Goal: Task Accomplishment & Management: Use online tool/utility

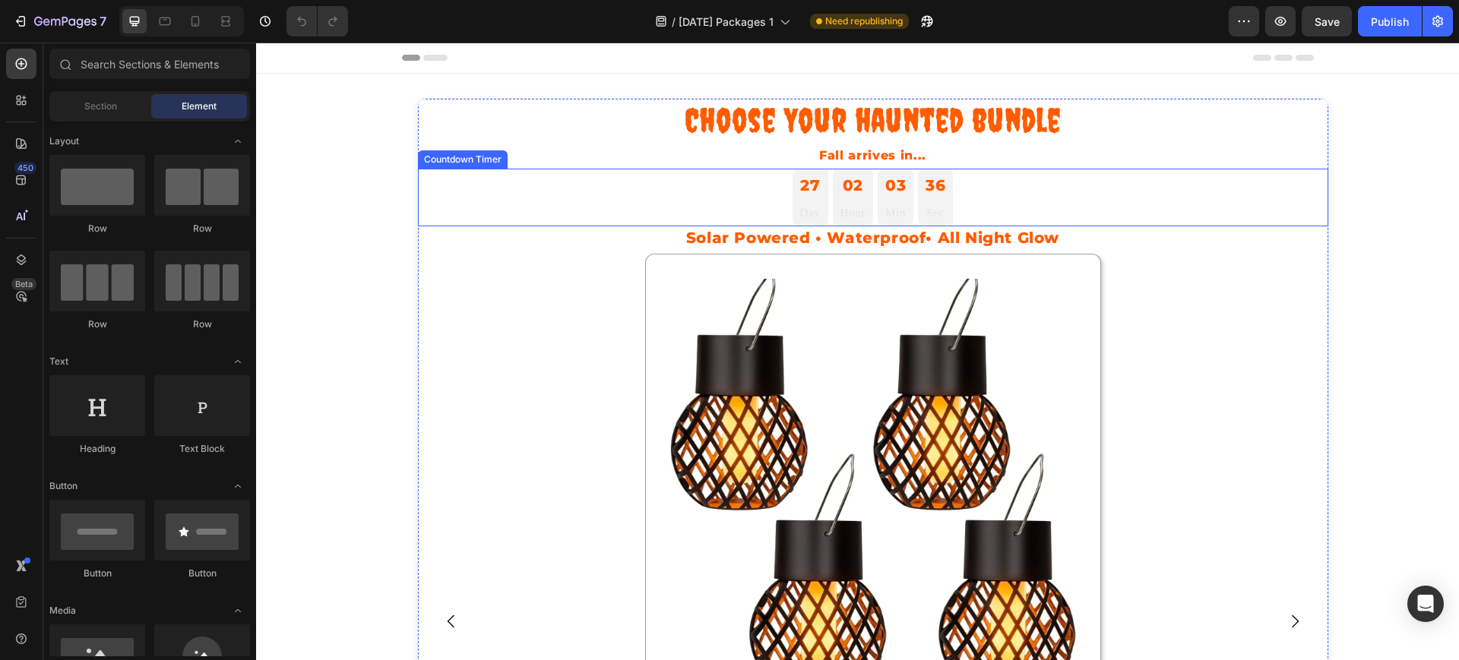
click at [800, 196] on div "27" at bounding box center [810, 185] width 21 height 24
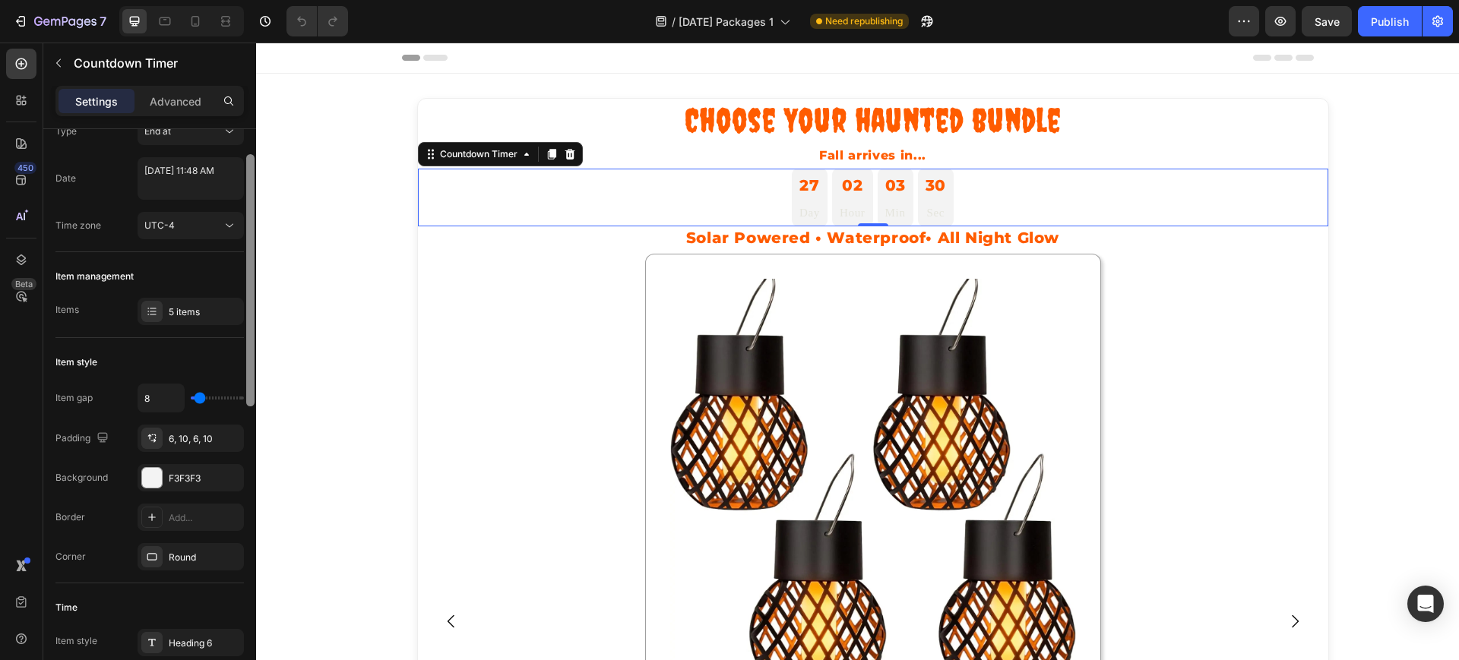
scroll to position [65, 0]
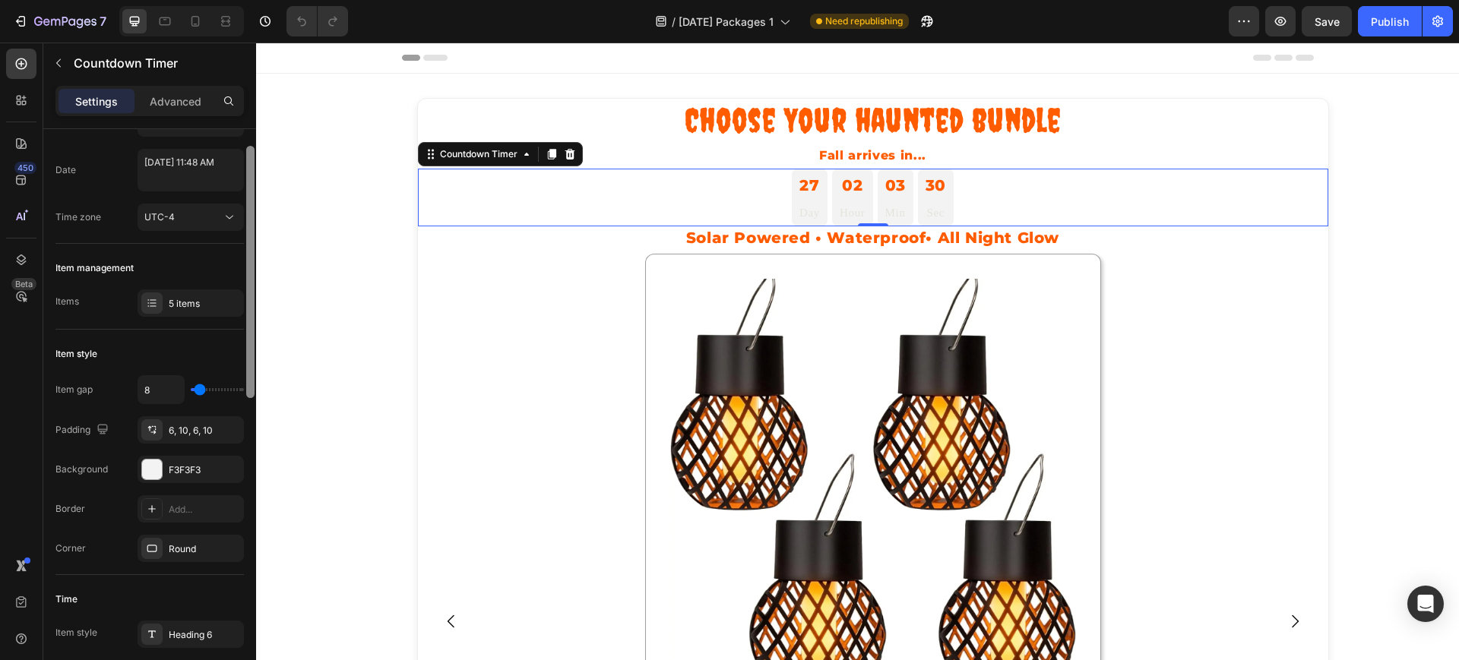
drag, startPoint x: 249, startPoint y: 208, endPoint x: 239, endPoint y: 236, distance: 29.8
click at [239, 236] on div "Countdown time Type End at Date [DATE] 11:48 AM Time zone UTC-4 Item management…" at bounding box center [149, 416] width 213 height 574
type input "0"
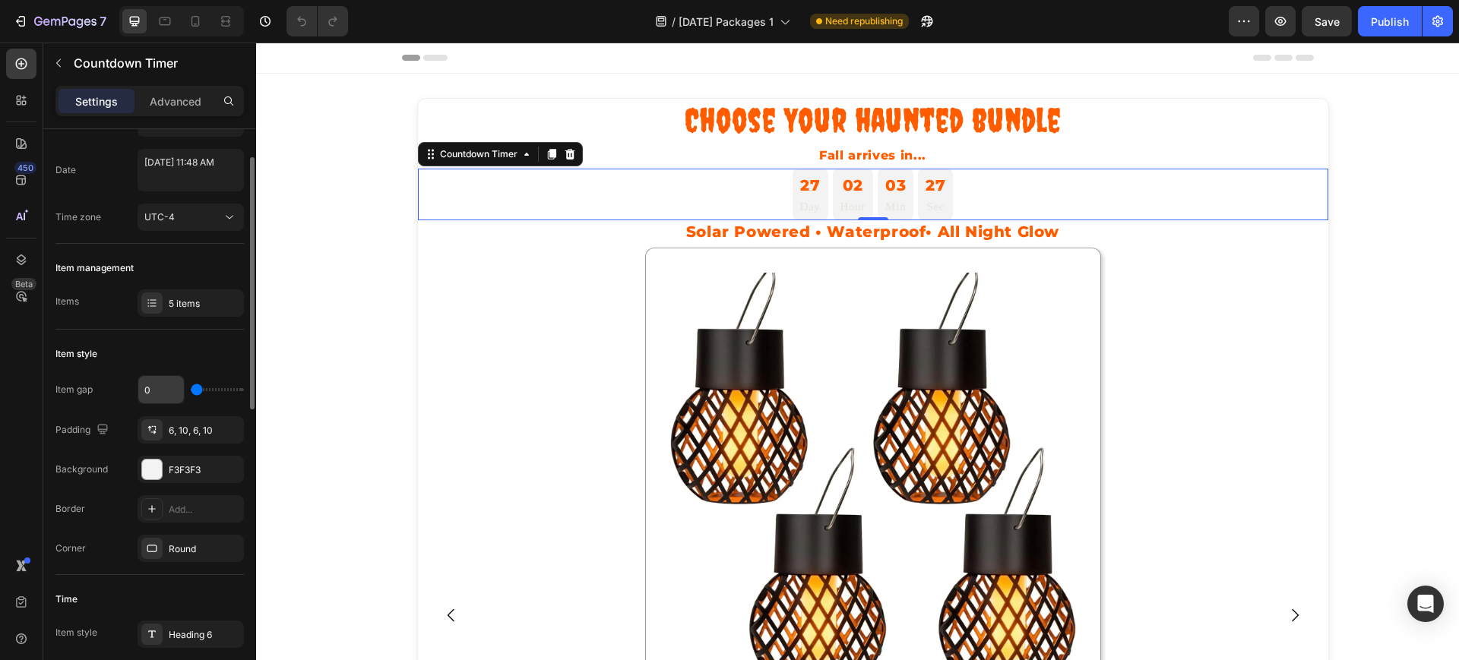
drag, startPoint x: 195, startPoint y: 388, endPoint x: 176, endPoint y: 394, distance: 19.9
type input "0"
click at [191, 391] on input "range" at bounding box center [217, 389] width 53 height 3
click at [171, 24] on icon at bounding box center [164, 21] width 15 height 15
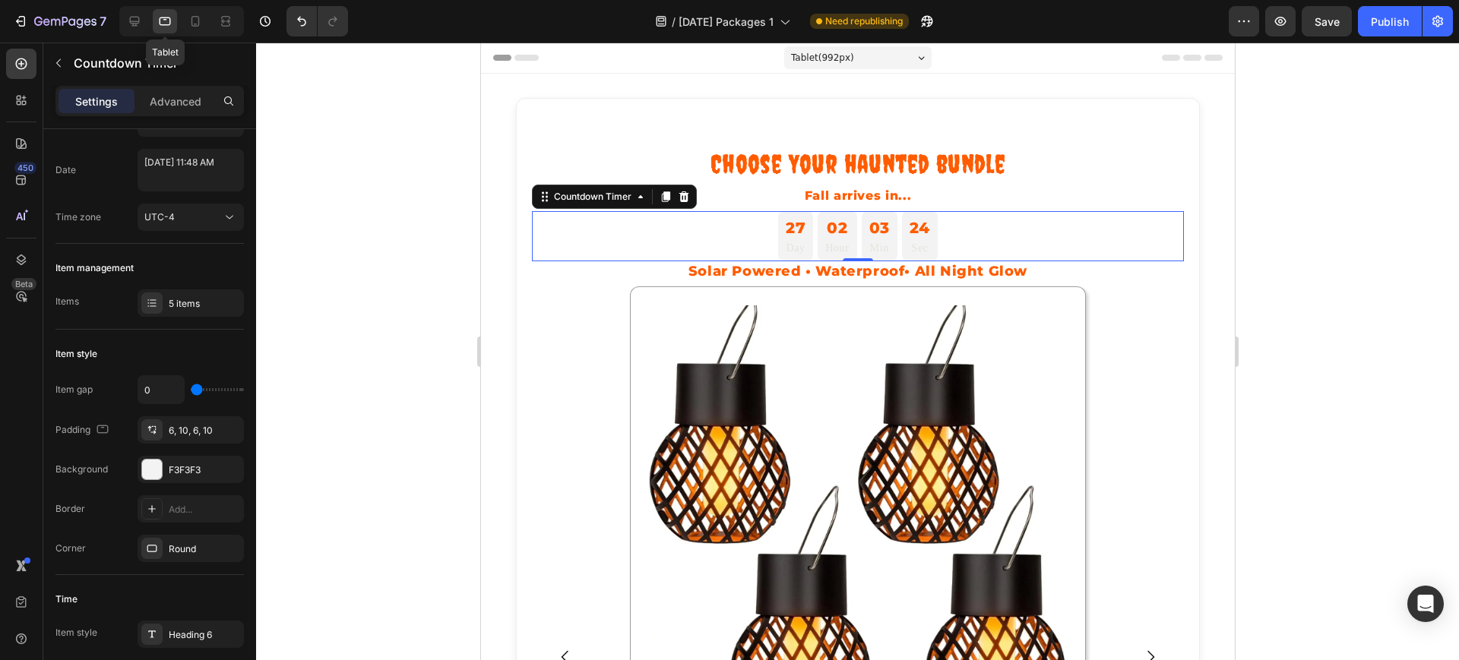
scroll to position [115, 0]
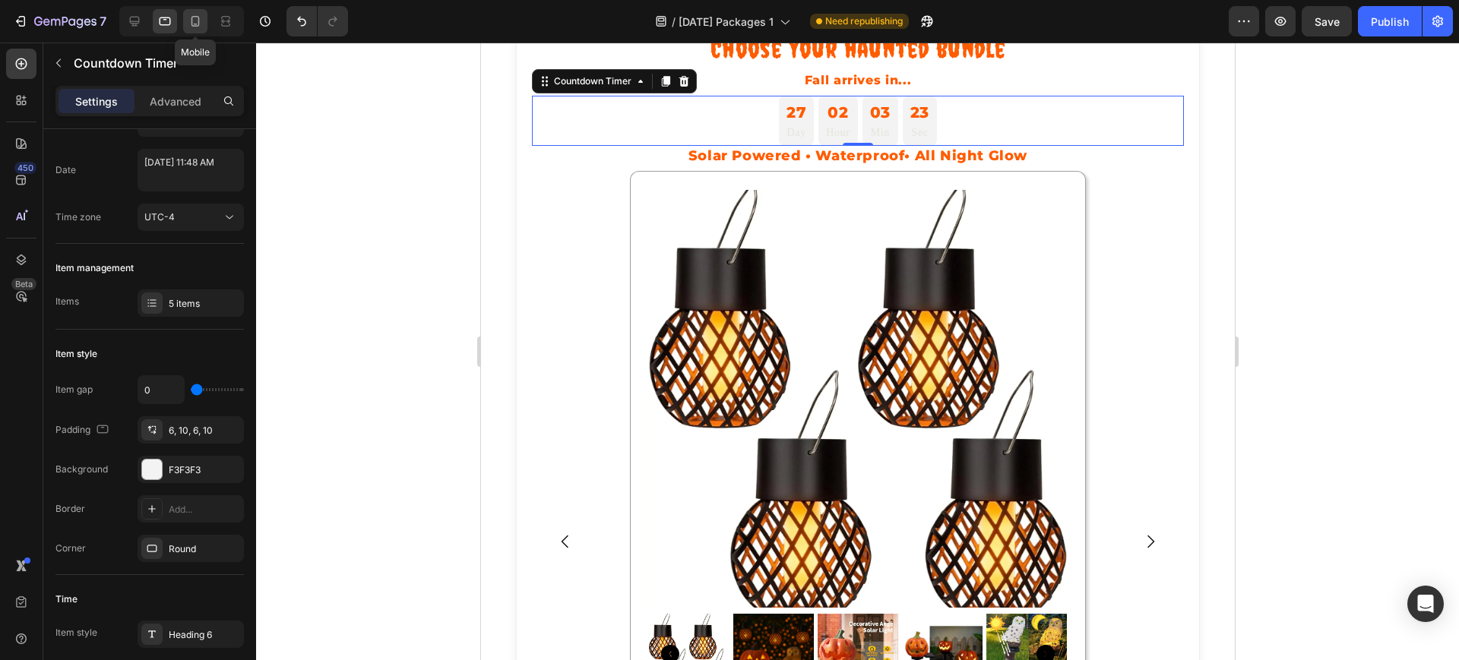
click at [191, 21] on icon at bounding box center [195, 21] width 15 height 15
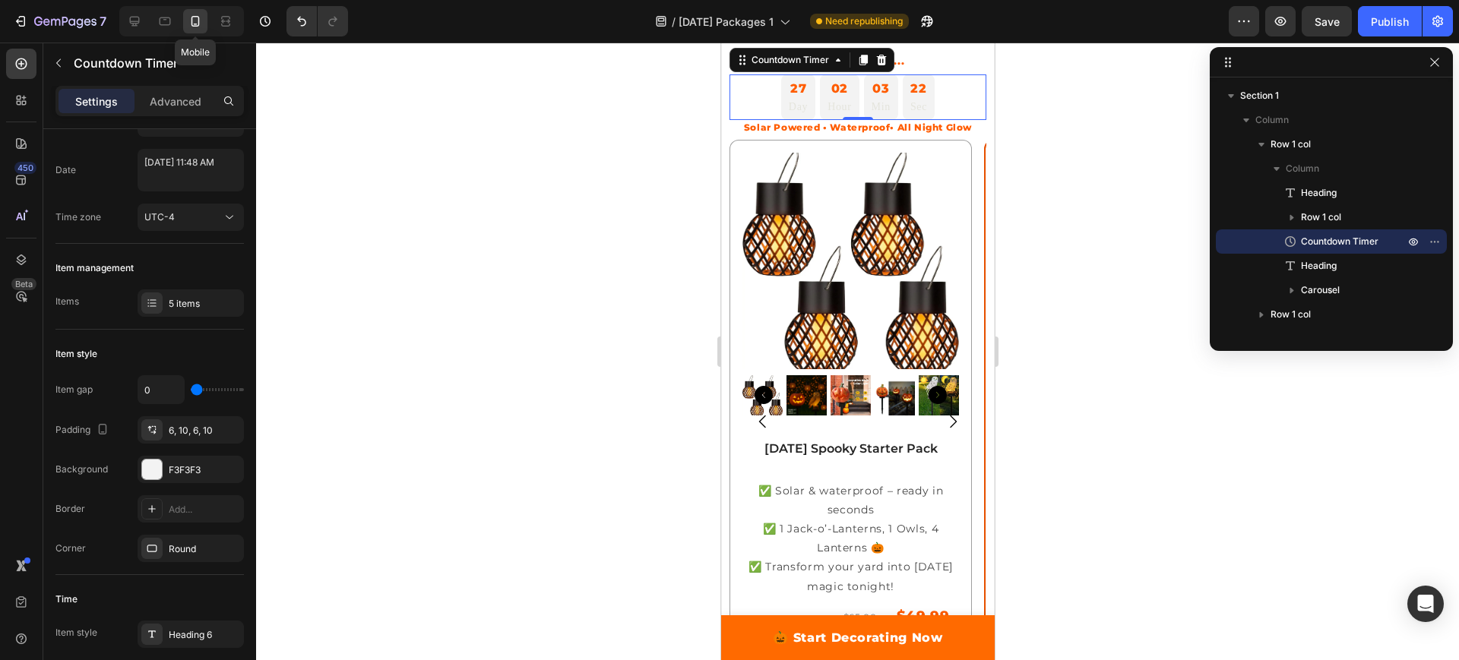
scroll to position [93, 0]
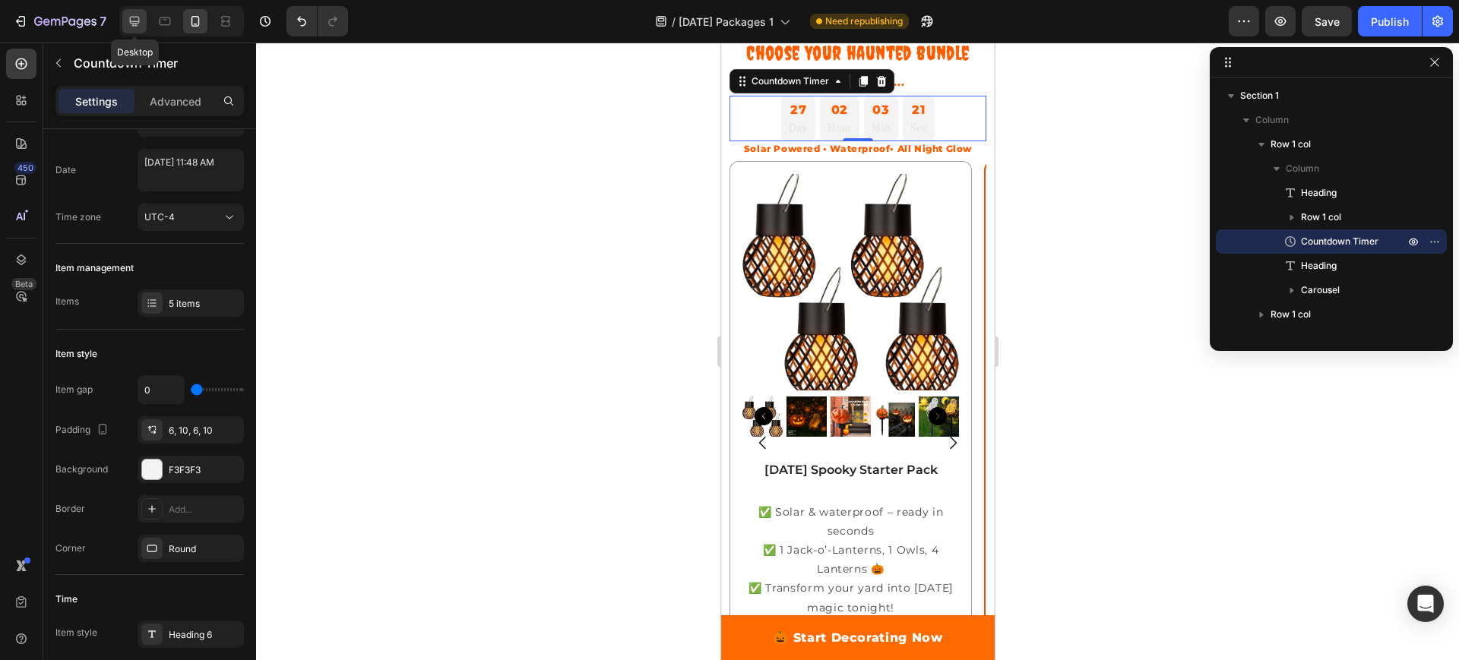
click at [134, 21] on icon at bounding box center [135, 22] width 10 height 10
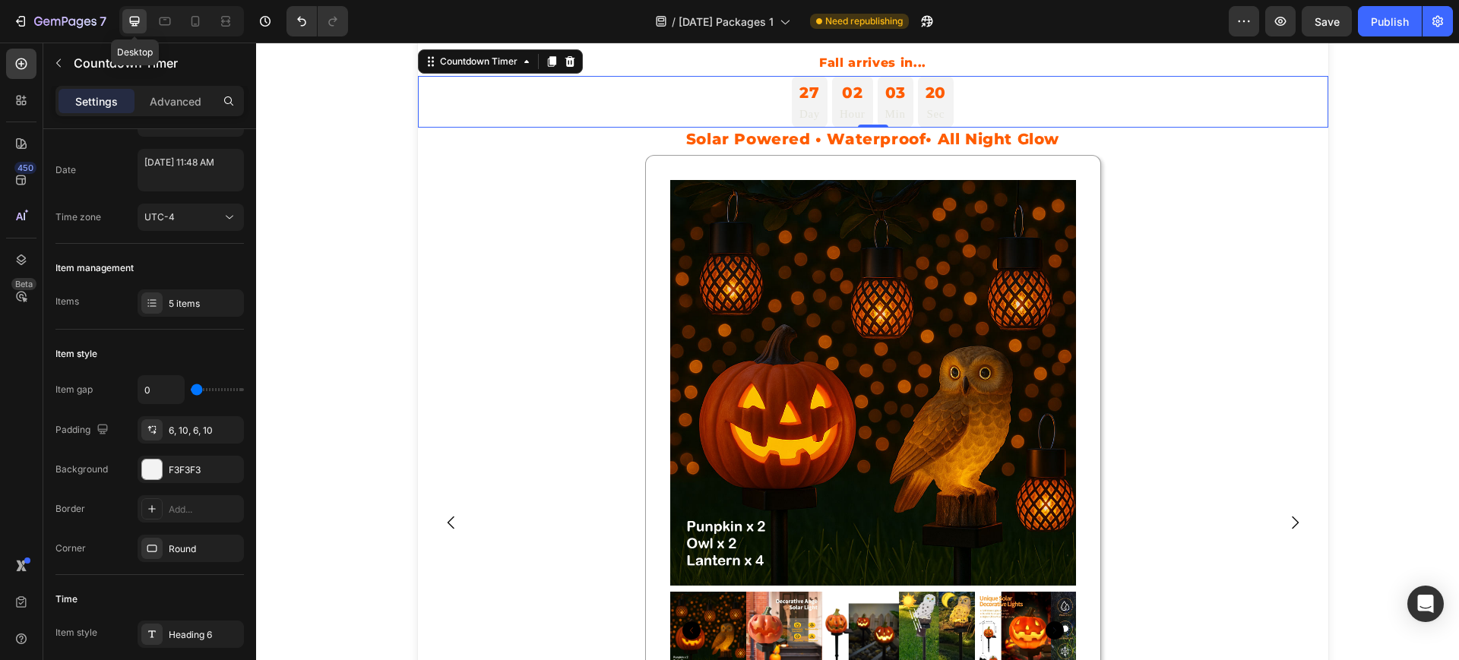
scroll to position [73, 0]
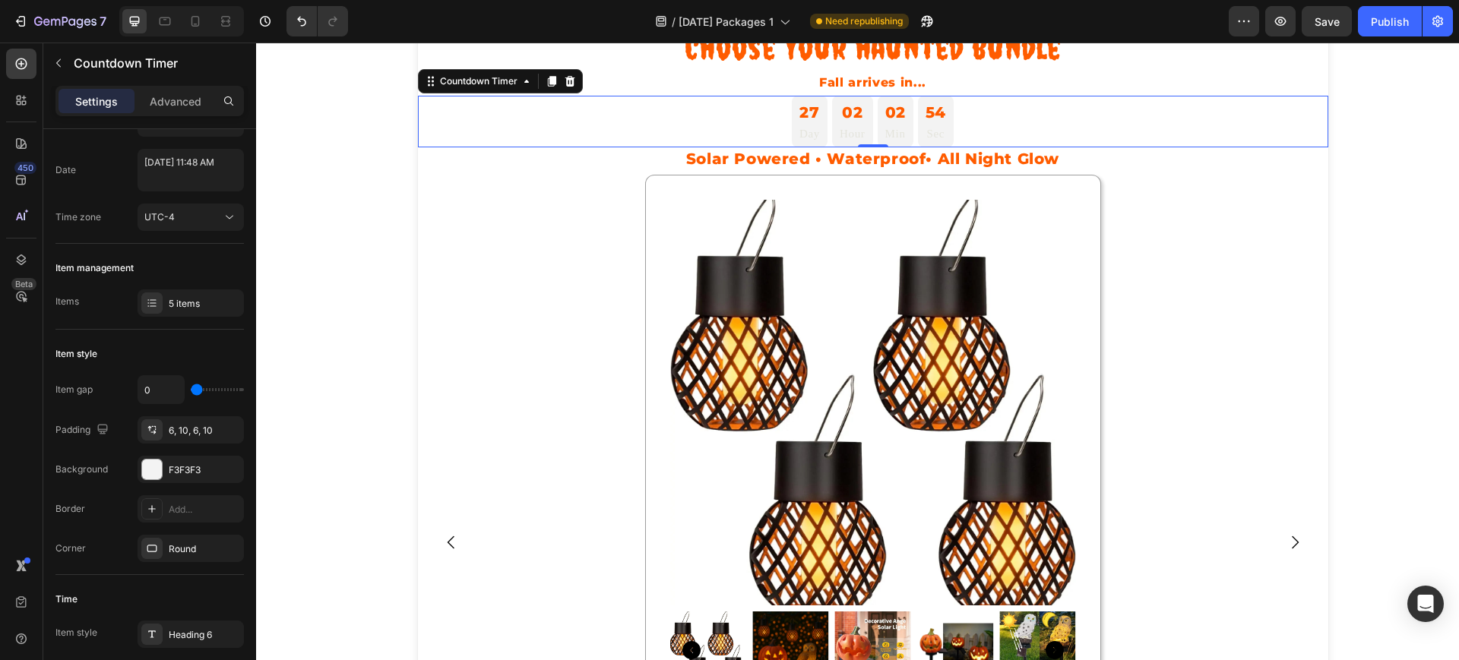
click at [799, 120] on div "27" at bounding box center [809, 112] width 21 height 24
click at [169, 461] on div "F3F3F3" at bounding box center [191, 469] width 106 height 27
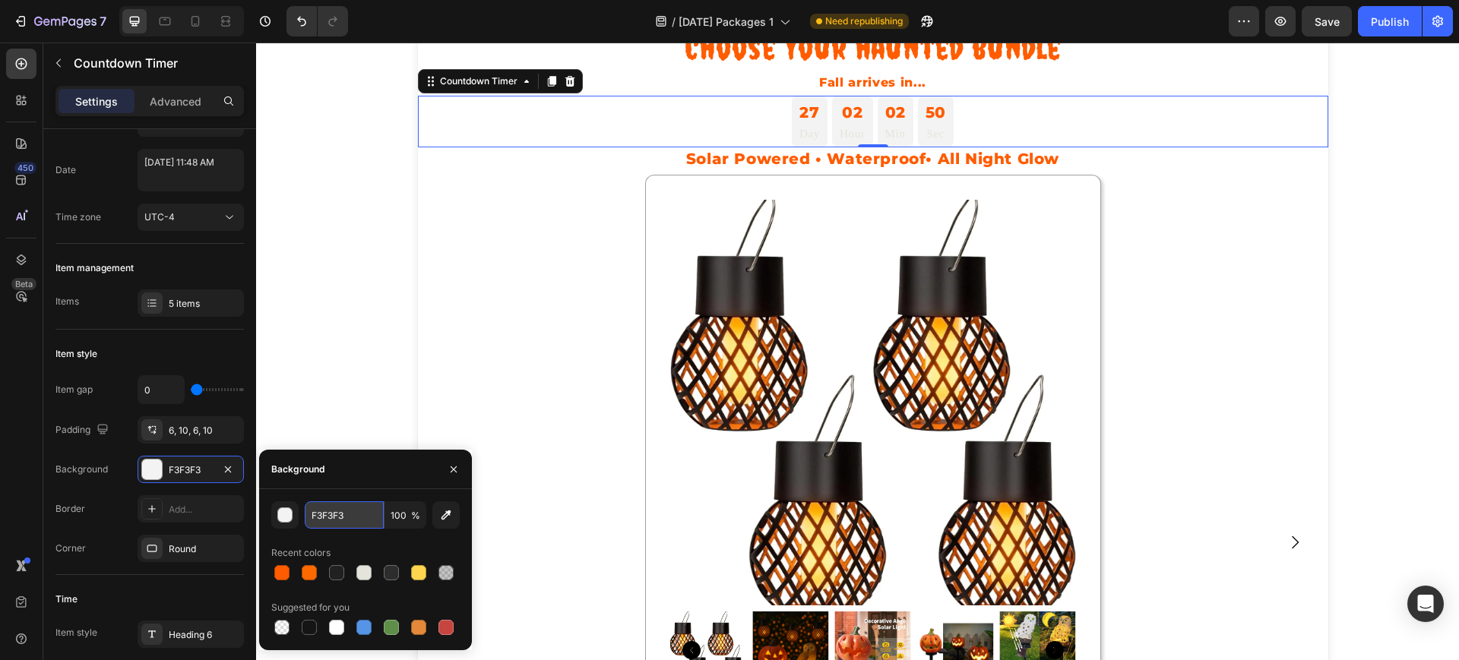
click at [328, 519] on input "F3F3F3" at bounding box center [344, 514] width 79 height 27
paste input "#FFF5EC"
type input "#FFF5EC"
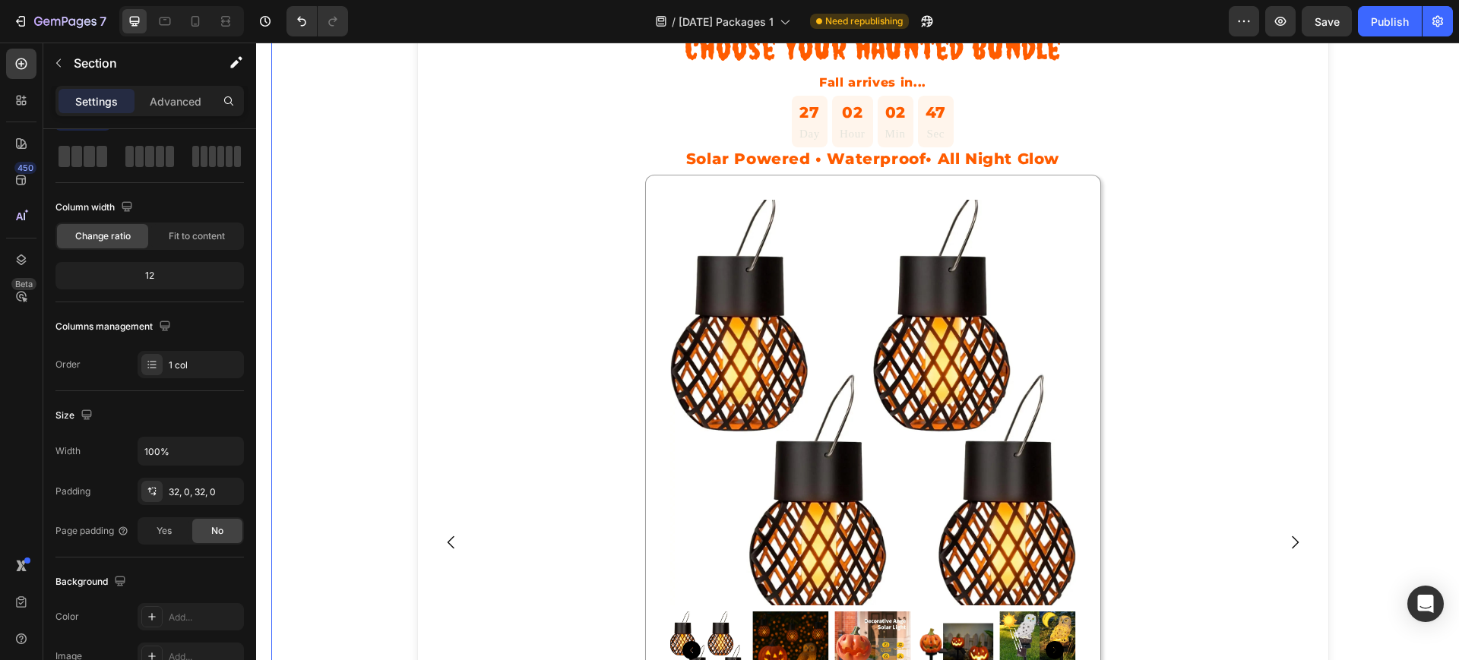
scroll to position [0, 0]
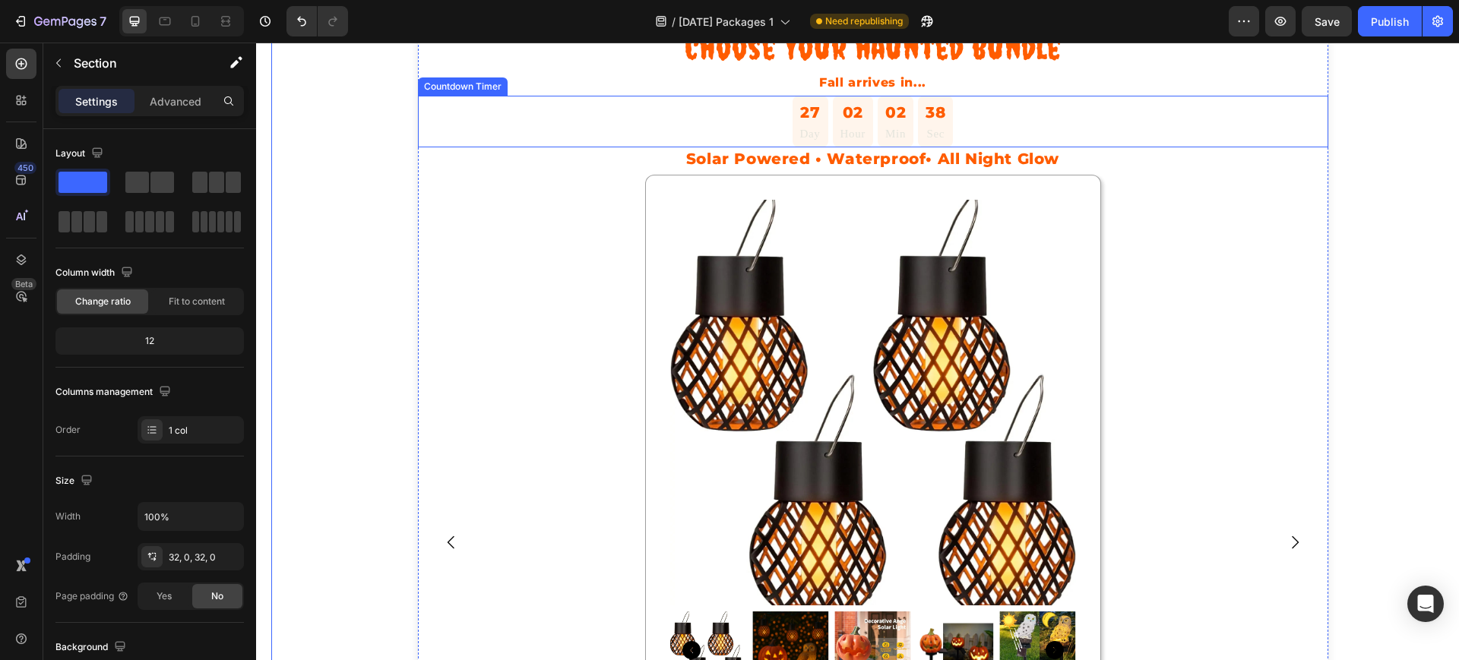
click at [804, 128] on p "Day" at bounding box center [810, 134] width 21 height 18
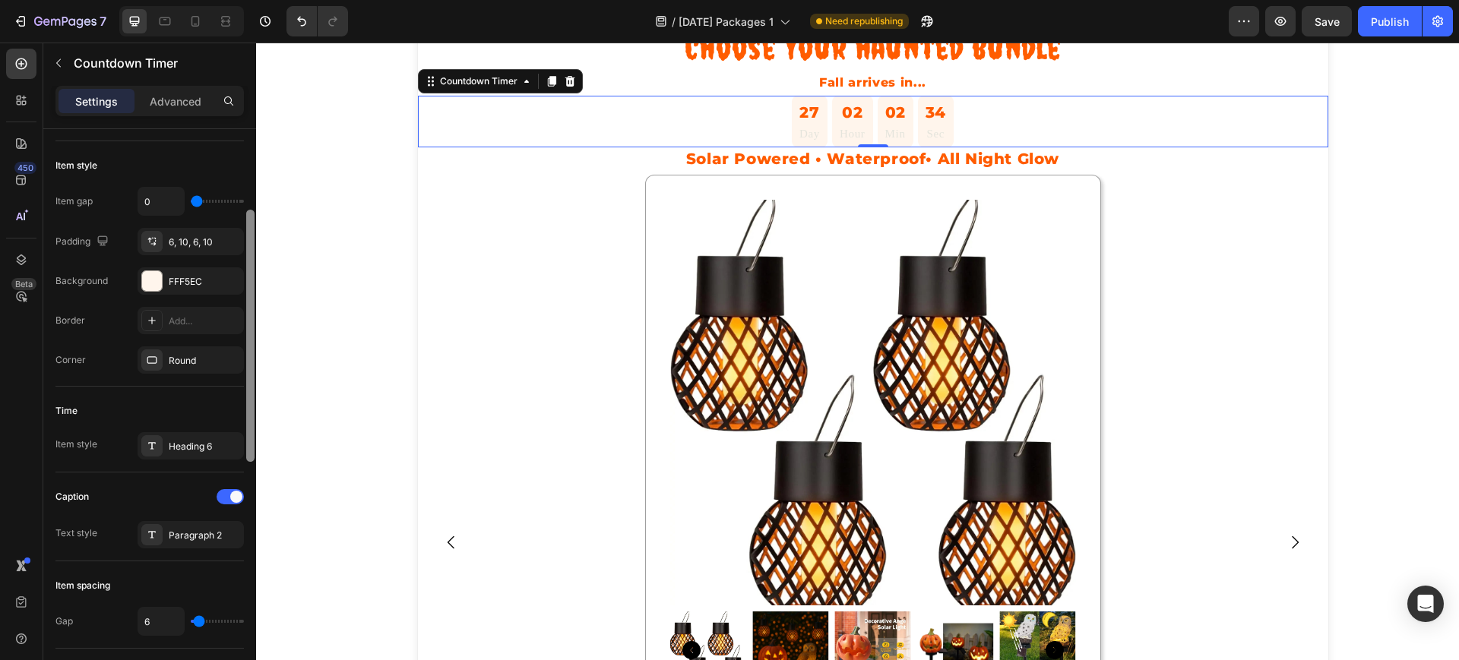
scroll to position [269, 0]
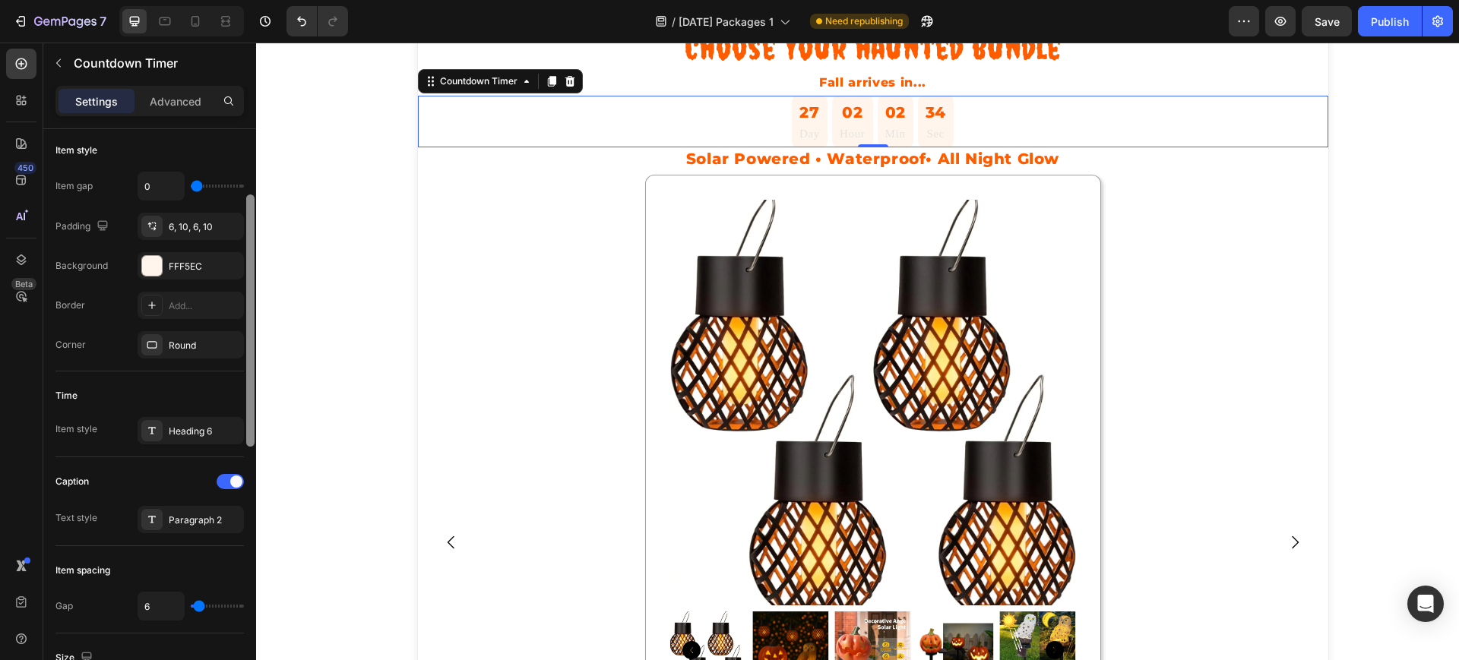
drag, startPoint x: 251, startPoint y: 350, endPoint x: 236, endPoint y: 469, distance: 119.5
click at [236, 469] on div "Countdown time Type End at Date [DATE] 11:48 AM Time zone UTC-4 Item management…" at bounding box center [149, 416] width 213 height 574
click at [166, 521] on div "Paragraph 2" at bounding box center [191, 519] width 106 height 27
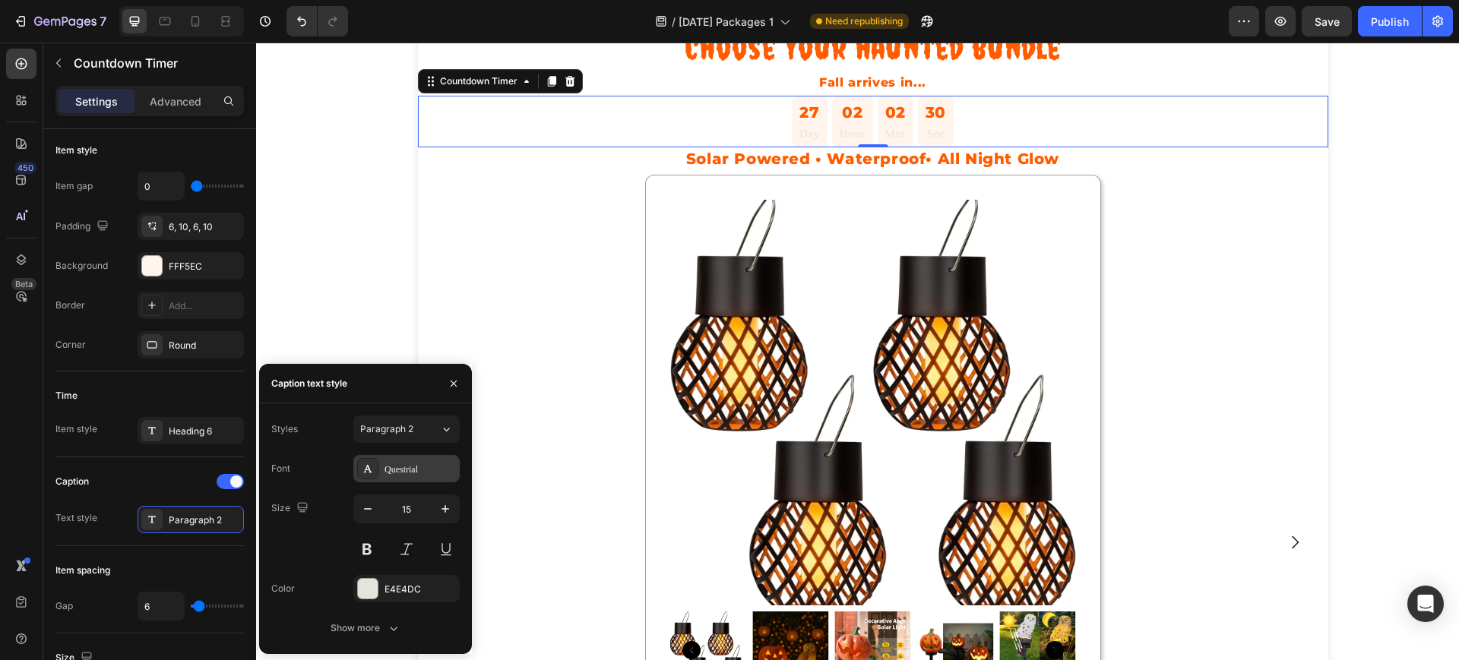
click at [400, 468] on div "Questrial" at bounding box center [419, 470] width 71 height 14
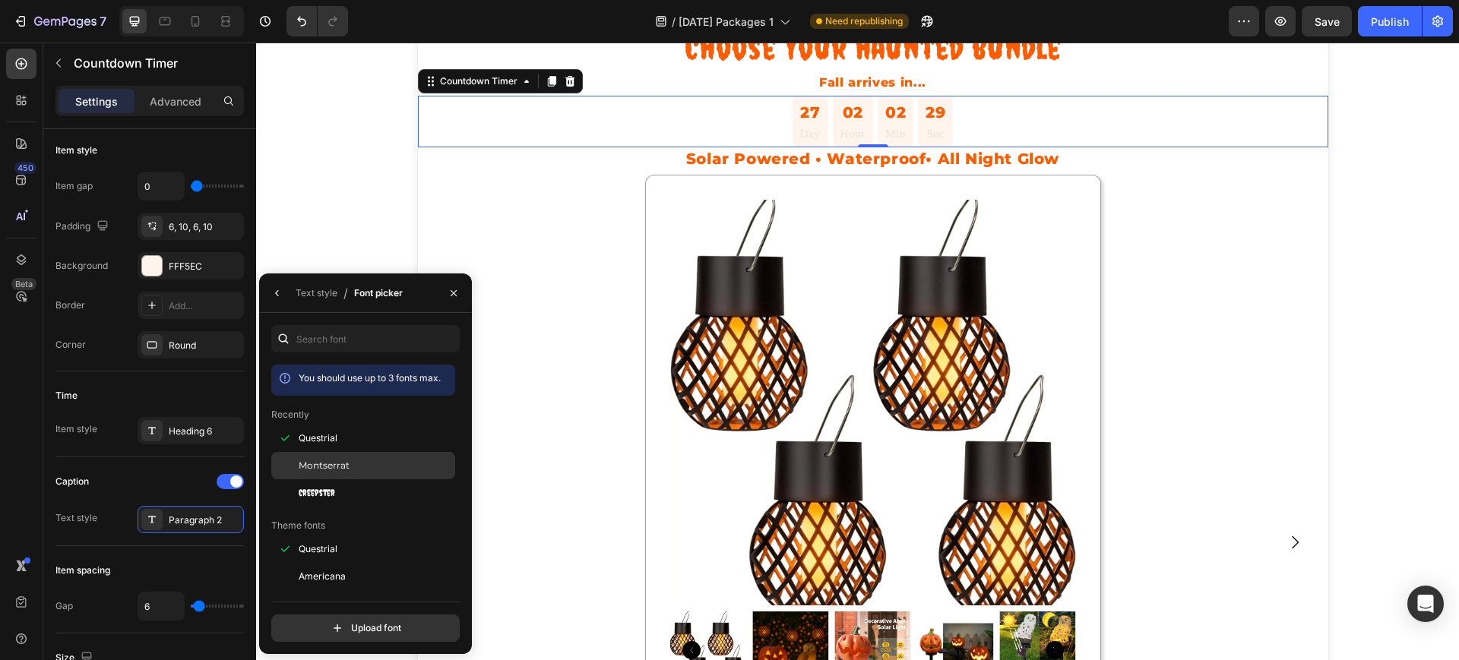
click at [358, 466] on div "Montserrat" at bounding box center [375, 466] width 153 height 14
click at [279, 297] on icon "button" at bounding box center [277, 293] width 12 height 12
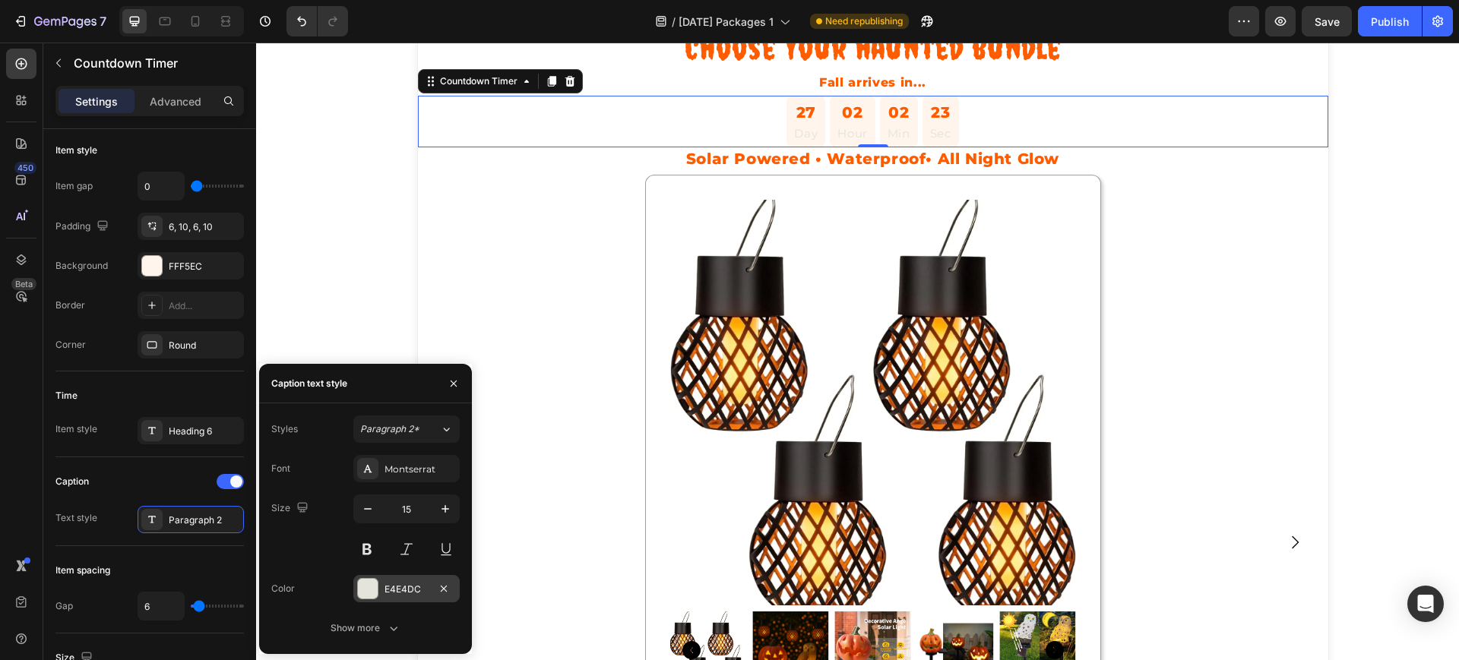
click at [395, 587] on div "E4E4DC" at bounding box center [406, 590] width 44 height 14
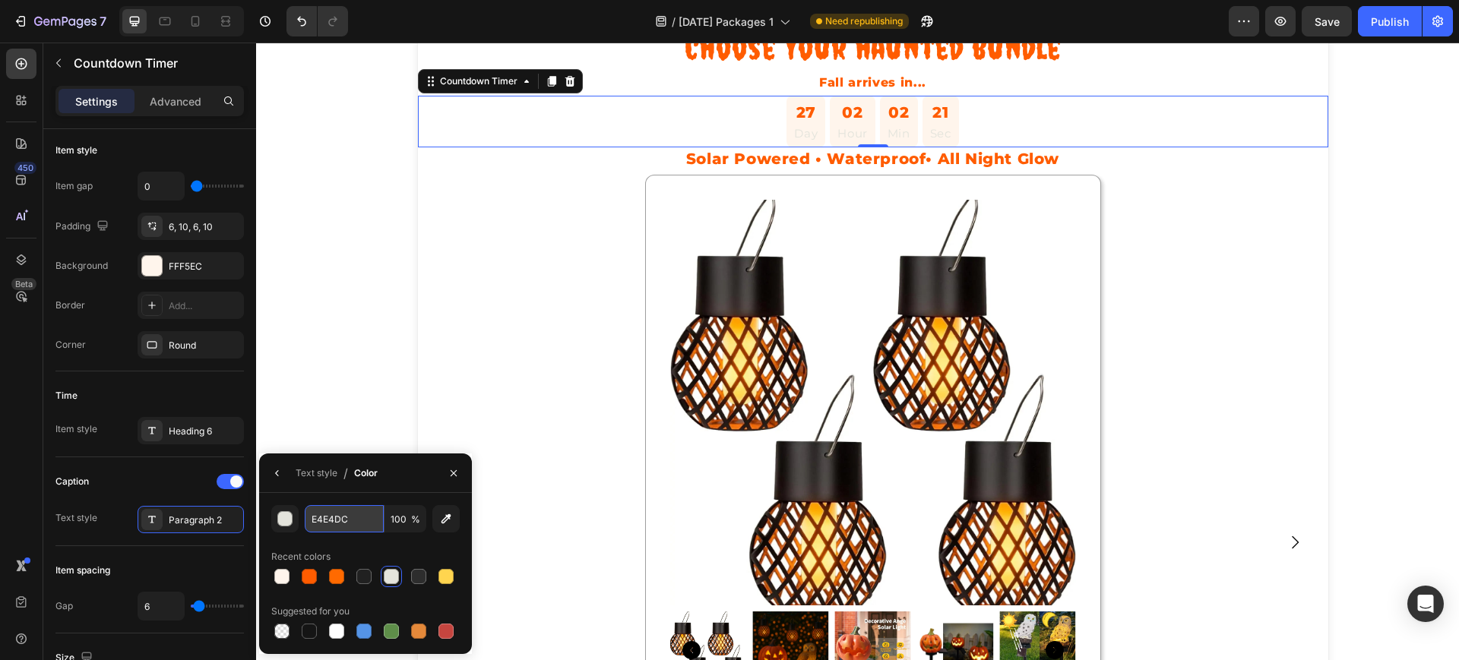
click at [344, 519] on input "E4E4DC" at bounding box center [344, 518] width 79 height 27
paste input "#333333"
type input "#333333"
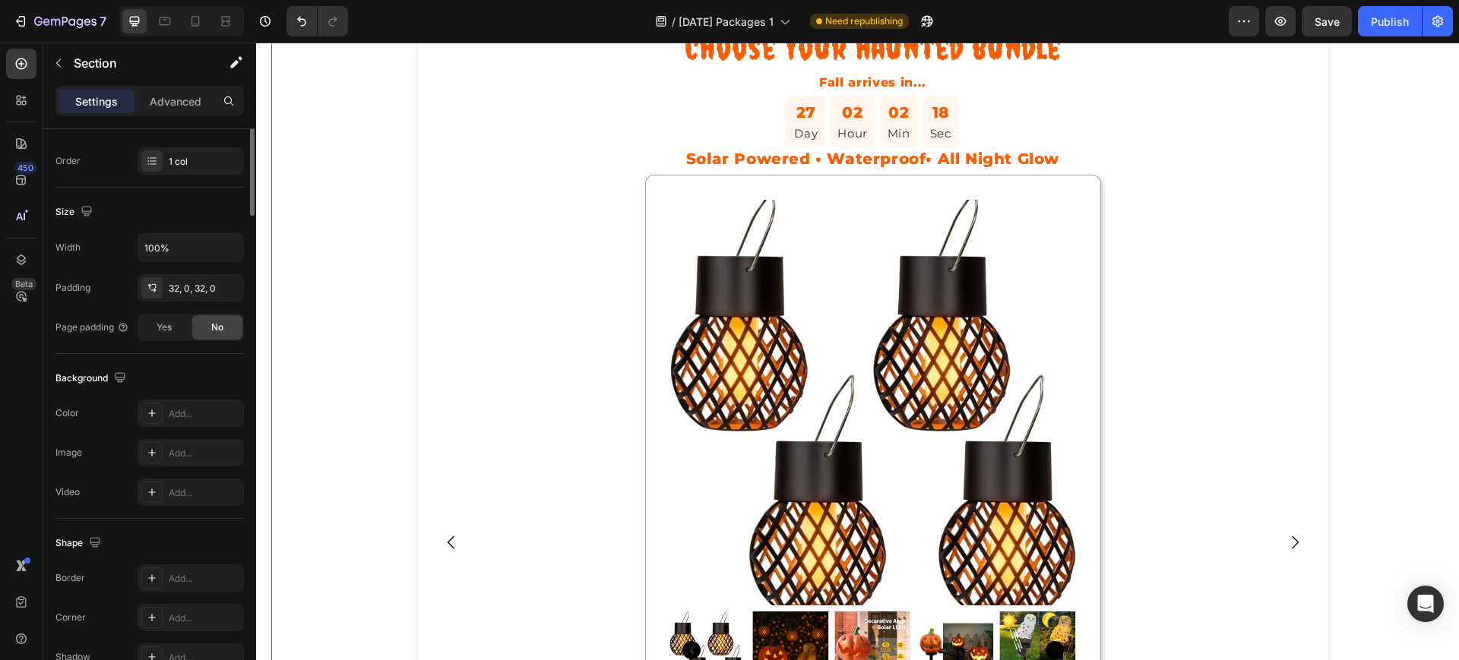
scroll to position [0, 0]
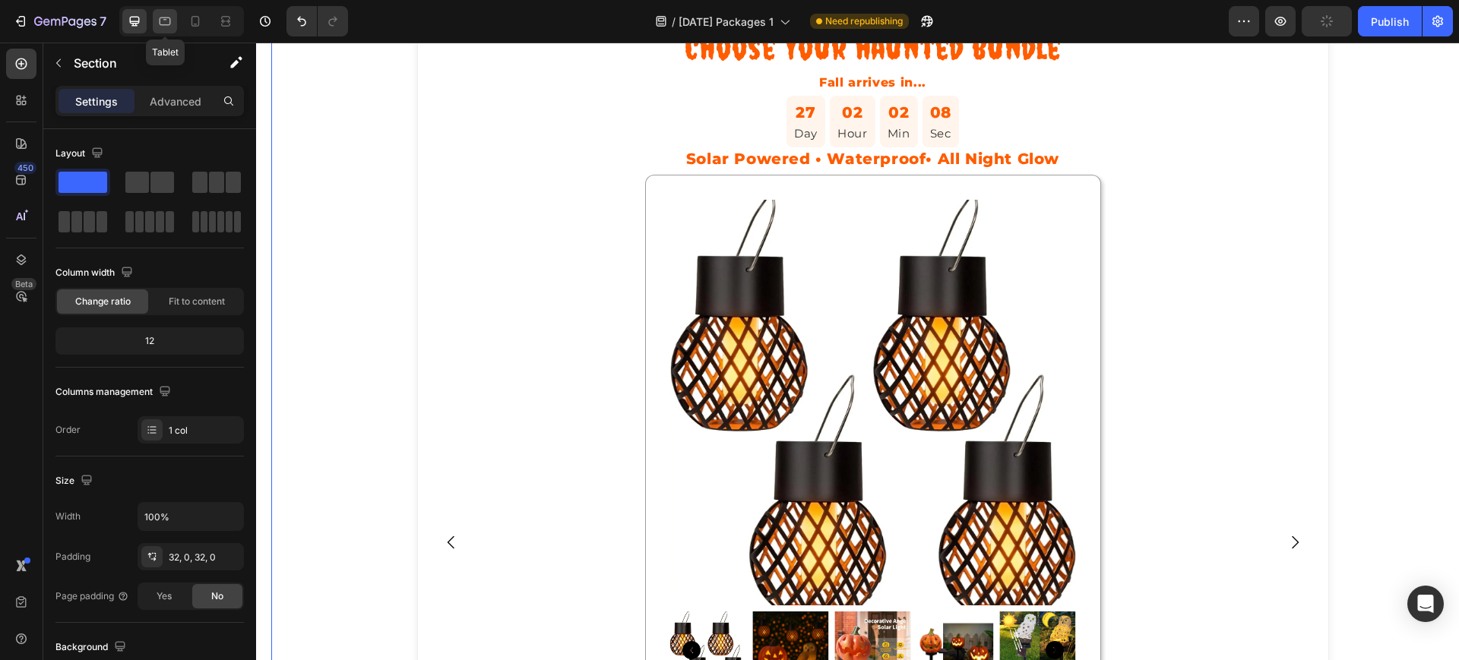
click at [166, 16] on icon at bounding box center [164, 21] width 15 height 15
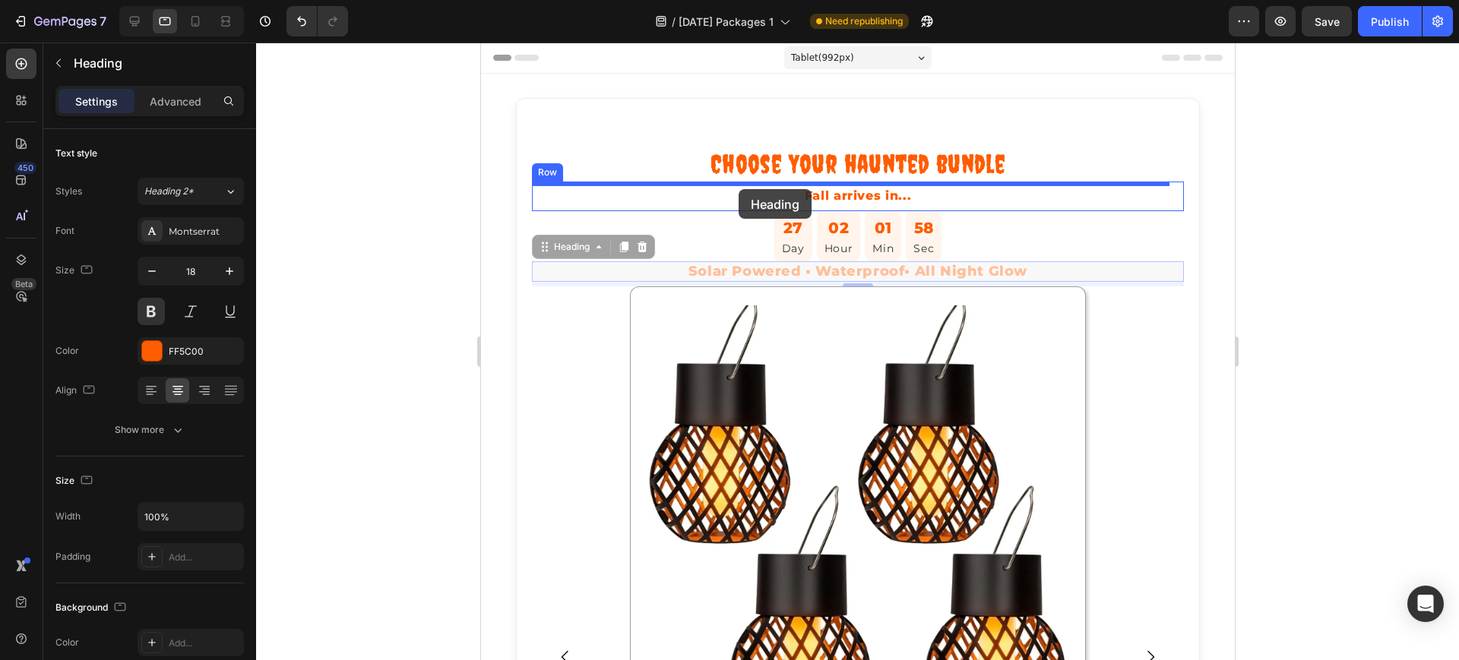
drag, startPoint x: 733, startPoint y: 280, endPoint x: 738, endPoint y: 189, distance: 90.5
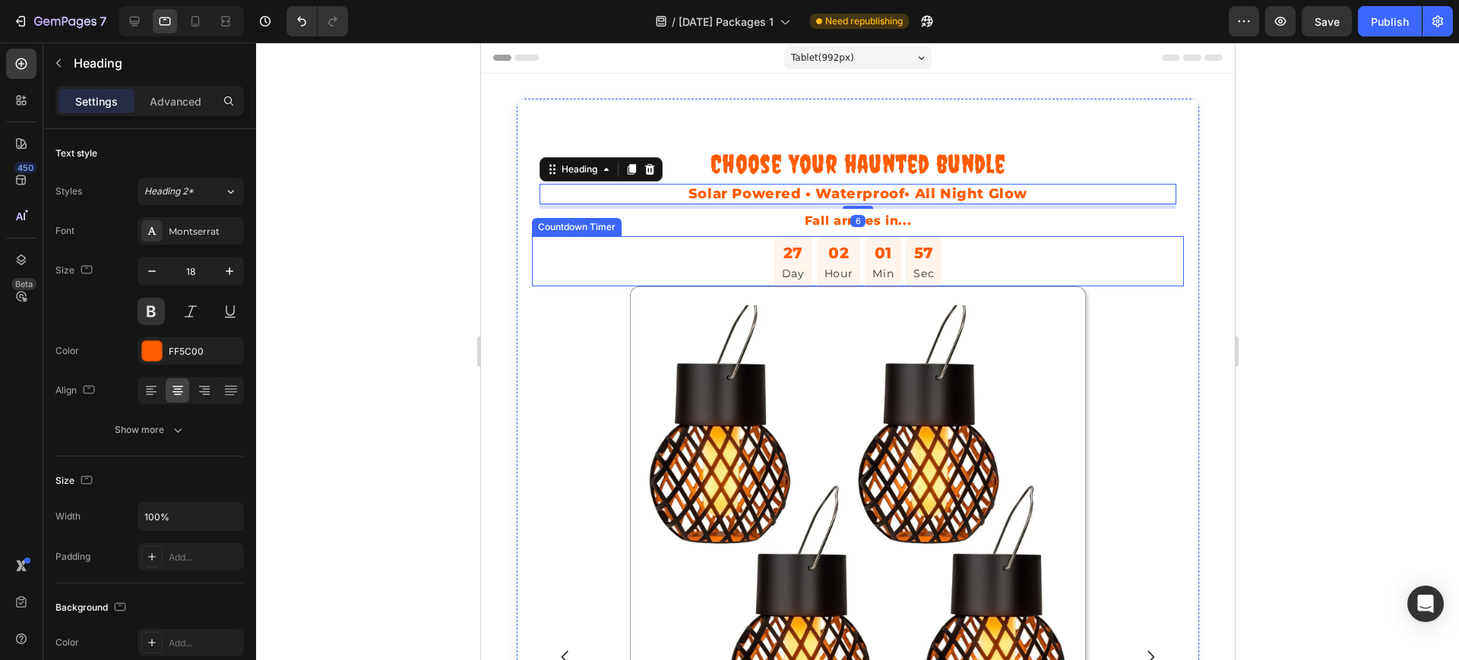
click at [626, 247] on div "27 Day 02 Hour 01 Min 57 Sec" at bounding box center [857, 261] width 652 height 50
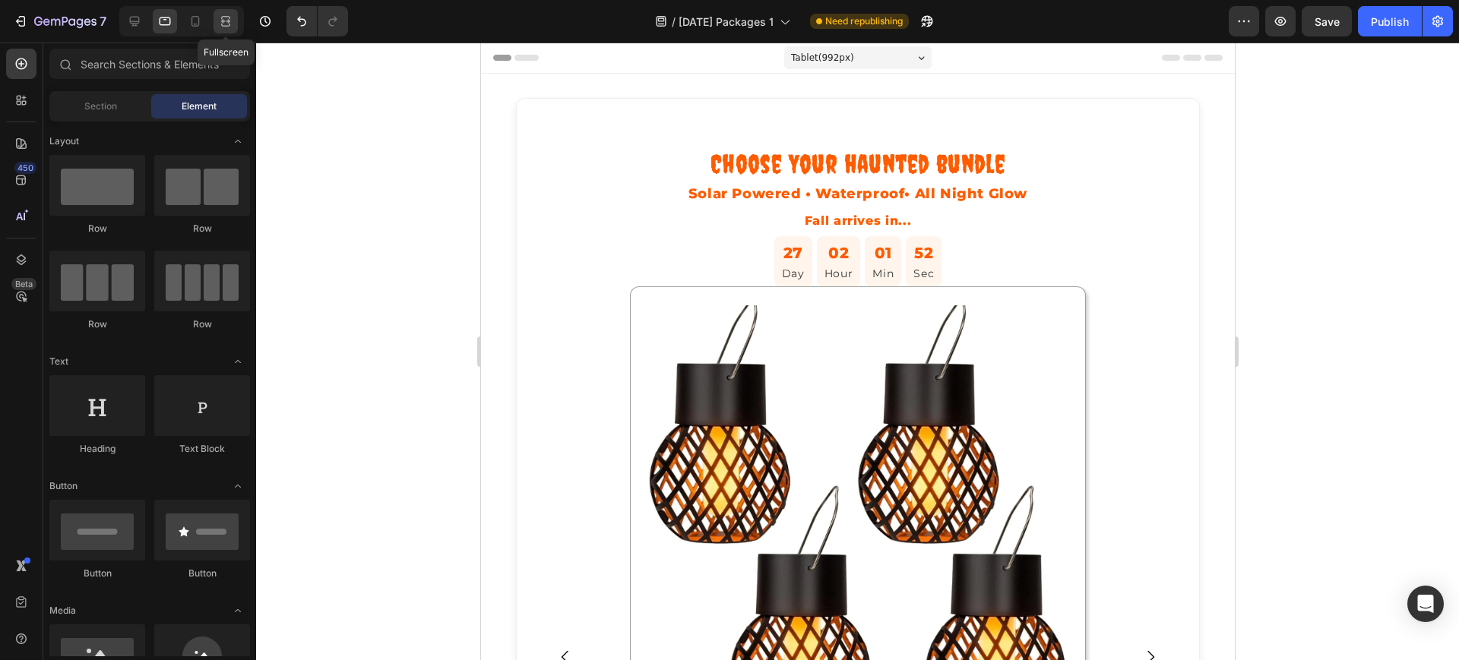
click at [226, 28] on icon at bounding box center [225, 21] width 15 height 15
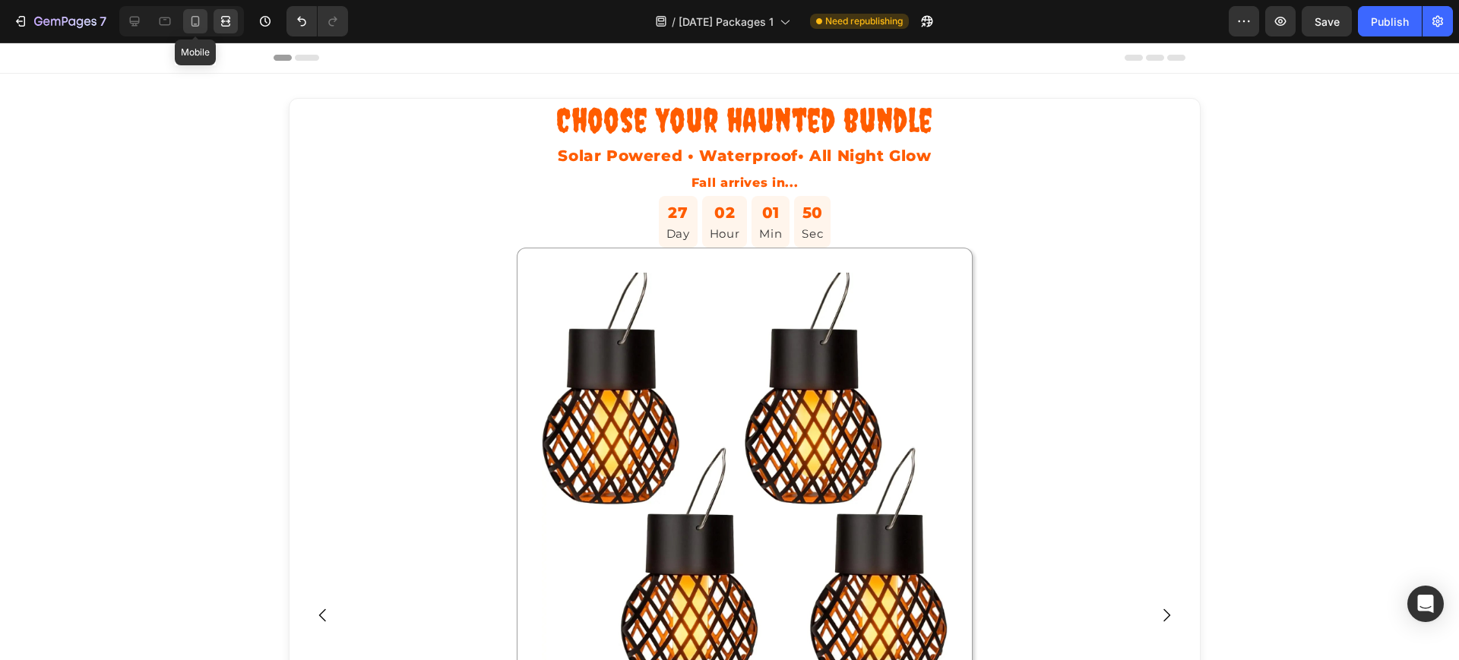
click at [194, 23] on icon at bounding box center [195, 21] width 15 height 15
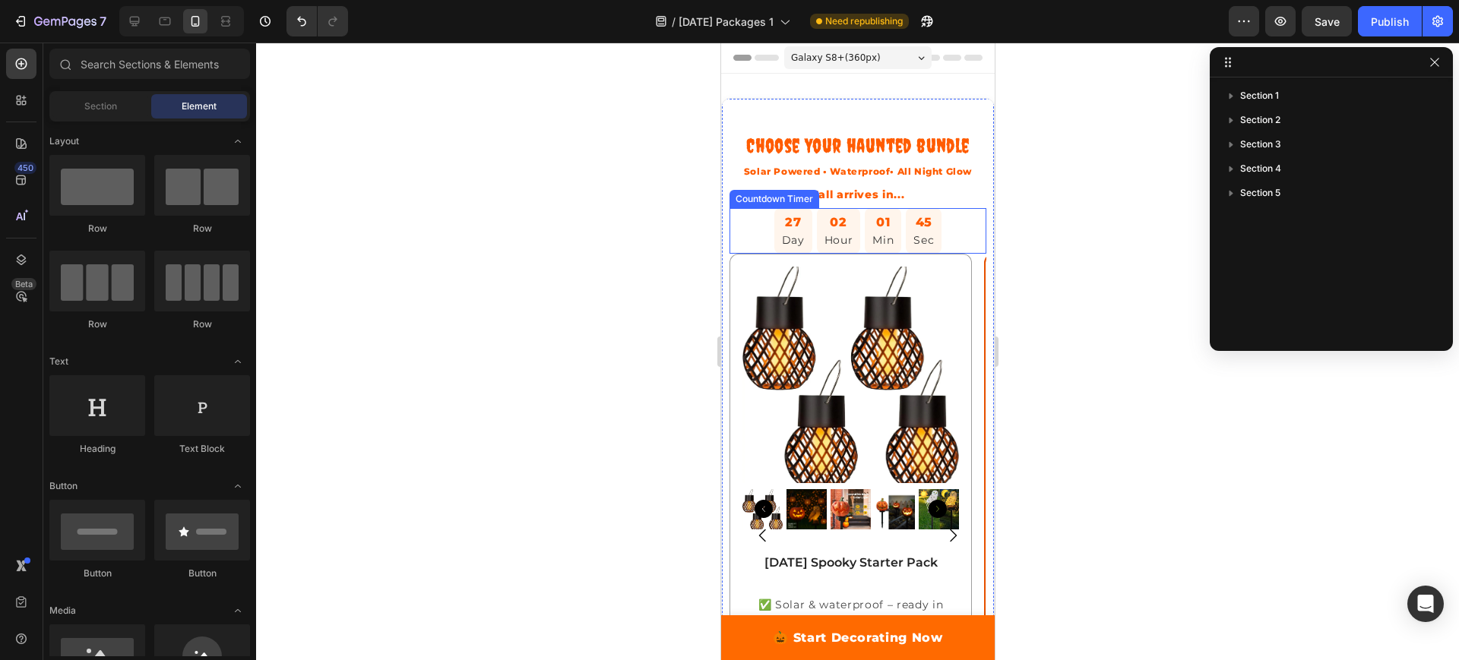
click at [783, 232] on div "27" at bounding box center [792, 223] width 23 height 20
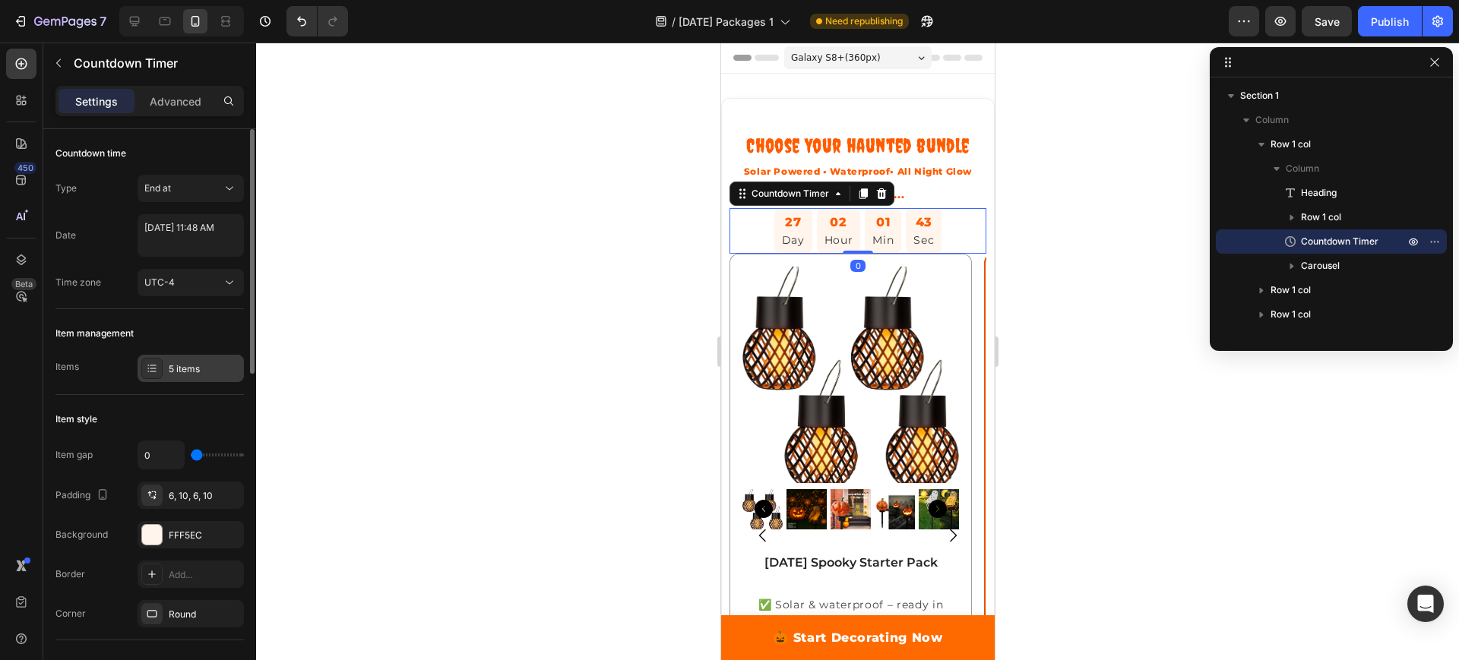
click at [188, 373] on div "5 items" at bounding box center [204, 369] width 71 height 14
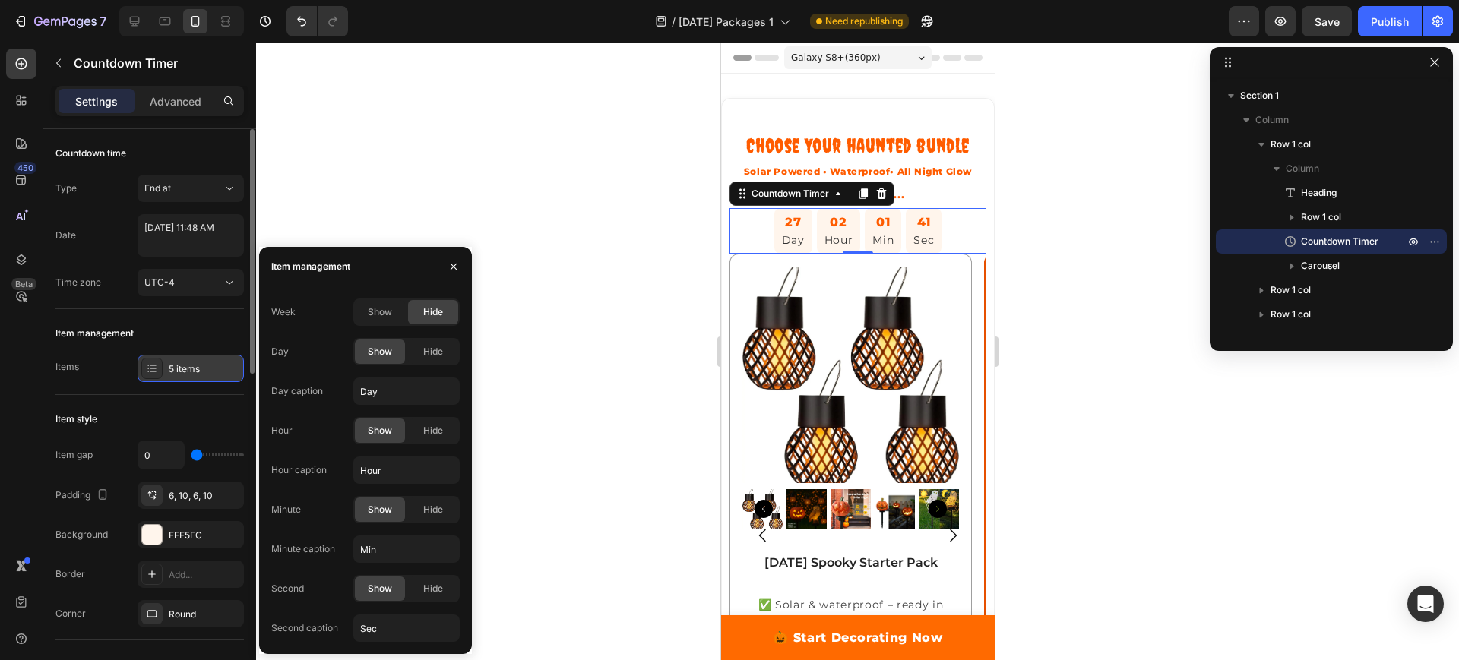
click at [188, 373] on div "5 items" at bounding box center [204, 369] width 71 height 14
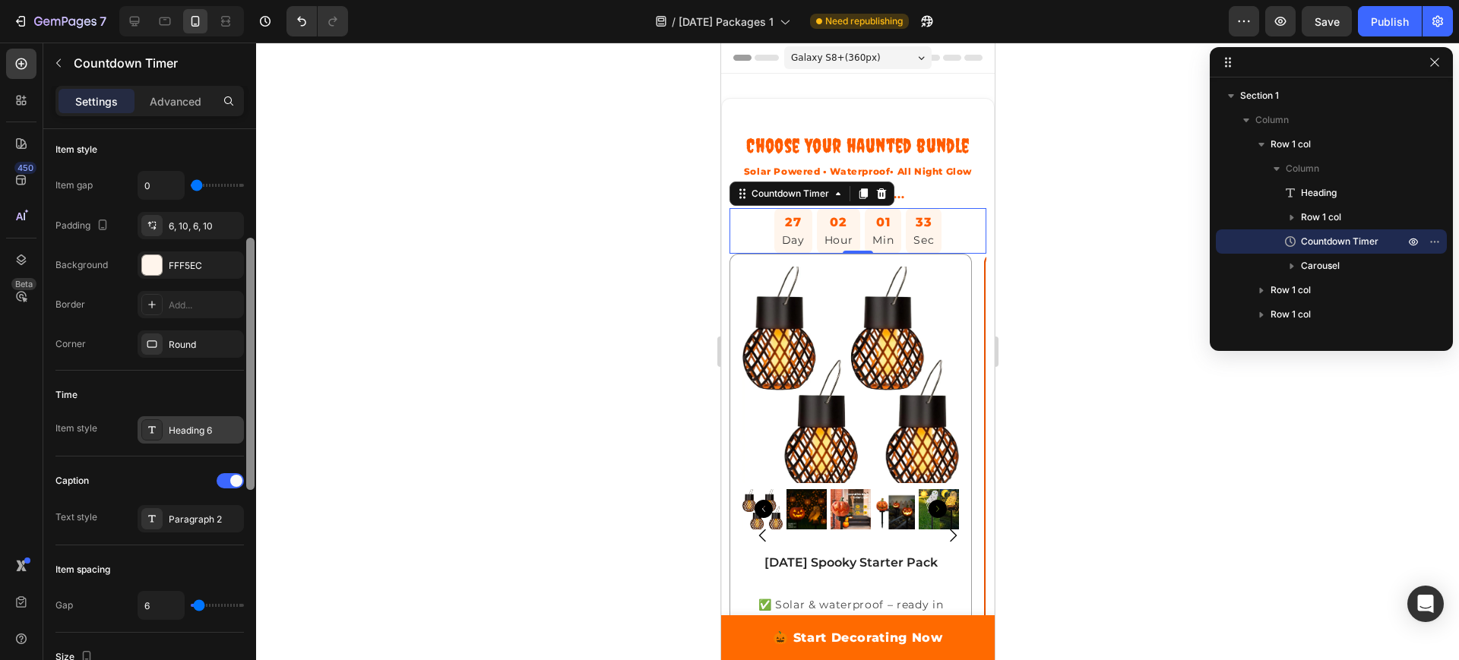
scroll to position [274, 0]
drag, startPoint x: 253, startPoint y: 302, endPoint x: 234, endPoint y: 419, distance: 118.5
click at [234, 419] on div "Countdown time Type End at Date [DATE] 11:48 AM Time zone UTC-4 Item management…" at bounding box center [149, 416] width 213 height 574
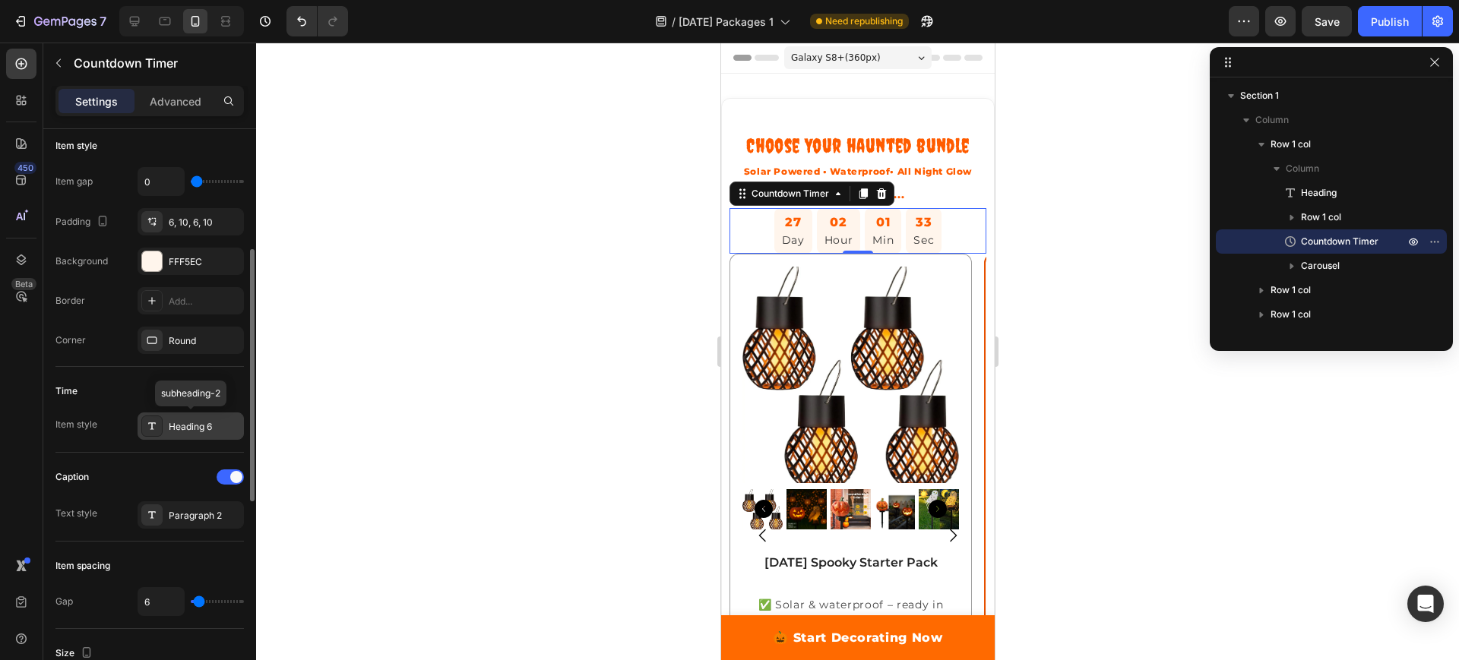
click at [191, 423] on div "Heading 6" at bounding box center [204, 427] width 71 height 14
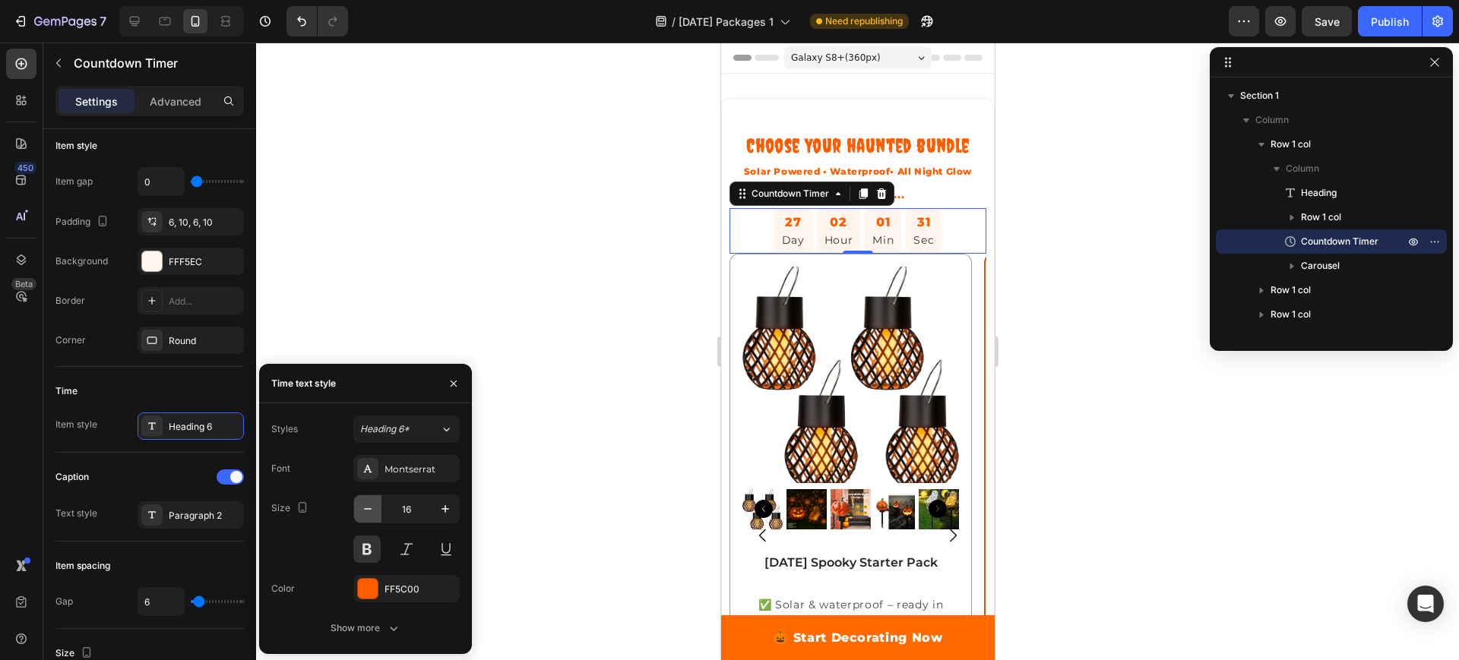
click at [369, 511] on icon "button" at bounding box center [367, 508] width 15 height 15
type input "14"
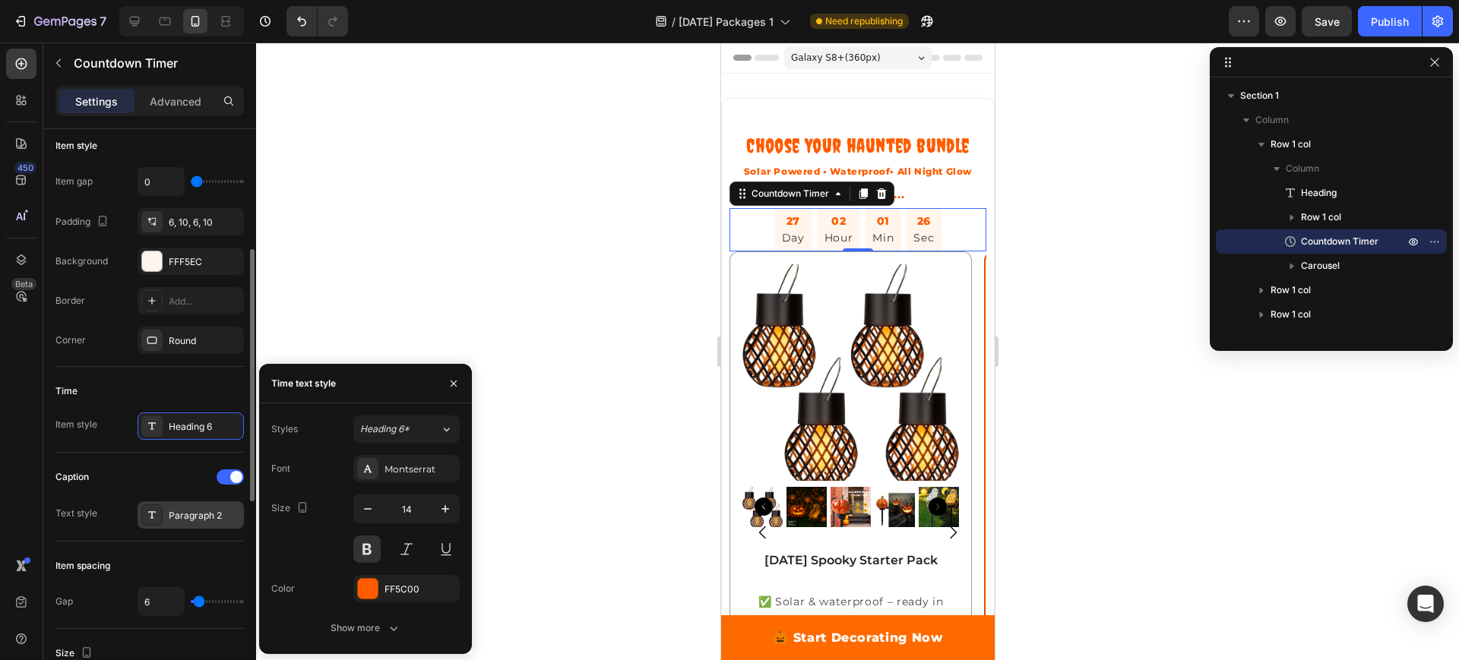
click at [194, 522] on div "Paragraph 2" at bounding box center [191, 514] width 106 height 27
click at [367, 511] on icon "button" at bounding box center [367, 508] width 15 height 15
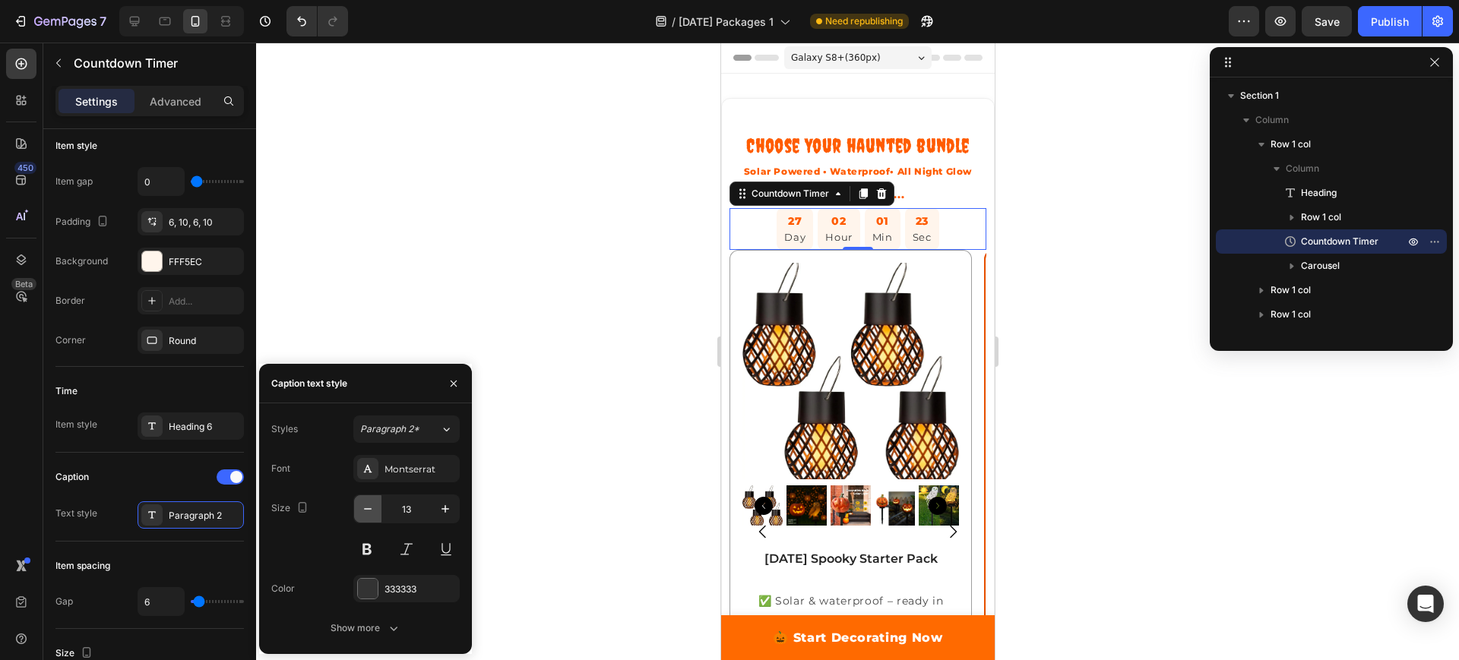
click at [367, 511] on icon "button" at bounding box center [367, 508] width 15 height 15
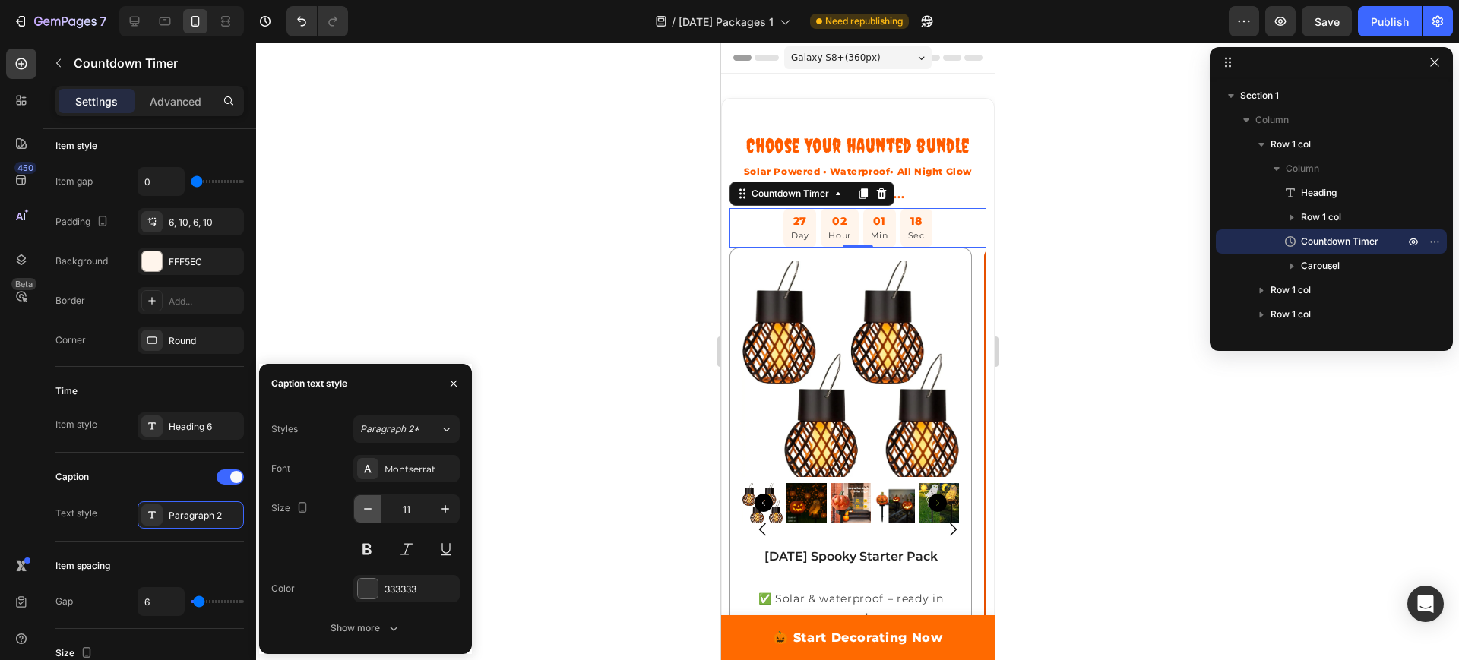
click at [367, 511] on icon "button" at bounding box center [367, 508] width 15 height 15
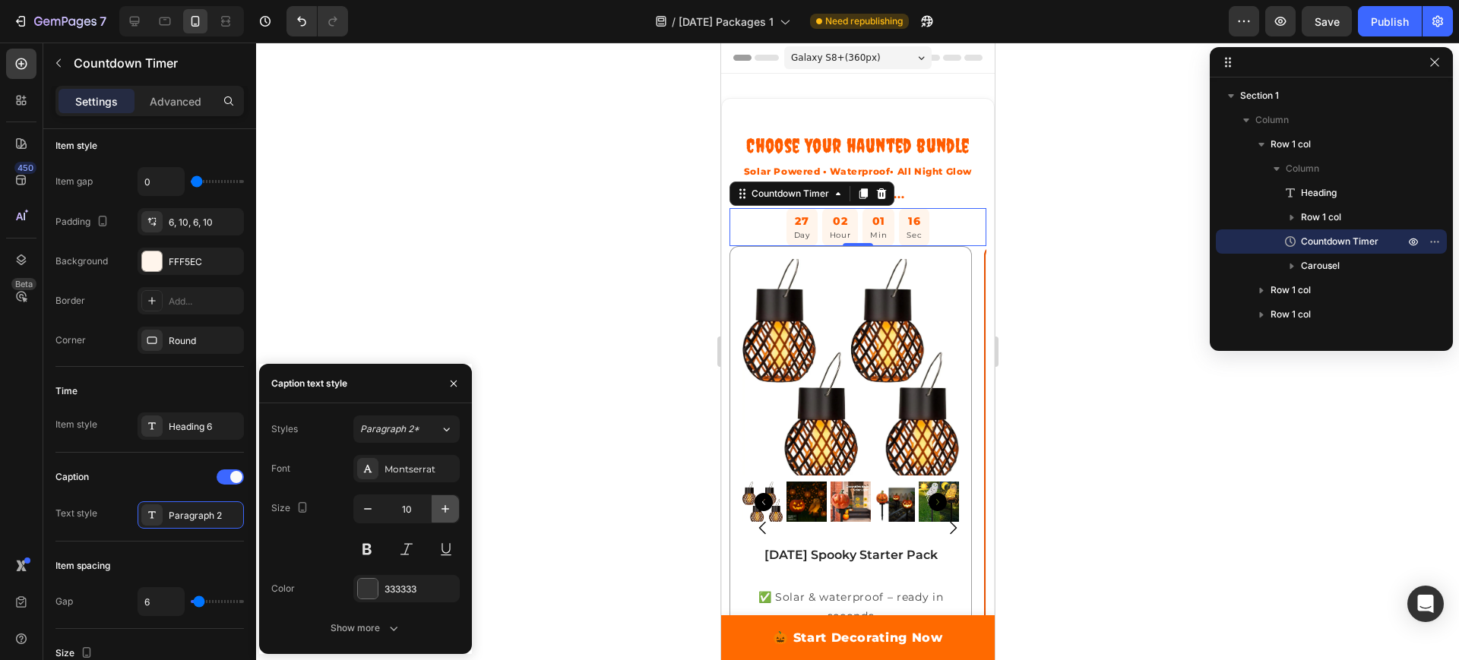
click at [444, 517] on button "button" at bounding box center [445, 508] width 27 height 27
type input "11"
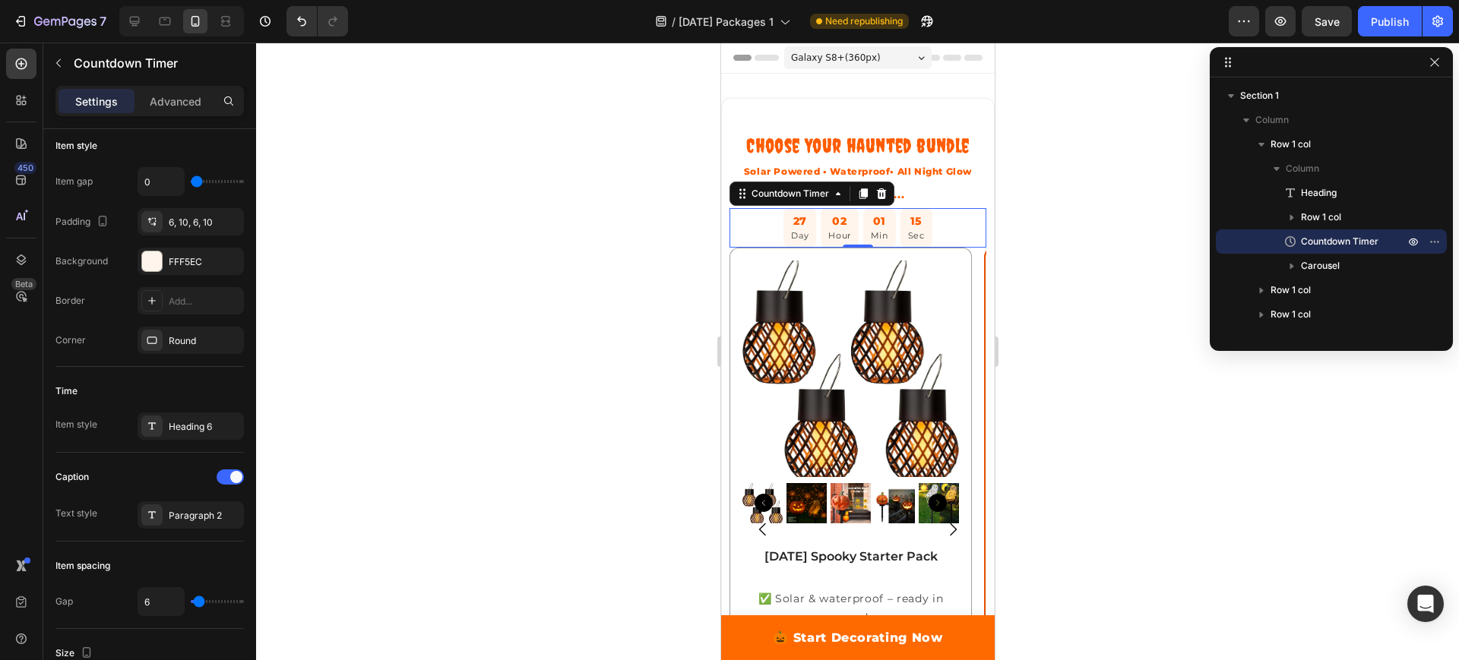
click at [583, 333] on div at bounding box center [857, 352] width 1203 height 618
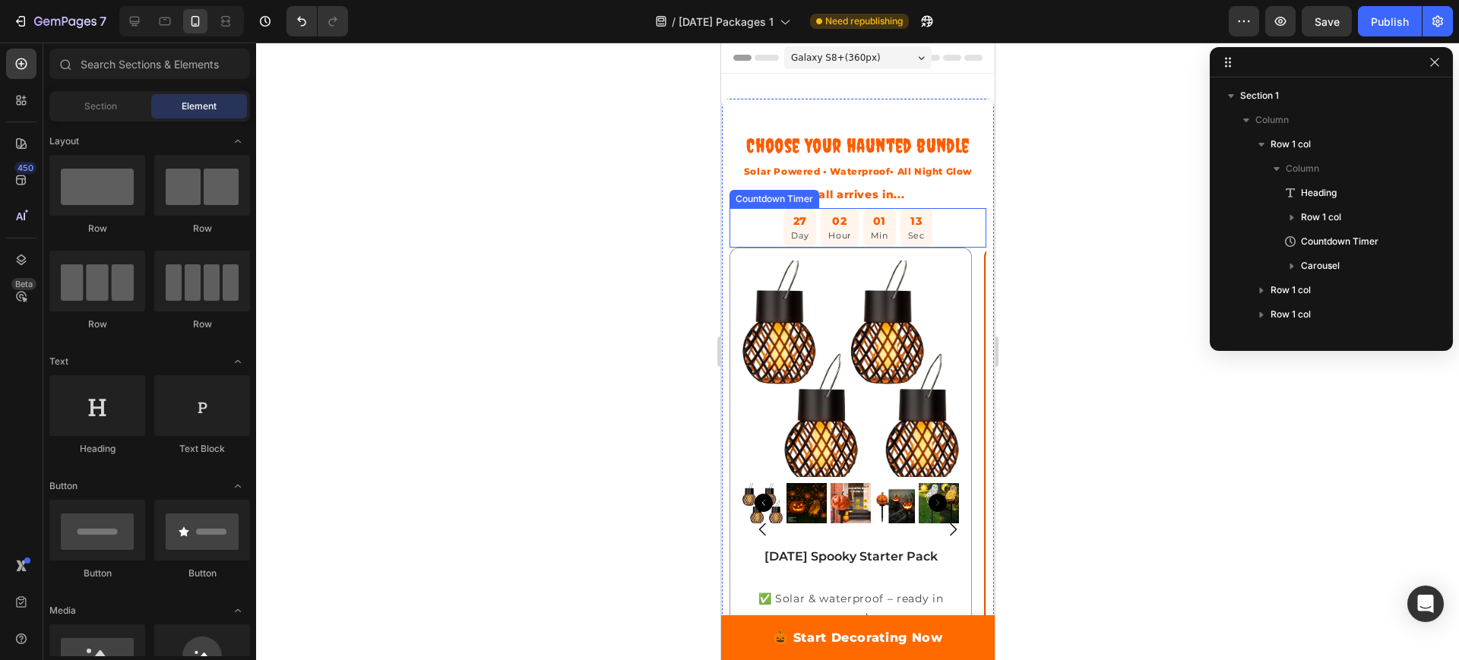
click at [790, 229] on div "27" at bounding box center [798, 221] width 17 height 17
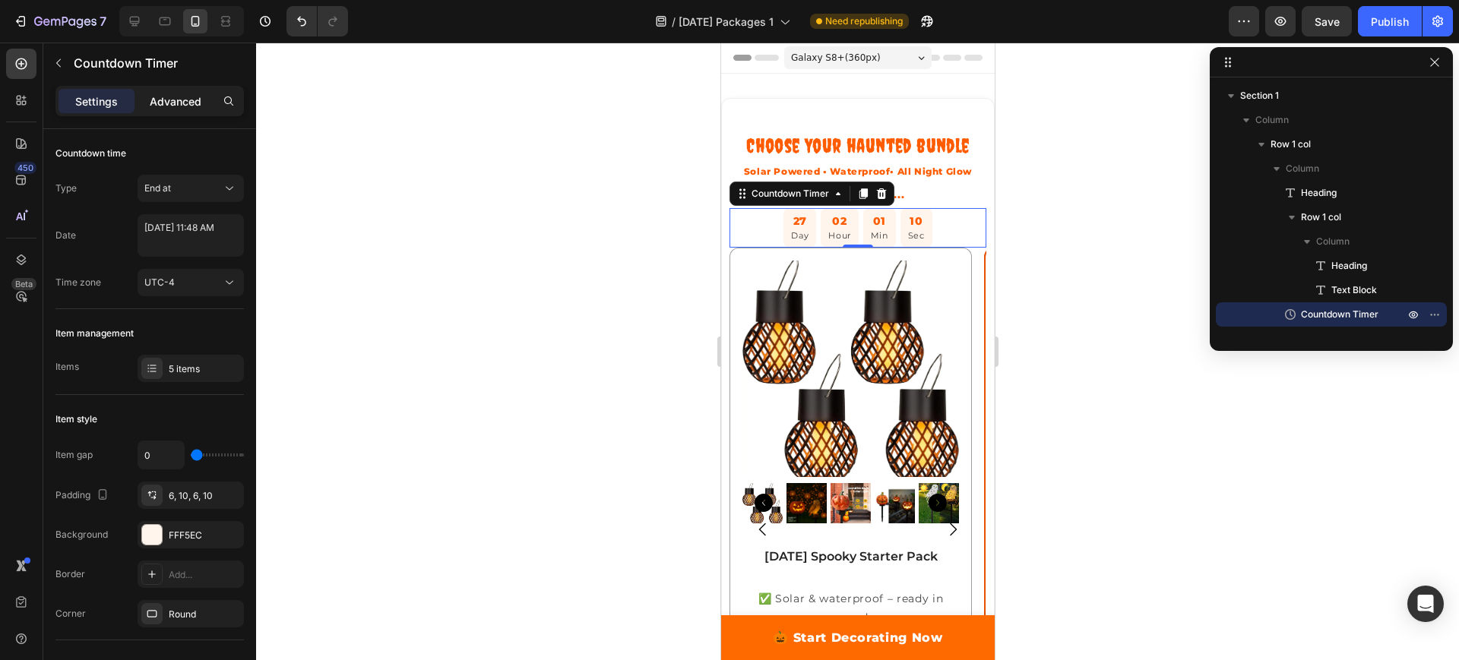
click at [179, 101] on p "Advanced" at bounding box center [176, 101] width 52 height 16
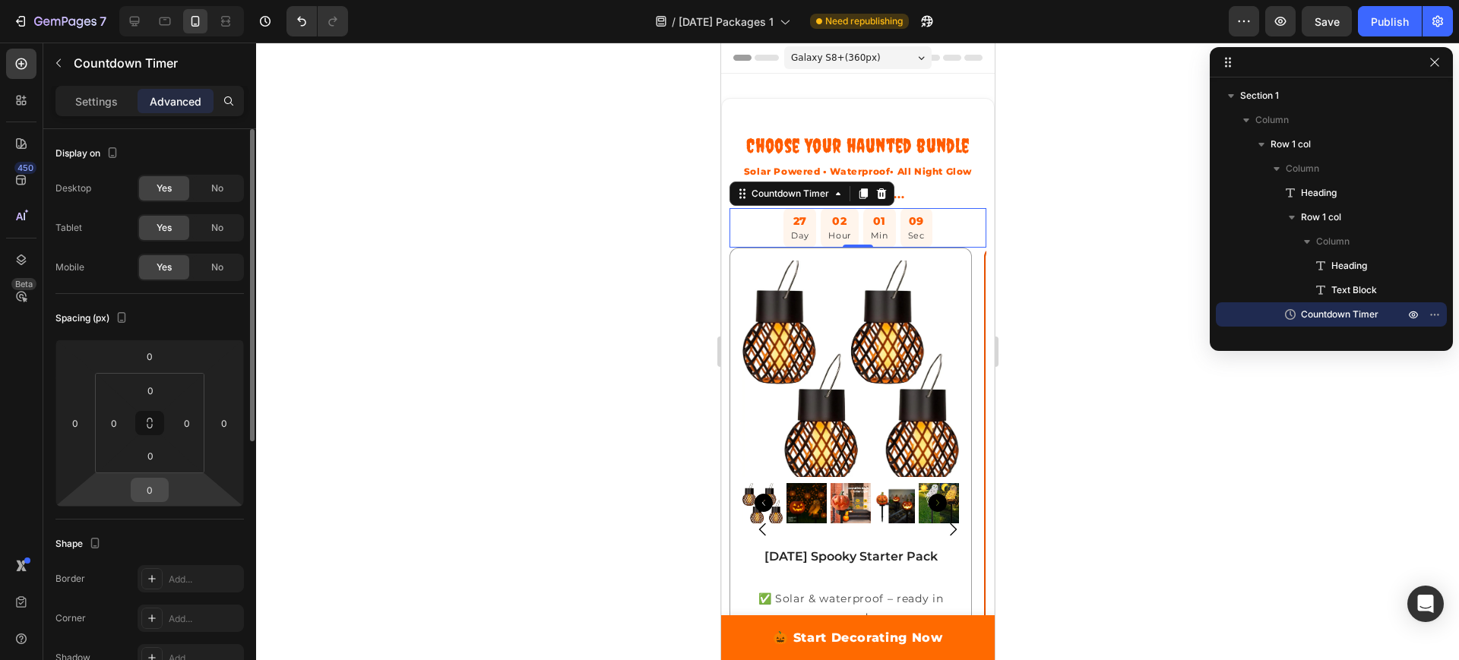
click at [150, 491] on input "0" at bounding box center [149, 490] width 30 height 23
type input "10"
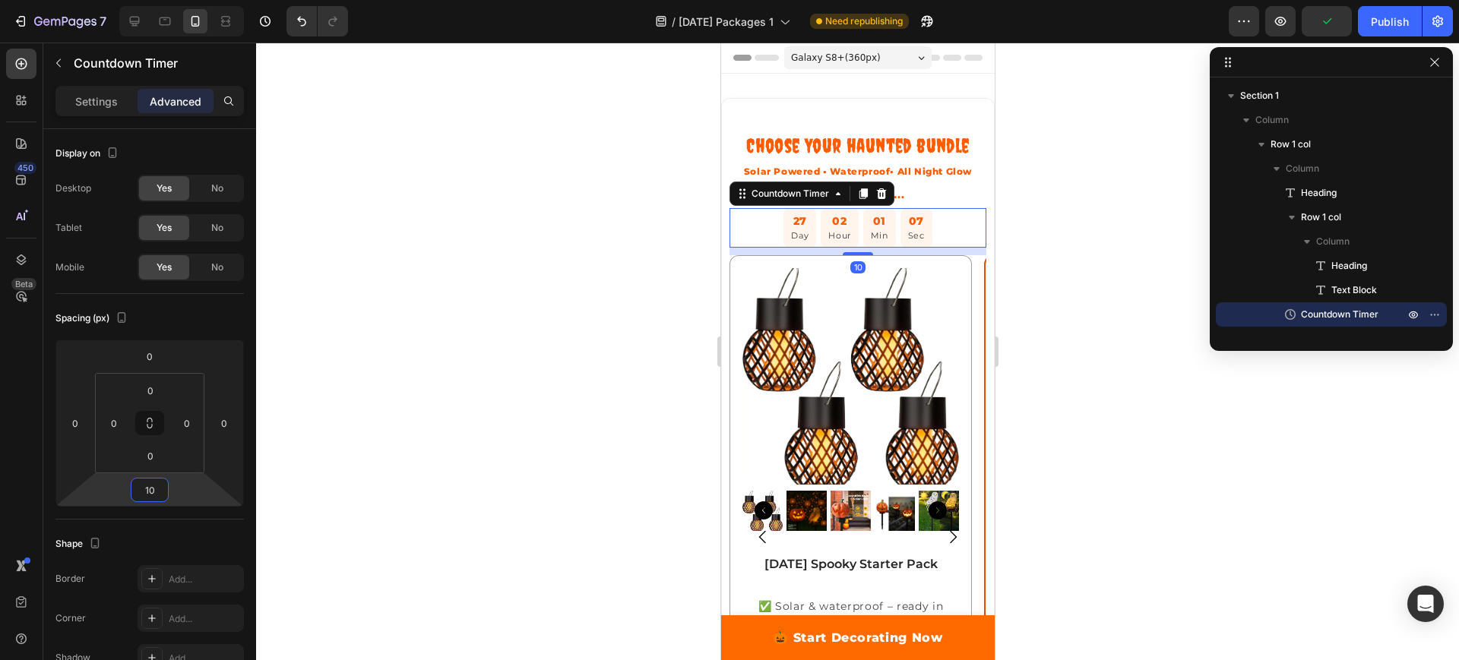
click at [347, 476] on div at bounding box center [857, 352] width 1203 height 618
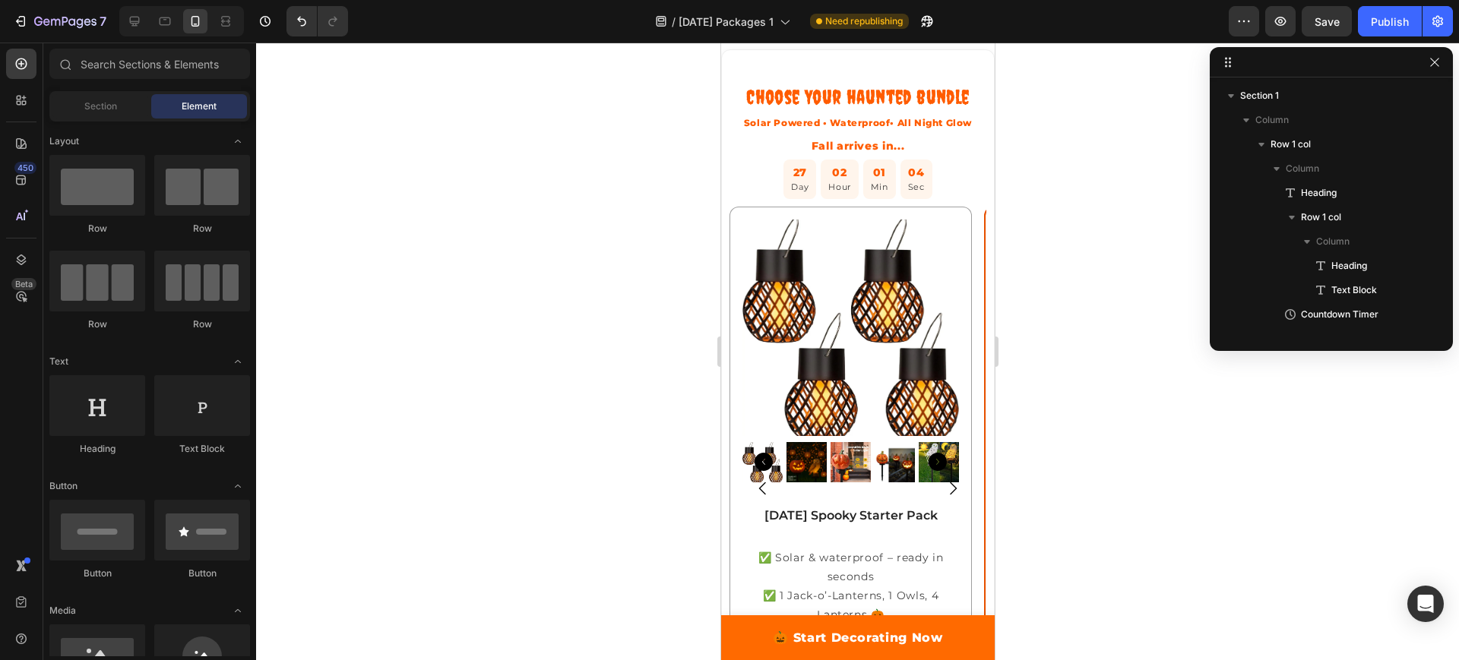
scroll to position [0, 0]
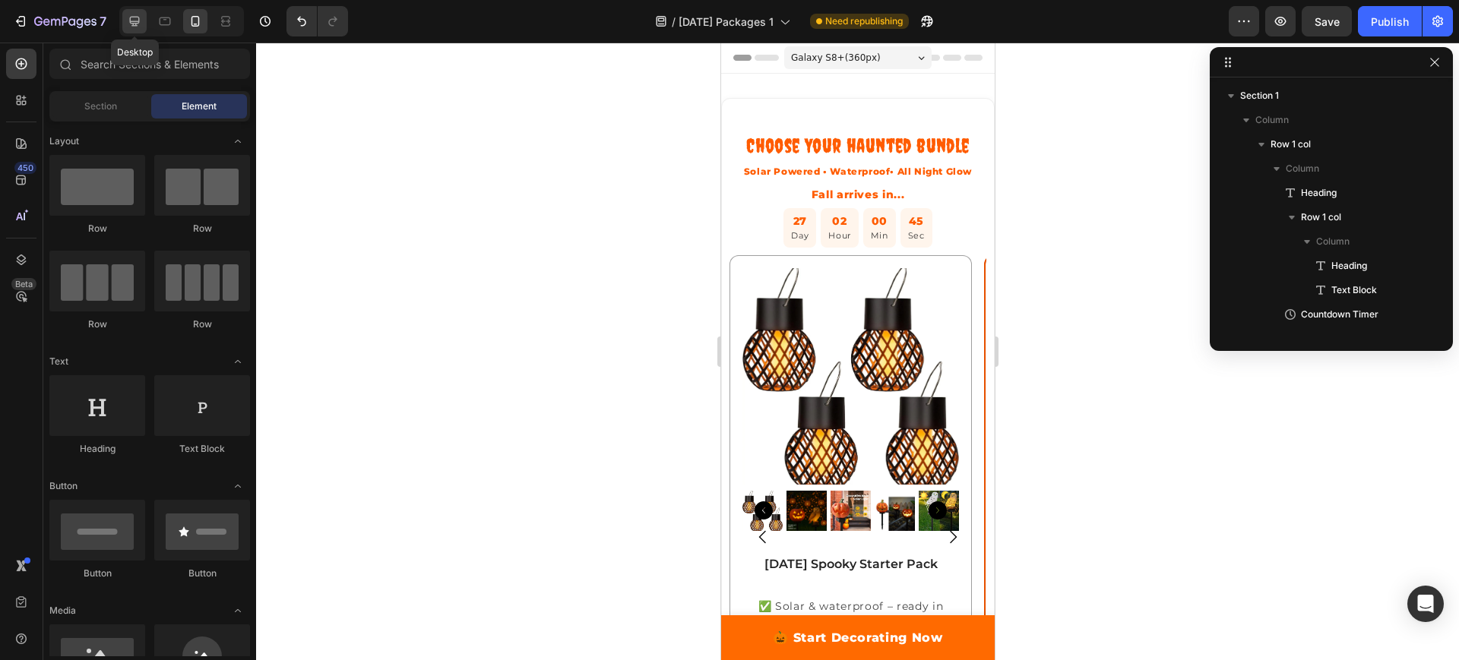
click at [134, 17] on icon at bounding box center [135, 22] width 10 height 10
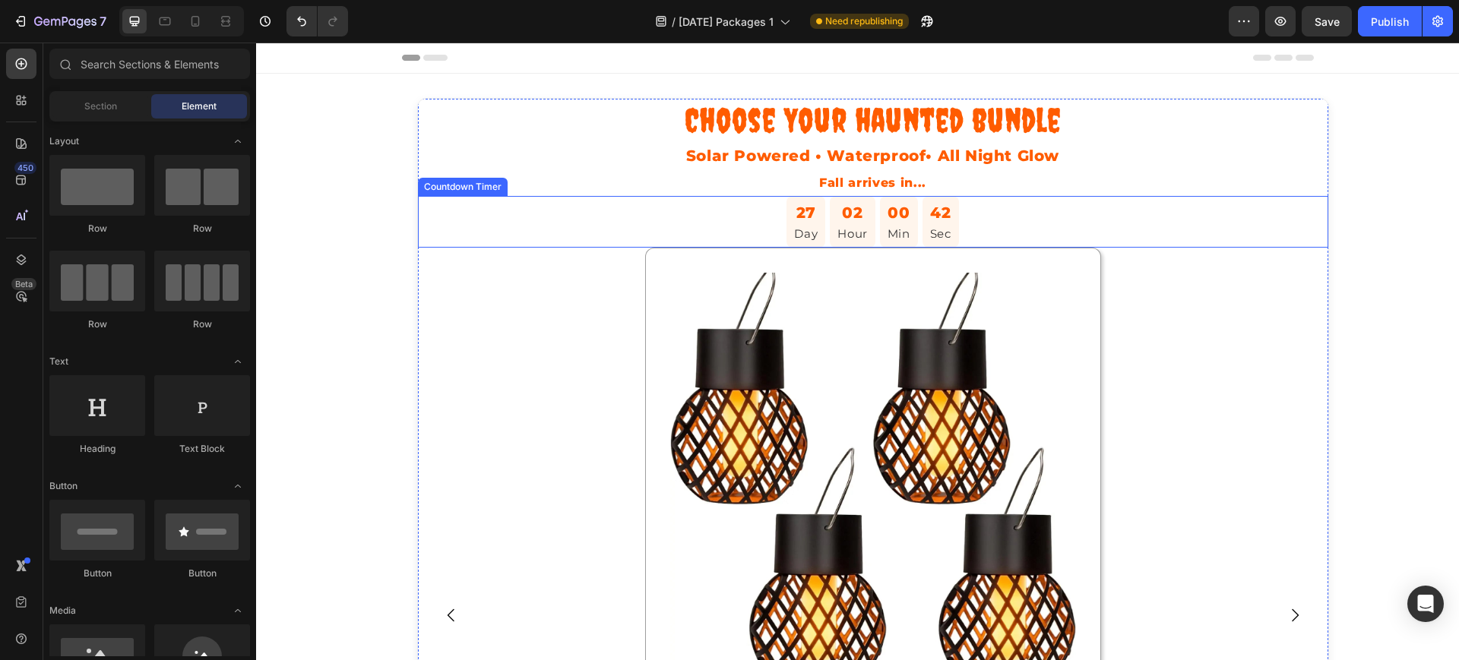
click at [985, 227] on div "27 Day 02 Hour 00 Min 42 Sec" at bounding box center [873, 222] width 910 height 52
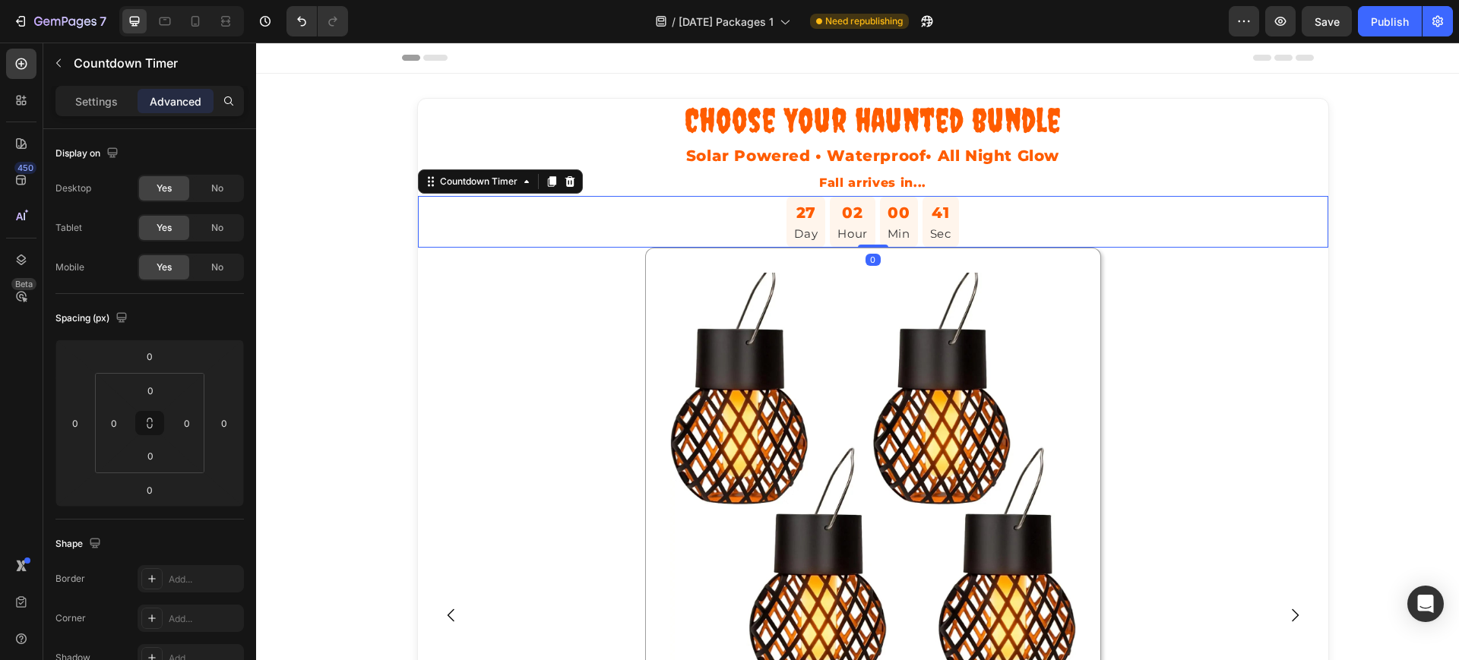
click at [191, 106] on p "Advanced" at bounding box center [176, 101] width 52 height 16
click at [163, 497] on input "0" at bounding box center [149, 490] width 30 height 23
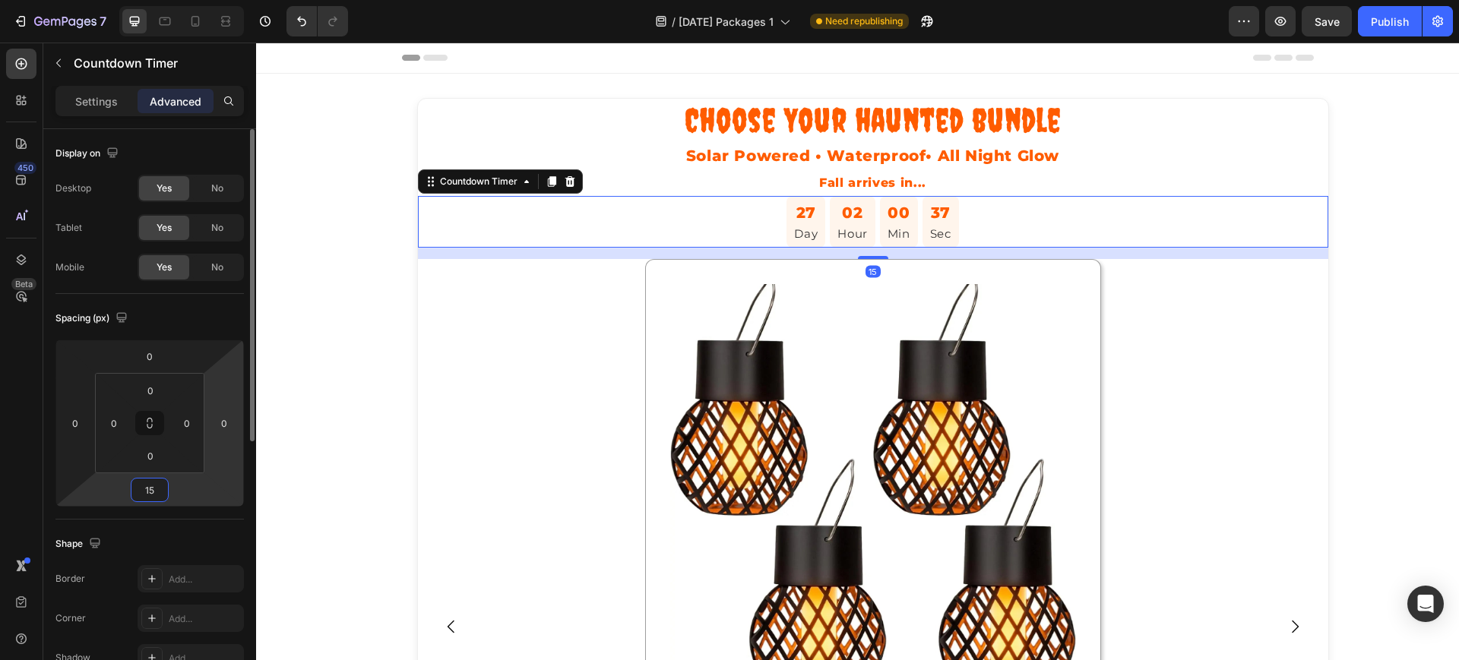
type input "15"
click at [213, 0] on html "7 / [DATE] Packages 1 Need republishing Preview Save Publish 450 Beta Sections(…" at bounding box center [729, 0] width 1459 height 0
click at [422, 406] on div "Product Images [DATE] Spooky Starter Pack Heading Product ✅ Solar & waterproof …" at bounding box center [873, 626] width 910 height 735
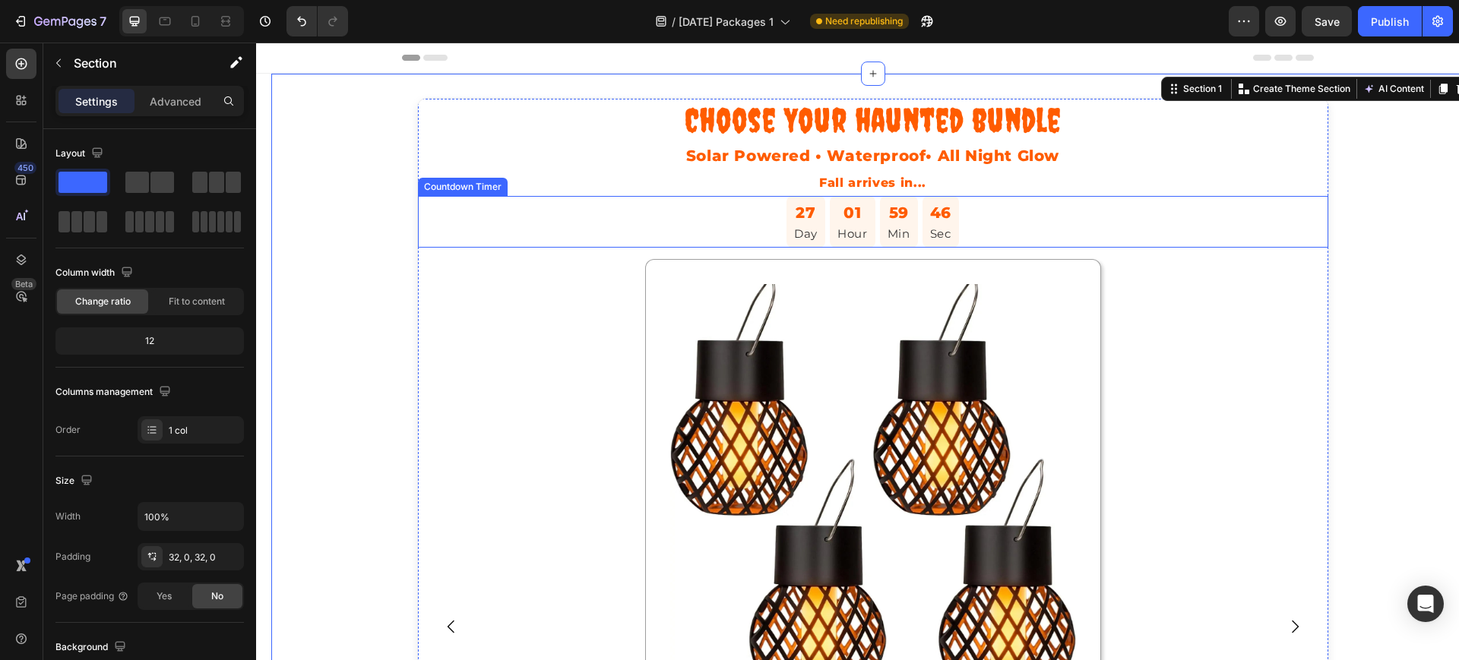
click at [771, 223] on div "27 Day 01 Hour 59 Min 46 Sec" at bounding box center [873, 222] width 910 height 52
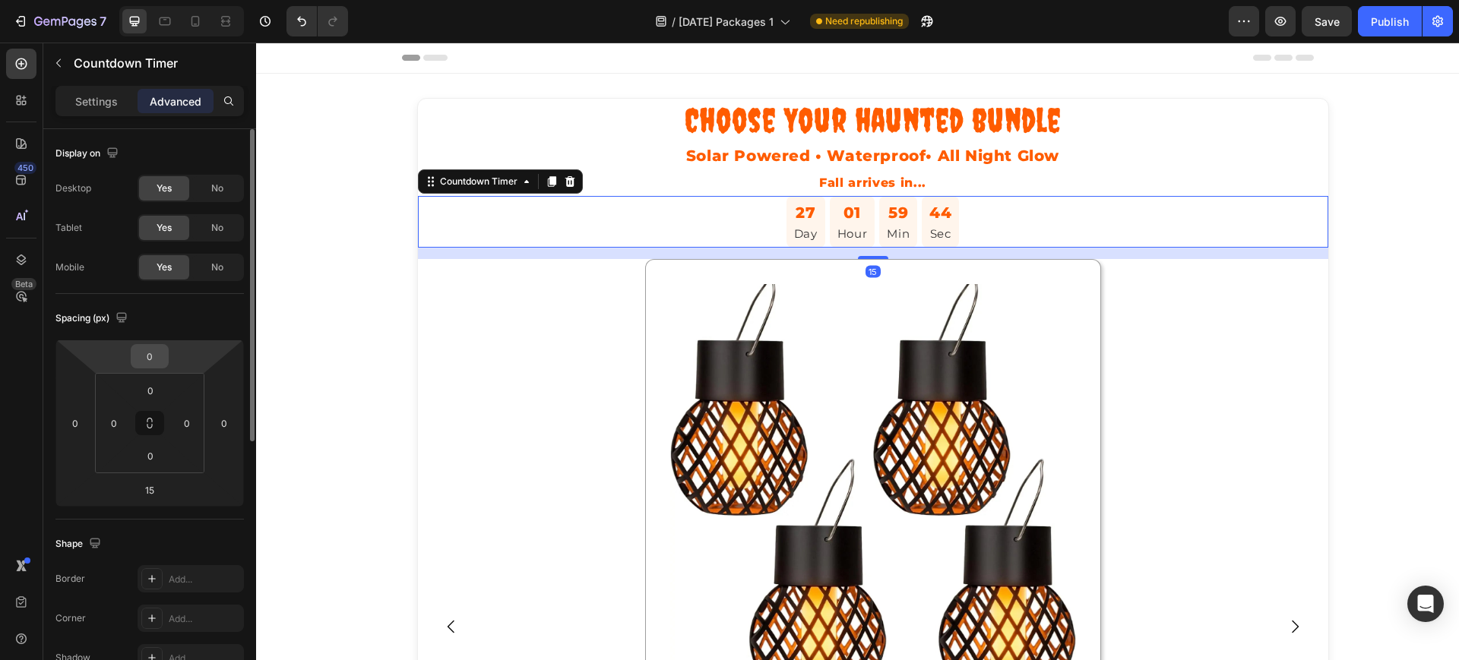
click at [153, 360] on input "0" at bounding box center [149, 356] width 30 height 23
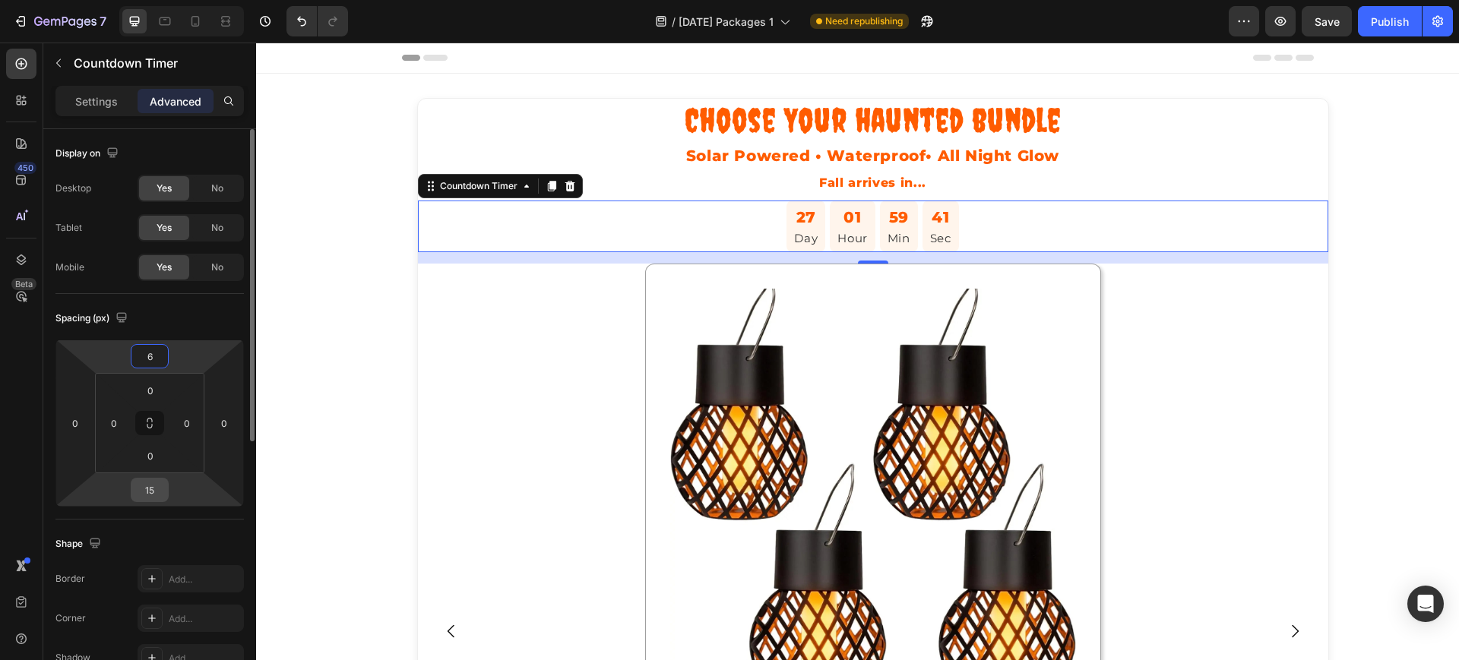
type input "6"
click at [154, 483] on input "15" at bounding box center [149, 490] width 30 height 23
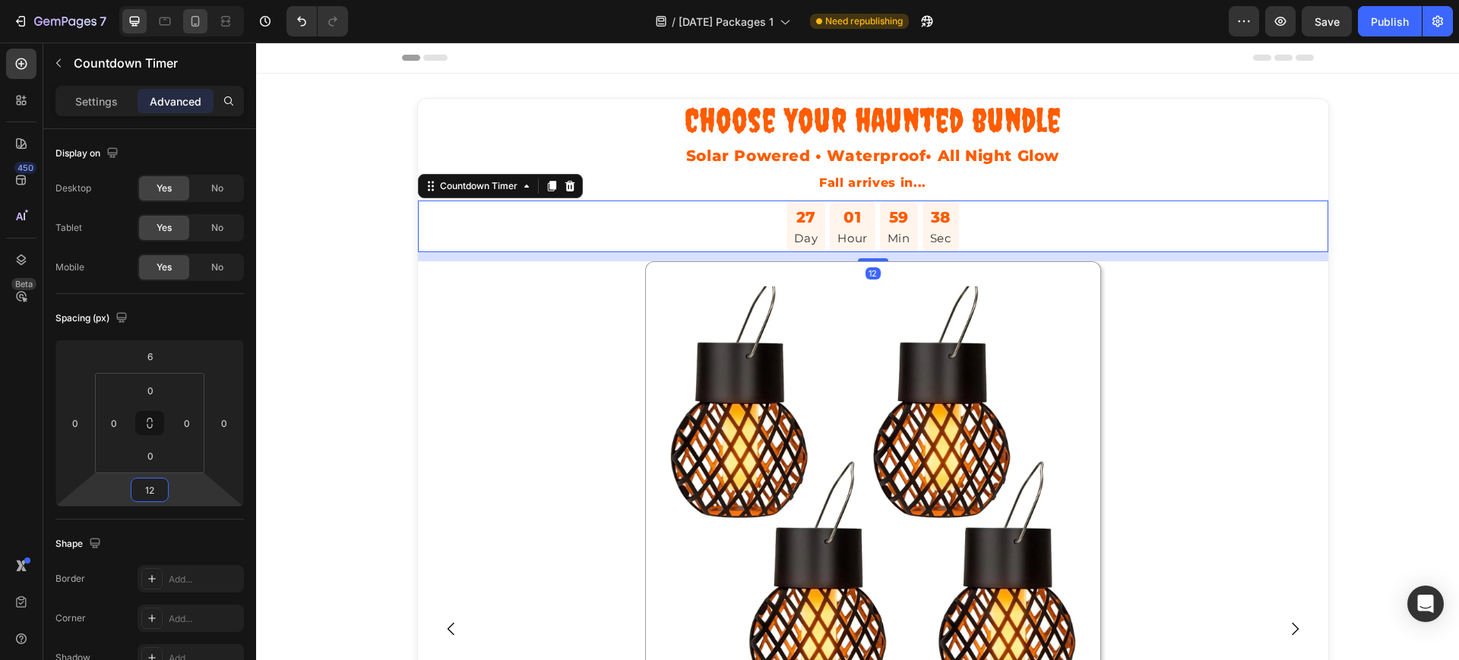
type input "12"
click at [199, 27] on icon at bounding box center [195, 21] width 15 height 15
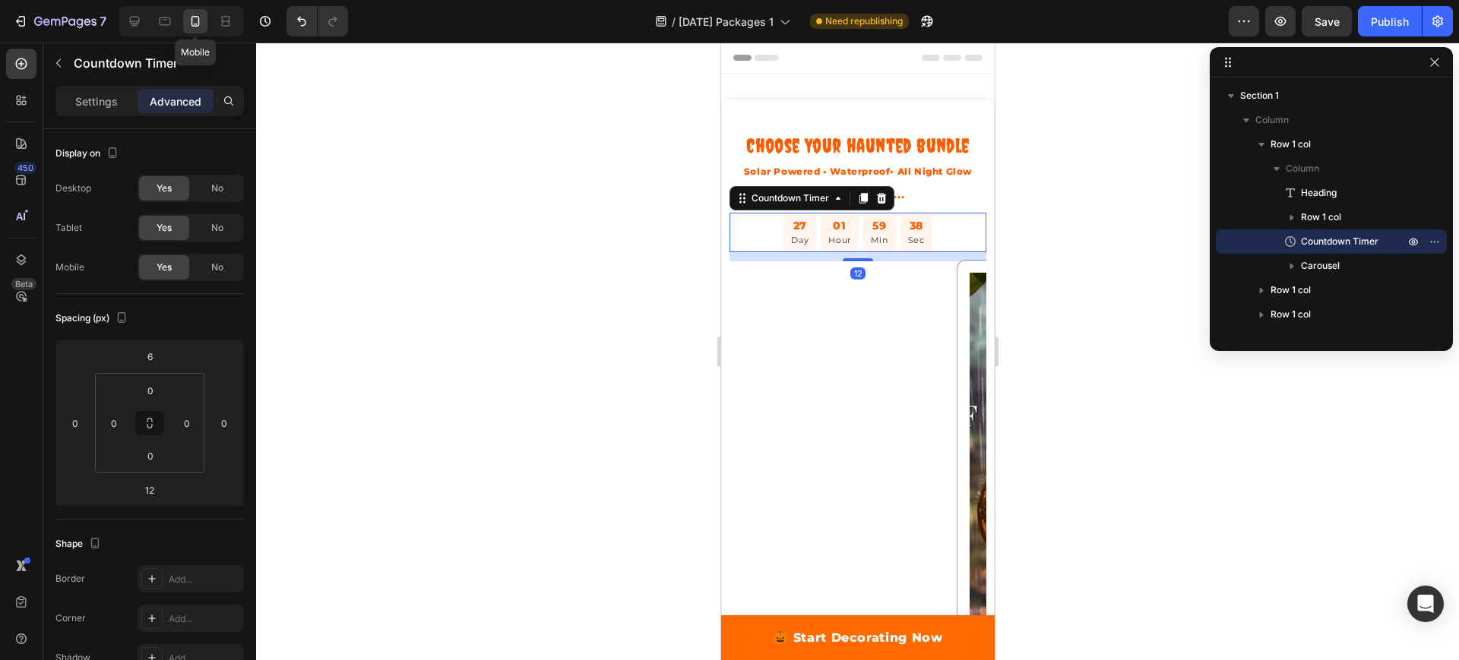
type input "0"
type input "10"
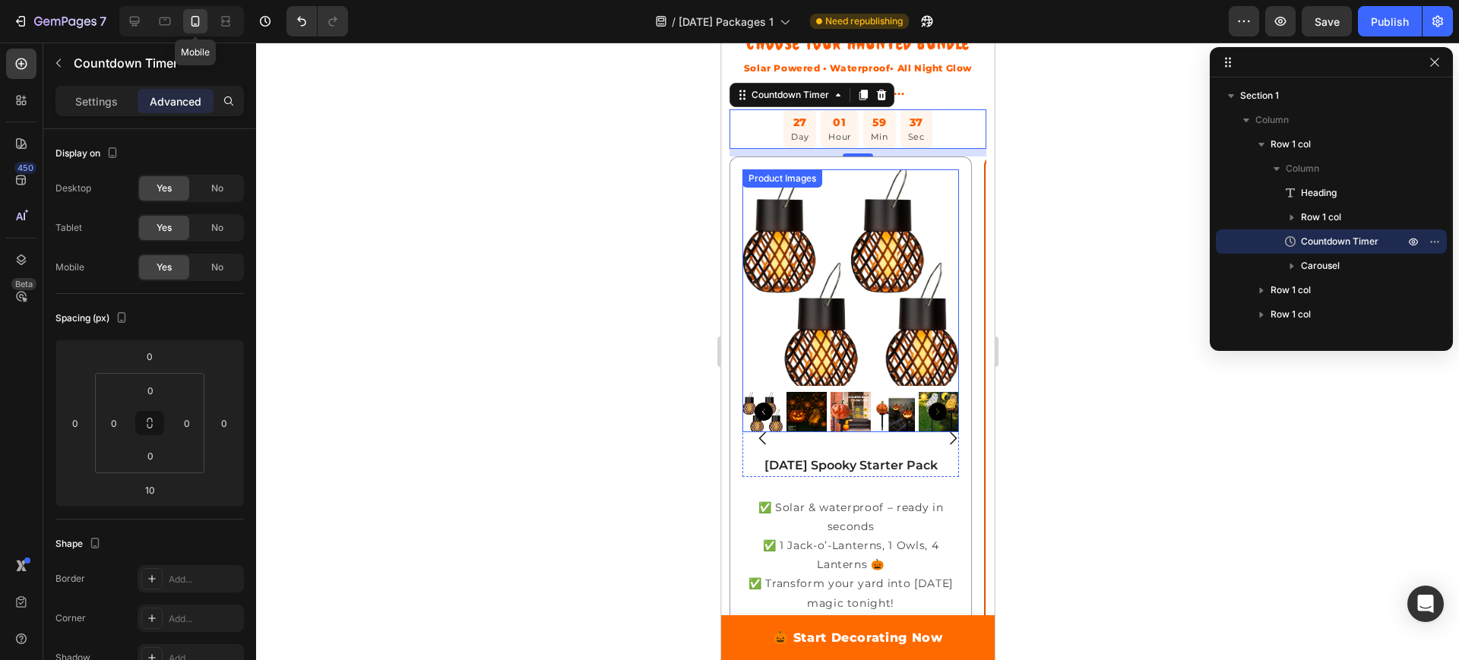
scroll to position [128, 0]
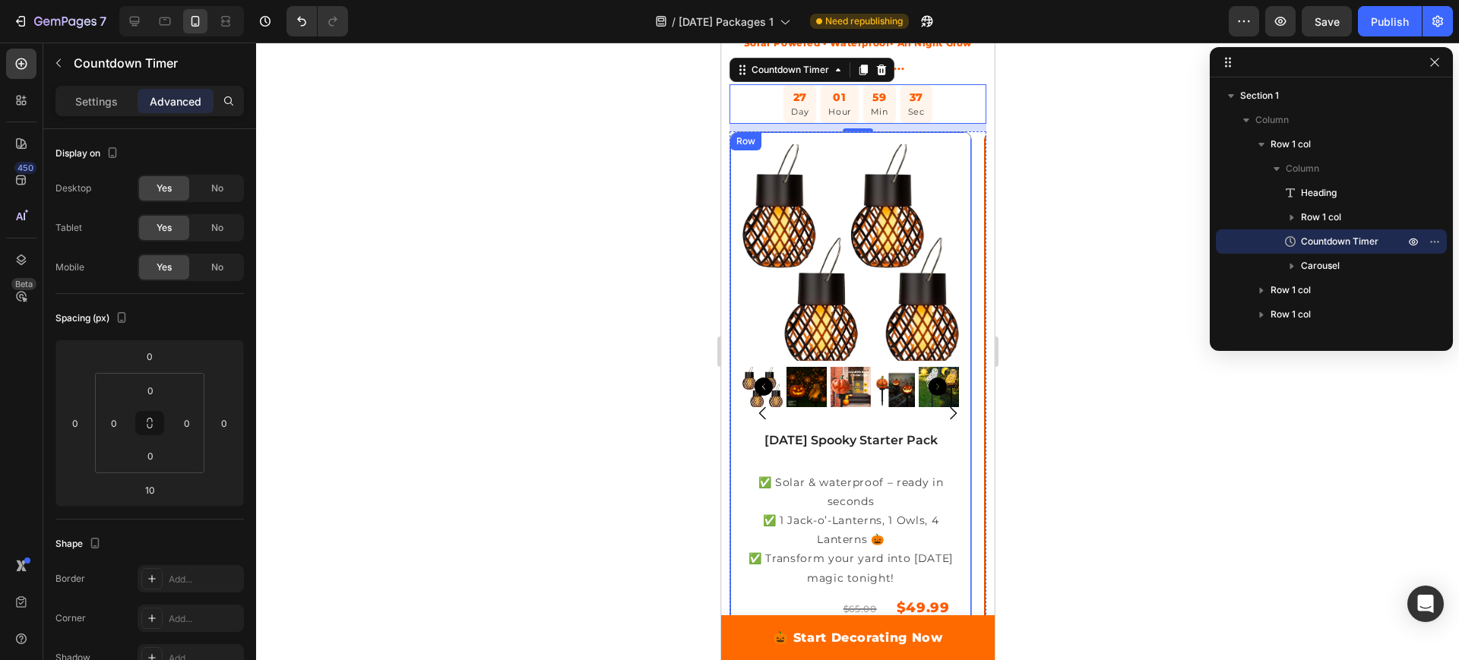
click at [1062, 226] on div at bounding box center [857, 352] width 1203 height 618
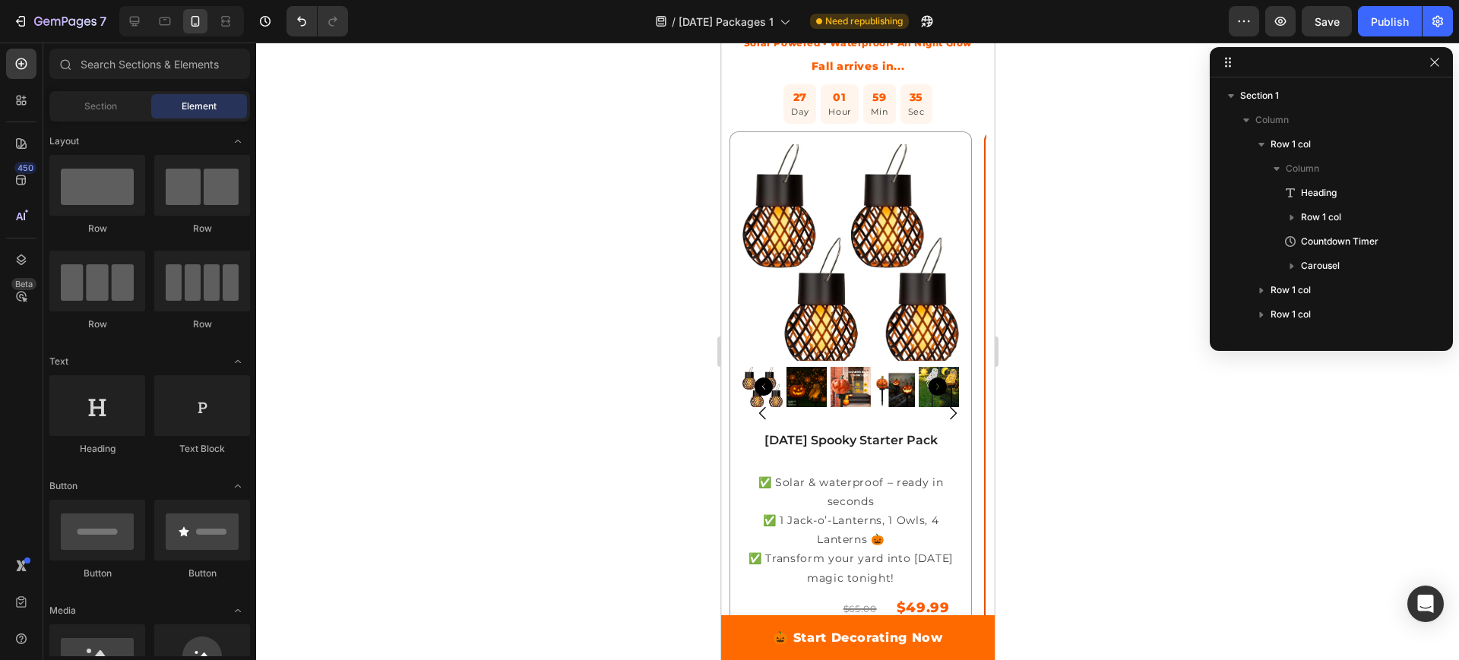
scroll to position [0, 0]
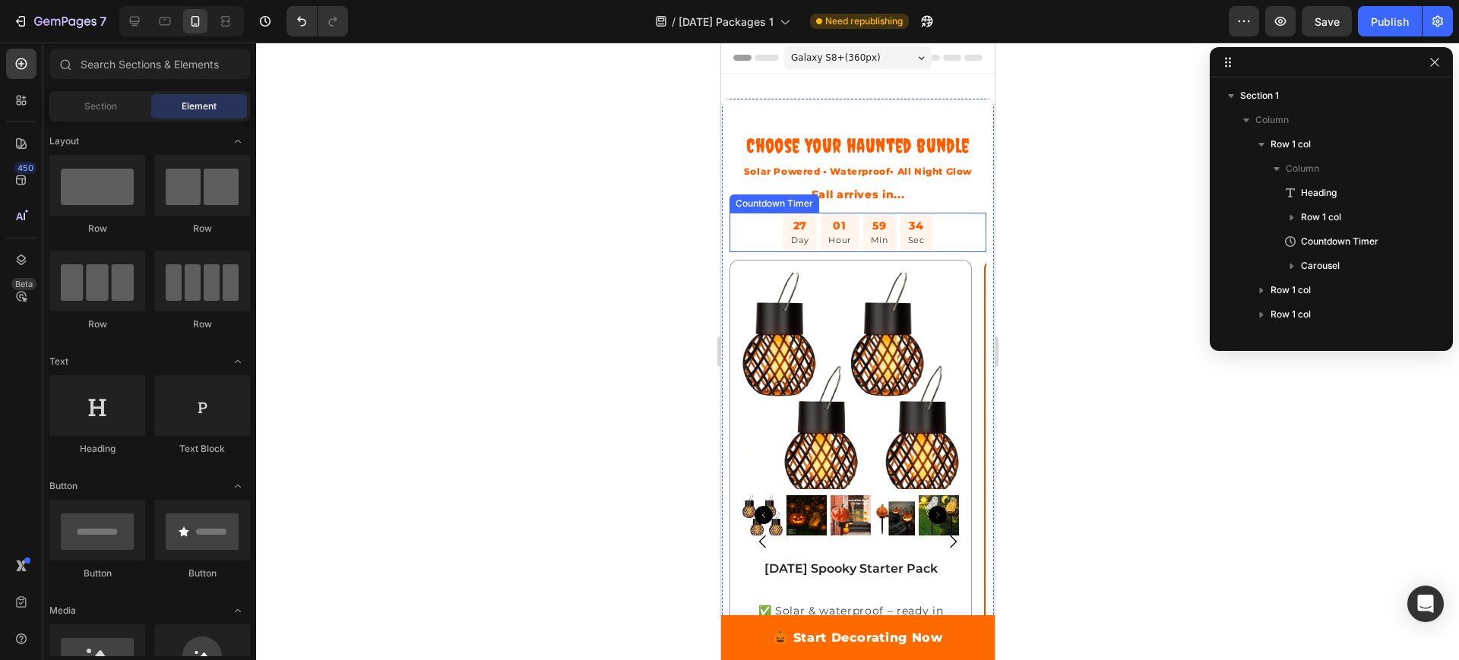
click at [933, 245] on div "27 Day 01 Hour 59 Min 34 Sec" at bounding box center [857, 233] width 257 height 40
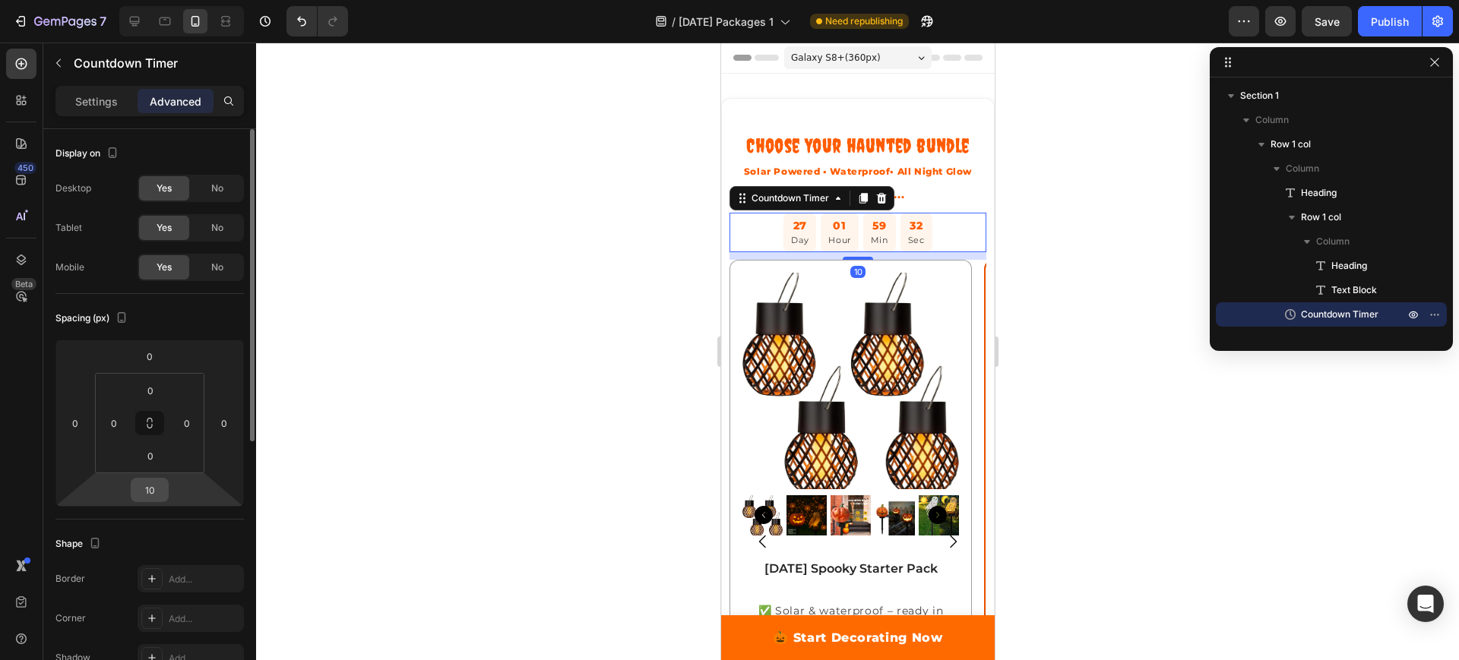
click at [155, 486] on input "10" at bounding box center [149, 490] width 30 height 23
type input "12"
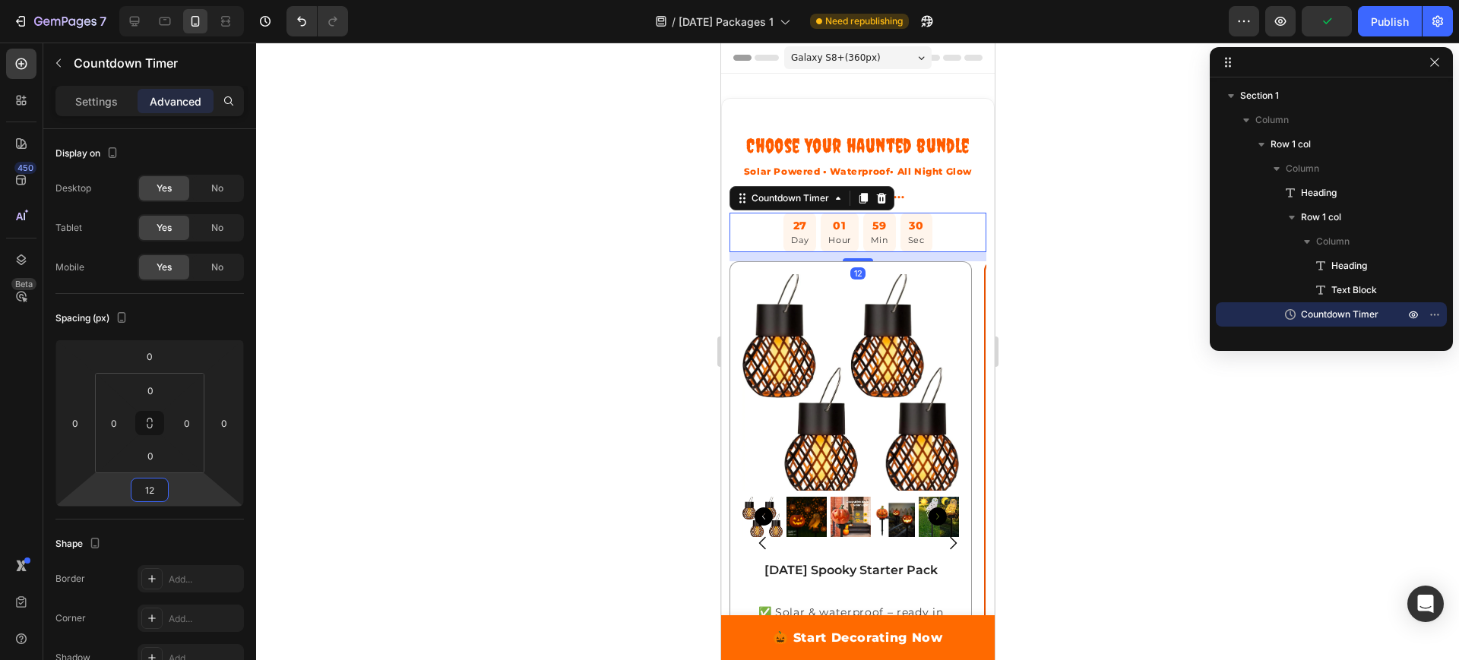
click at [542, 394] on div at bounding box center [857, 352] width 1203 height 618
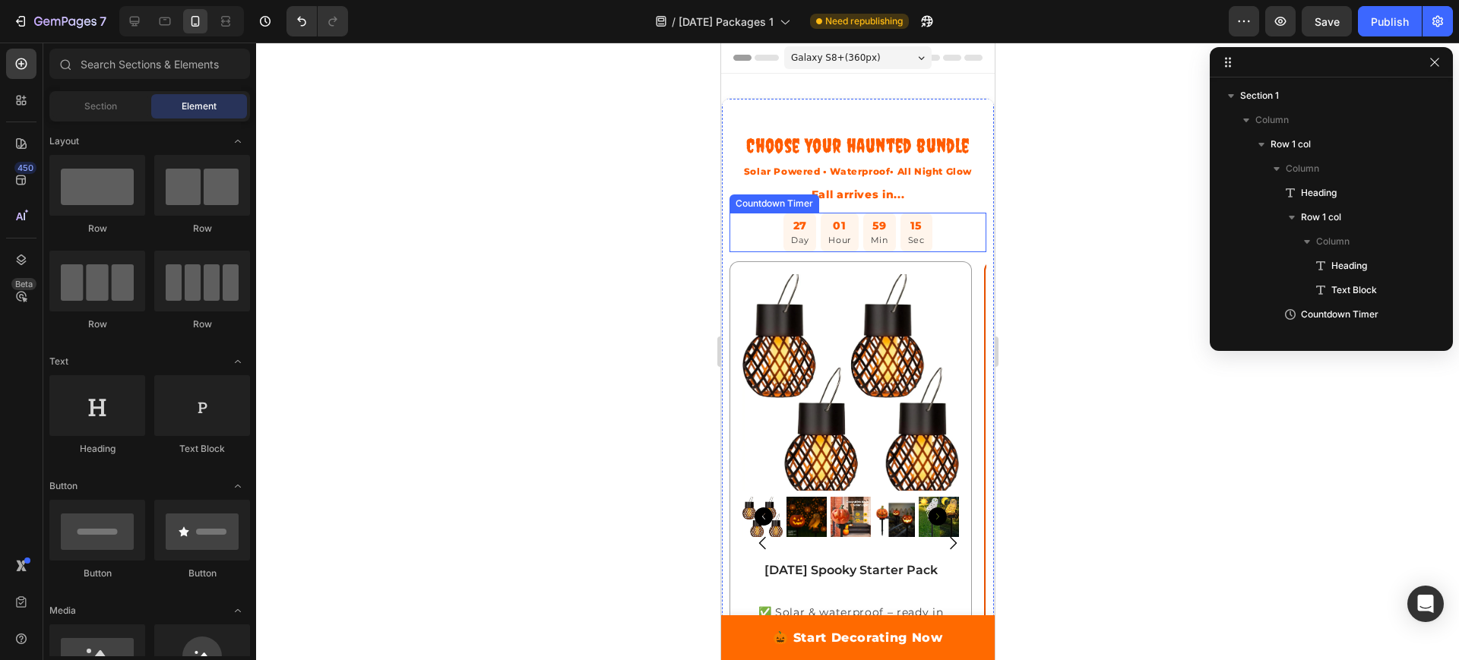
click at [792, 234] on div "27" at bounding box center [798, 225] width 17 height 17
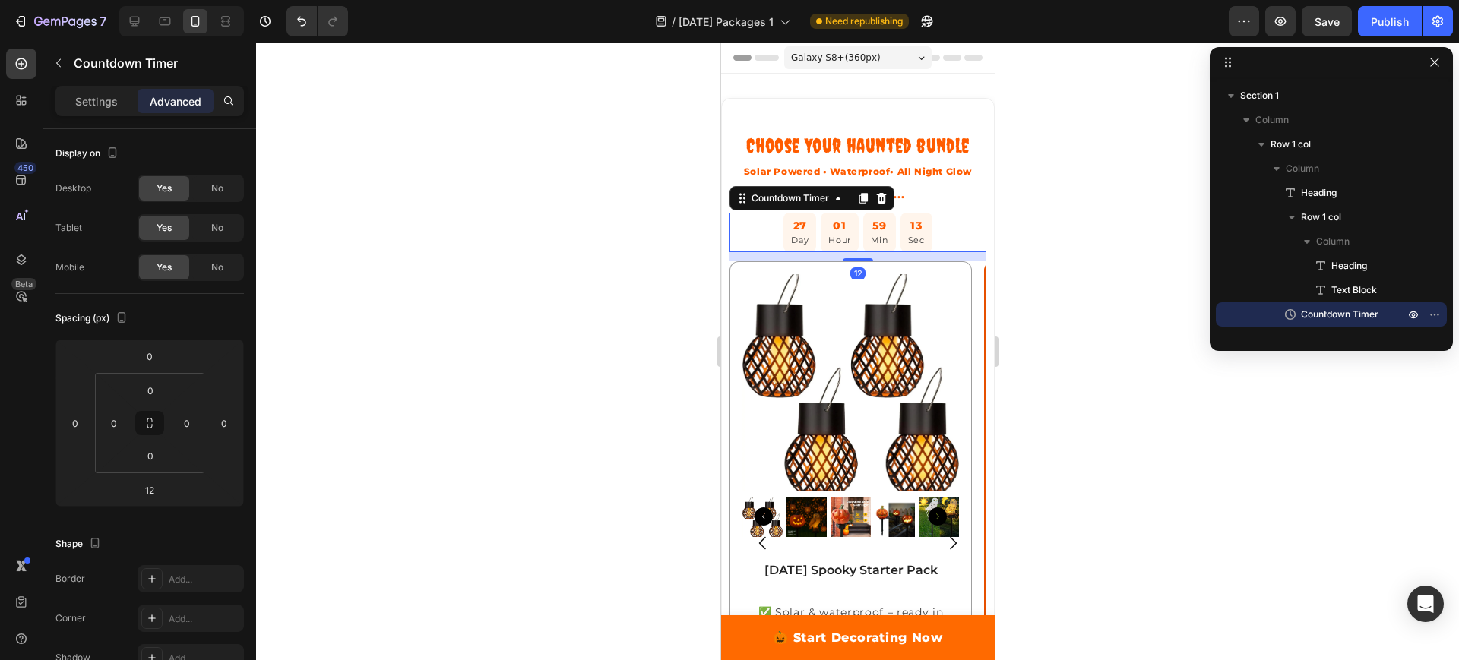
click at [797, 234] on div "27" at bounding box center [798, 225] width 17 height 17
drag, startPoint x: 251, startPoint y: 258, endPoint x: 261, endPoint y: 170, distance: 88.6
click at [261, 0] on div "7 / [DATE] Packages 1 Need republishing Preview Save Publish 450 Beta Sections(…" at bounding box center [729, 0] width 1459 height 0
click at [92, 103] on p "Settings" at bounding box center [96, 101] width 43 height 16
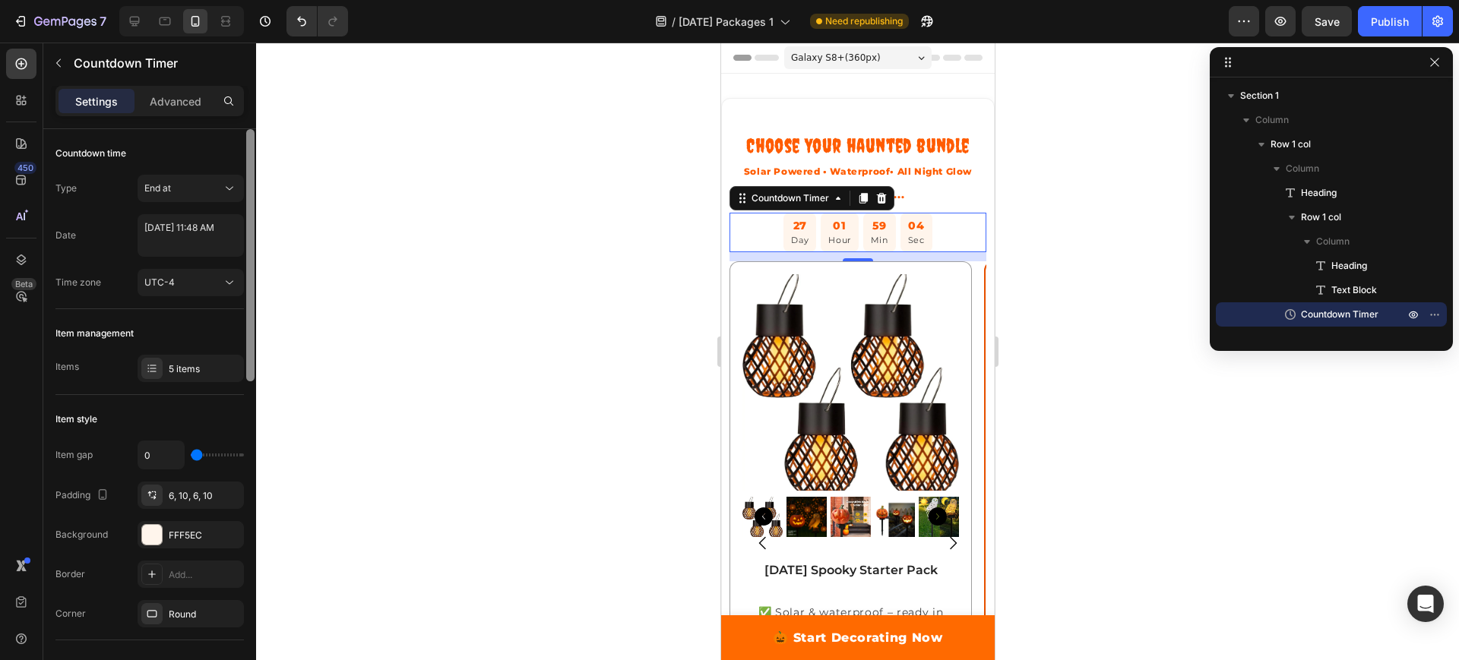
drag, startPoint x: 252, startPoint y: 365, endPoint x: 241, endPoint y: 305, distance: 61.1
click at [241, 305] on div "Countdown time Type End at Date [DATE] 11:48 AM Time zone UTC-4 Item management…" at bounding box center [149, 416] width 213 height 574
click at [182, 373] on div "5 items" at bounding box center [204, 369] width 71 height 14
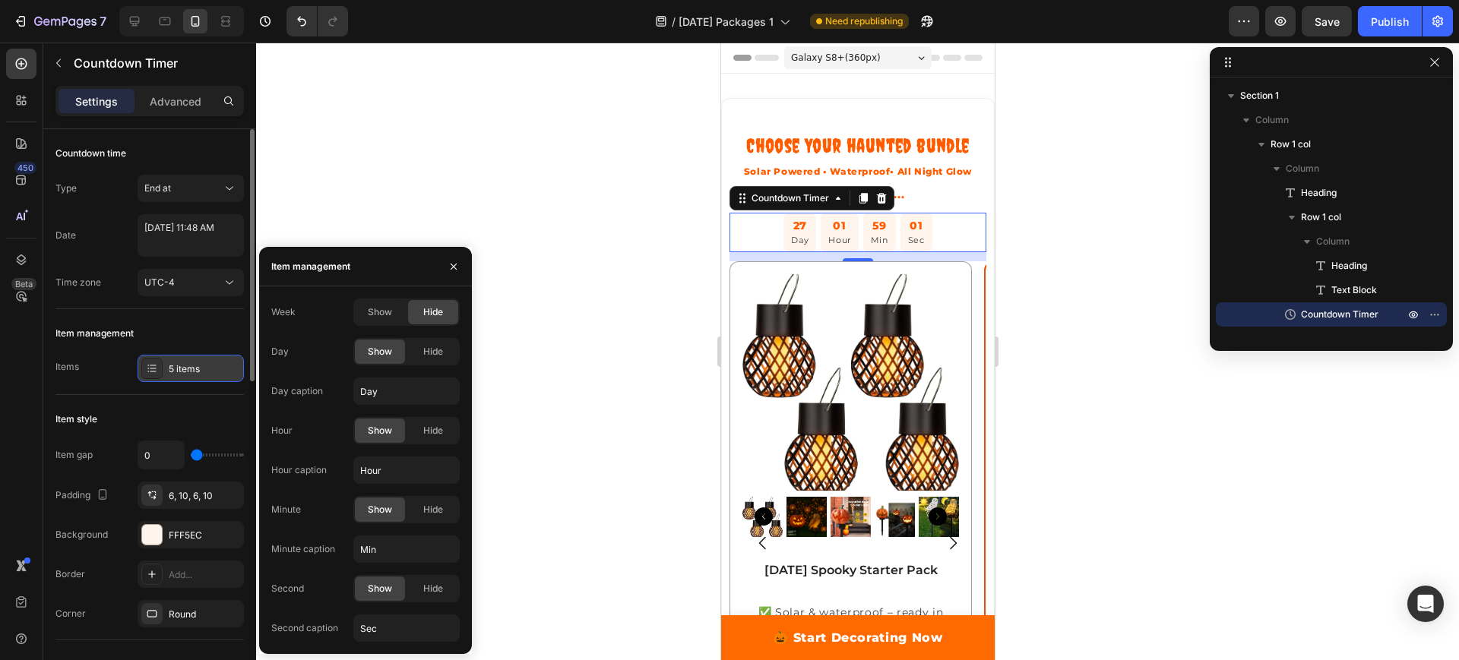
click at [182, 373] on div "5 items" at bounding box center [204, 369] width 71 height 14
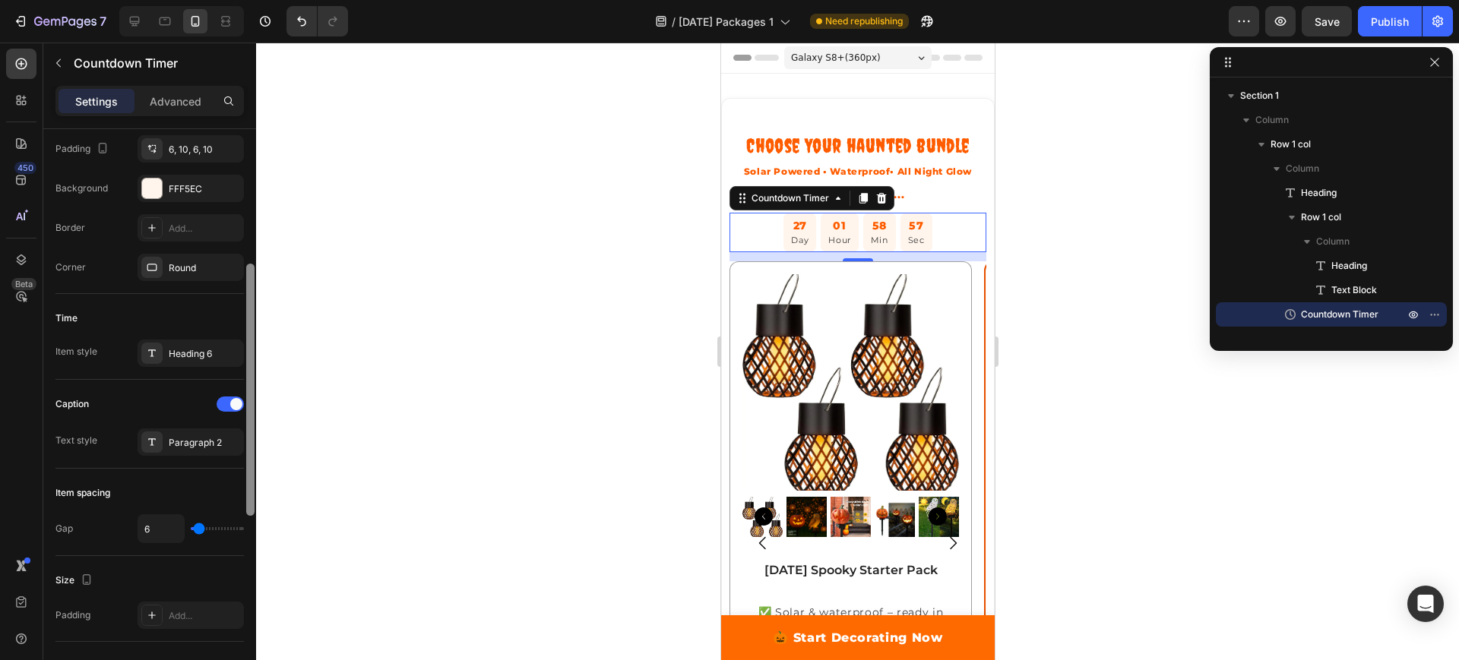
scroll to position [355, 0]
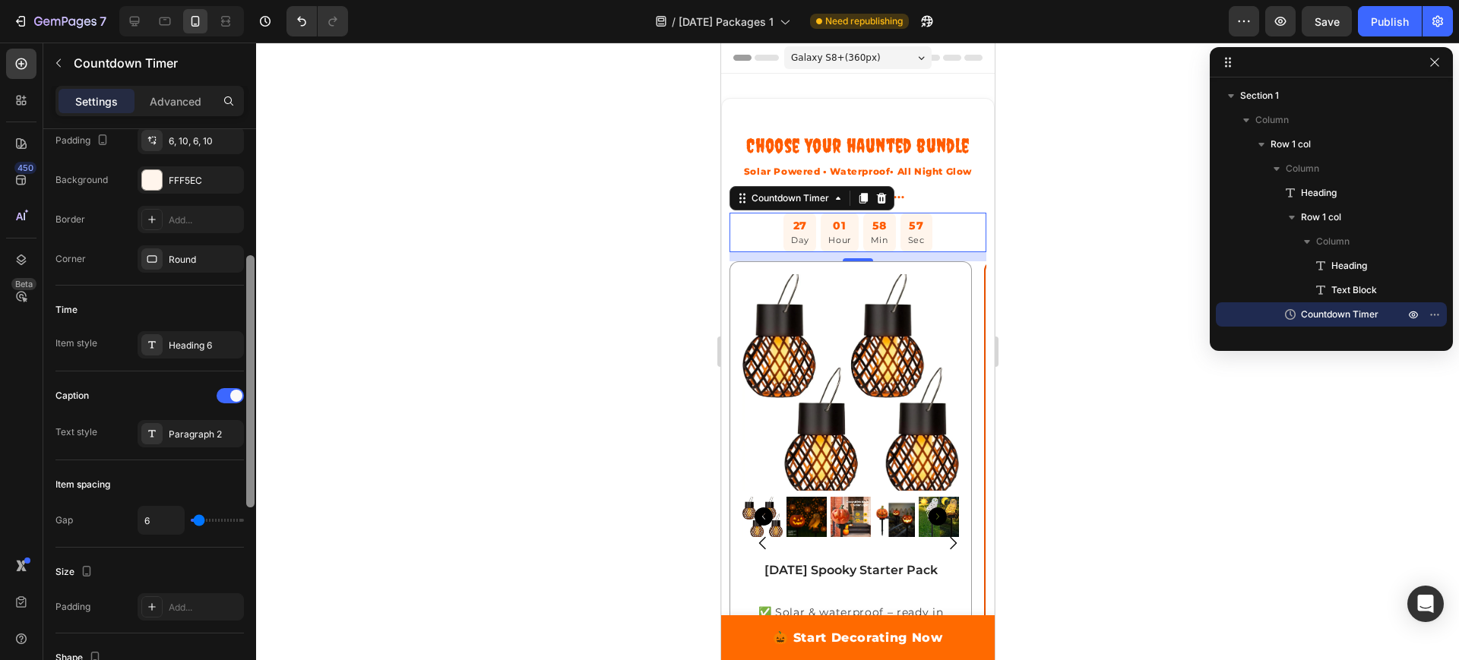
drag, startPoint x: 250, startPoint y: 339, endPoint x: 232, endPoint y: 495, distance: 157.5
click at [232, 495] on div "Countdown time Type End at Date [DATE] 11:48 AM Time zone UTC-4 Item management…" at bounding box center [149, 416] width 213 height 574
click at [176, 341] on div "Heading 6" at bounding box center [204, 346] width 71 height 14
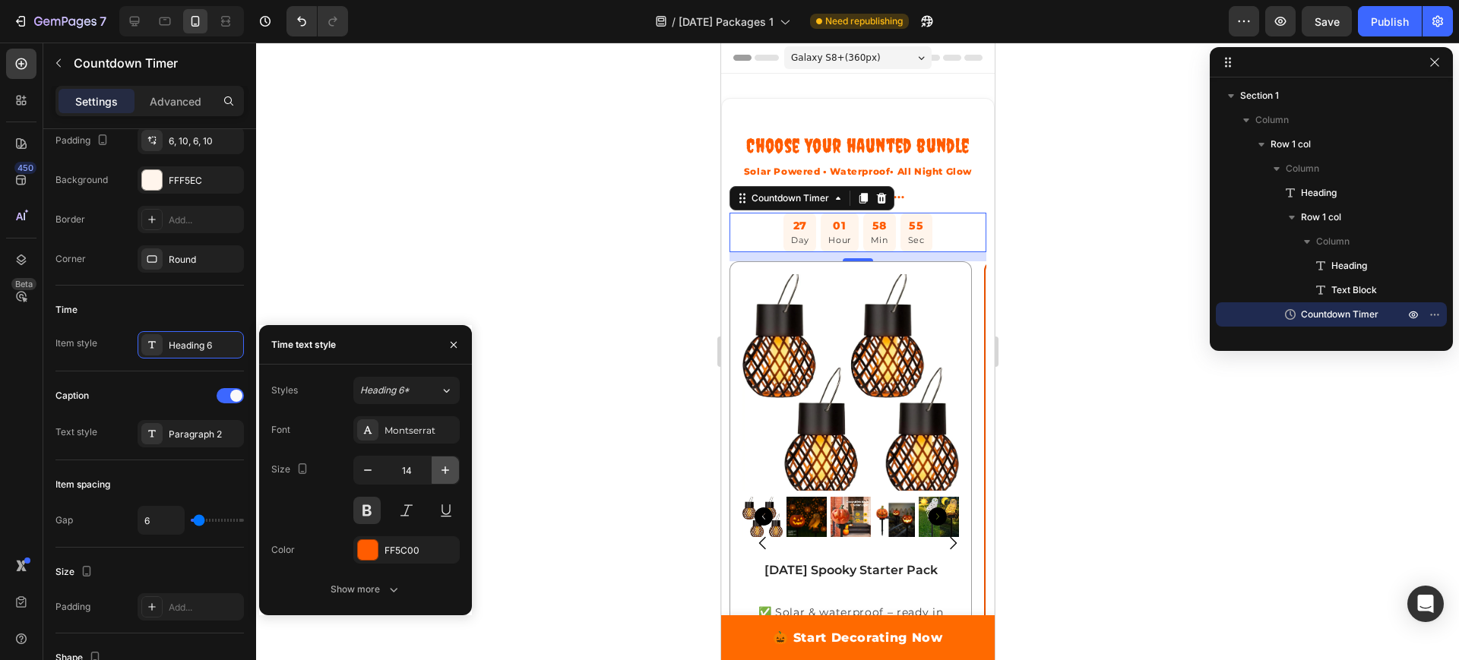
click at [445, 475] on icon "button" at bounding box center [445, 470] width 15 height 15
type input "15"
click at [122, 21] on div "Desktop" at bounding box center [181, 21] width 125 height 30
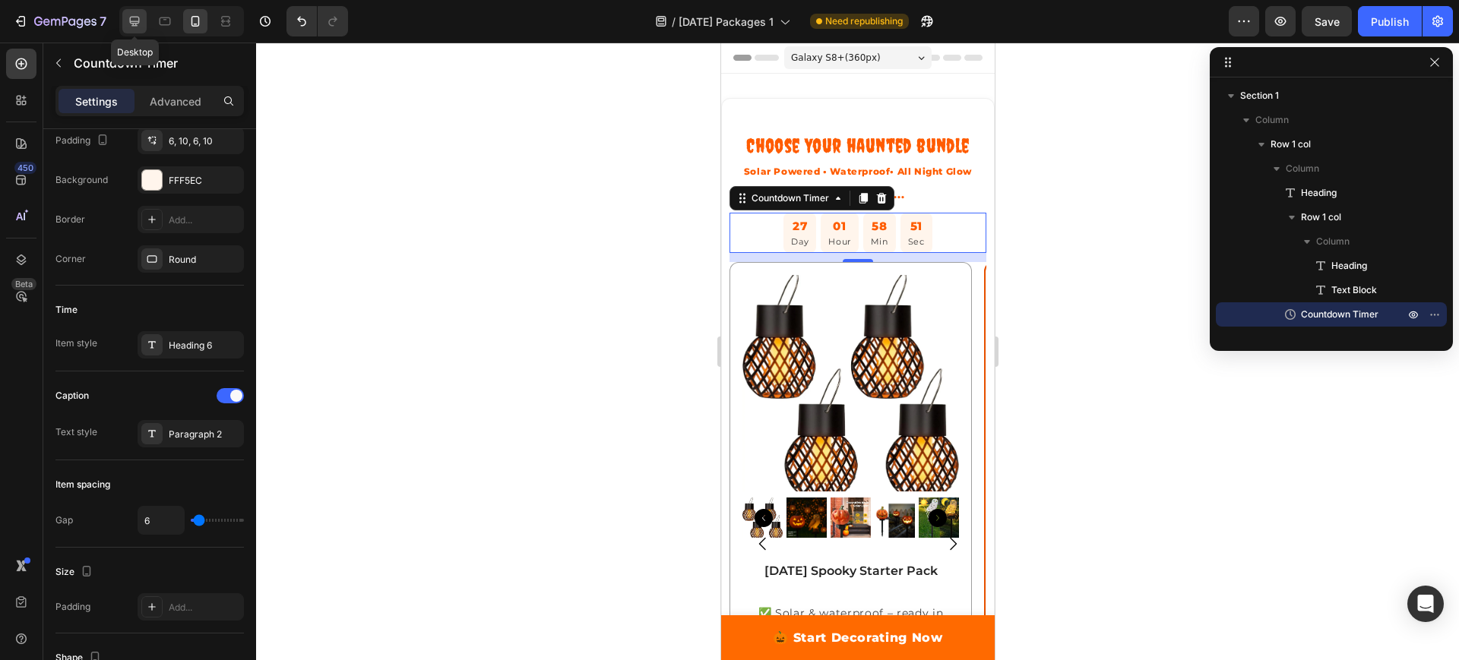
click at [134, 21] on icon at bounding box center [135, 22] width 10 height 10
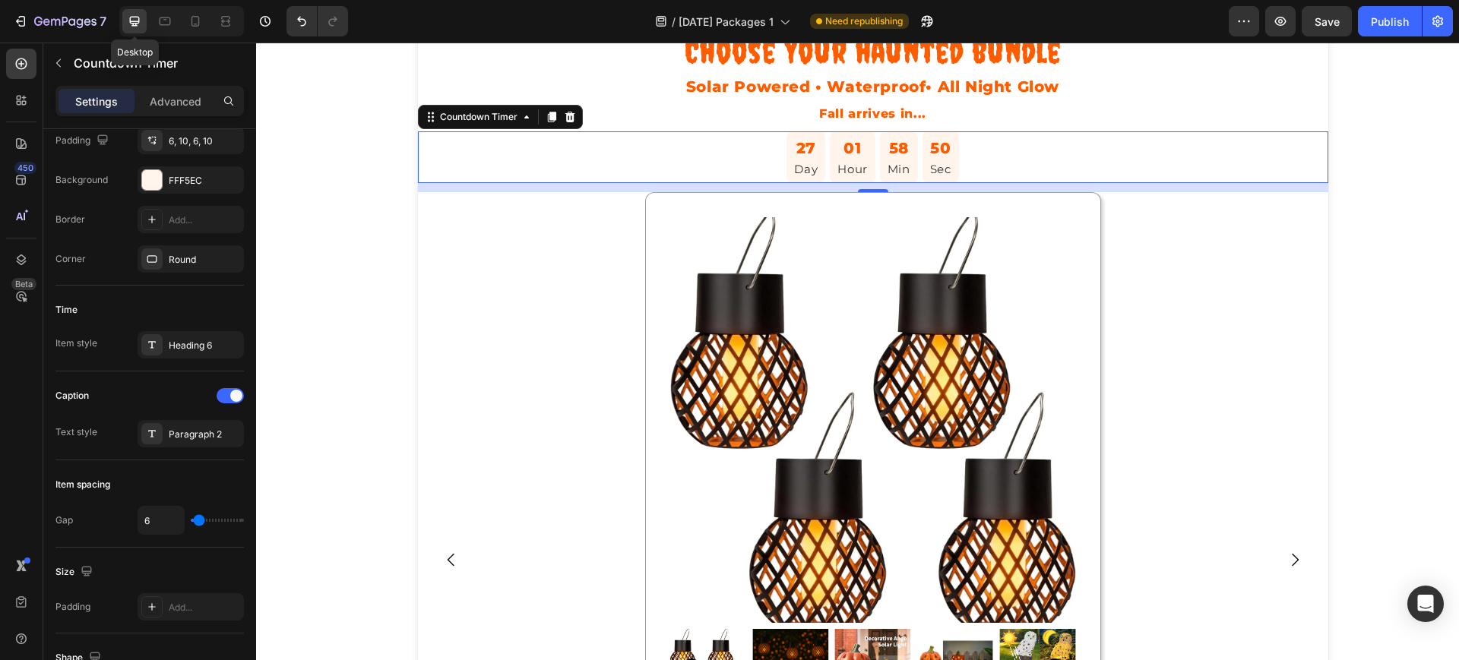
scroll to position [105, 0]
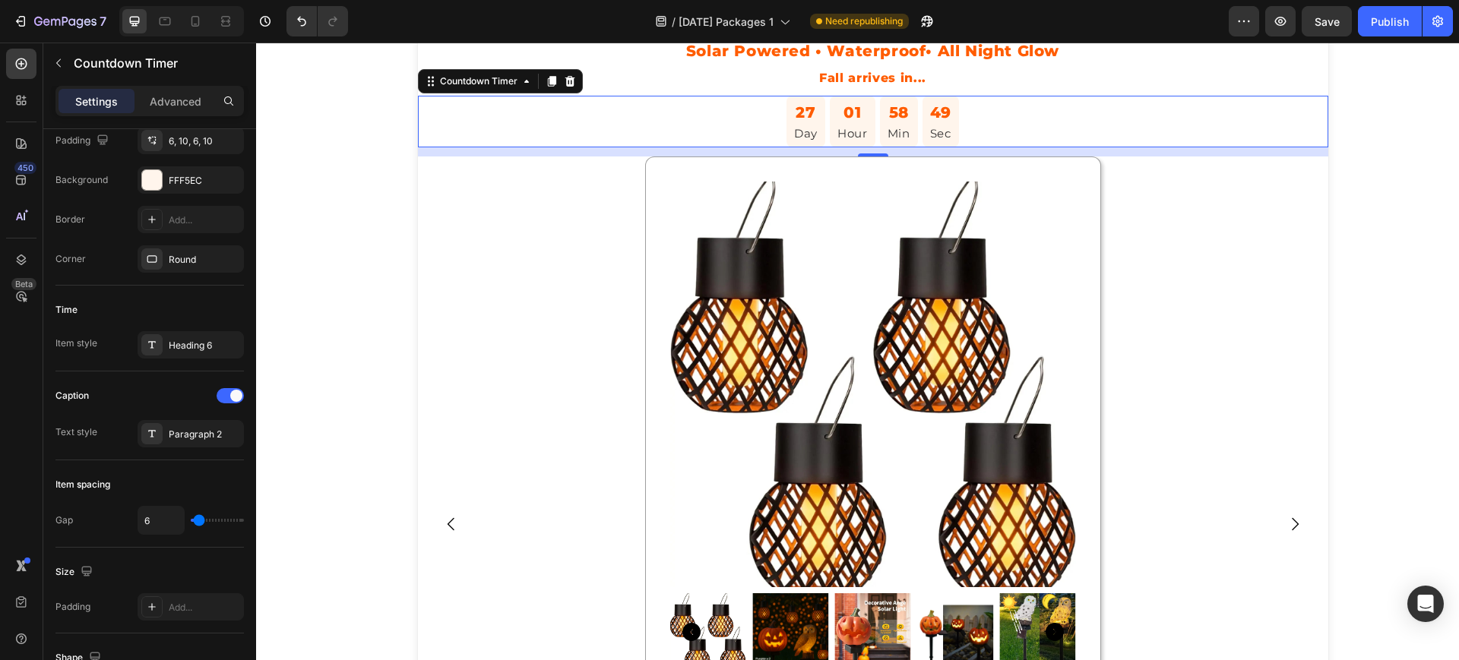
click at [721, 115] on div "27 Day 01 Hour 58 Min 49 Sec" at bounding box center [873, 122] width 910 height 52
click at [196, 341] on div "Heading 6" at bounding box center [204, 346] width 71 height 14
click at [191, 434] on div "Paragraph 2" at bounding box center [204, 435] width 71 height 14
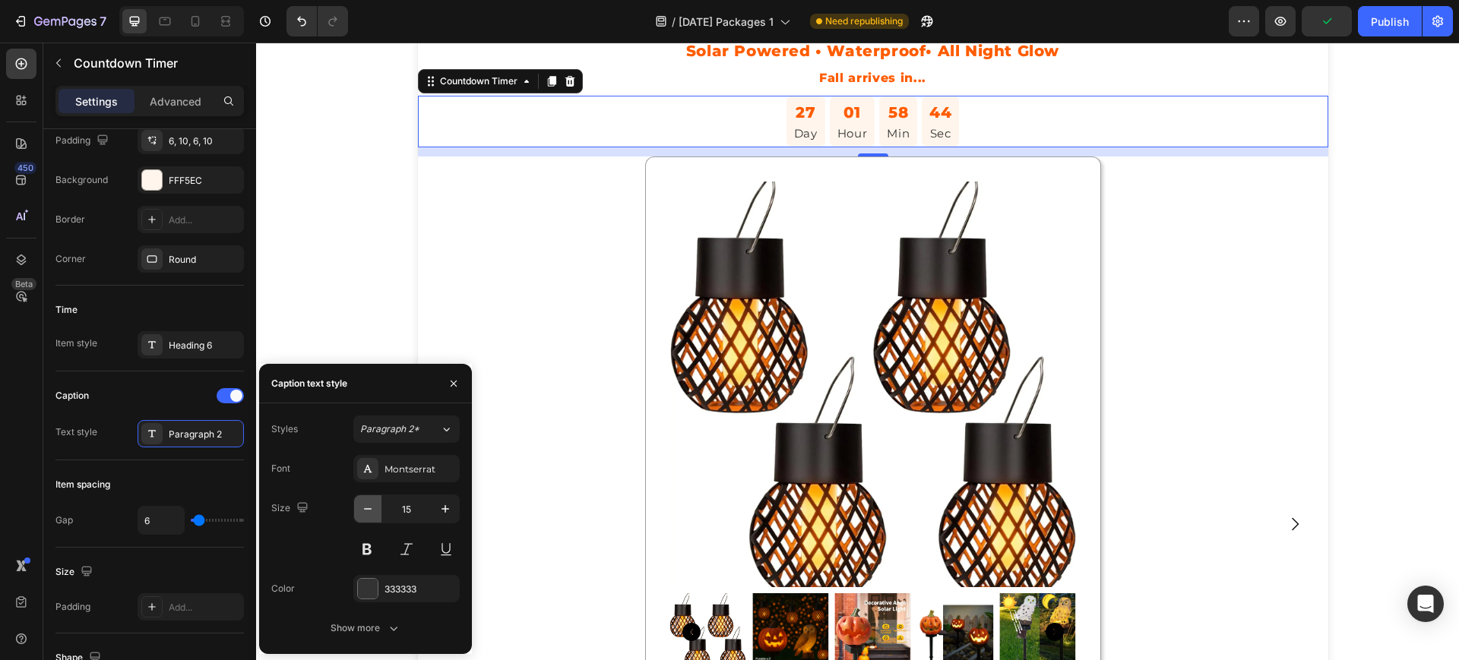
click at [365, 510] on icon "button" at bounding box center [367, 508] width 15 height 15
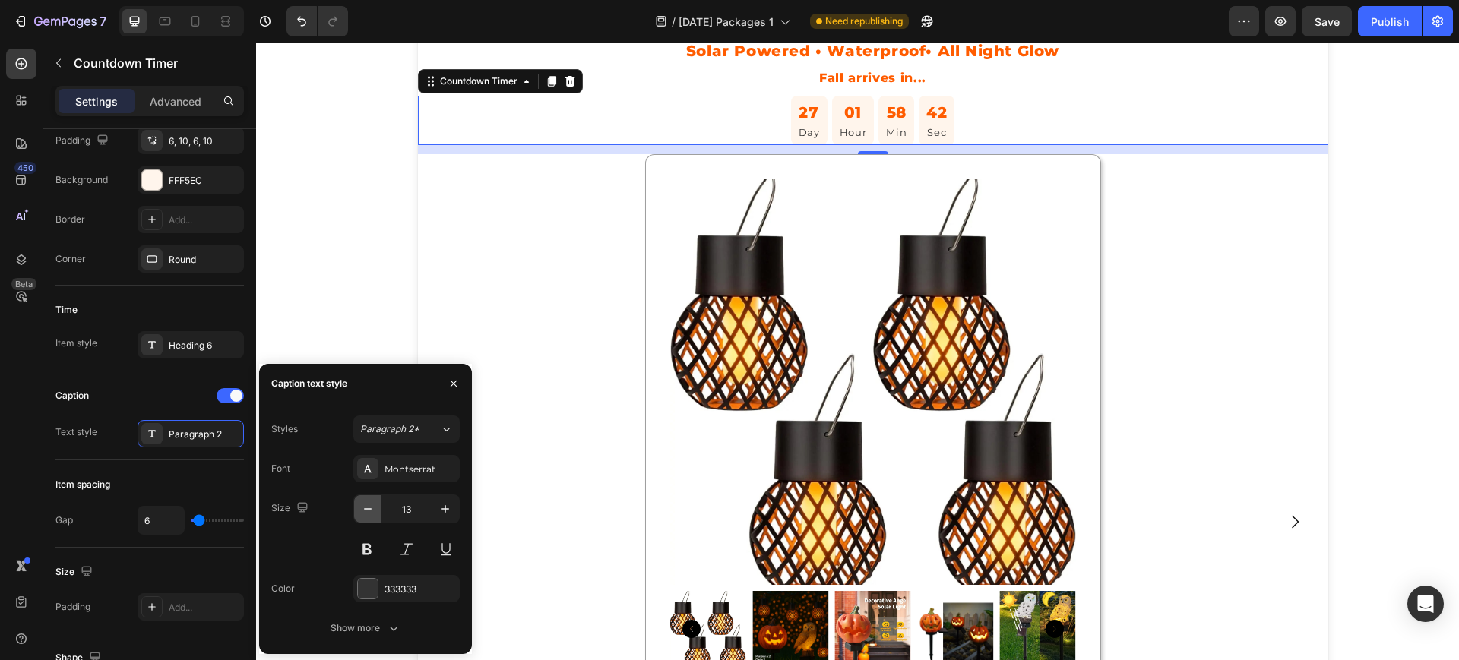
click at [365, 510] on icon "button" at bounding box center [367, 508] width 15 height 15
type input "11"
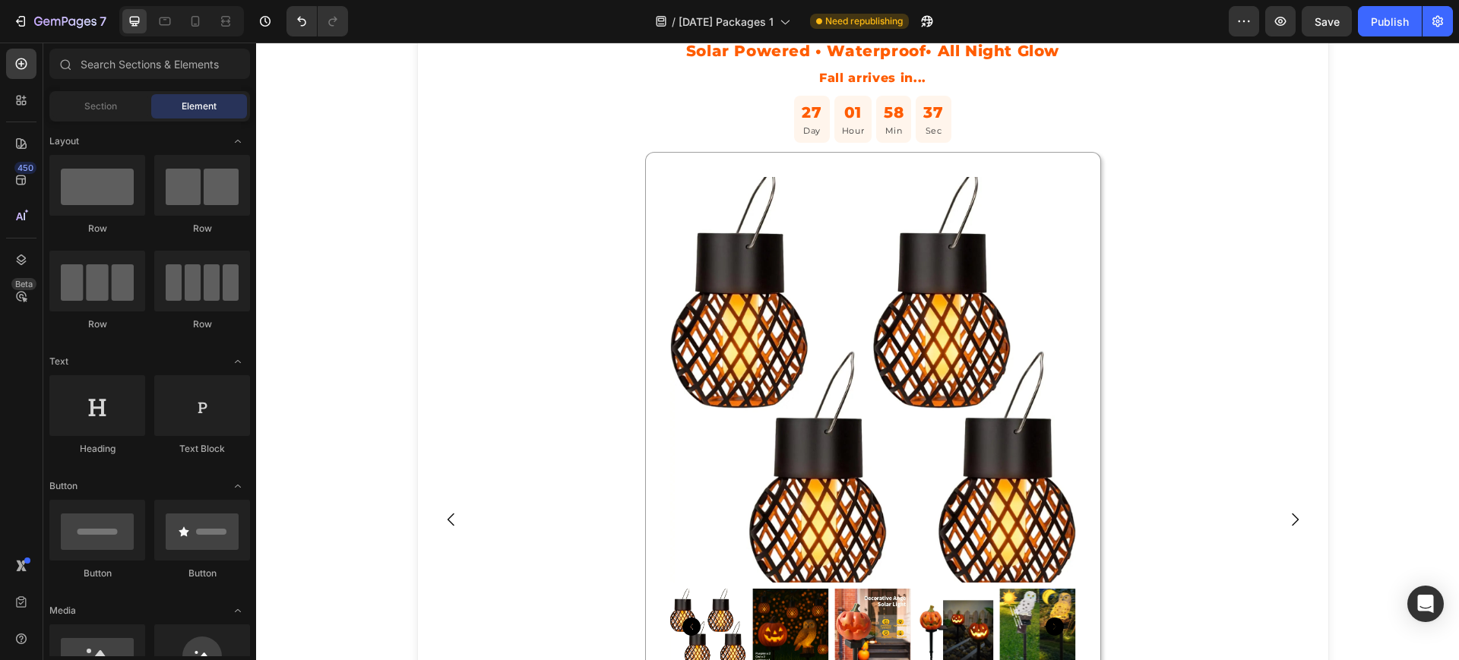
scroll to position [0, 0]
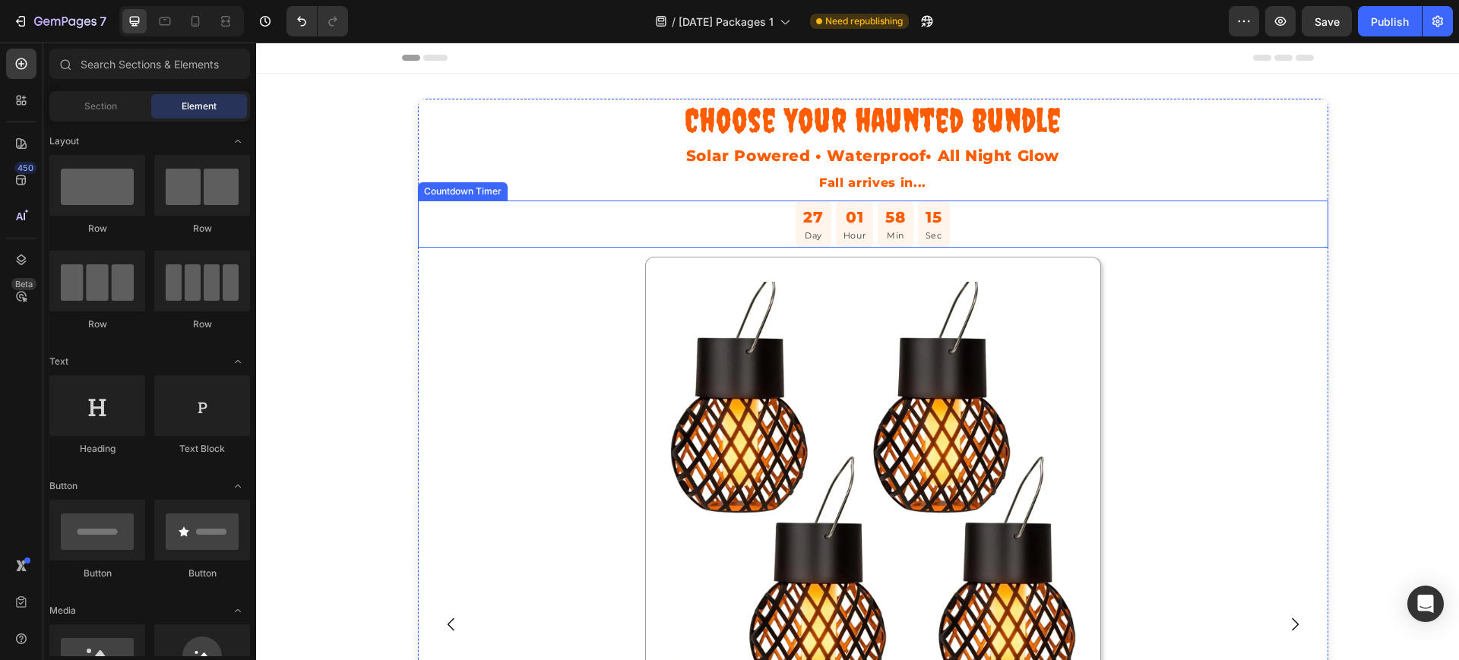
click at [804, 232] on p "Day" at bounding box center [813, 236] width 20 height 14
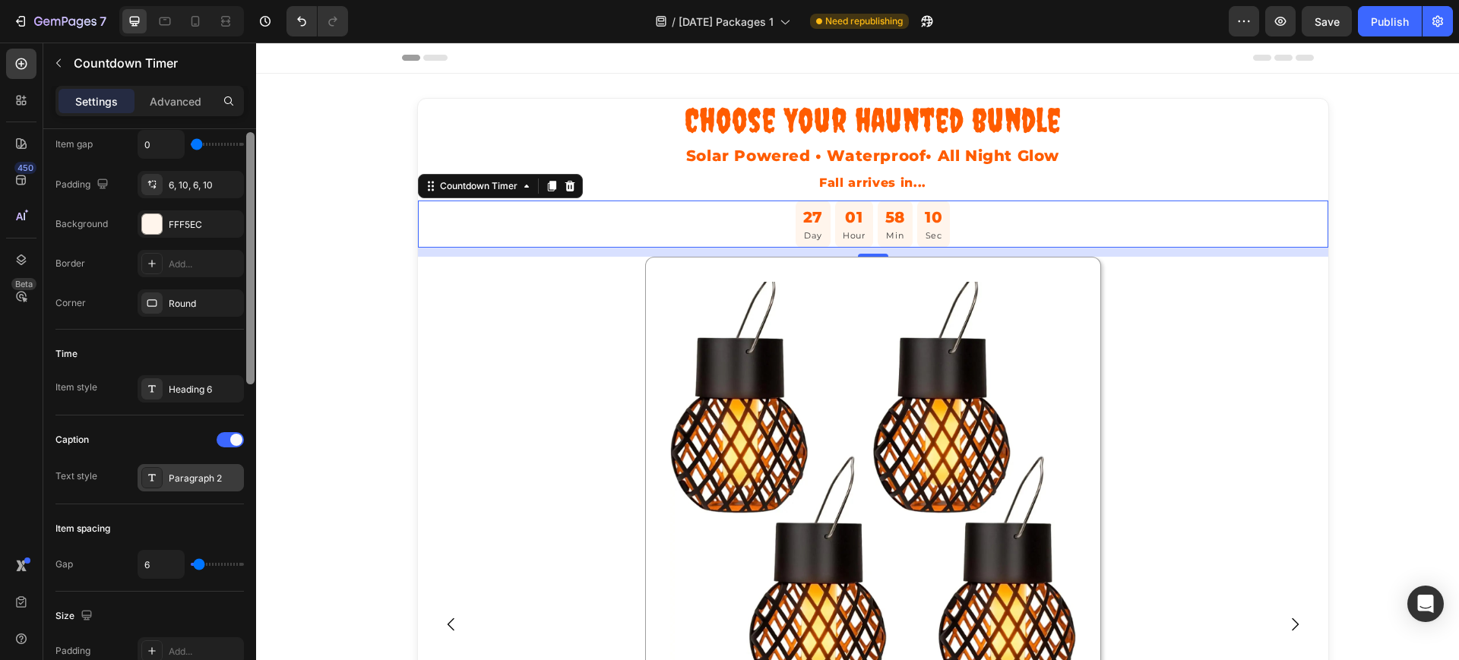
drag, startPoint x: 249, startPoint y: 353, endPoint x: 222, endPoint y: 487, distance: 137.2
click at [222, 487] on div "Countdown time Type End at Date [DATE] 11:48 AM Time zone UTC-4 Item management…" at bounding box center [149, 416] width 213 height 574
click at [172, 470] on div "Paragraph 2" at bounding box center [204, 475] width 71 height 14
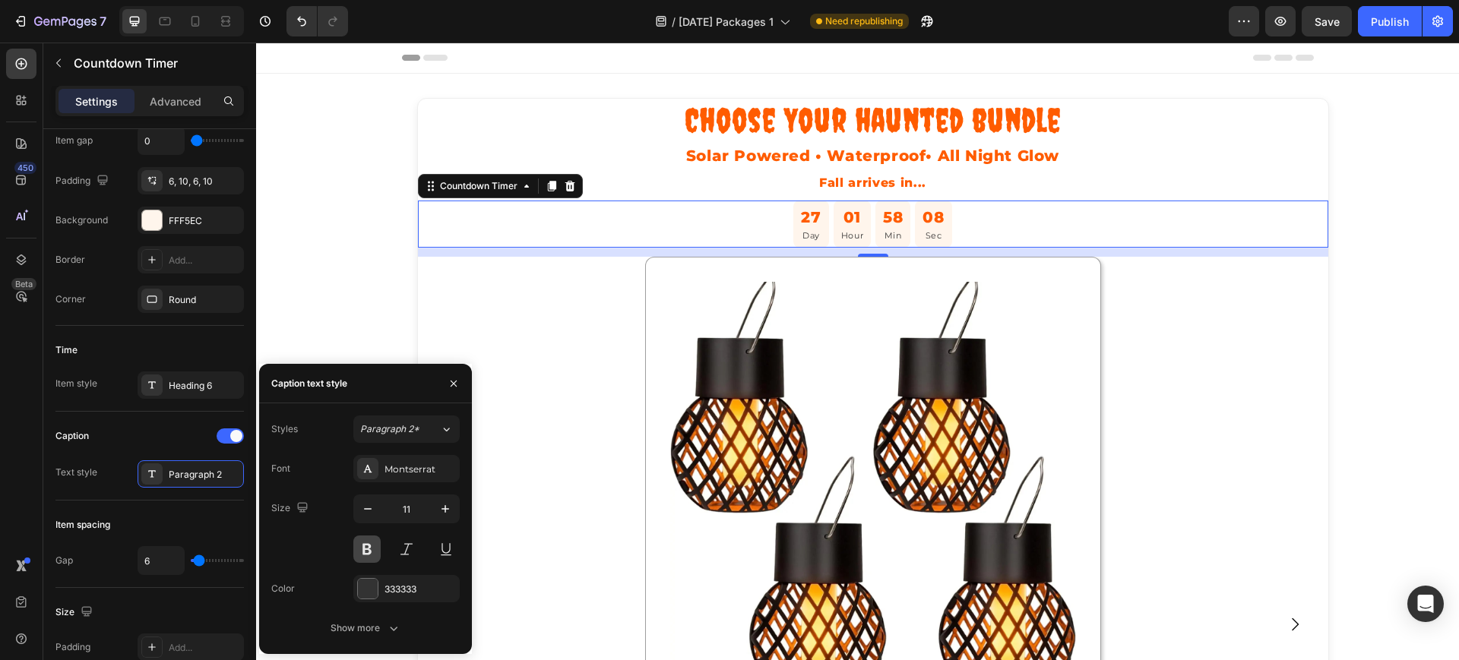
click at [368, 549] on button at bounding box center [366, 549] width 27 height 27
click at [370, 619] on button "Show more" at bounding box center [365, 628] width 188 height 27
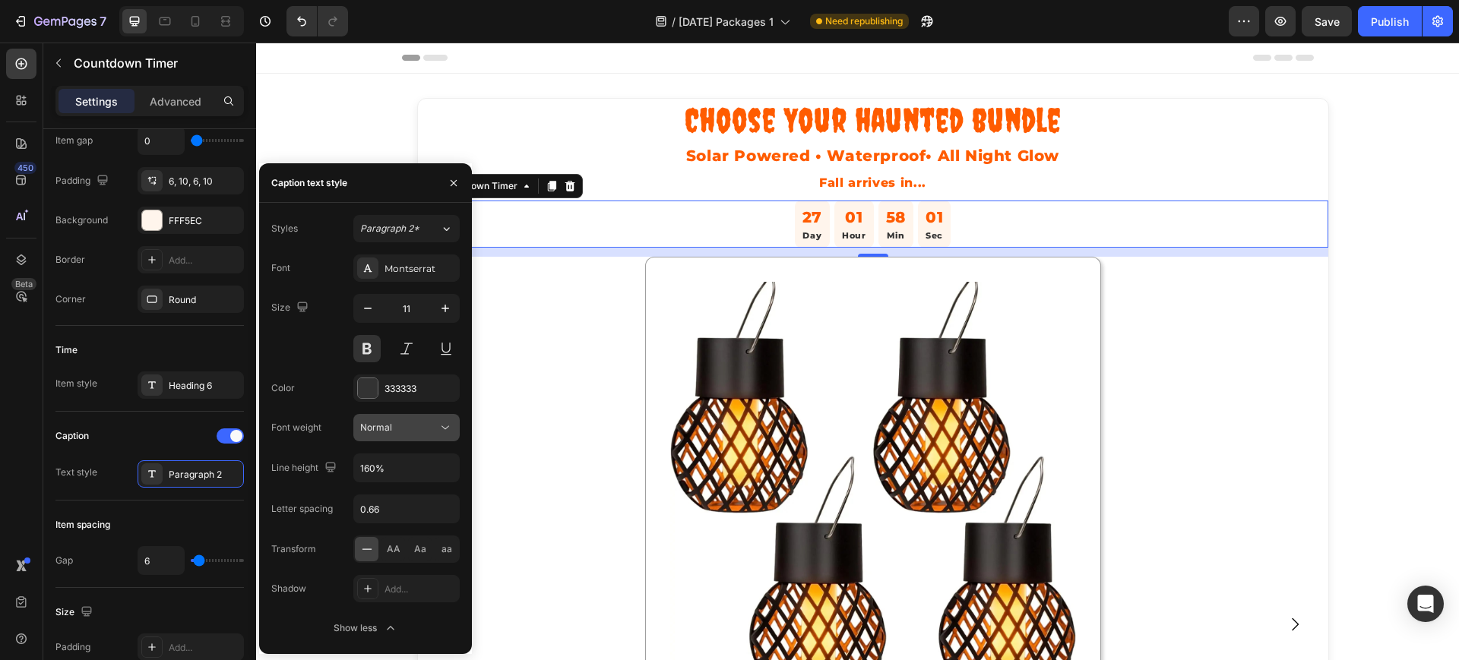
click at [439, 421] on icon at bounding box center [445, 427] width 15 height 15
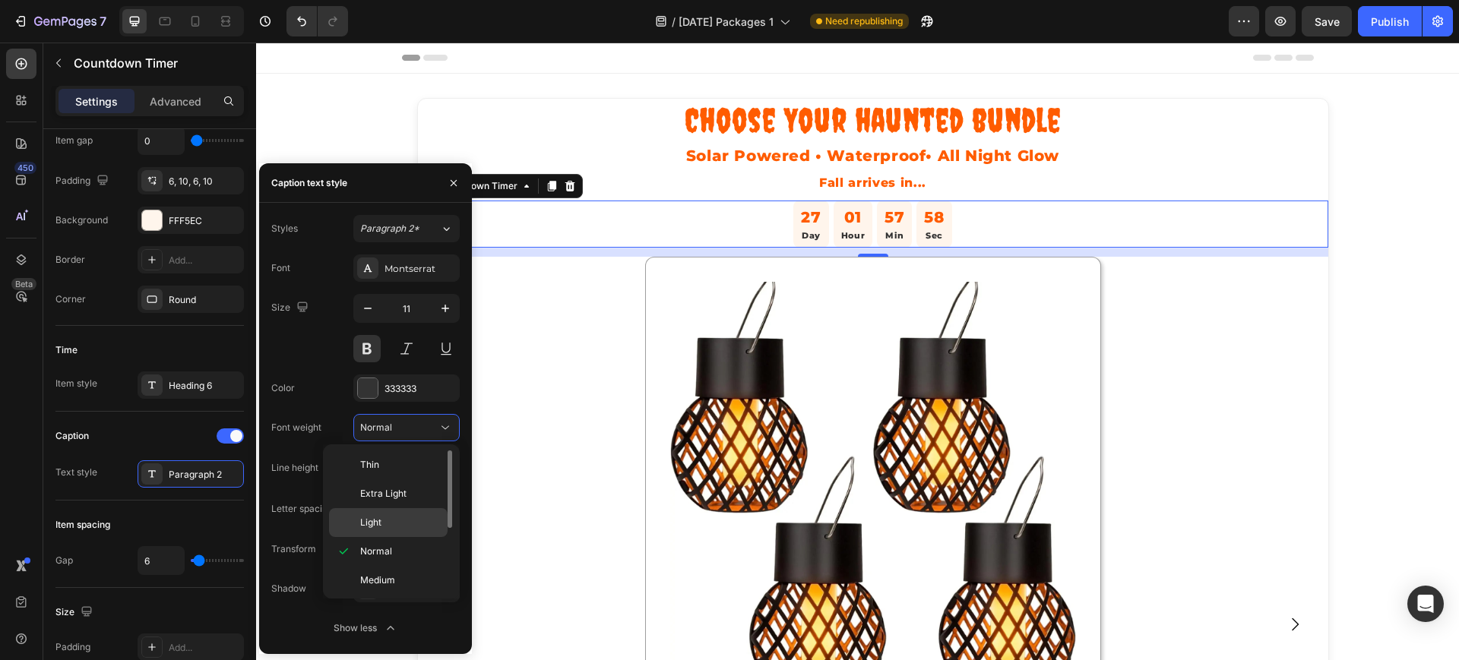
click at [386, 517] on p "Light" at bounding box center [400, 523] width 81 height 14
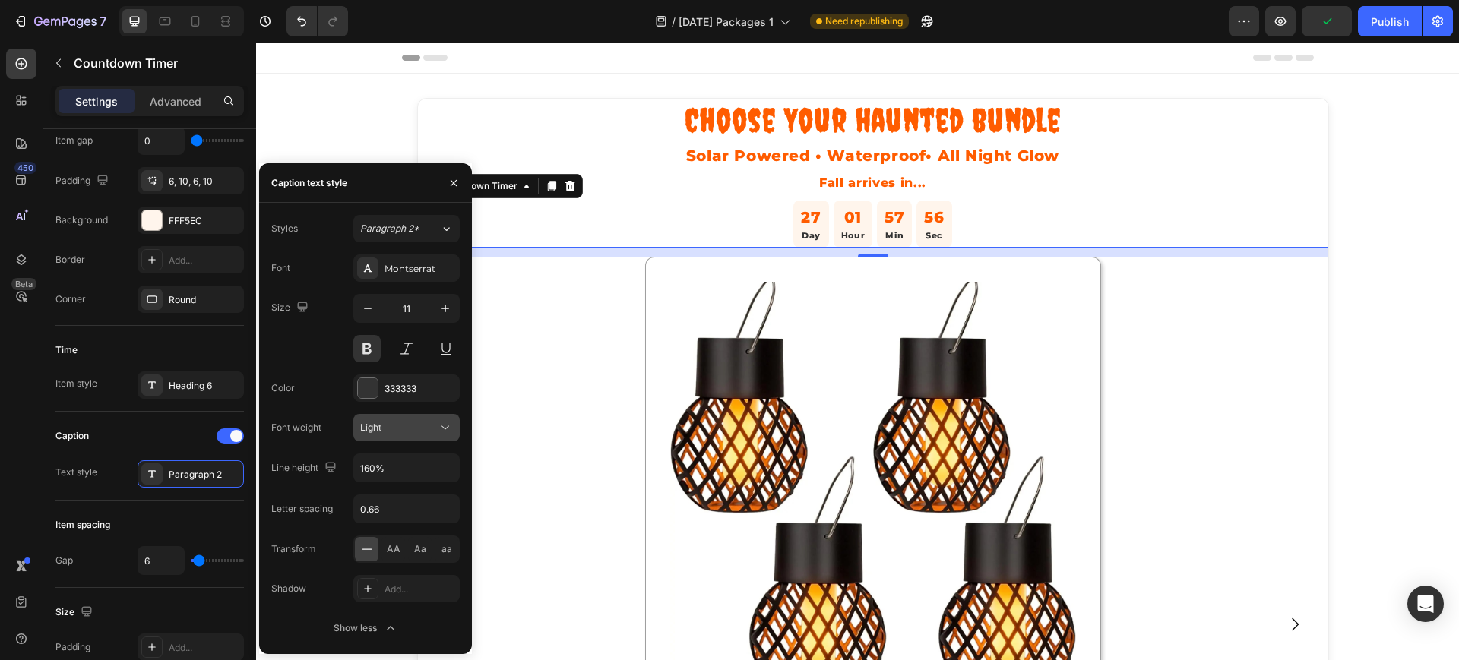
click at [447, 426] on icon at bounding box center [445, 427] width 15 height 15
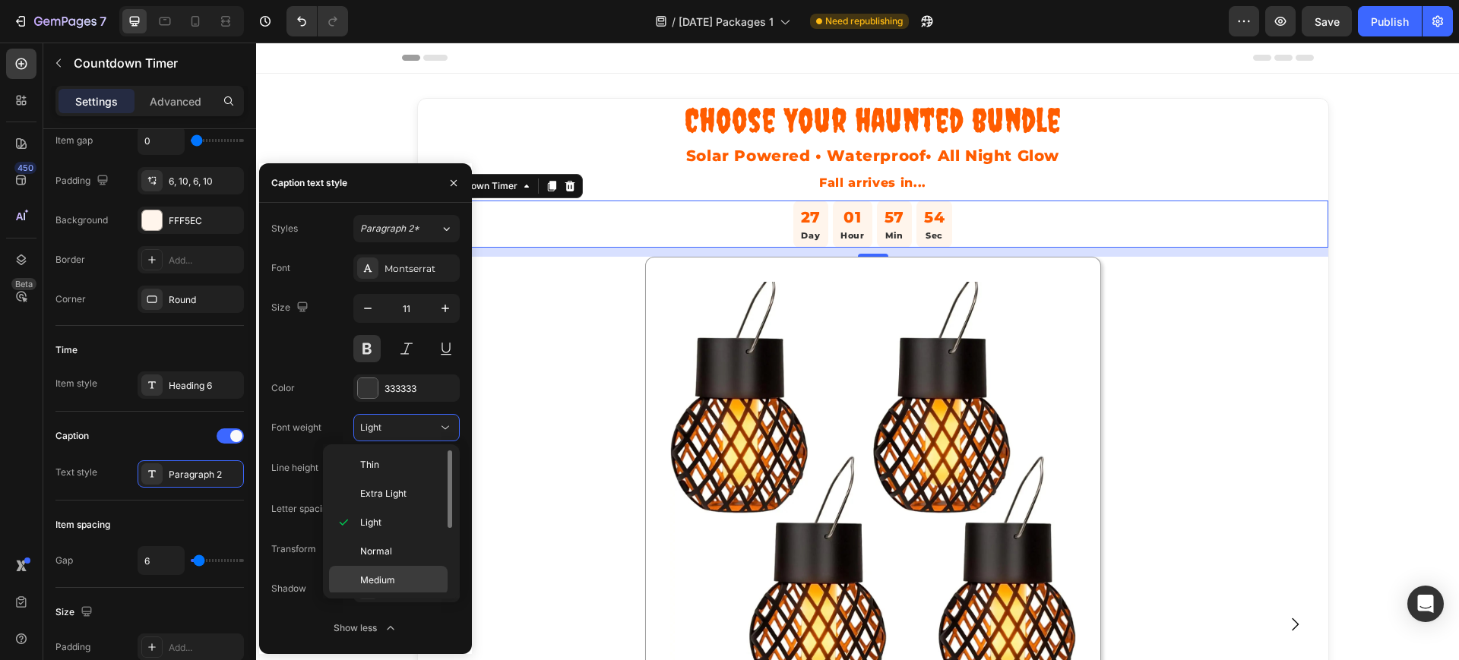
click at [375, 577] on span "Medium" at bounding box center [377, 581] width 35 height 14
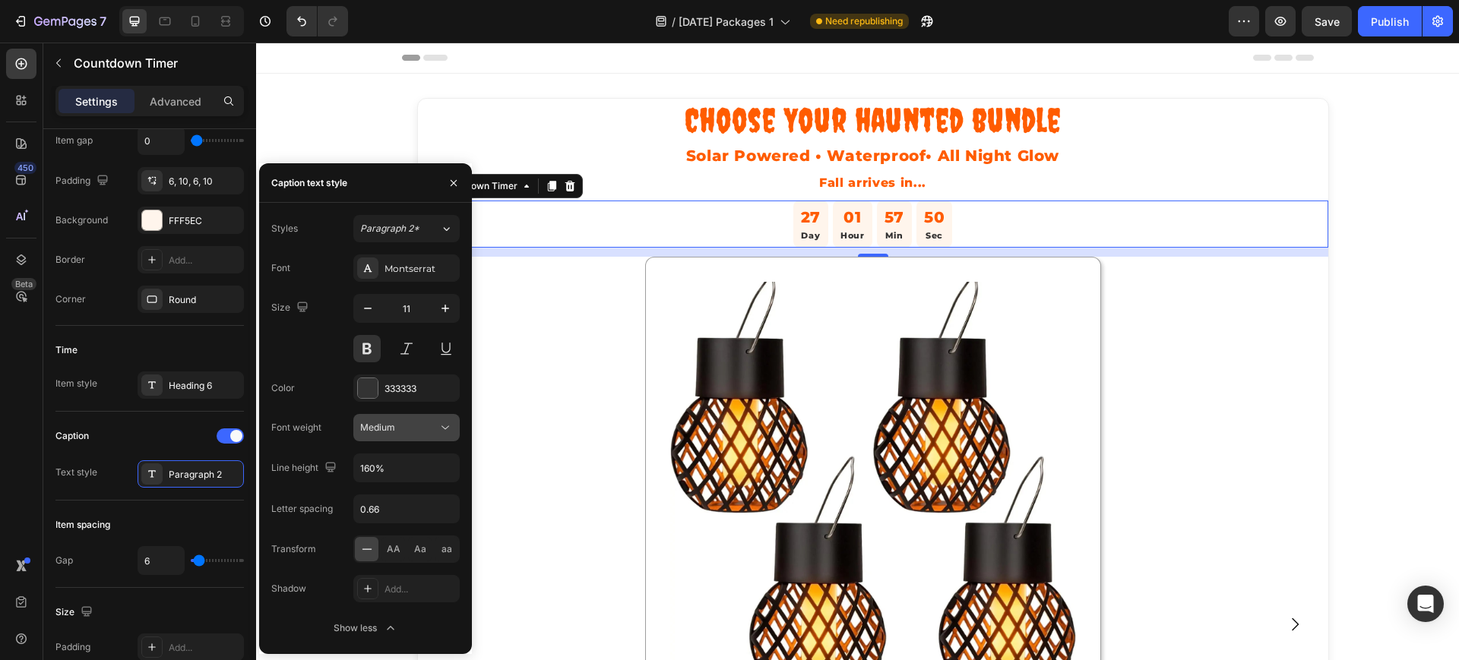
click at [442, 425] on icon at bounding box center [445, 427] width 15 height 15
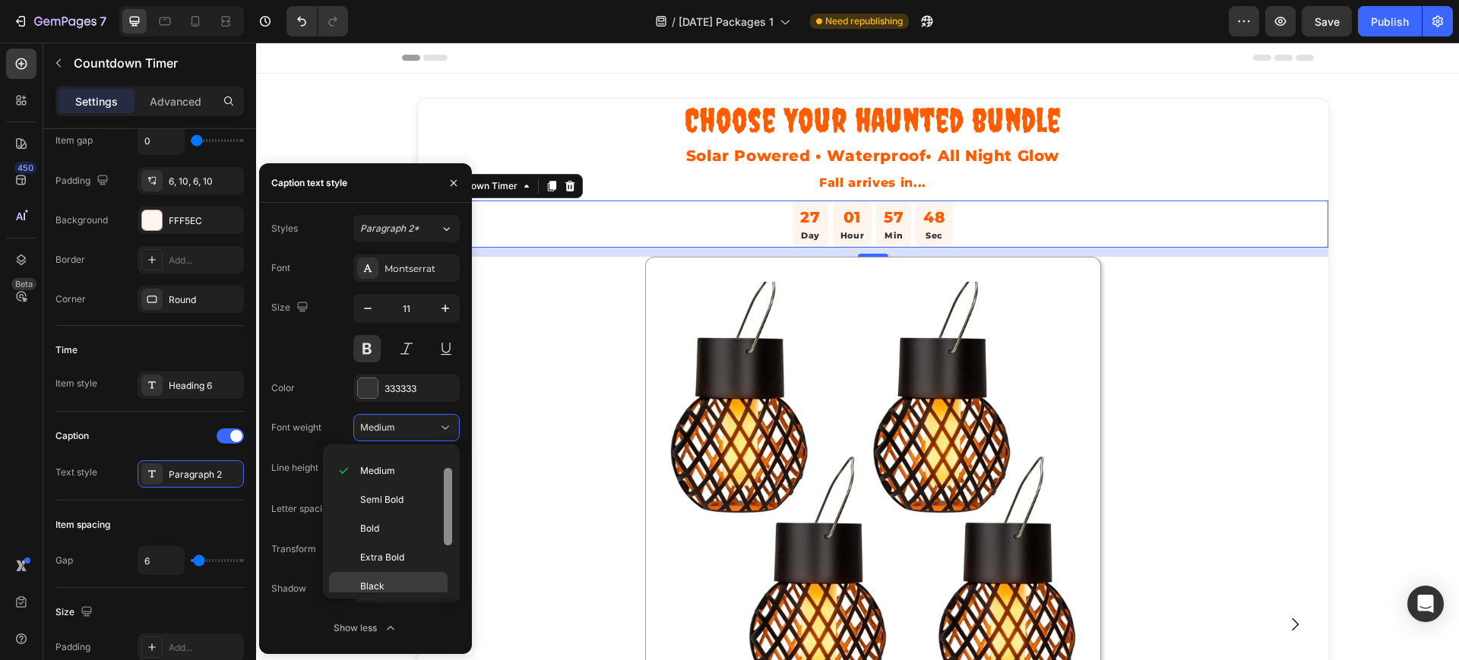
scroll to position [118, 0]
drag, startPoint x: 448, startPoint y: 500, endPoint x: 436, endPoint y: 569, distance: 70.2
click at [436, 569] on div "Thin Extra Light Light Normal Medium Semi Bold Bold Extra Bold Black" at bounding box center [391, 522] width 125 height 142
click at [389, 570] on div "Black" at bounding box center [388, 578] width 119 height 29
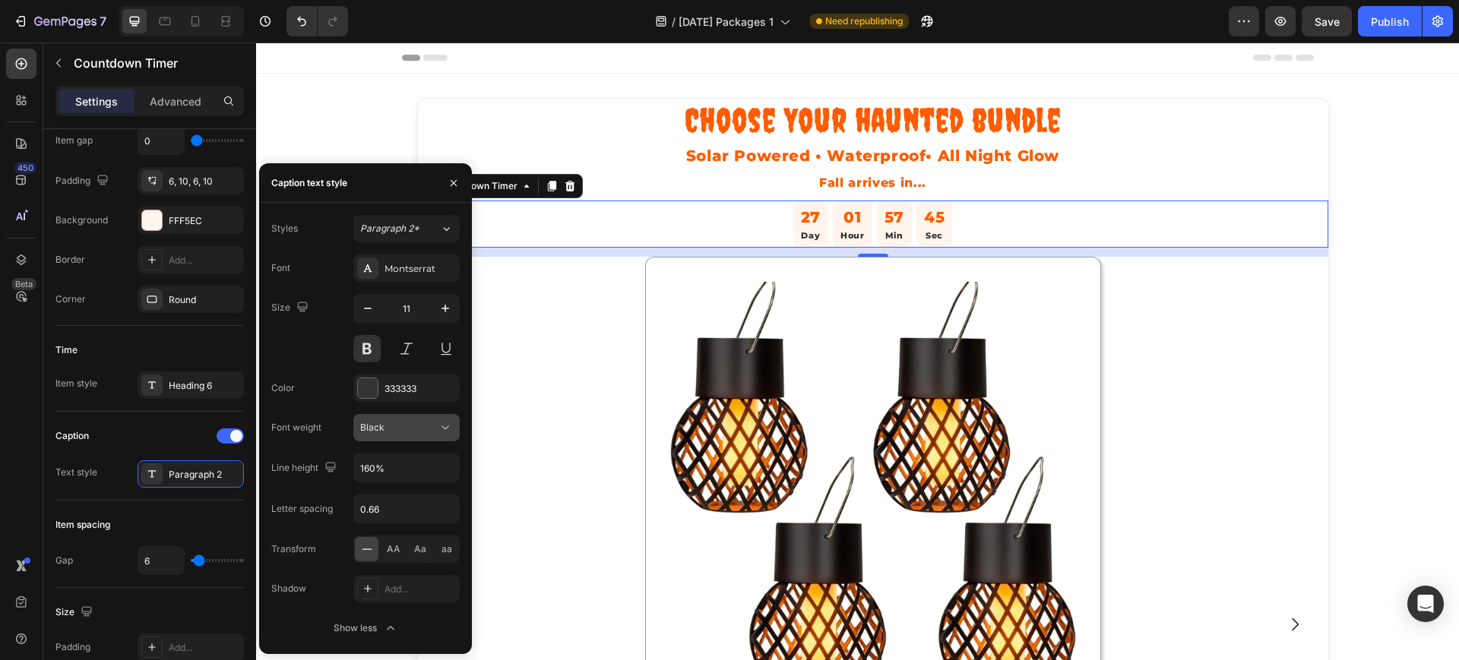
click at [441, 425] on icon at bounding box center [445, 427] width 15 height 15
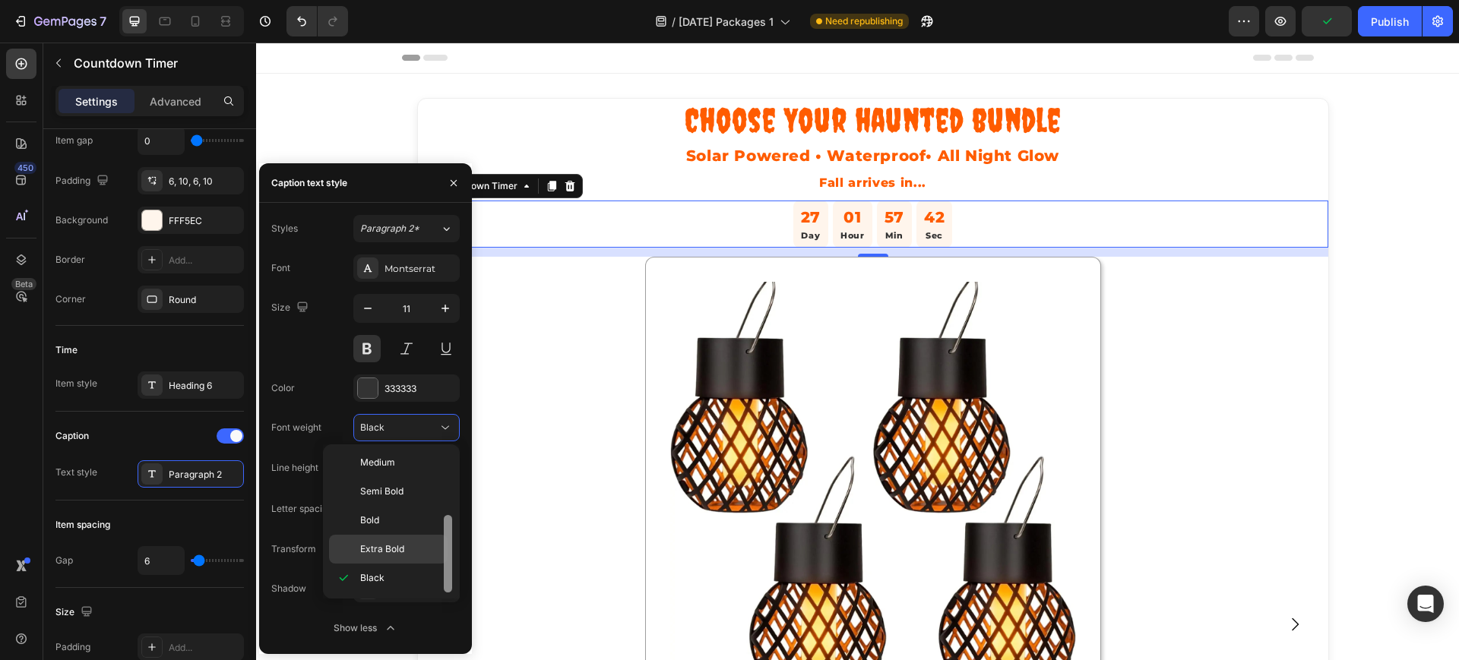
drag, startPoint x: 444, startPoint y: 530, endPoint x: 436, endPoint y: 562, distance: 33.0
click at [436, 562] on div "Thin Extra Light Light Normal Medium Semi Bold Bold Extra Bold Black" at bounding box center [391, 522] width 125 height 142
click at [399, 545] on span "Extra Bold" at bounding box center [382, 549] width 44 height 14
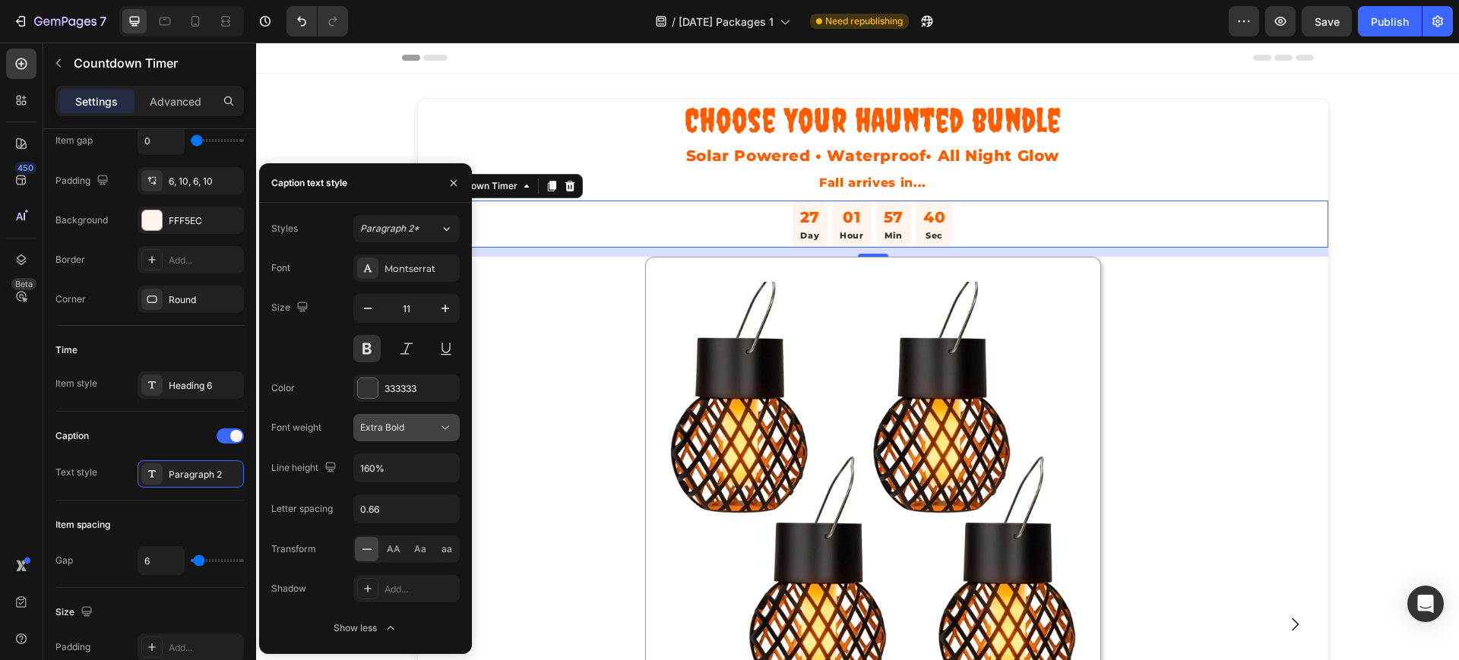
click at [429, 428] on div "Extra Bold" at bounding box center [398, 428] width 77 height 14
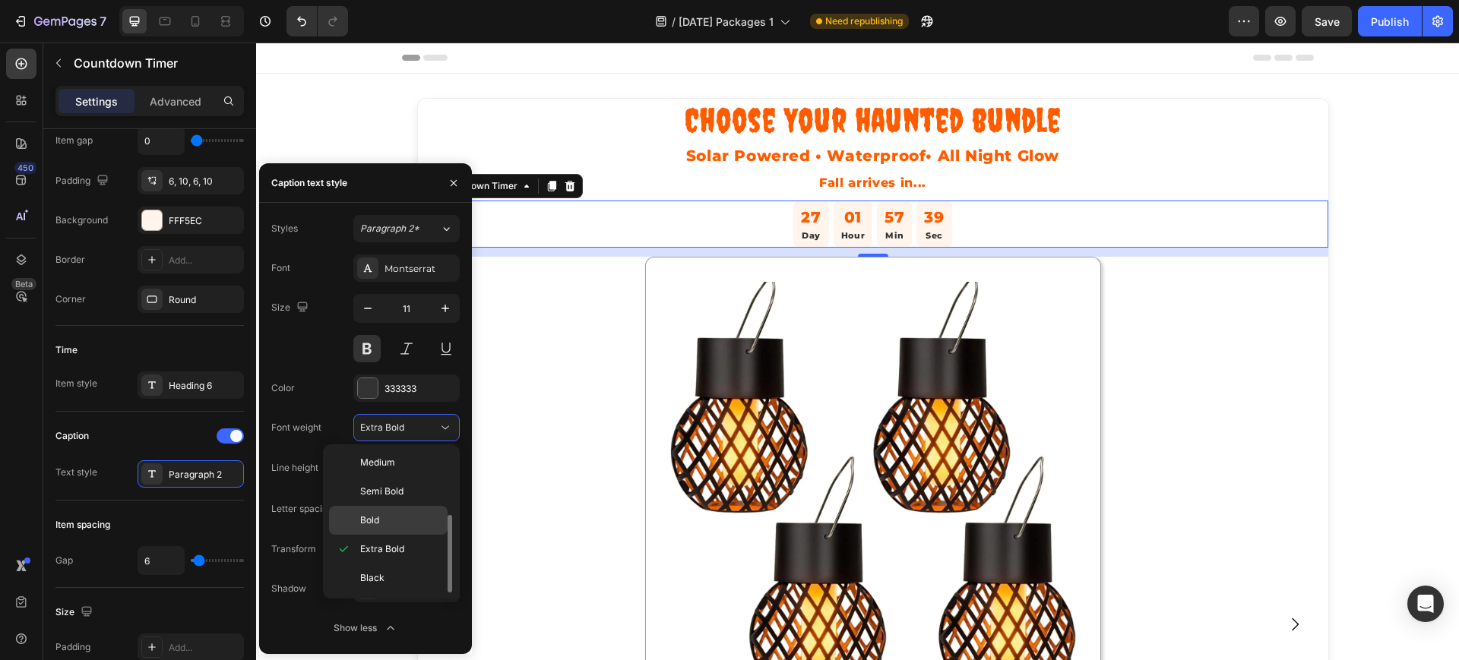
click at [366, 521] on span "Bold" at bounding box center [369, 521] width 19 height 14
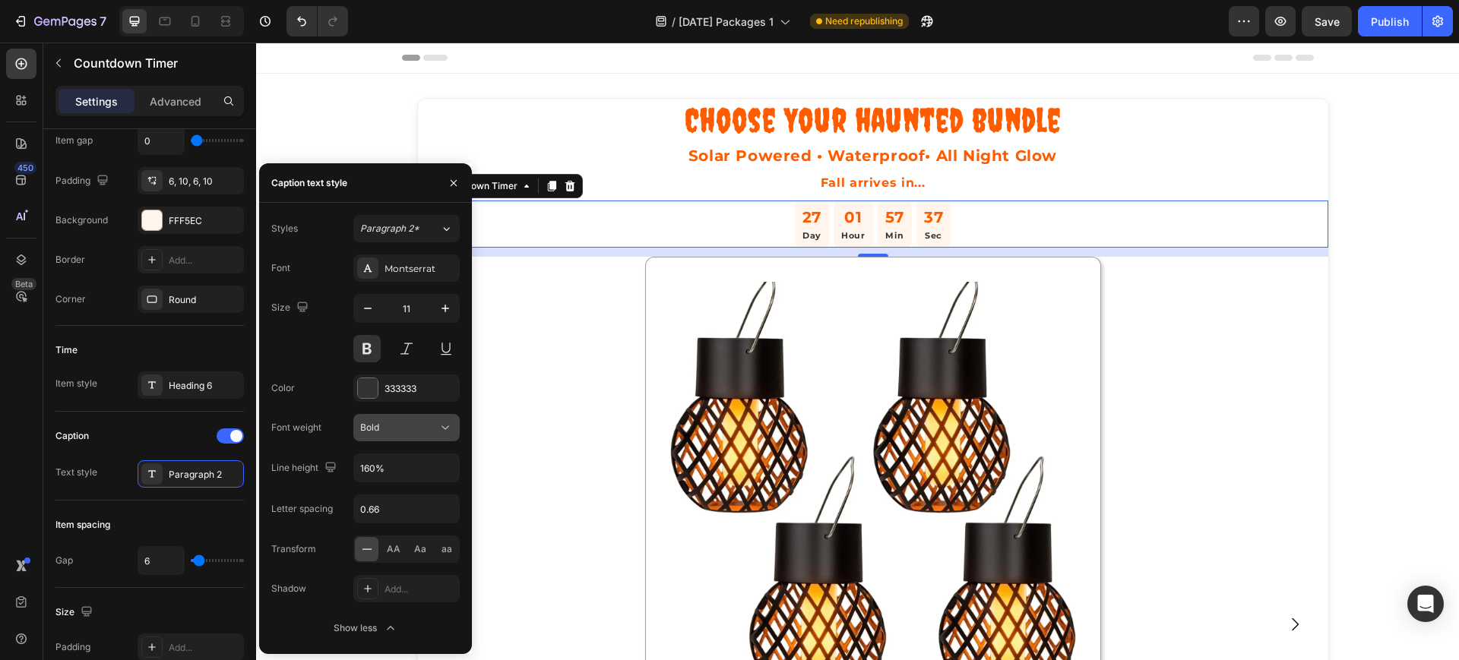
click at [395, 428] on div "Bold" at bounding box center [398, 428] width 77 height 14
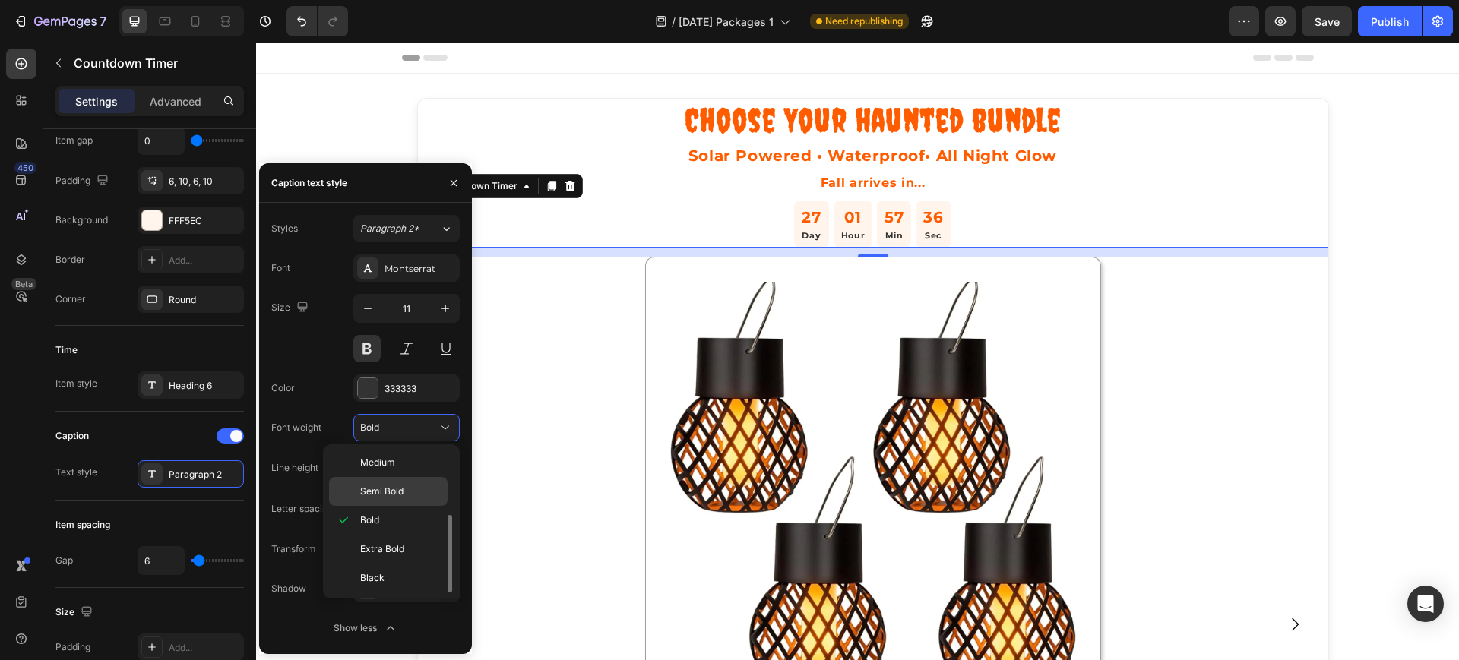
click at [387, 490] on span "Semi Bold" at bounding box center [381, 492] width 43 height 14
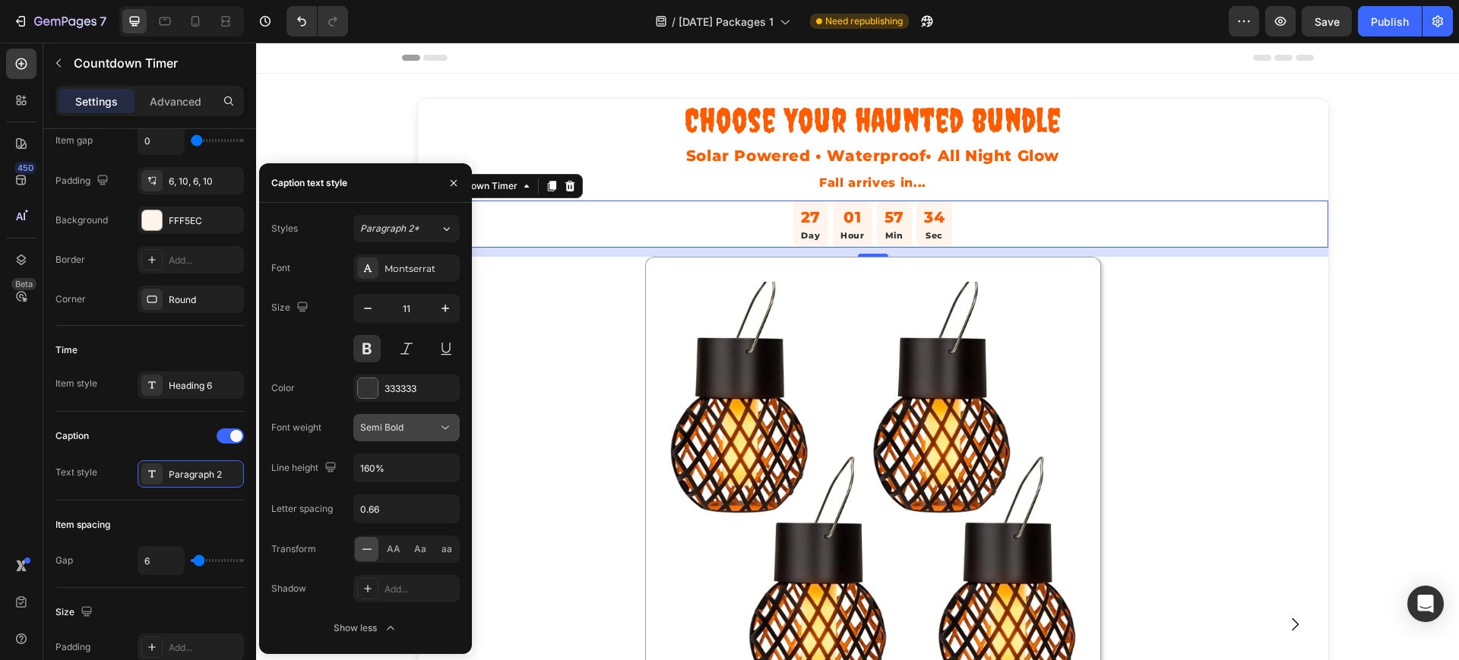
click at [395, 431] on span "Semi Bold" at bounding box center [381, 427] width 43 height 11
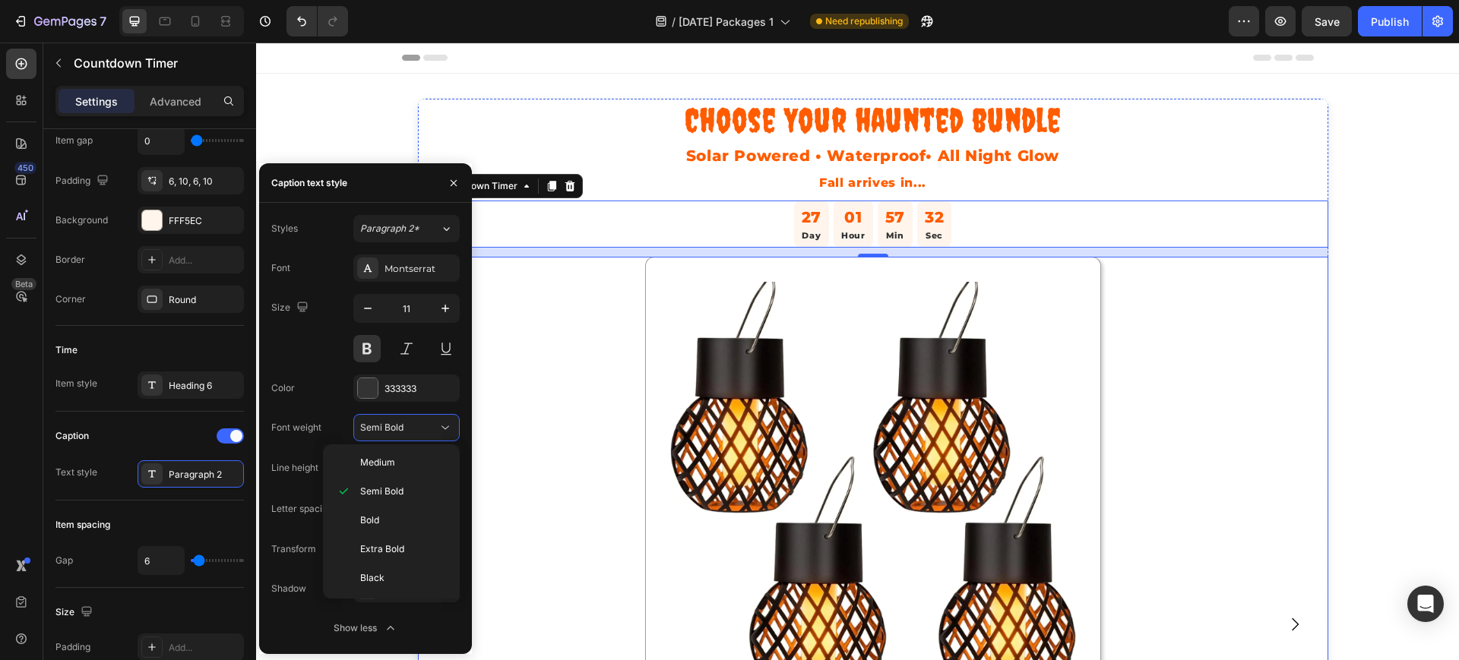
click at [523, 417] on div "Product Images [DATE] Spooky Starter Pack Heading Product ✅ Solar & waterproof …" at bounding box center [873, 624] width 910 height 735
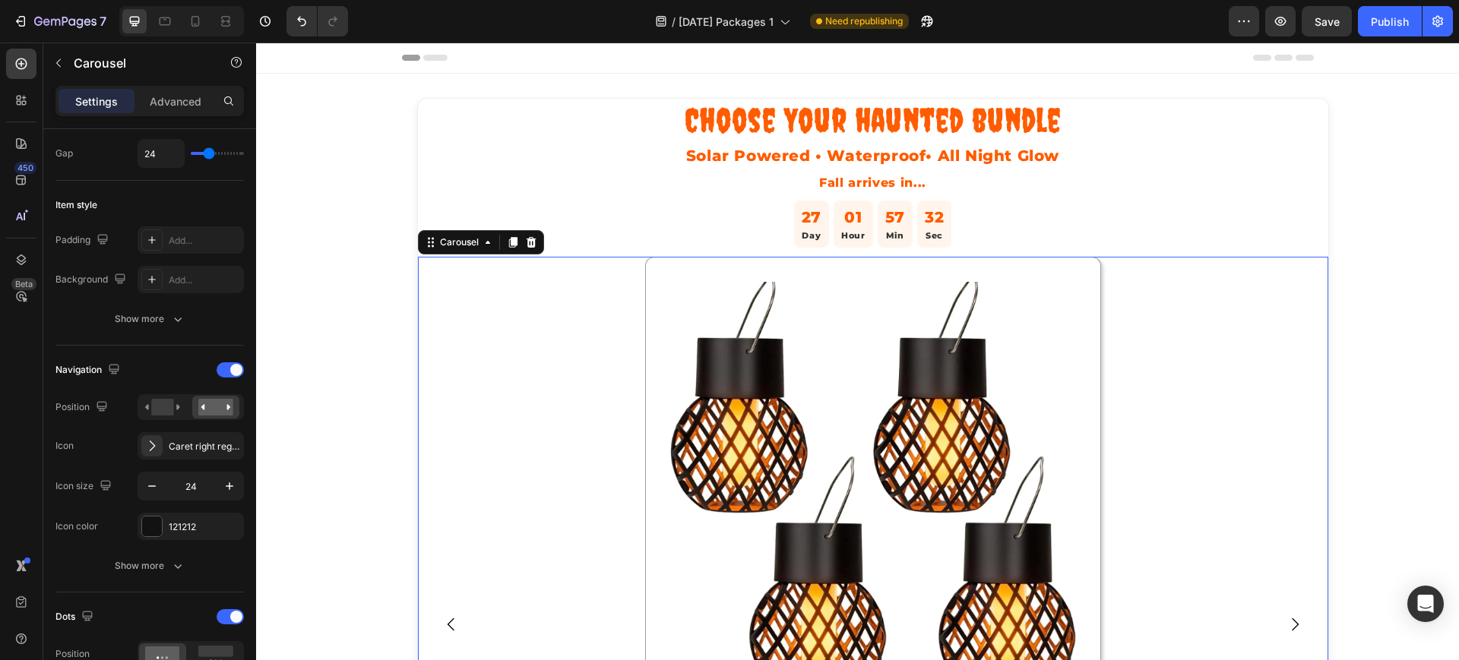
scroll to position [0, 0]
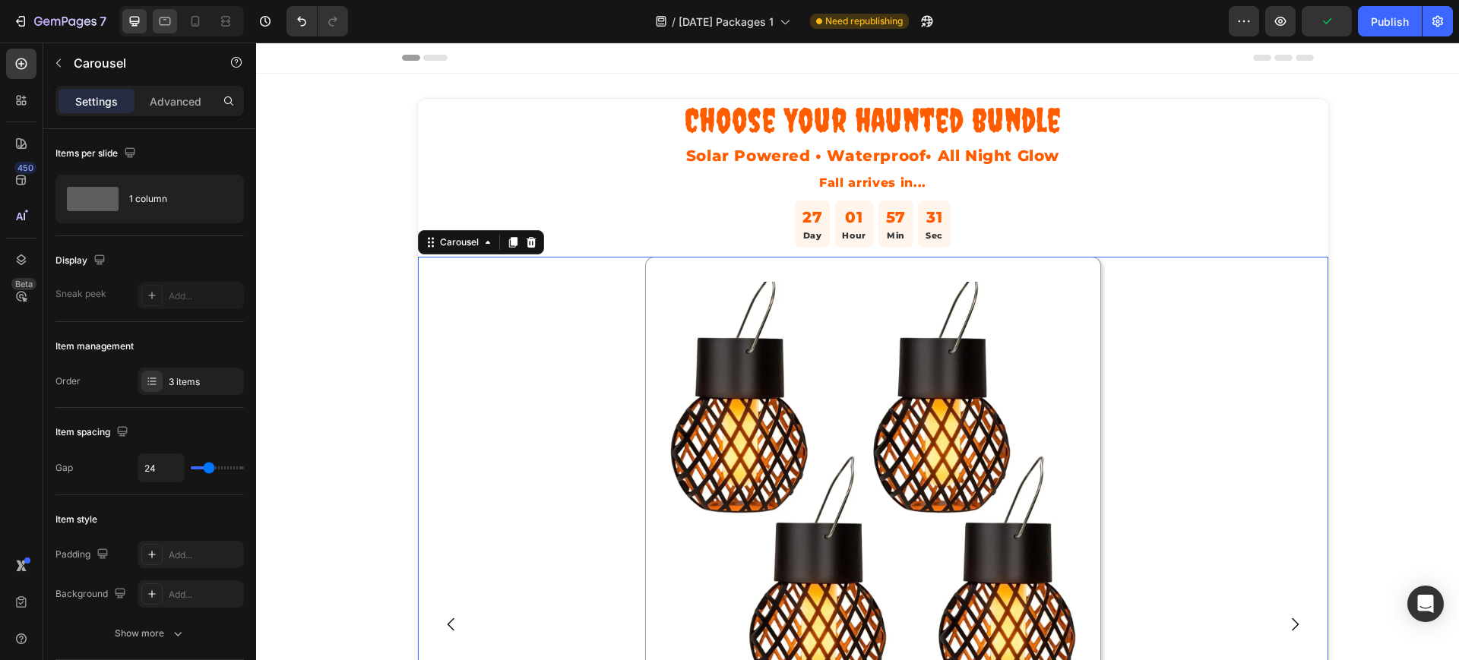
click at [167, 24] on icon at bounding box center [164, 21] width 15 height 15
type input "20"
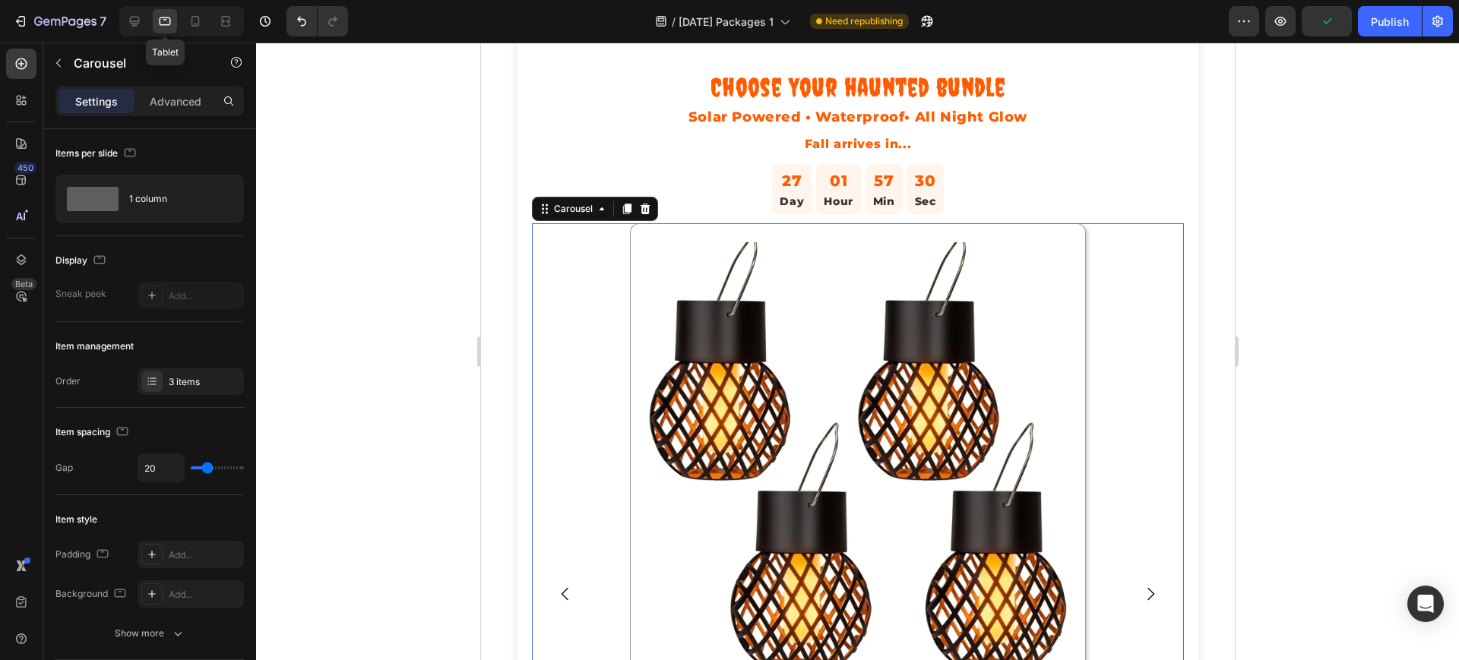
scroll to position [204, 0]
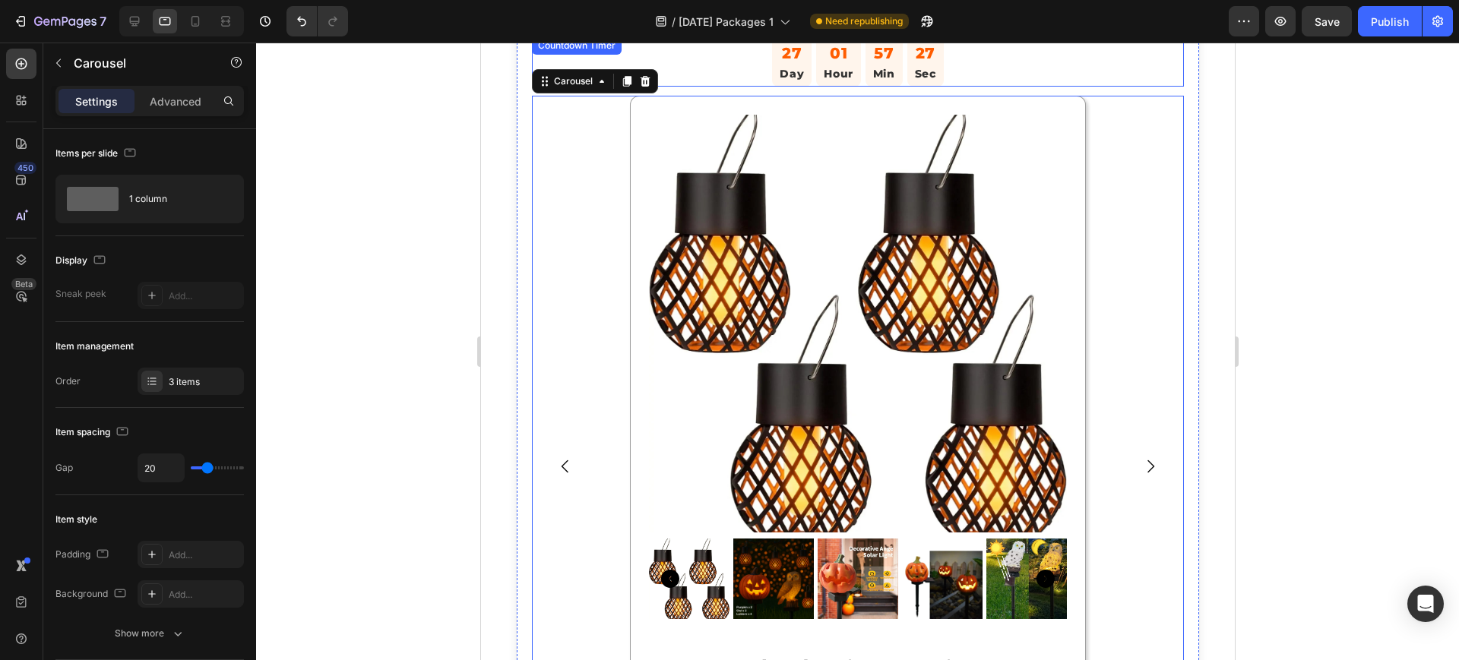
click at [789, 74] on p "Day" at bounding box center [791, 73] width 24 height 17
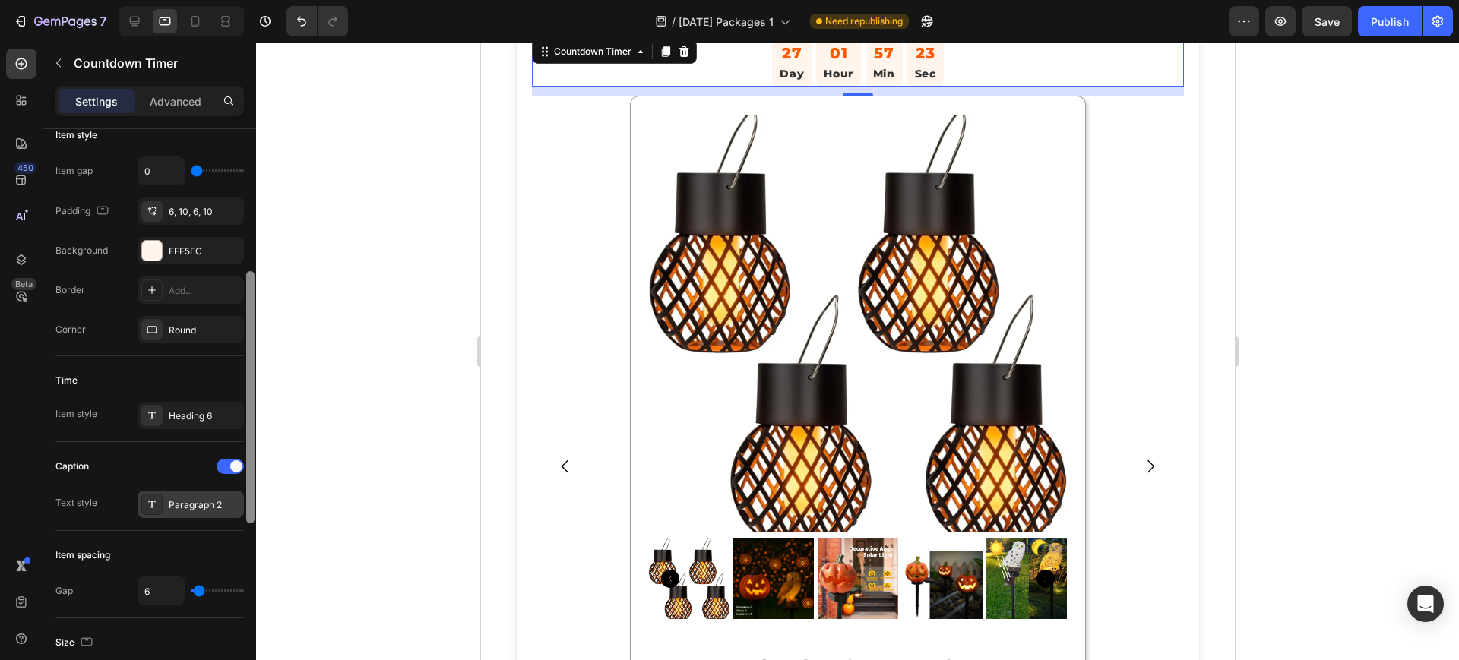
scroll to position [300, 0]
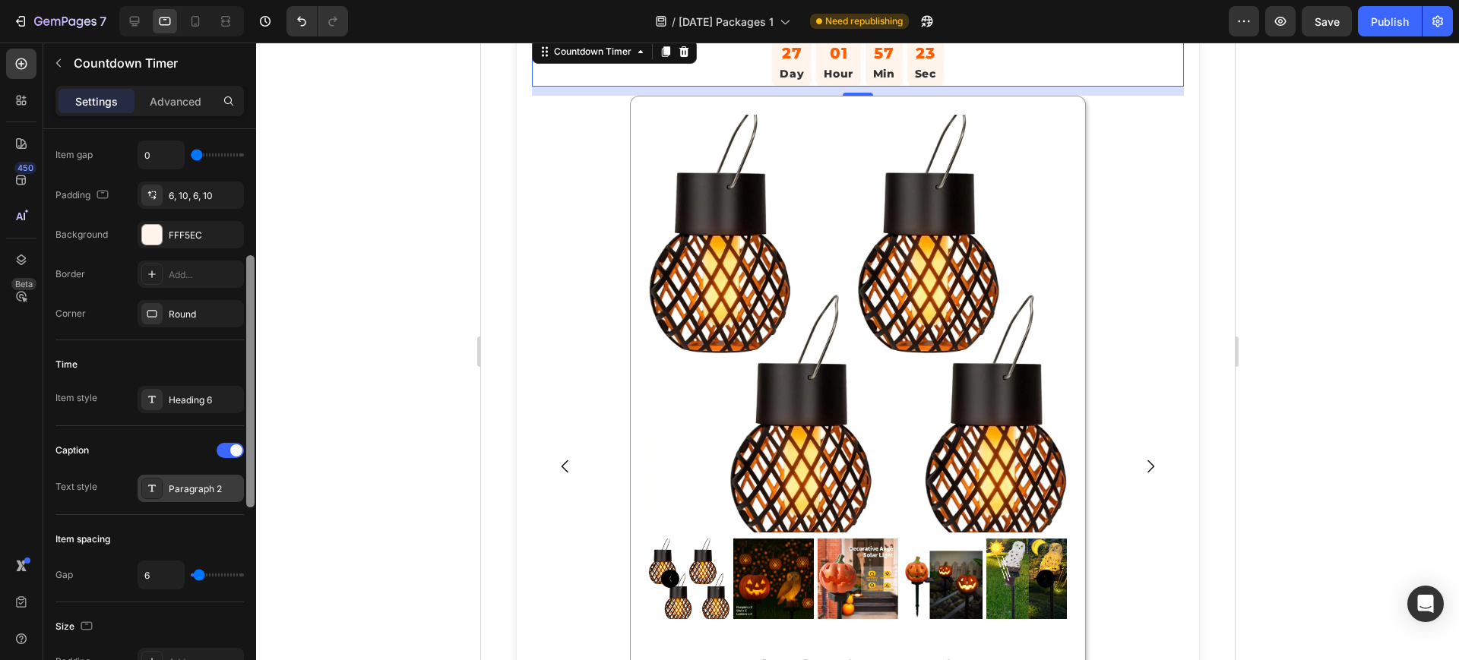
drag, startPoint x: 251, startPoint y: 357, endPoint x: 240, endPoint y: 489, distance: 132.6
click at [240, 489] on div "Countdown time Type End at Date [DATE] 11:48 AM Time zone UTC-4 Item management…" at bounding box center [149, 416] width 213 height 574
click at [202, 489] on div "Paragraph 2" at bounding box center [204, 489] width 71 height 14
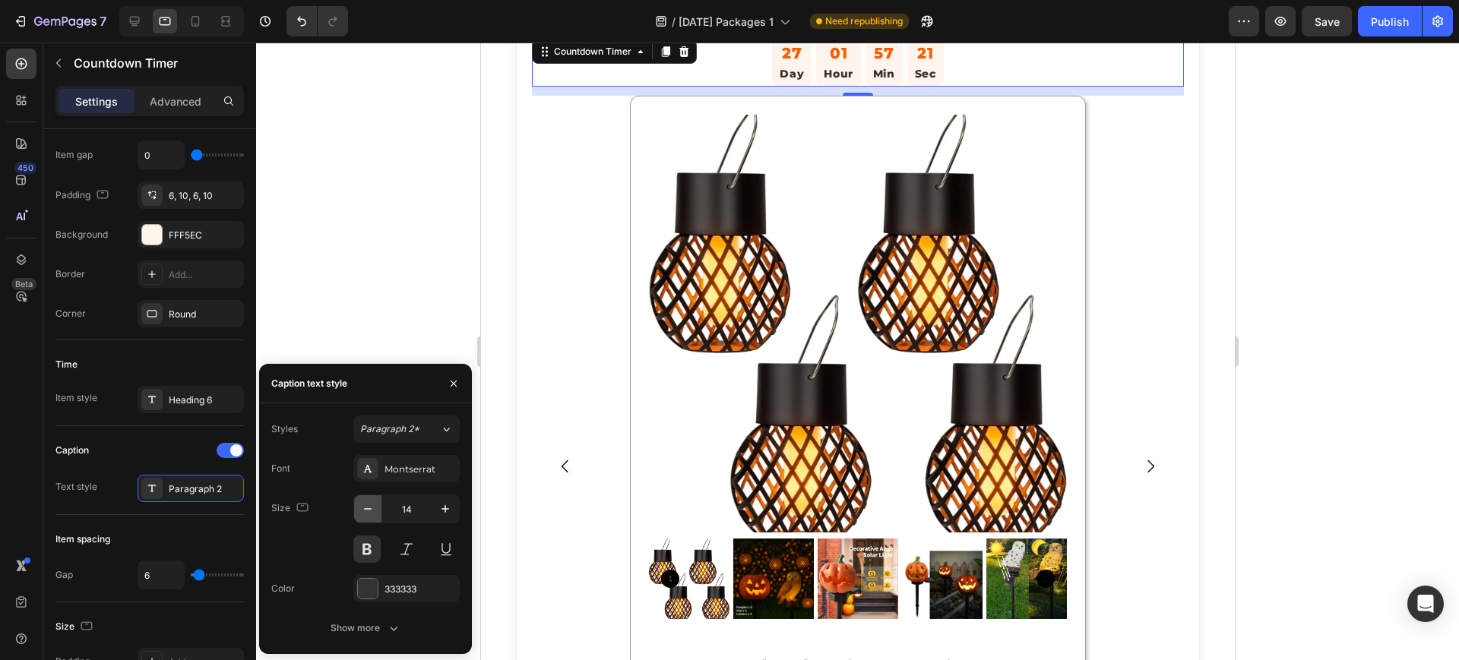
click at [369, 512] on icon "button" at bounding box center [367, 508] width 15 height 15
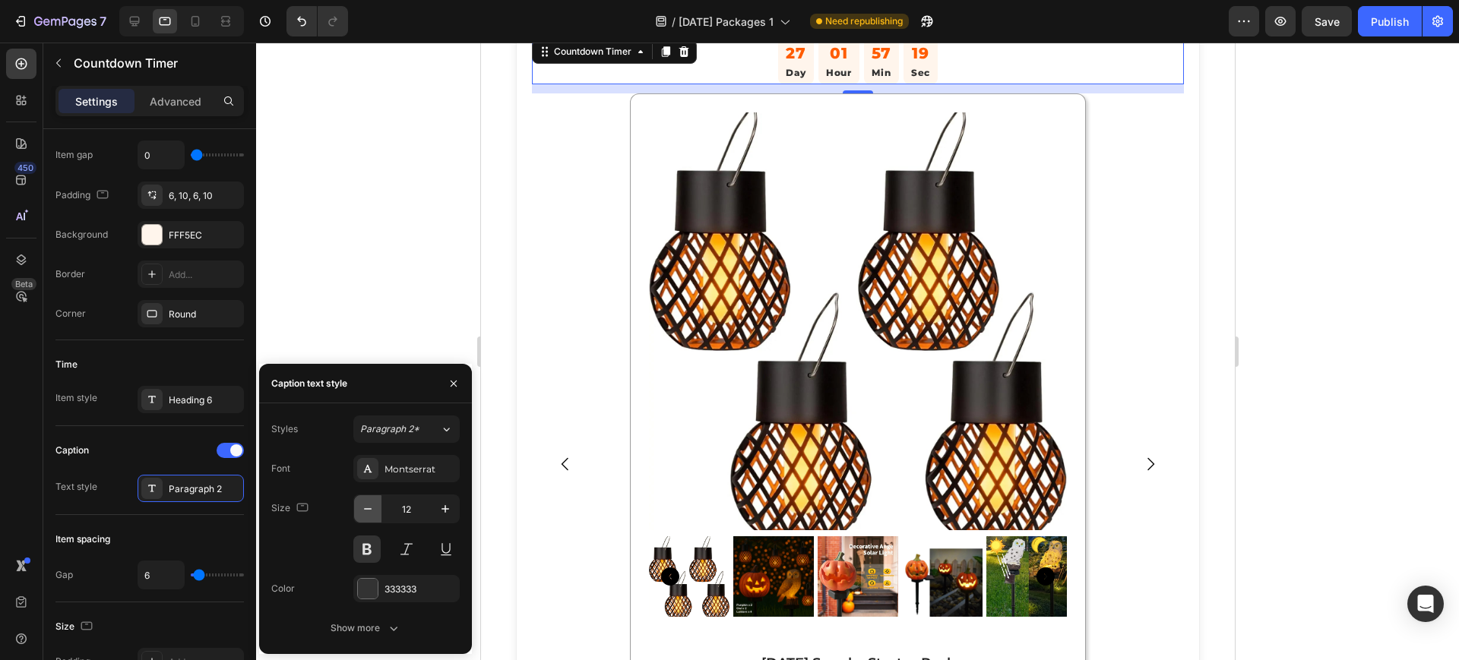
click at [369, 512] on icon "button" at bounding box center [367, 508] width 15 height 15
type input "11"
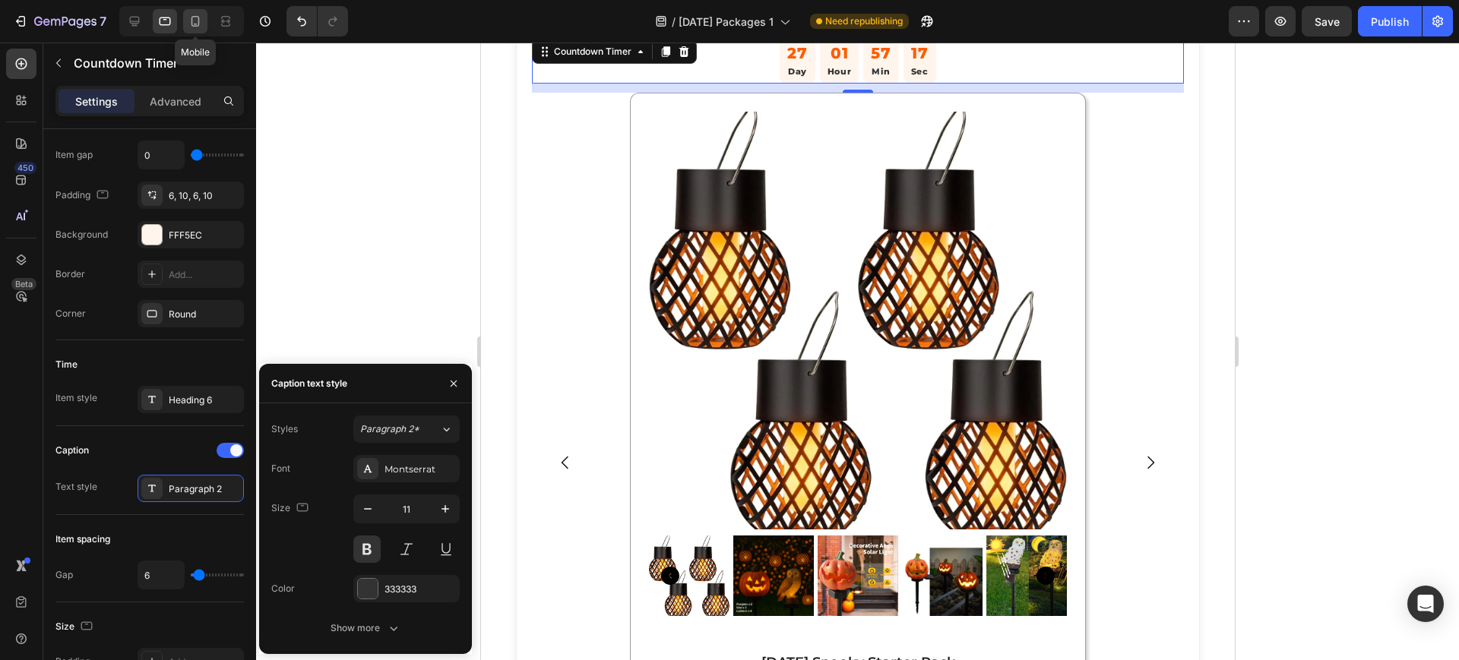
click at [197, 21] on icon at bounding box center [195, 21] width 15 height 15
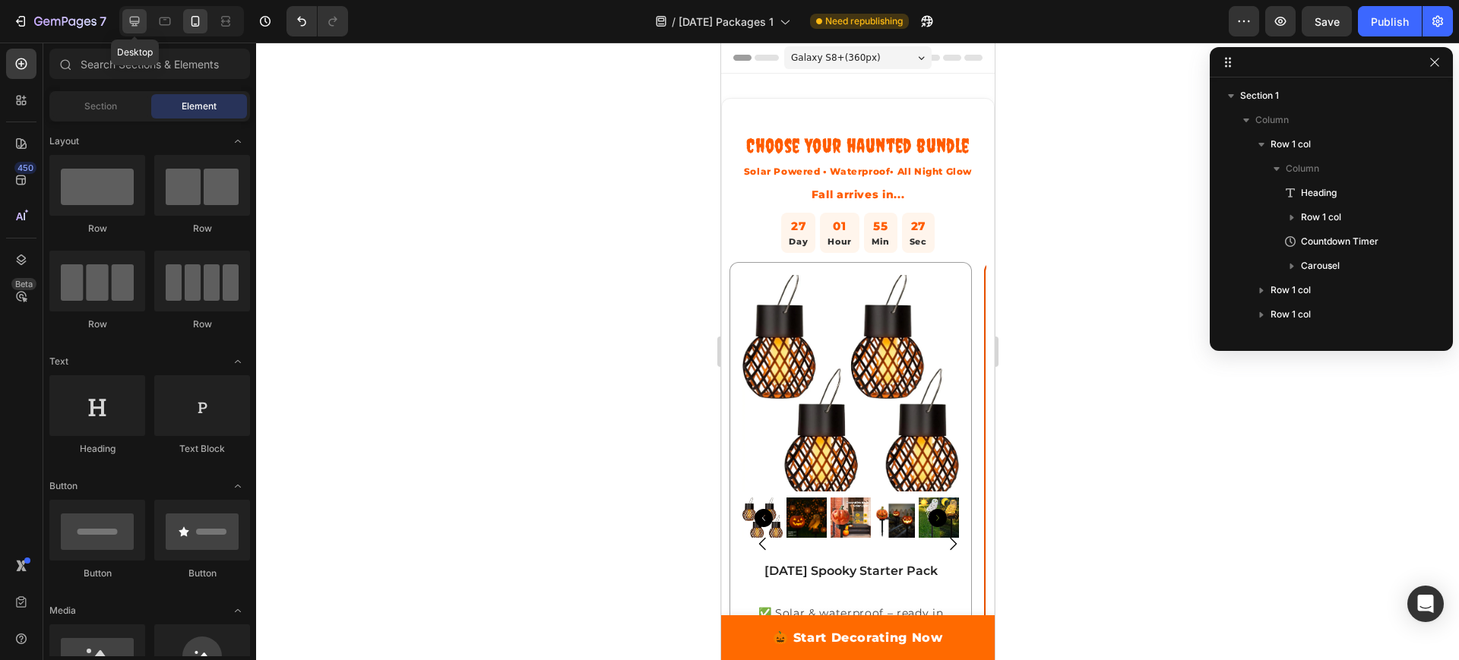
click at [133, 21] on icon at bounding box center [135, 22] width 10 height 10
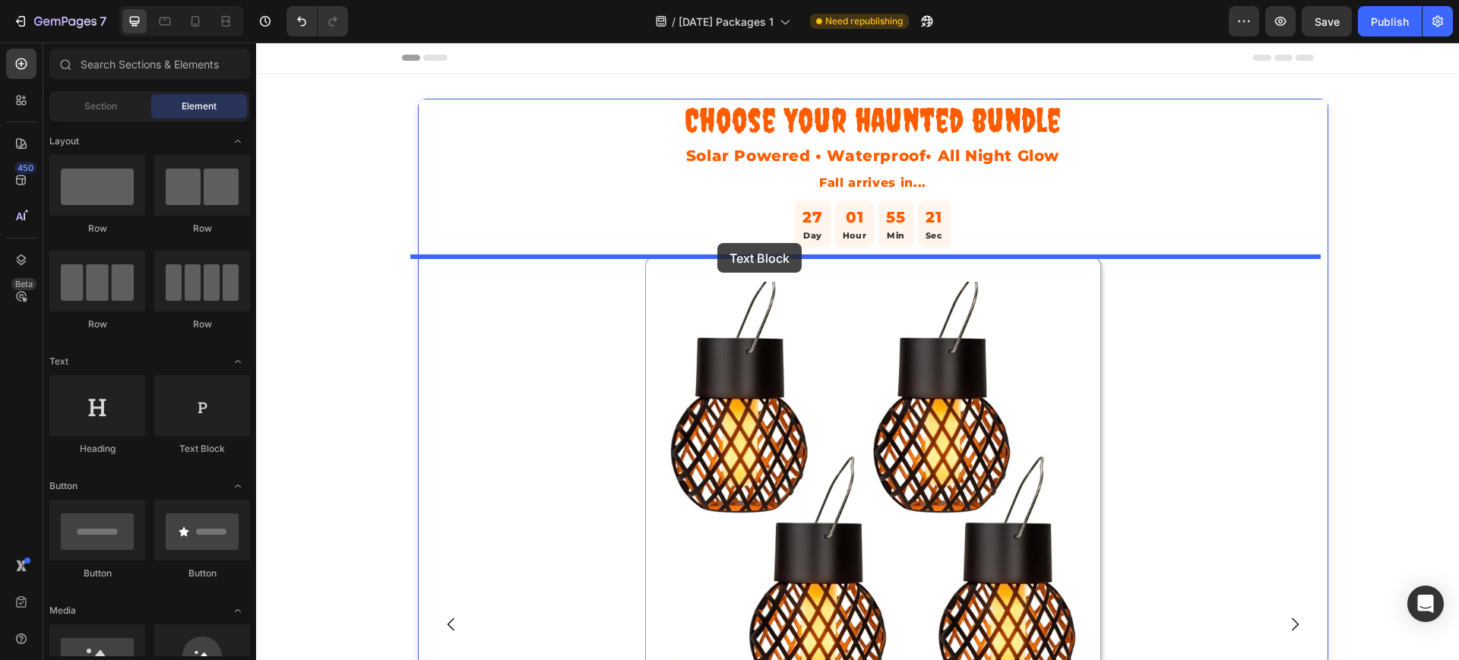
drag, startPoint x: 441, startPoint y: 451, endPoint x: 717, endPoint y: 243, distance: 346.1
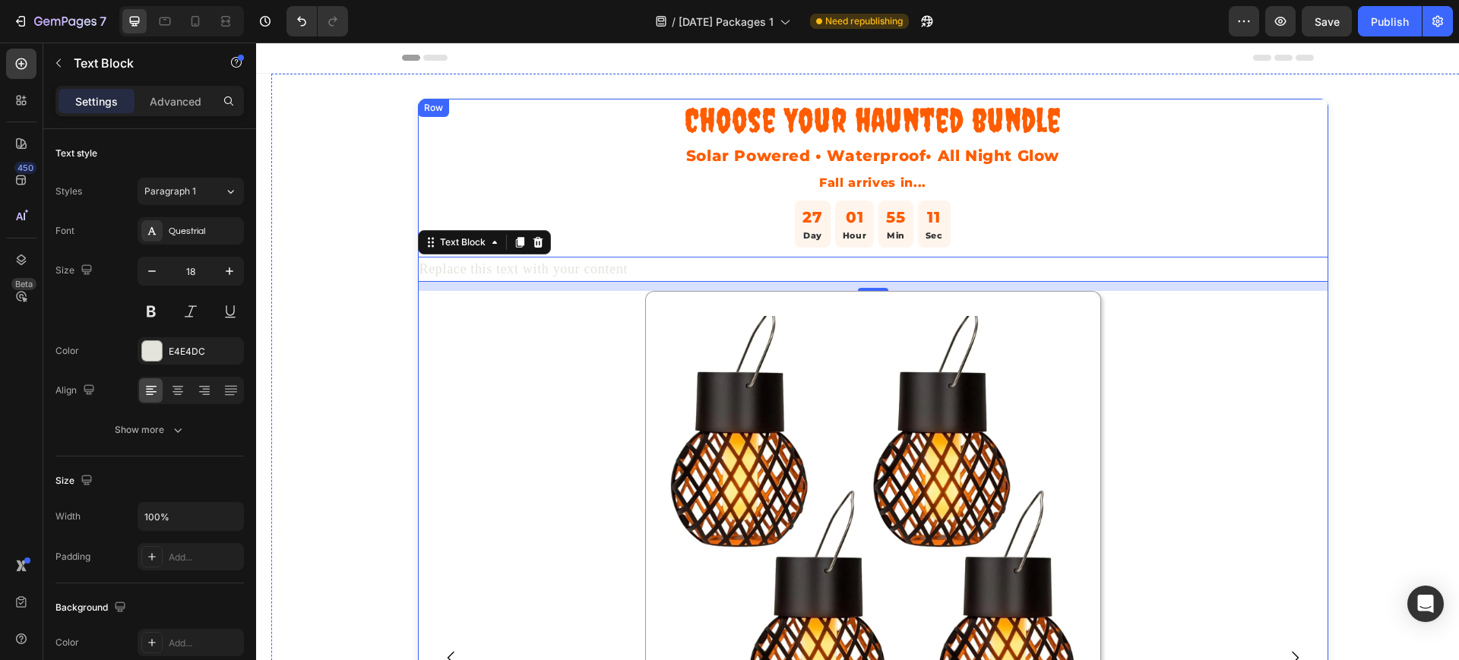
click at [617, 263] on div "Replace this text with your content" at bounding box center [873, 269] width 910 height 25
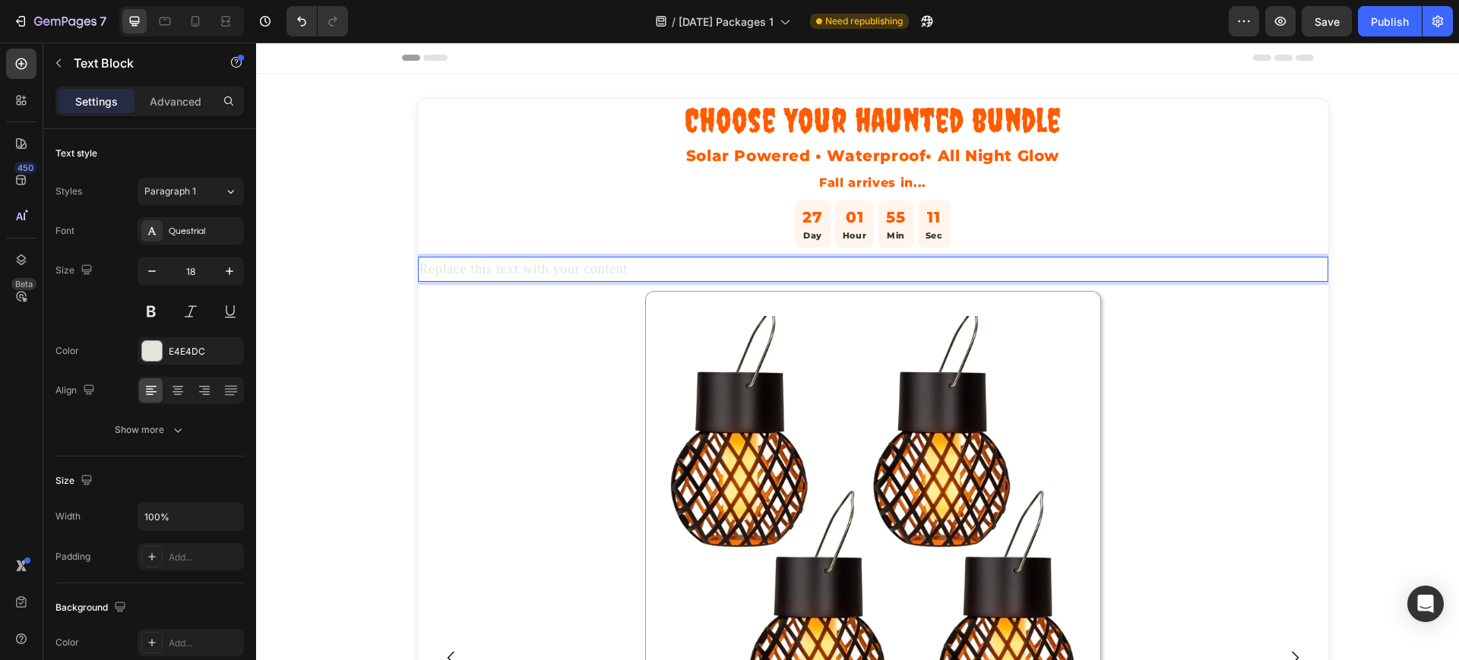
click at [603, 267] on p "Replace this text with your content" at bounding box center [872, 269] width 907 height 22
click at [640, 270] on p "Replace this text with your content" at bounding box center [872, 269] width 907 height 22
drag, startPoint x: 625, startPoint y: 270, endPoint x: 415, endPoint y: 270, distance: 210.4
click at [419, 270] on p "Replace this text with your content⏳ Don’t wait — decorating season is almost h…" at bounding box center [872, 269] width 907 height 22
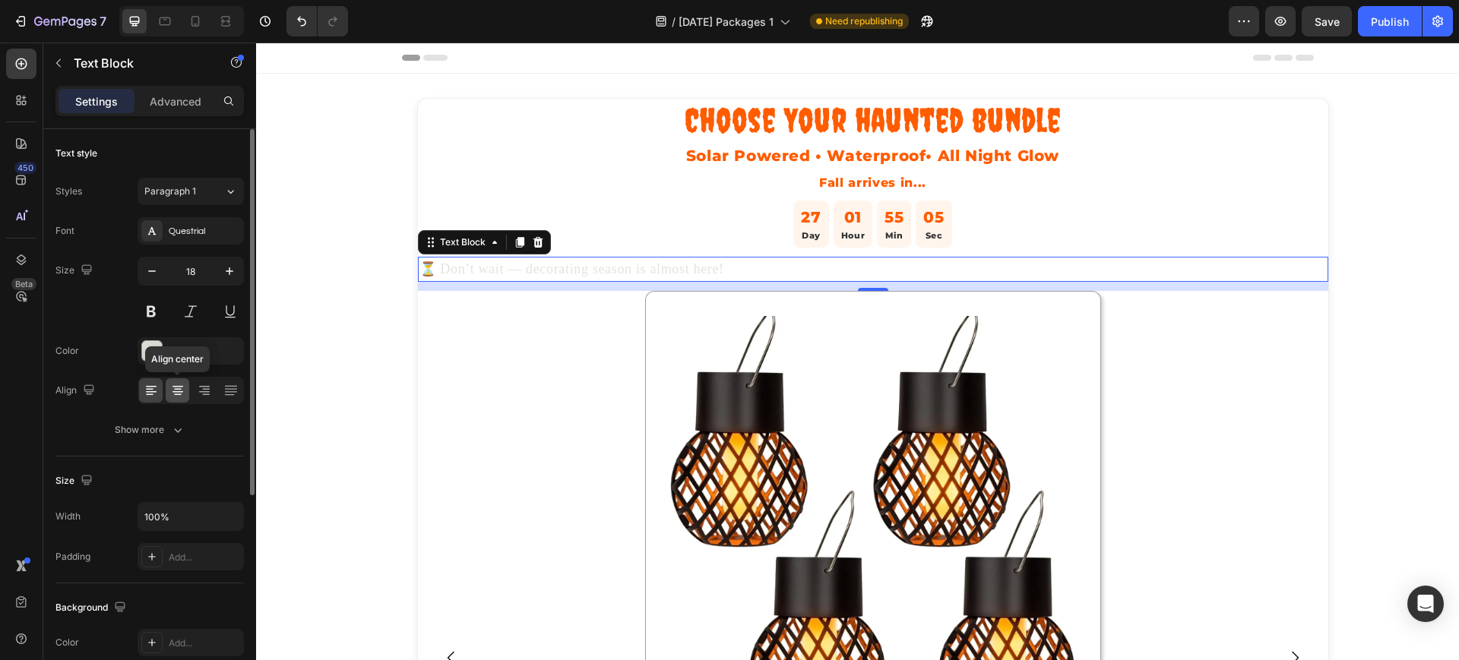
click at [179, 386] on icon at bounding box center [177, 387] width 11 height 2
click at [726, 263] on p "⏳ Don’t wait — decorating season is almost here!" at bounding box center [872, 269] width 907 height 22
click at [174, 359] on div "E4E4DC" at bounding box center [191, 350] width 106 height 27
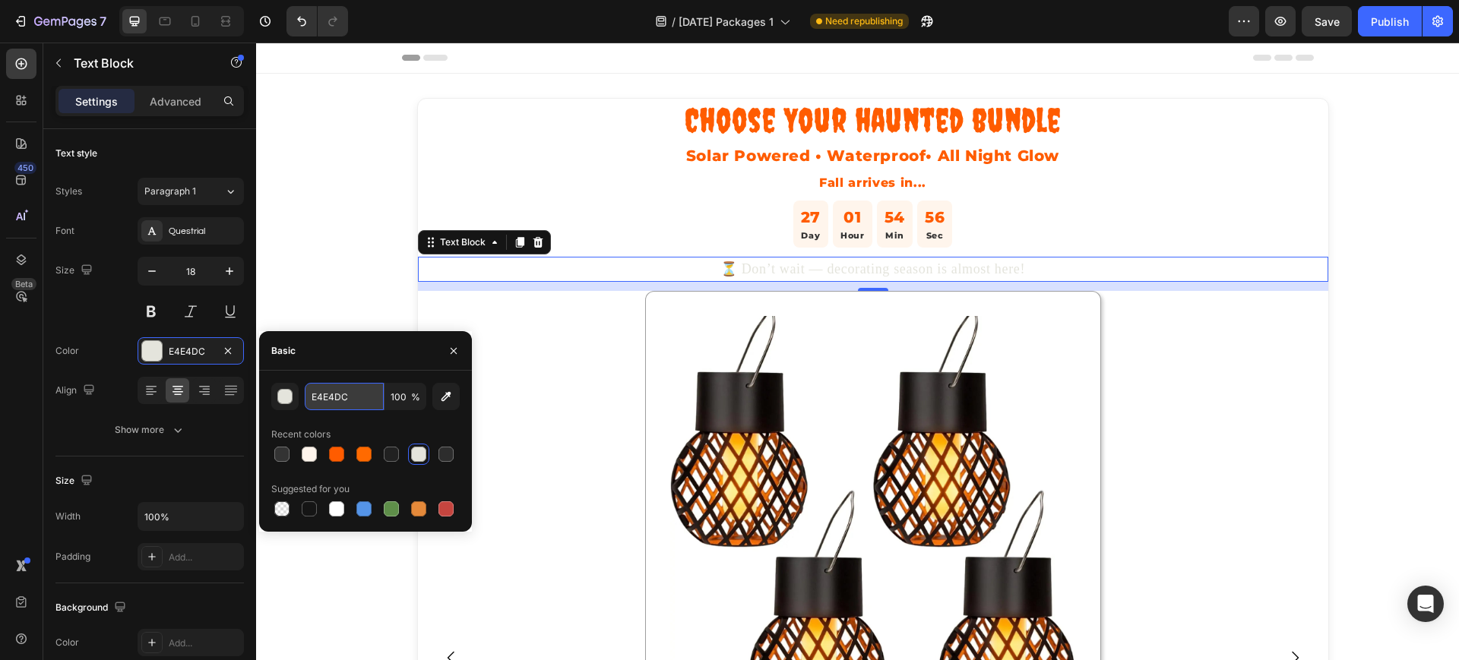
click at [317, 394] on input "E4E4DC" at bounding box center [344, 396] width 79 height 27
paste input "#555555"
type input "#555555"
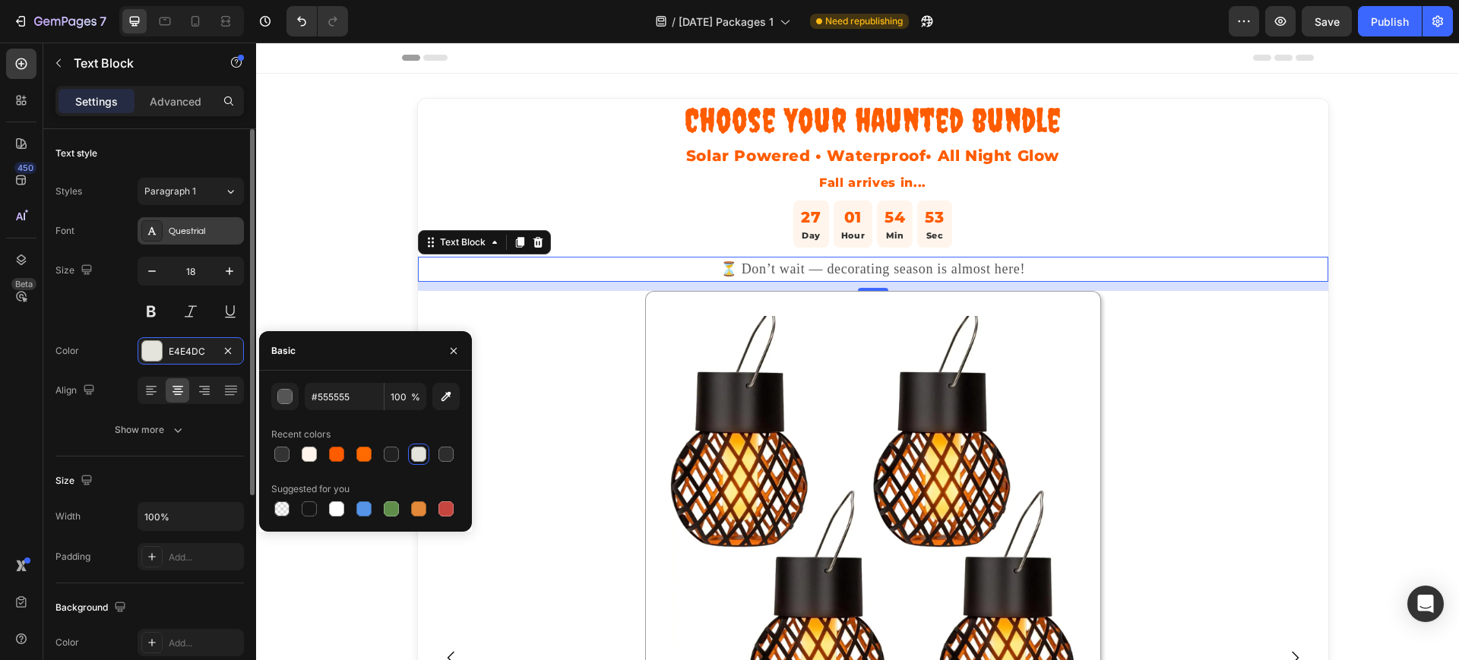
click at [208, 229] on div "Questrial" at bounding box center [204, 232] width 71 height 14
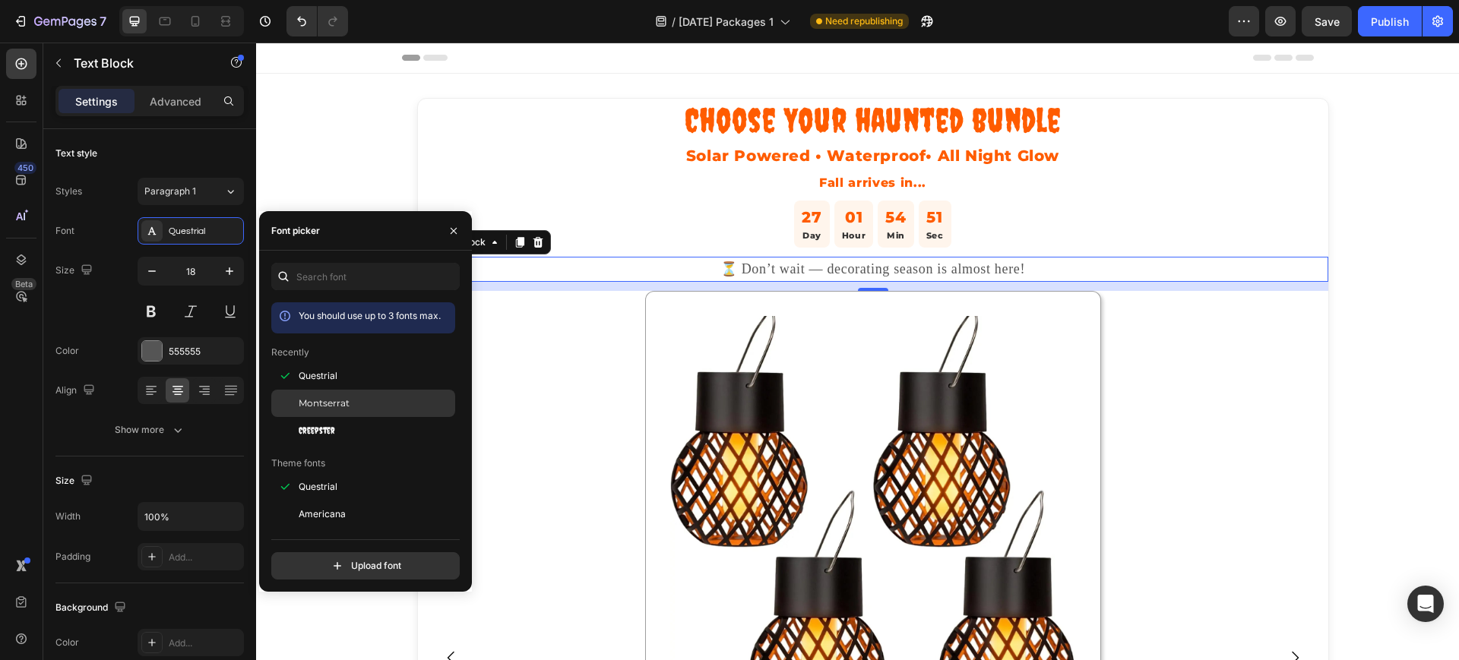
click at [316, 405] on span "Montserrat" at bounding box center [324, 404] width 51 height 14
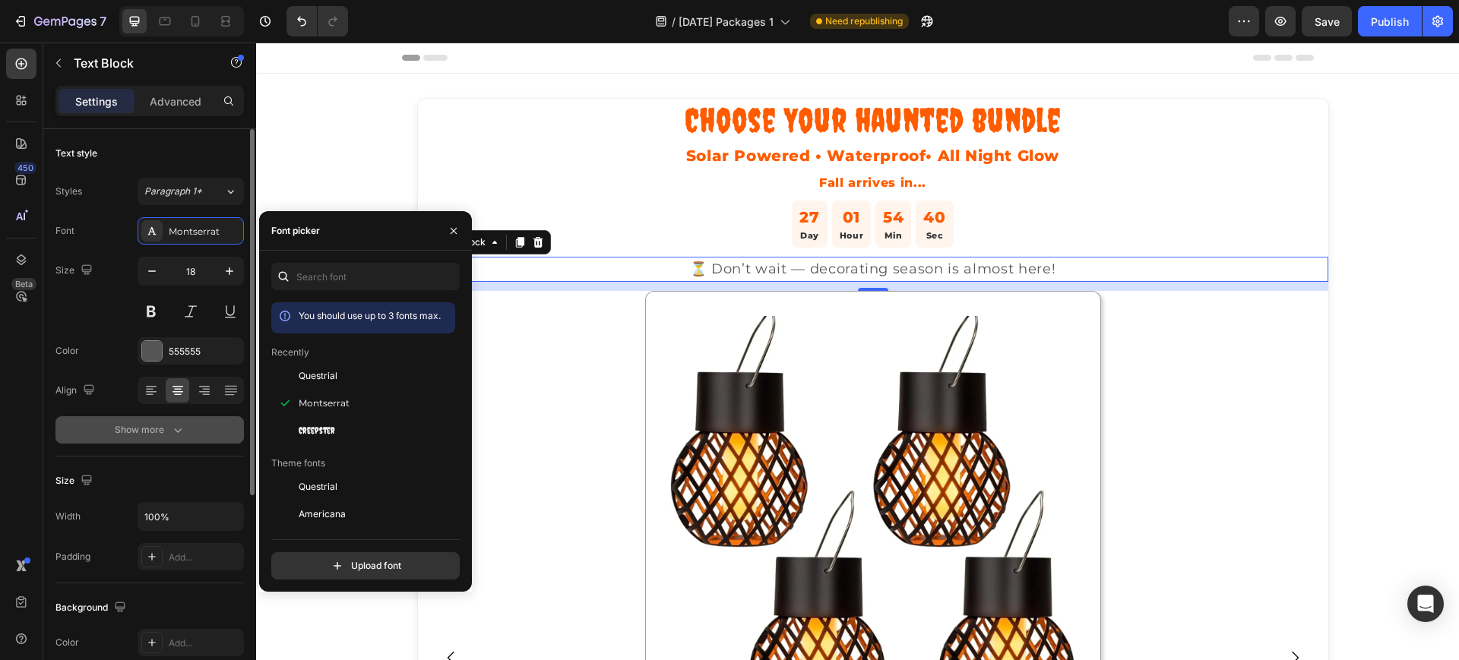
click at [159, 432] on div "Show more" at bounding box center [150, 429] width 71 height 15
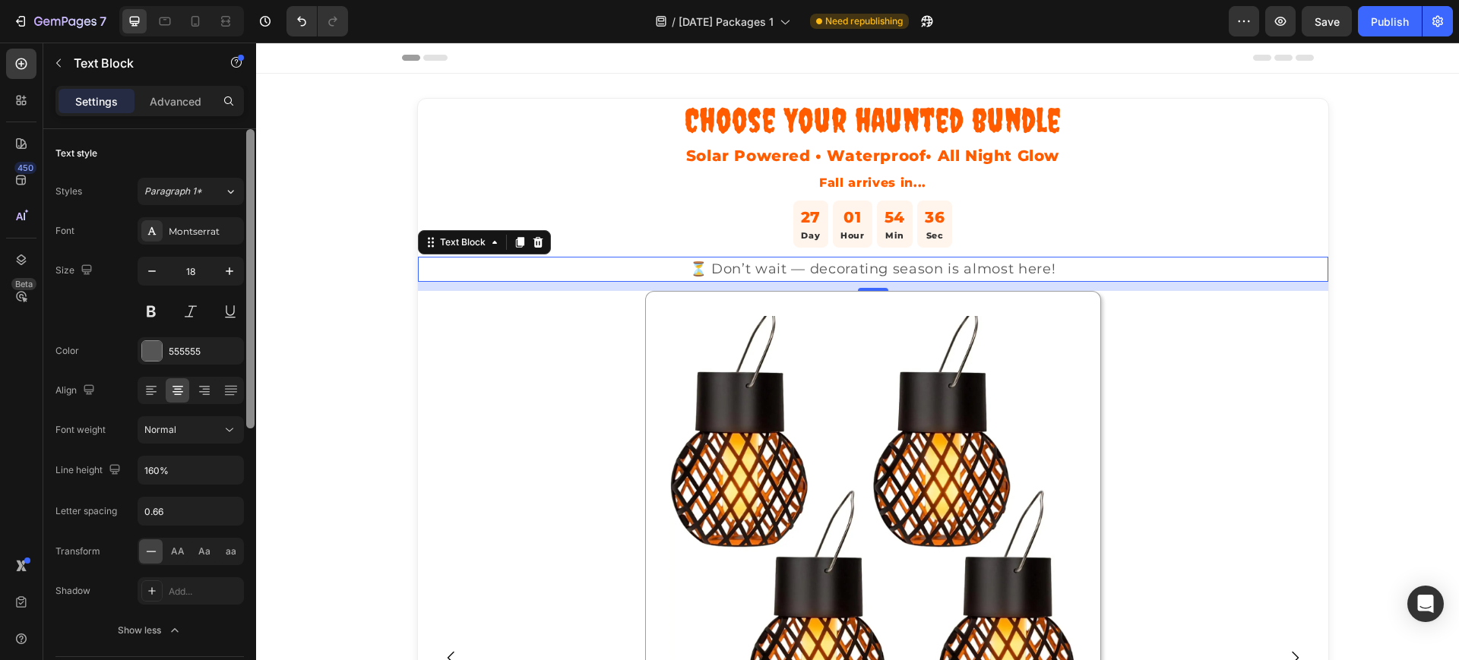
scroll to position [526, 0]
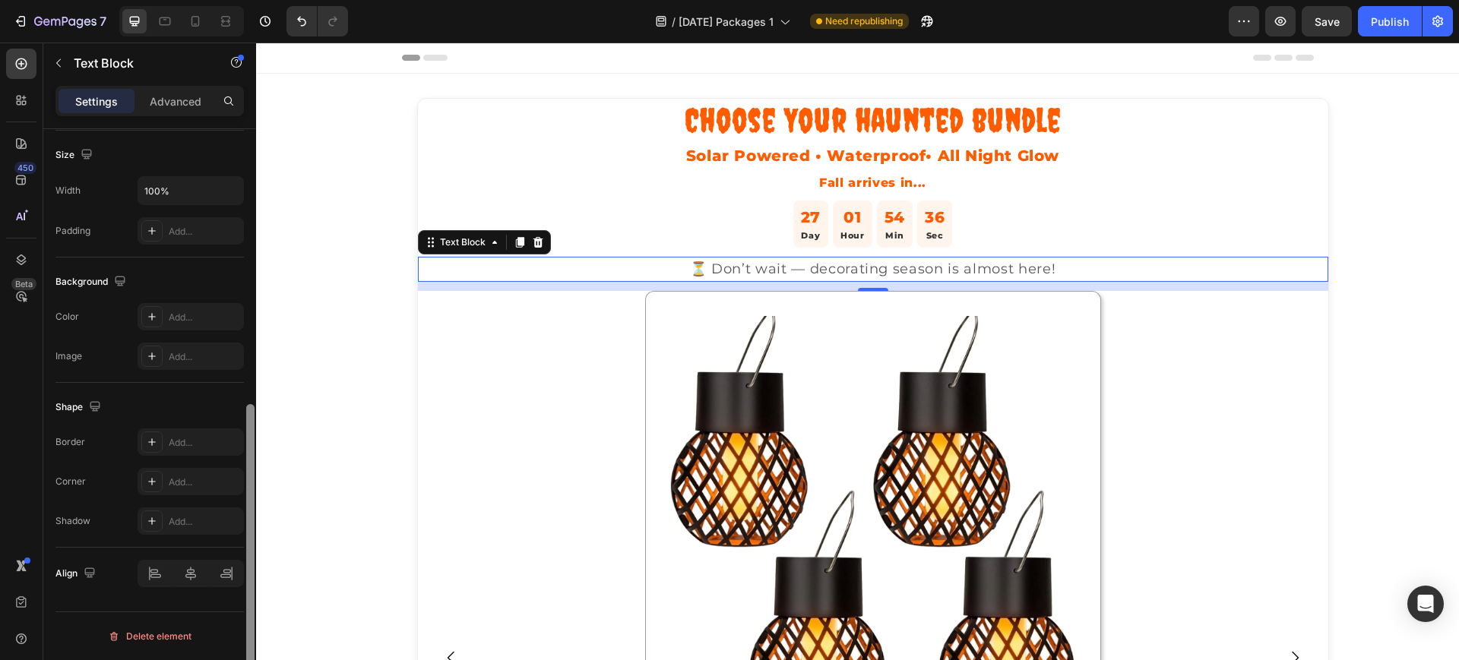
drag, startPoint x: 255, startPoint y: 393, endPoint x: 255, endPoint y: 402, distance: 9.1
click at [255, 402] on div at bounding box center [250, 416] width 11 height 574
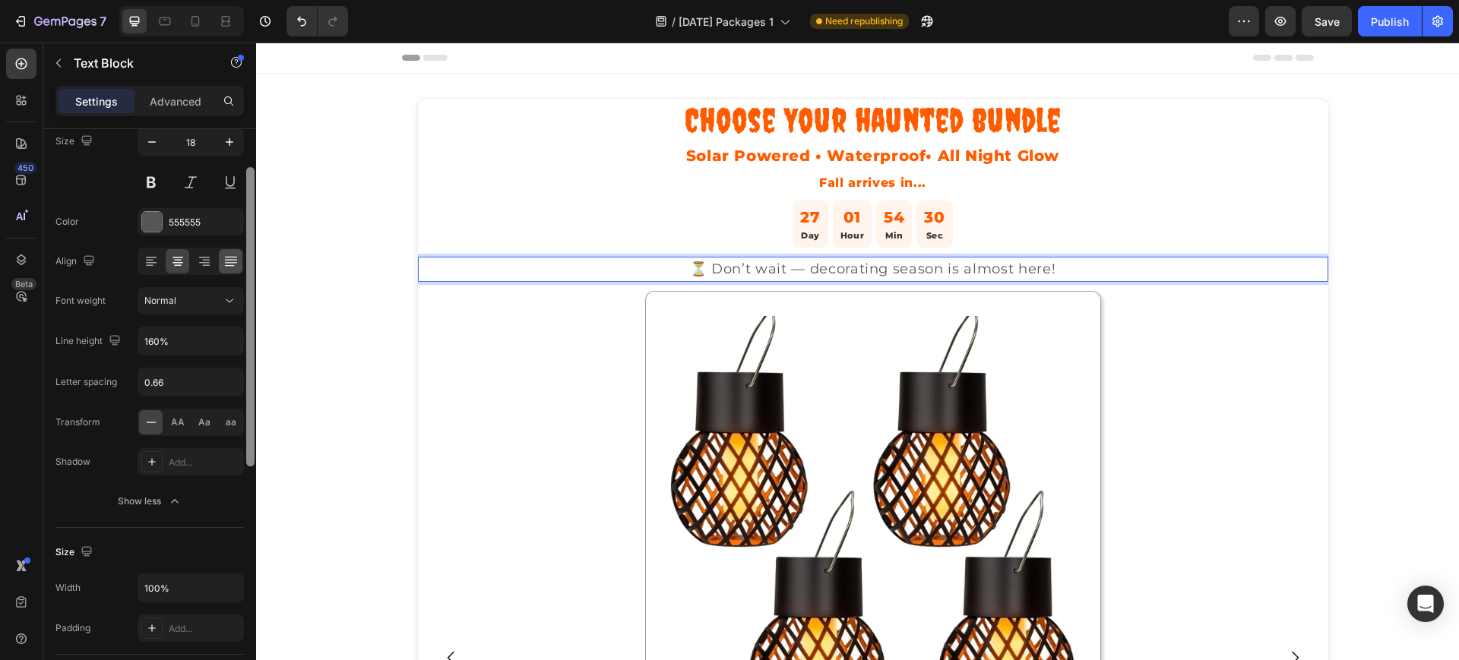
scroll to position [138, 0]
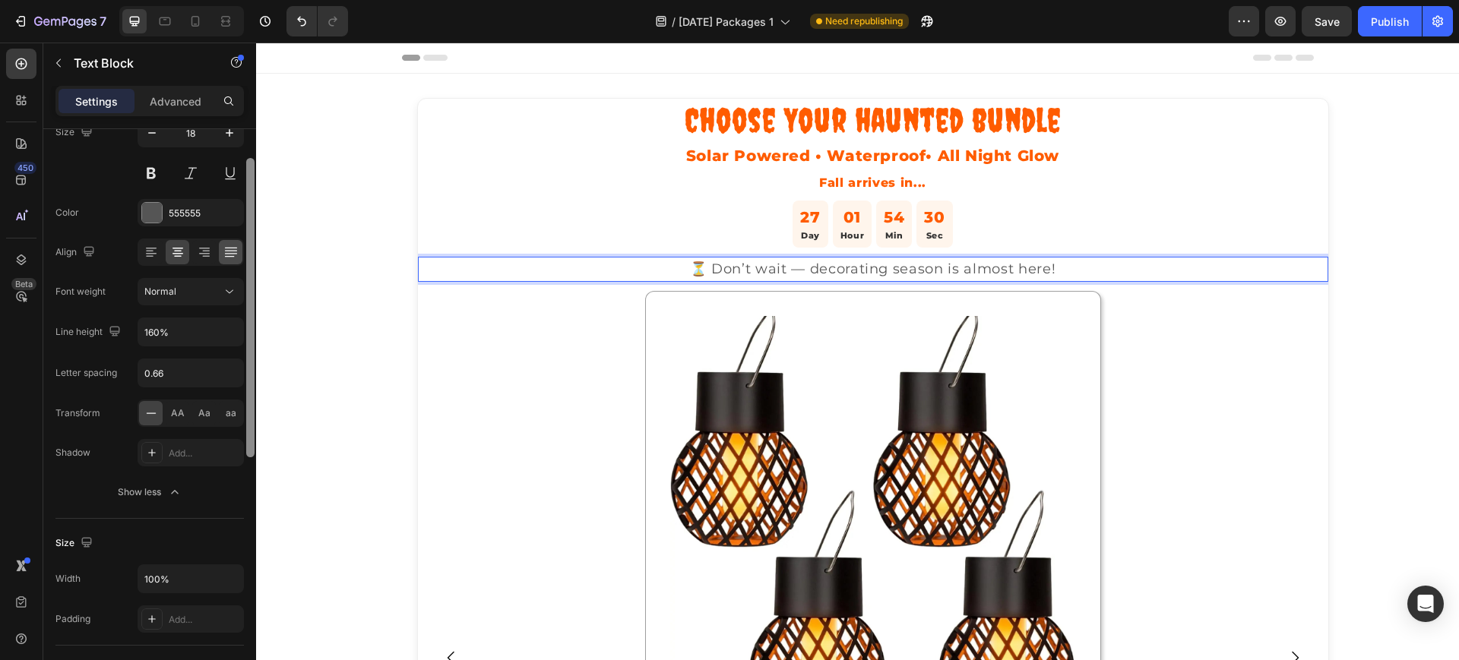
drag, startPoint x: 249, startPoint y: 452, endPoint x: 229, endPoint y: 249, distance: 203.9
click at [229, 249] on div "Text style Styles Paragraph 1* Font Montserrat Size 18 Color 555555 Align Font …" at bounding box center [149, 416] width 213 height 574
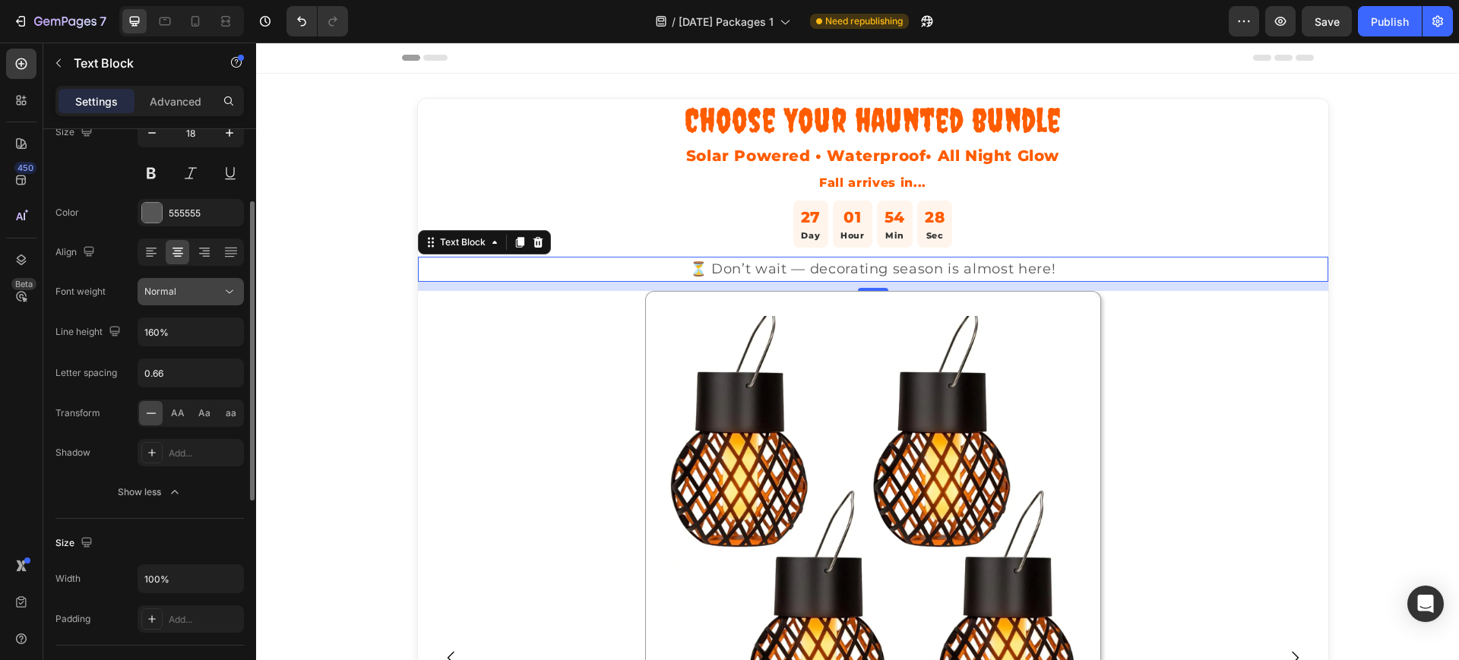
click at [232, 286] on icon at bounding box center [229, 291] width 15 height 15
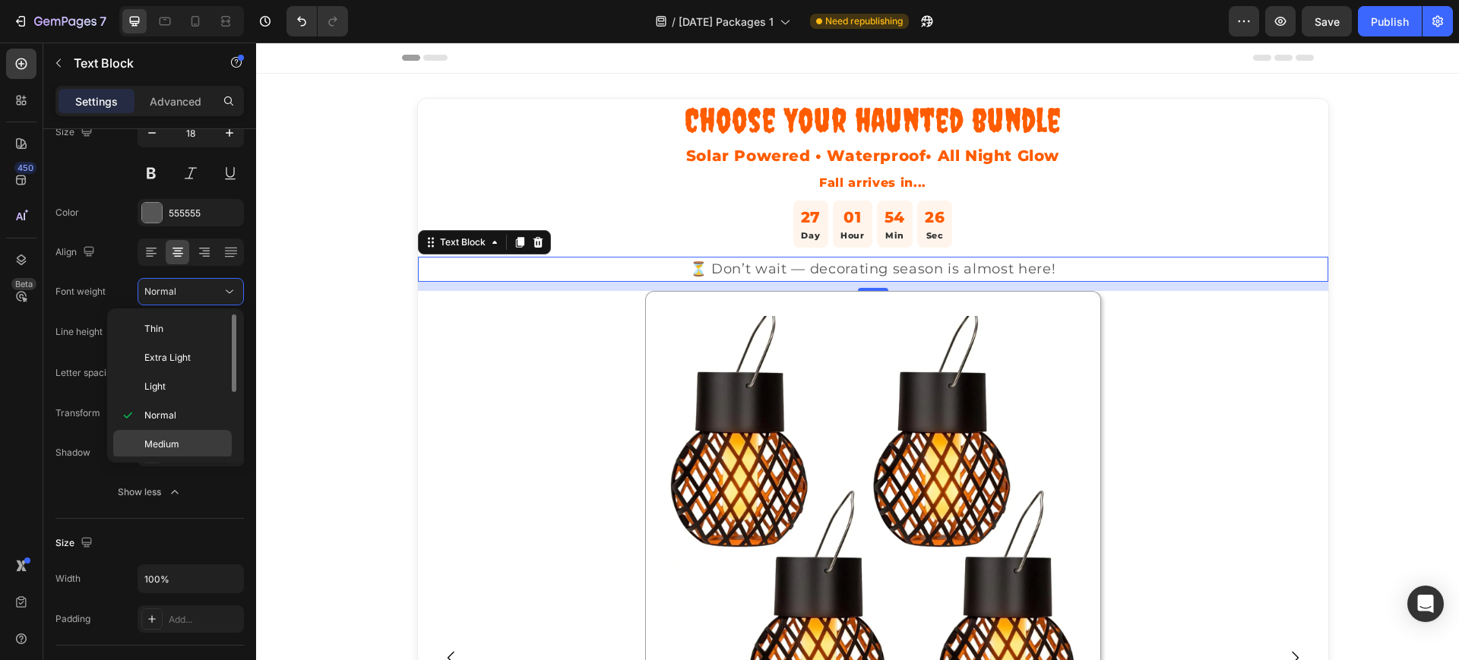
click at [165, 441] on span "Medium" at bounding box center [161, 445] width 35 height 14
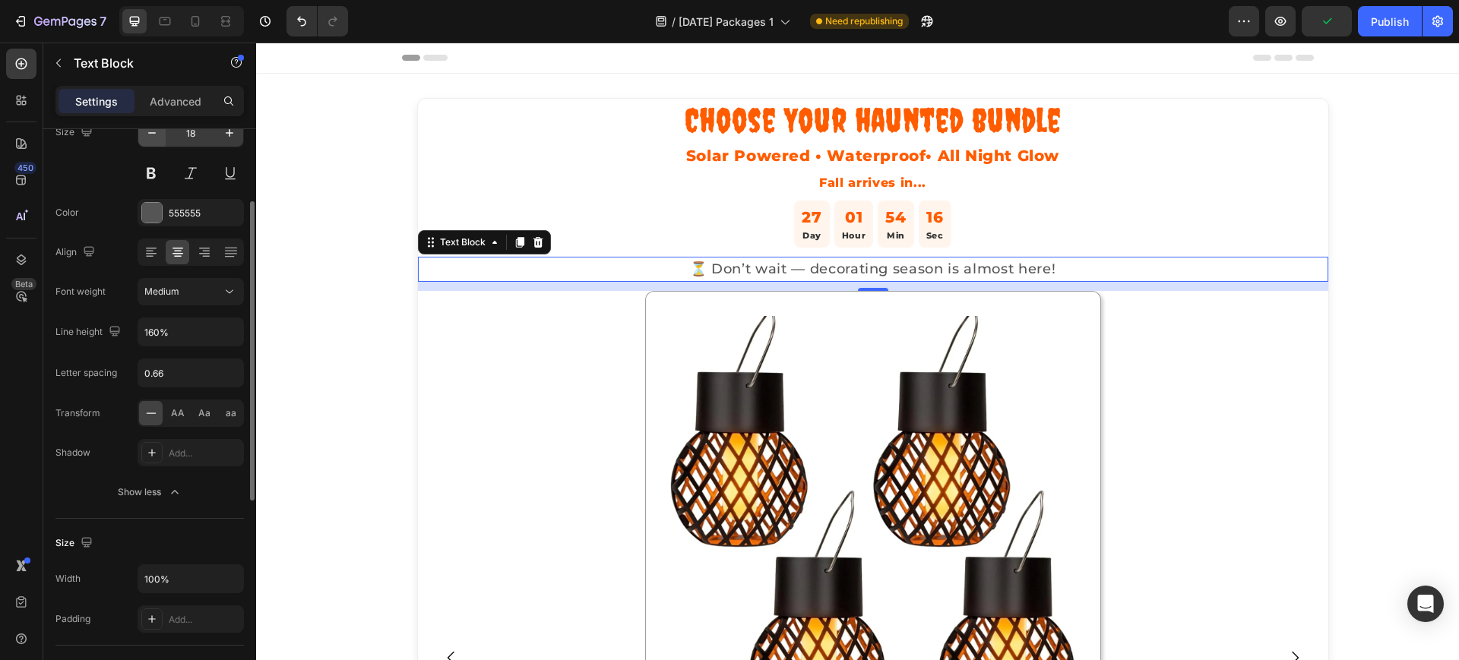
click at [150, 134] on icon "button" at bounding box center [151, 132] width 15 height 15
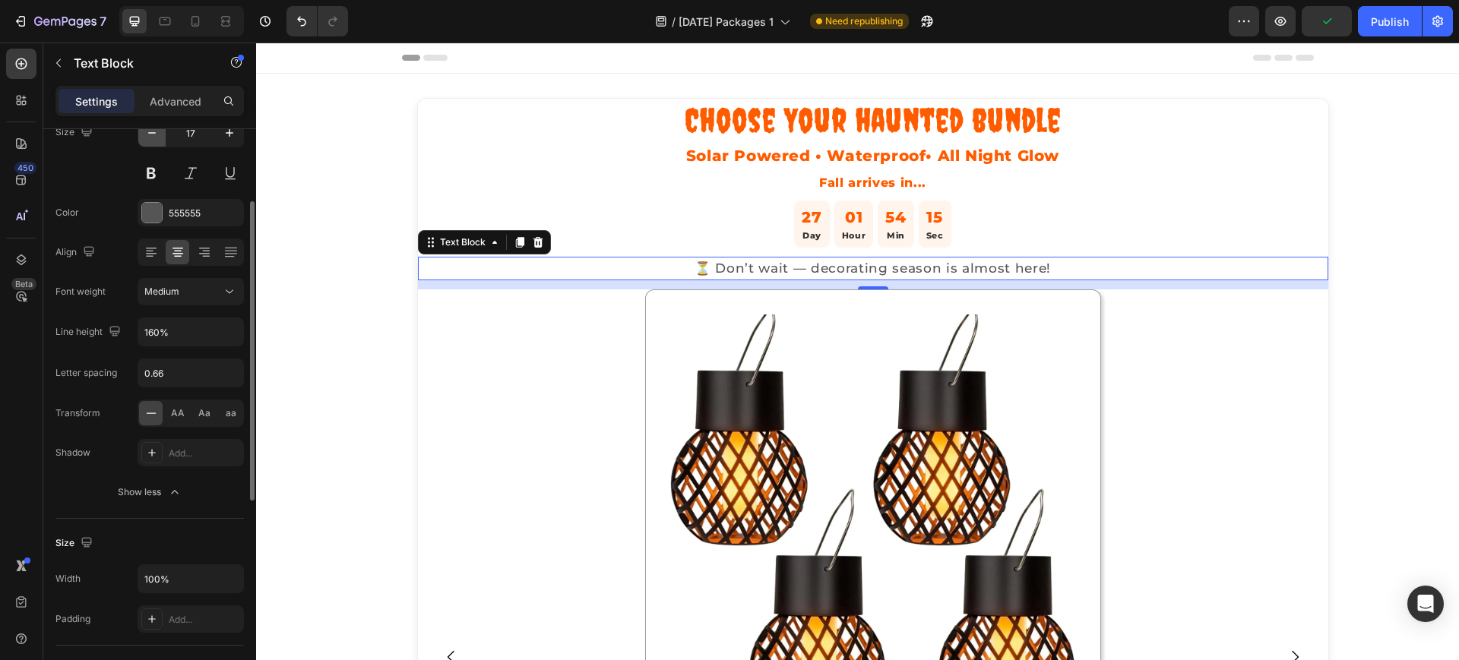
click at [150, 134] on icon "button" at bounding box center [151, 132] width 15 height 15
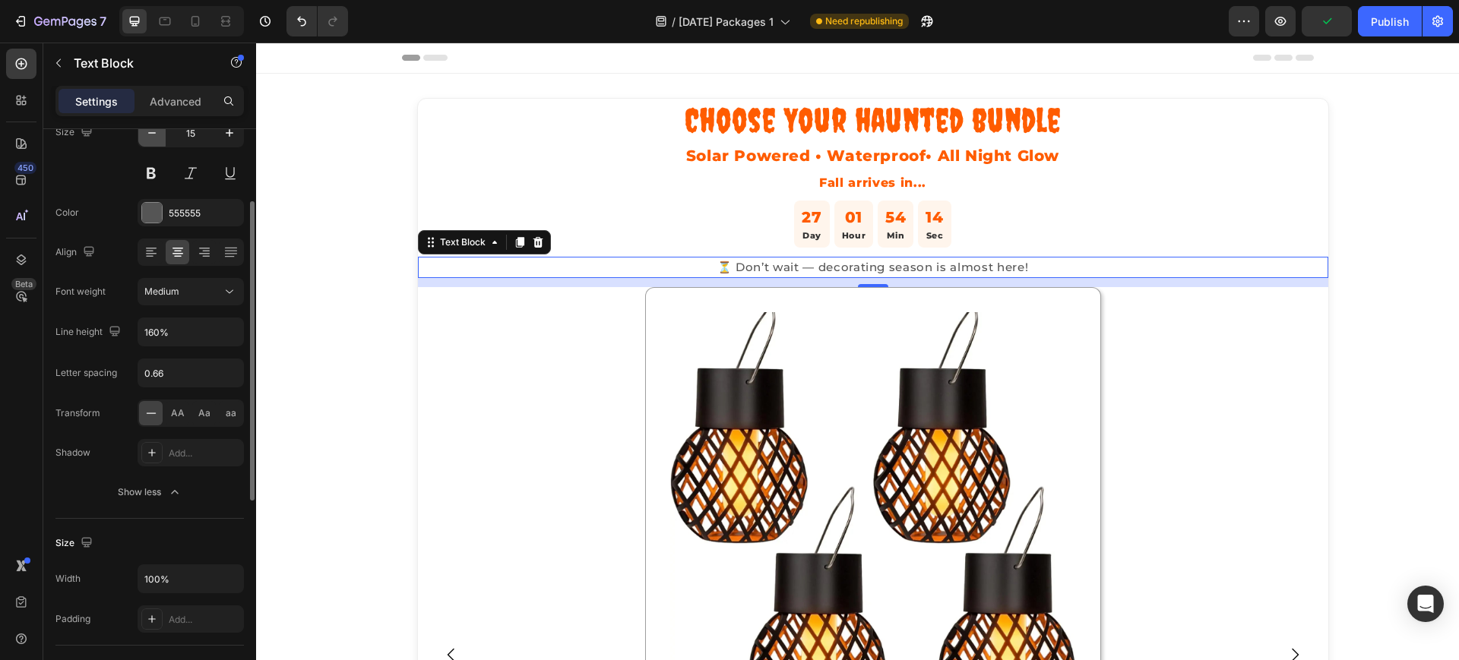
click at [150, 134] on icon "button" at bounding box center [151, 132] width 15 height 15
type input "14"
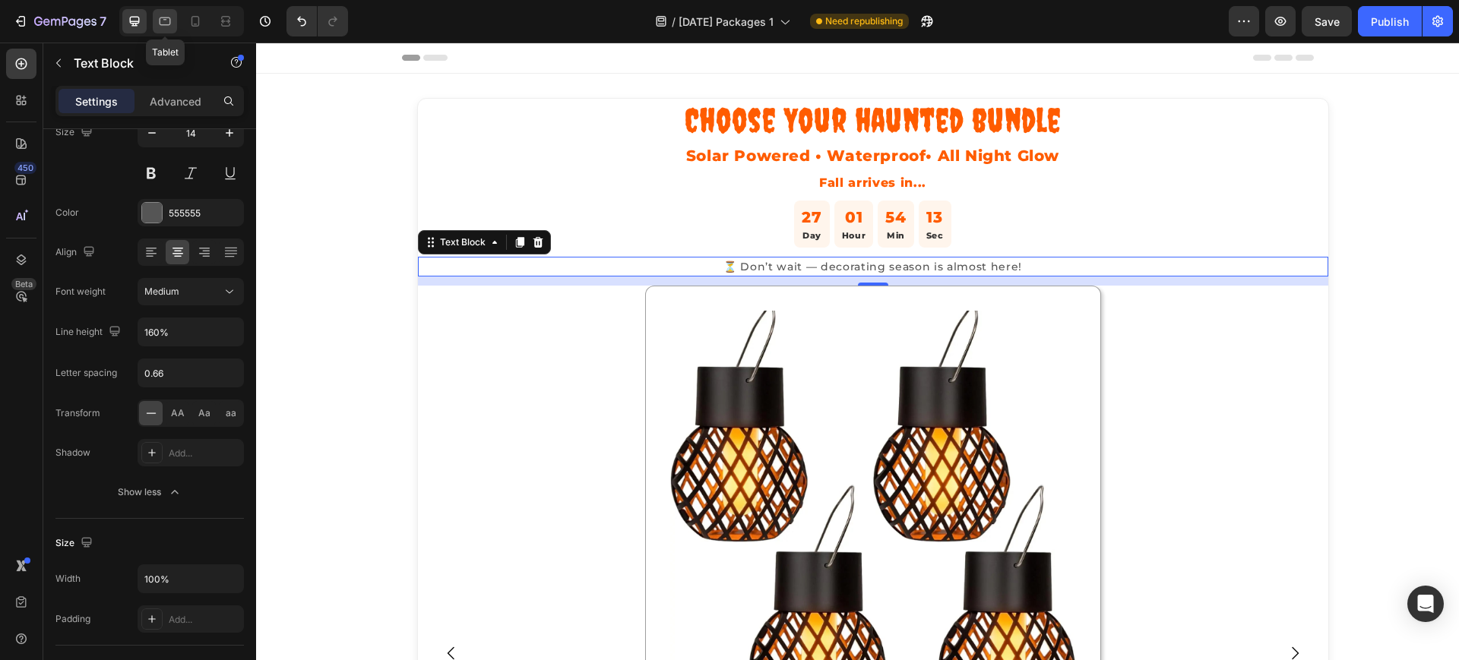
click at [168, 23] on icon at bounding box center [164, 21] width 15 height 15
type input "180%"
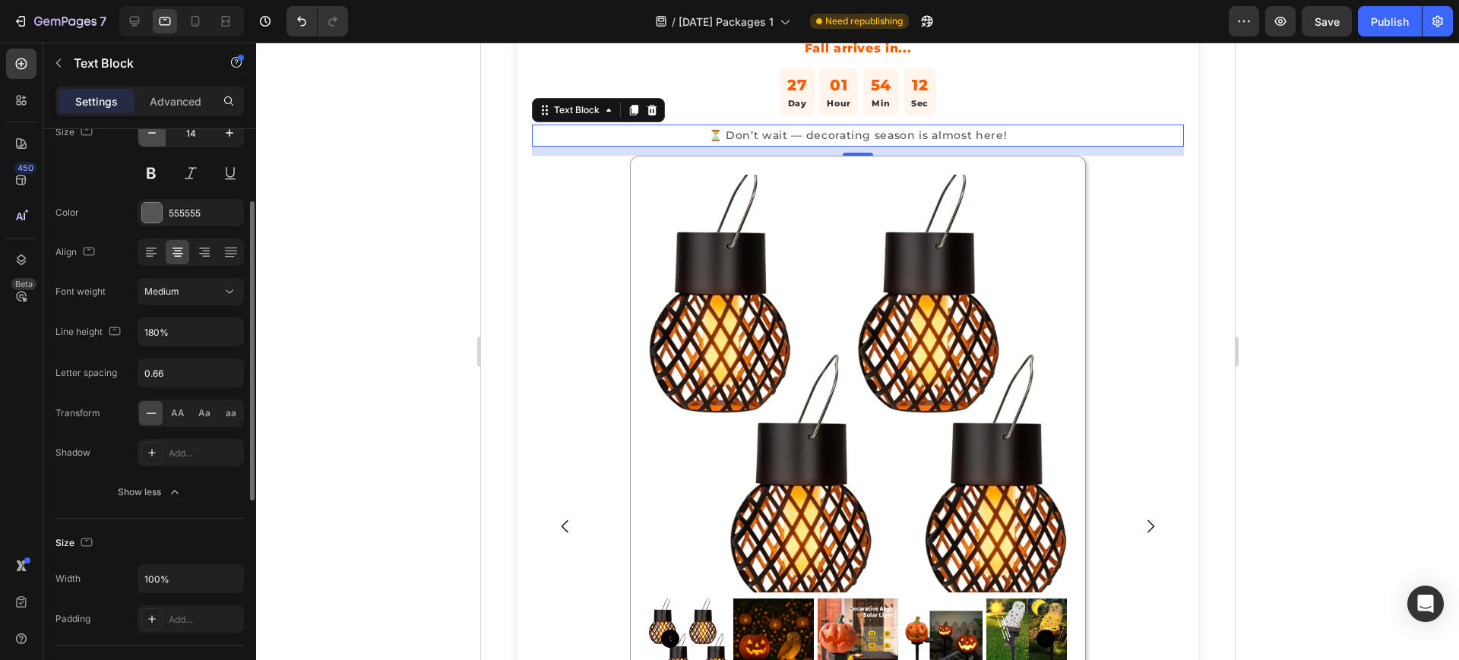
scroll to position [201, 0]
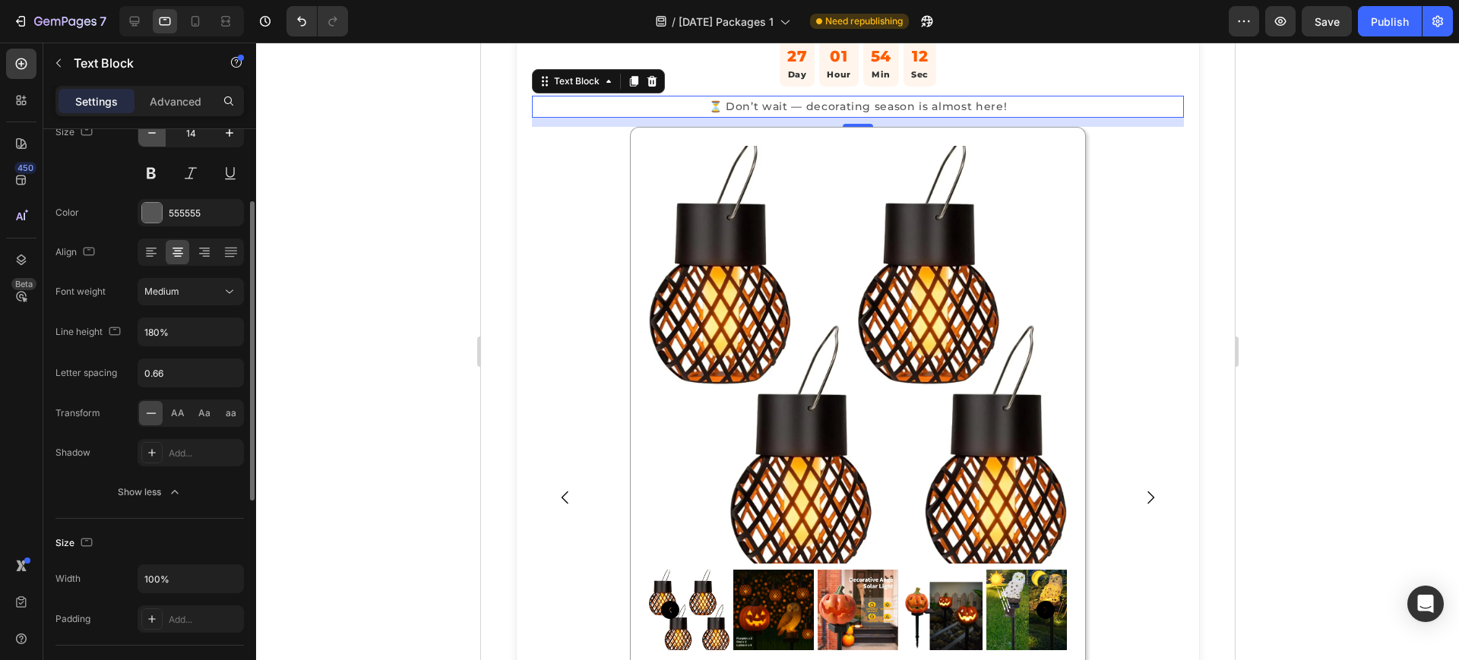
click at [156, 139] on icon "button" at bounding box center [151, 132] width 15 height 15
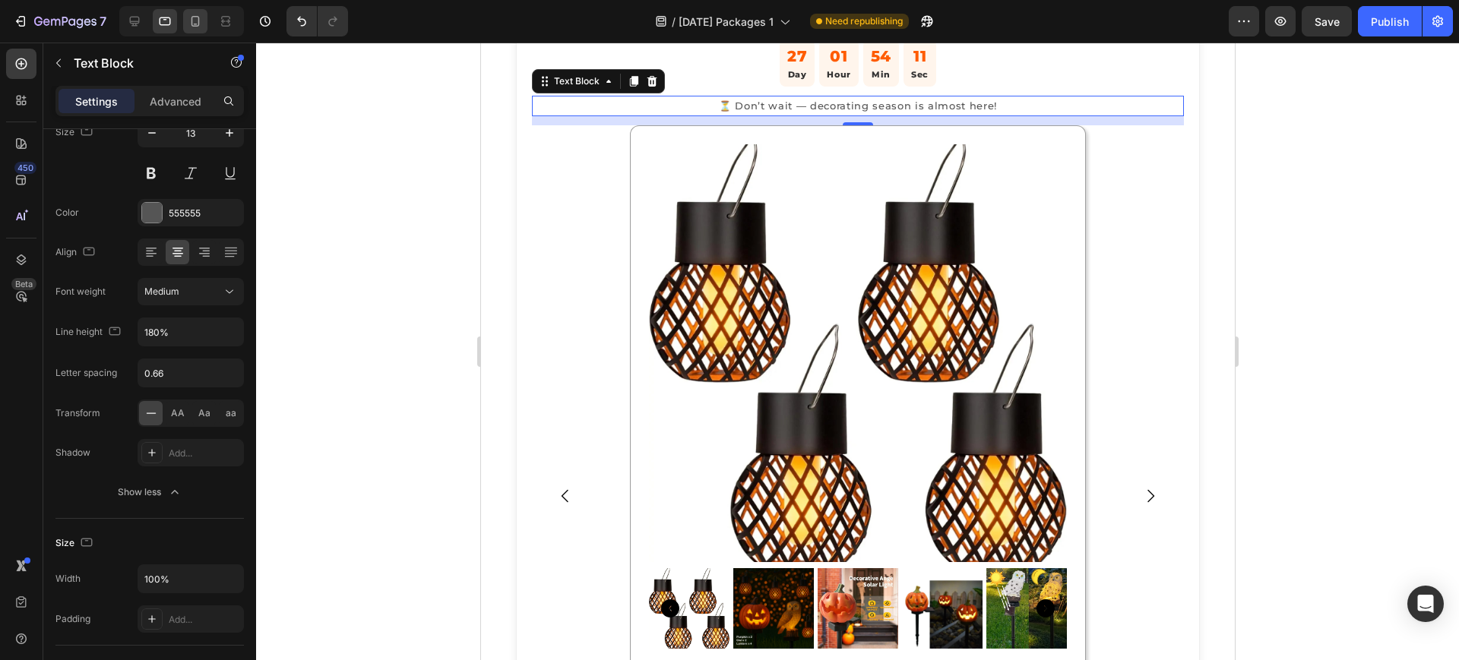
click at [199, 18] on icon at bounding box center [195, 21] width 8 height 11
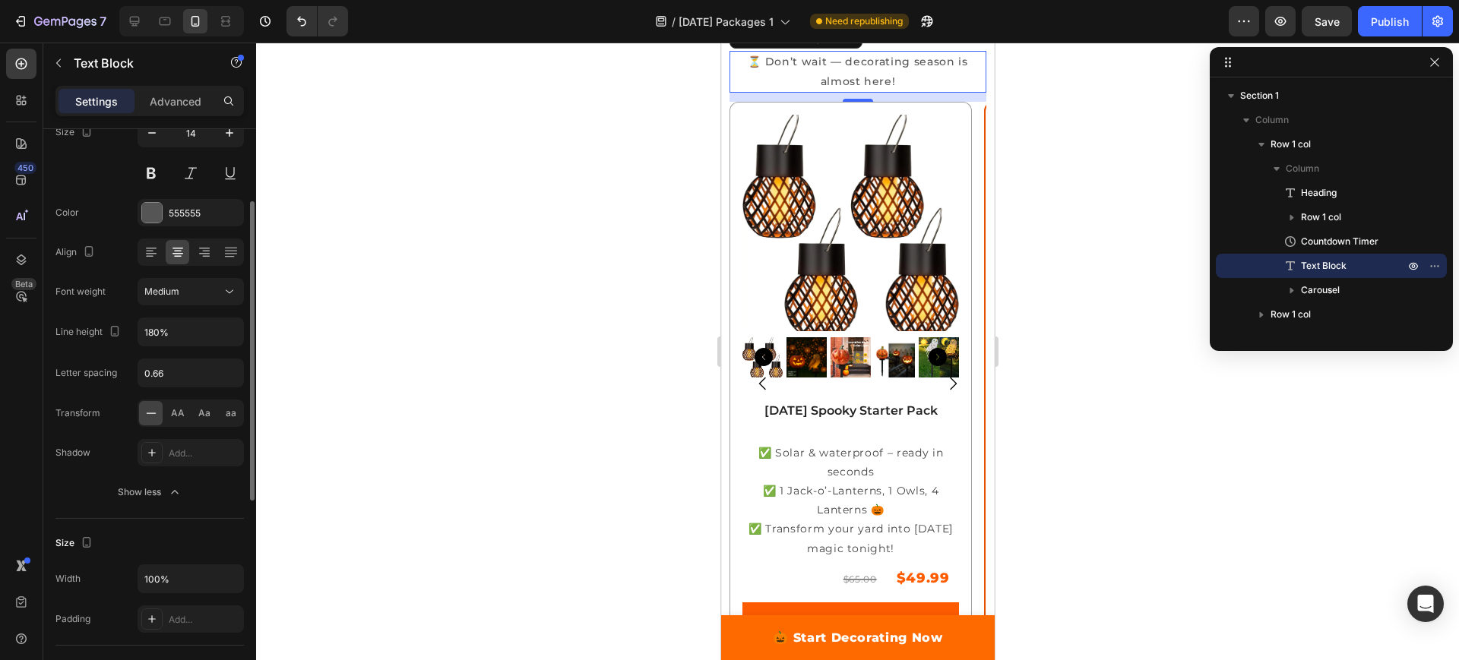
scroll to position [179, 0]
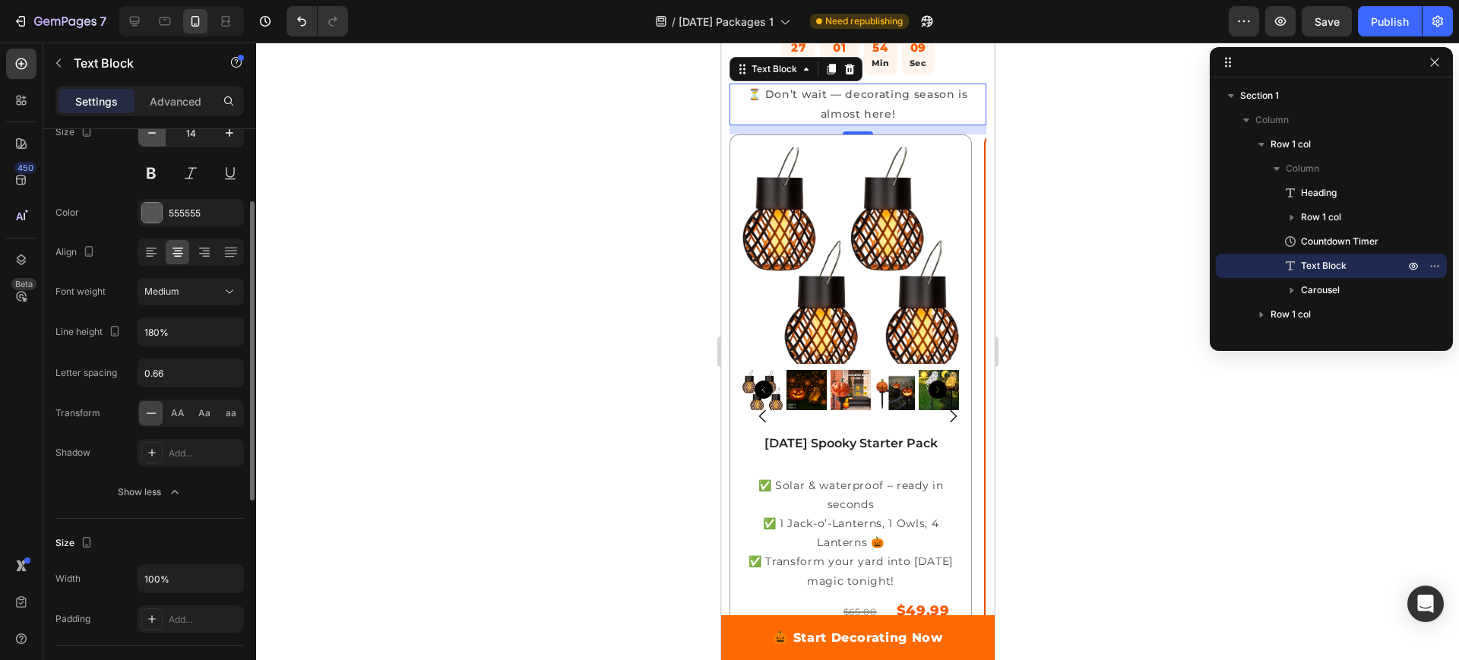
click at [147, 132] on icon "button" at bounding box center [151, 132] width 15 height 15
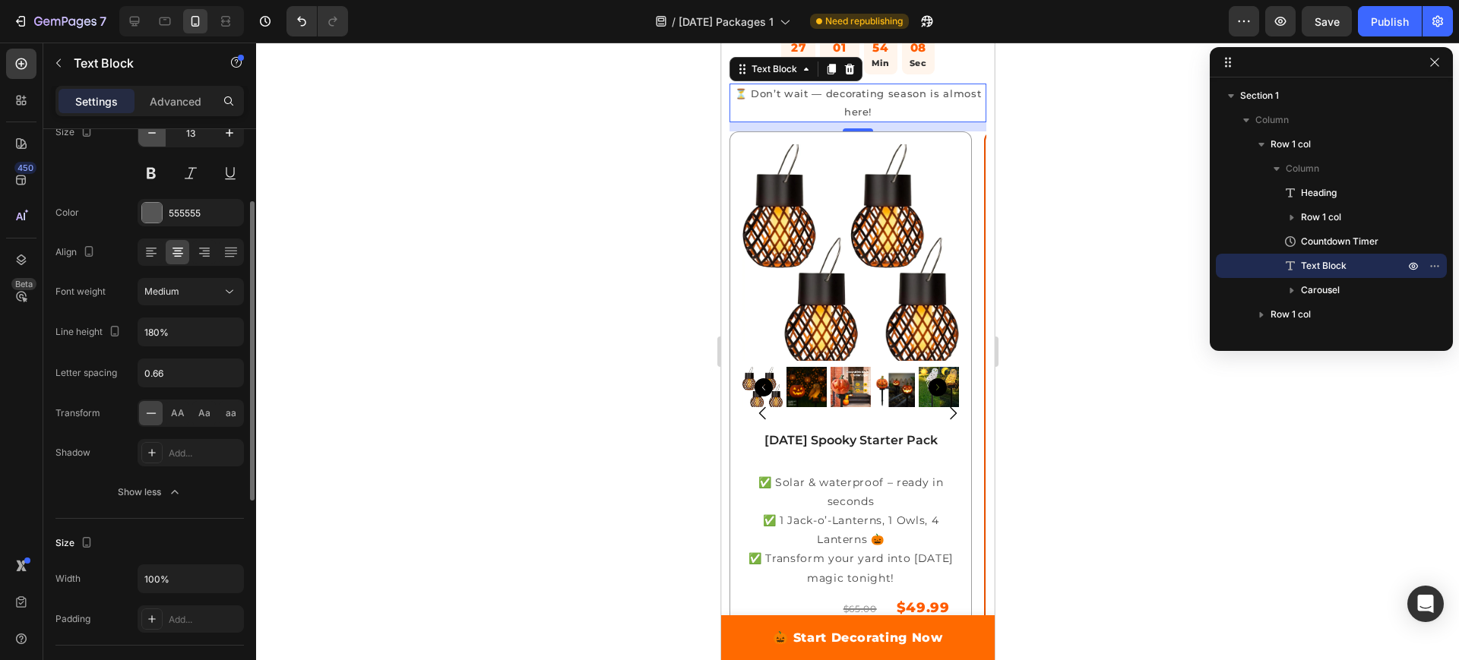
click at [147, 132] on icon "button" at bounding box center [151, 132] width 15 height 15
type input "12"
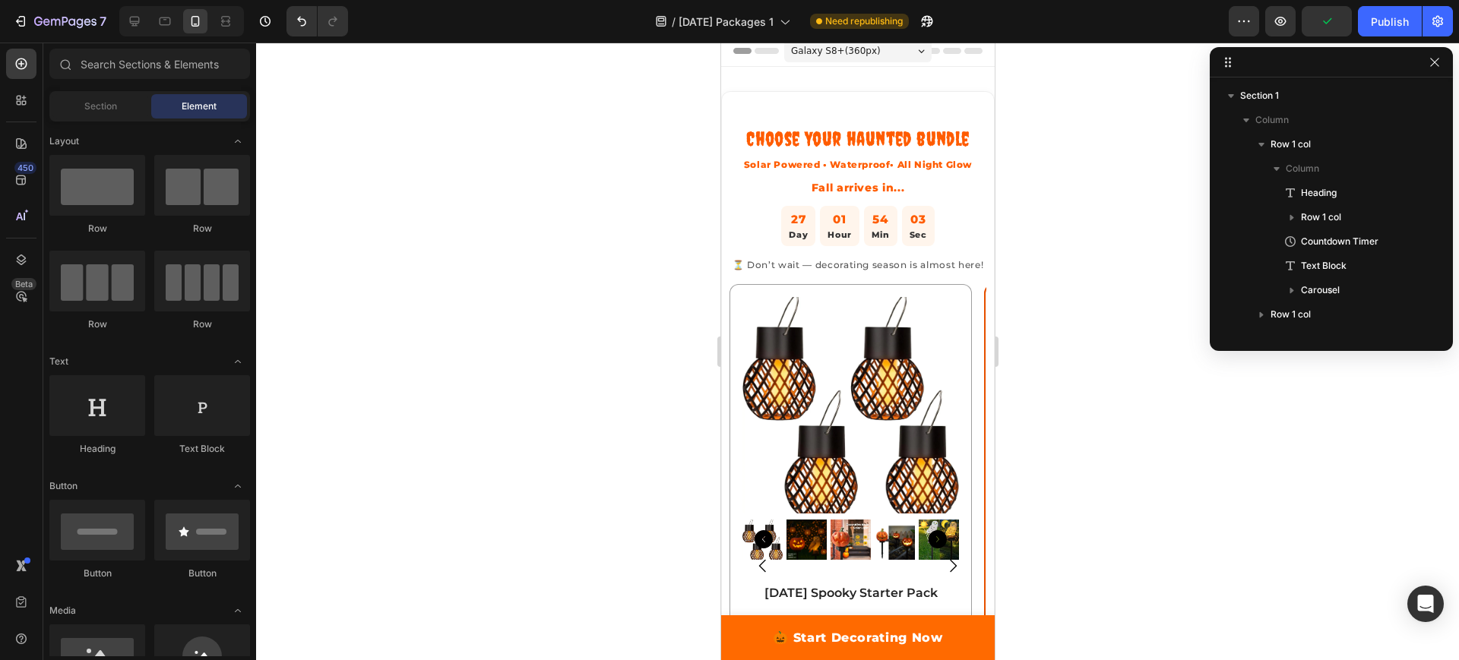
scroll to position [0, 0]
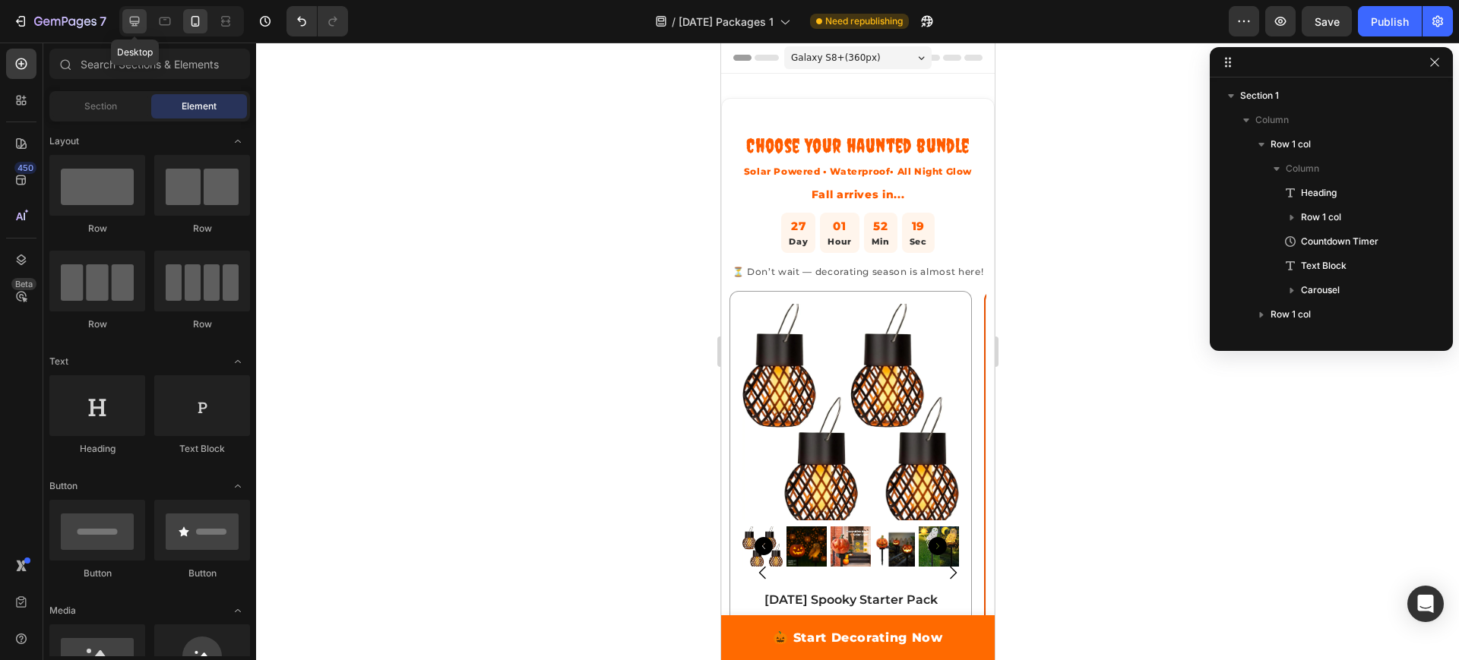
click at [128, 21] on icon at bounding box center [134, 21] width 15 height 15
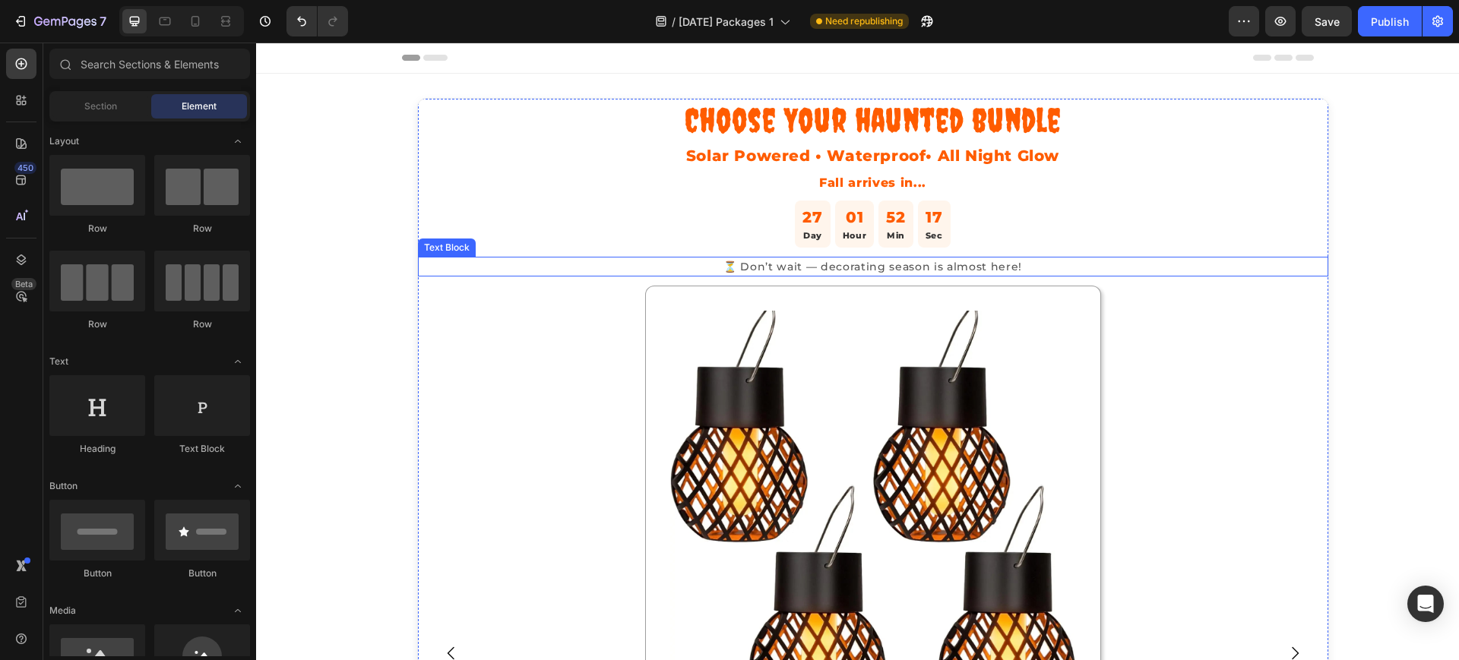
click at [831, 266] on p "⏳ Don’t wait — decorating season is almost here!" at bounding box center [872, 266] width 907 height 17
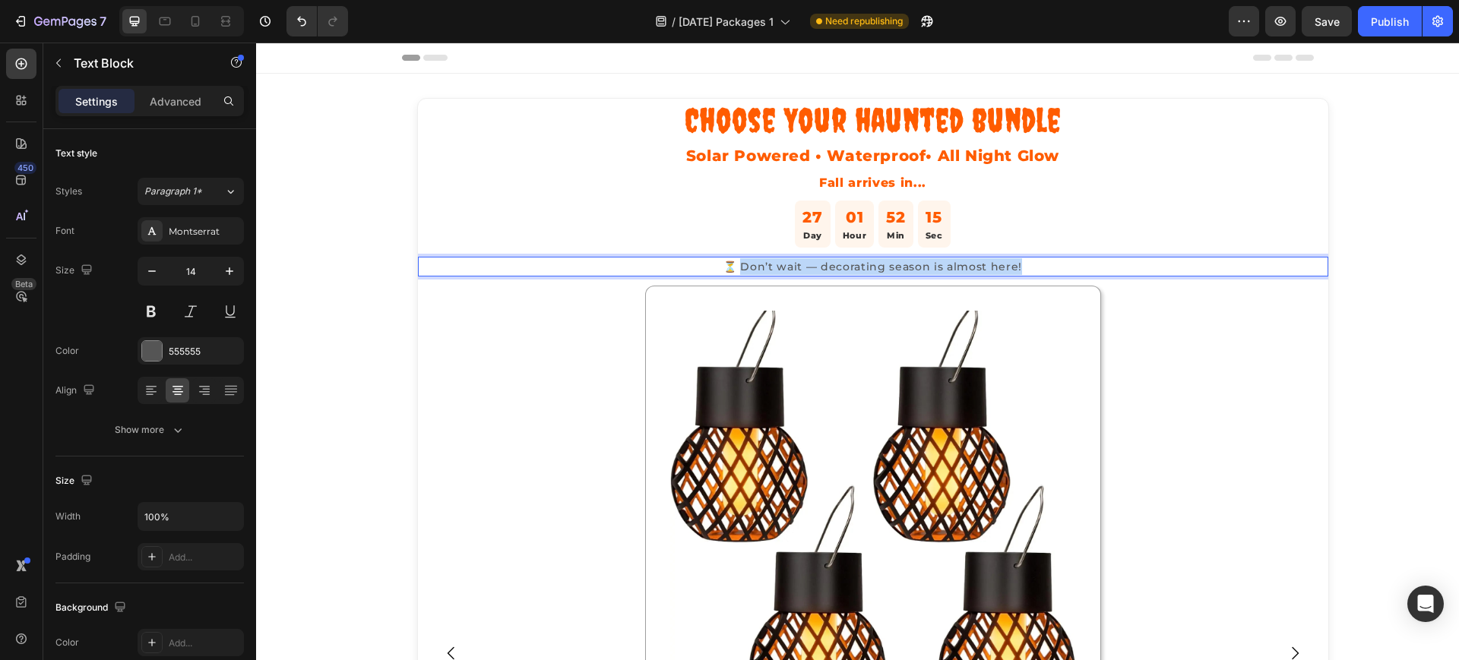
drag, startPoint x: 1037, startPoint y: 264, endPoint x: 739, endPoint y: 272, distance: 297.9
click at [739, 272] on p "⏳ Don’t wait — decorating season is almost here!" at bounding box center [872, 266] width 907 height 17
click at [783, 267] on p "⏳ ⏳ Don’t wait — start decorating now!”" at bounding box center [872, 266] width 907 height 17
click at [843, 265] on p "⏳Don’t wait — start decorating now!”" at bounding box center [872, 266] width 907 height 17
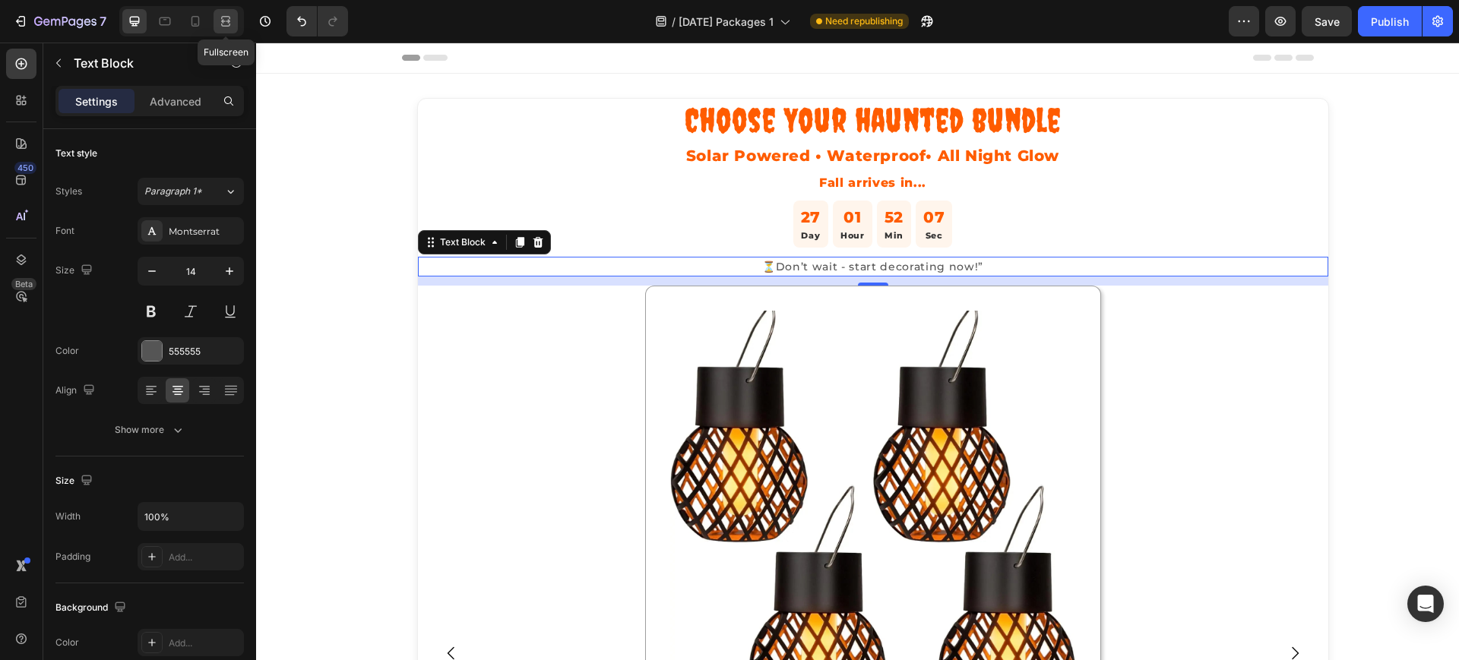
click at [226, 24] on icon at bounding box center [225, 21] width 15 height 15
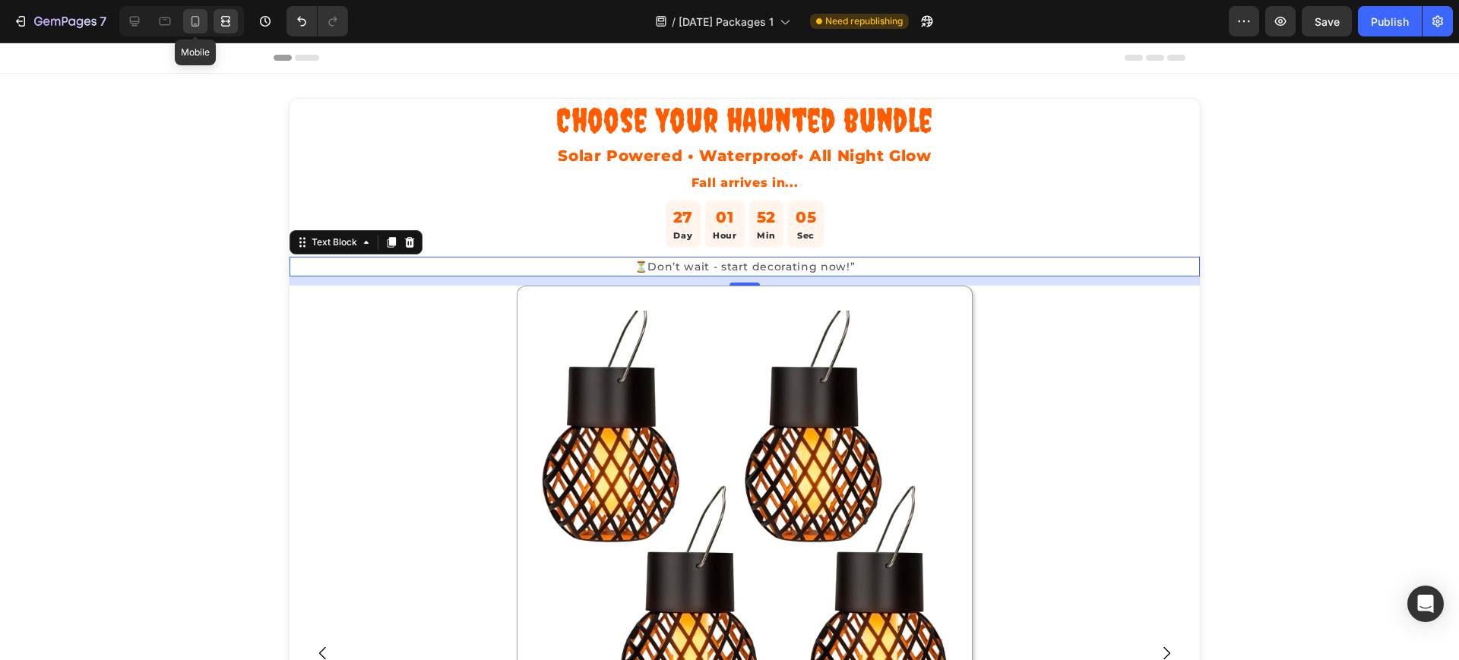
click at [194, 27] on icon at bounding box center [195, 21] width 15 height 15
type input "12"
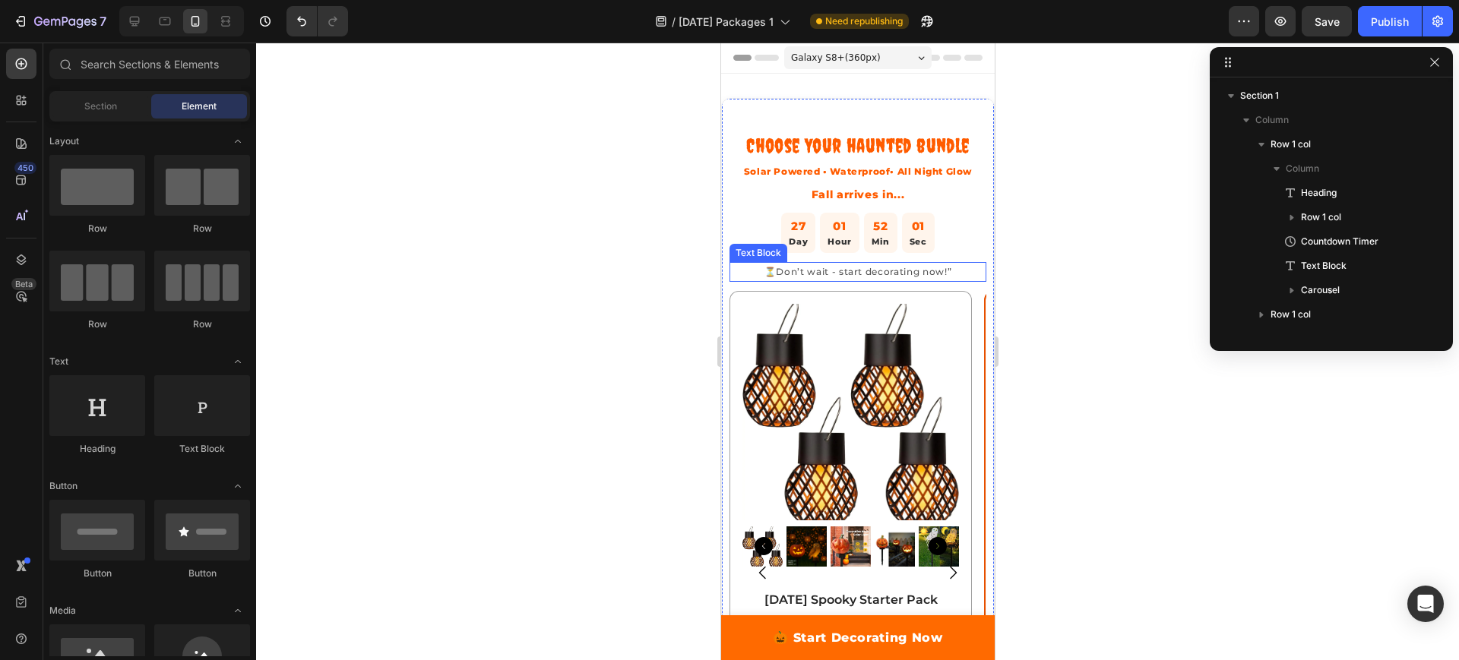
click at [853, 280] on p "⏳Don’t wait - start decorating now!”" at bounding box center [857, 272] width 254 height 17
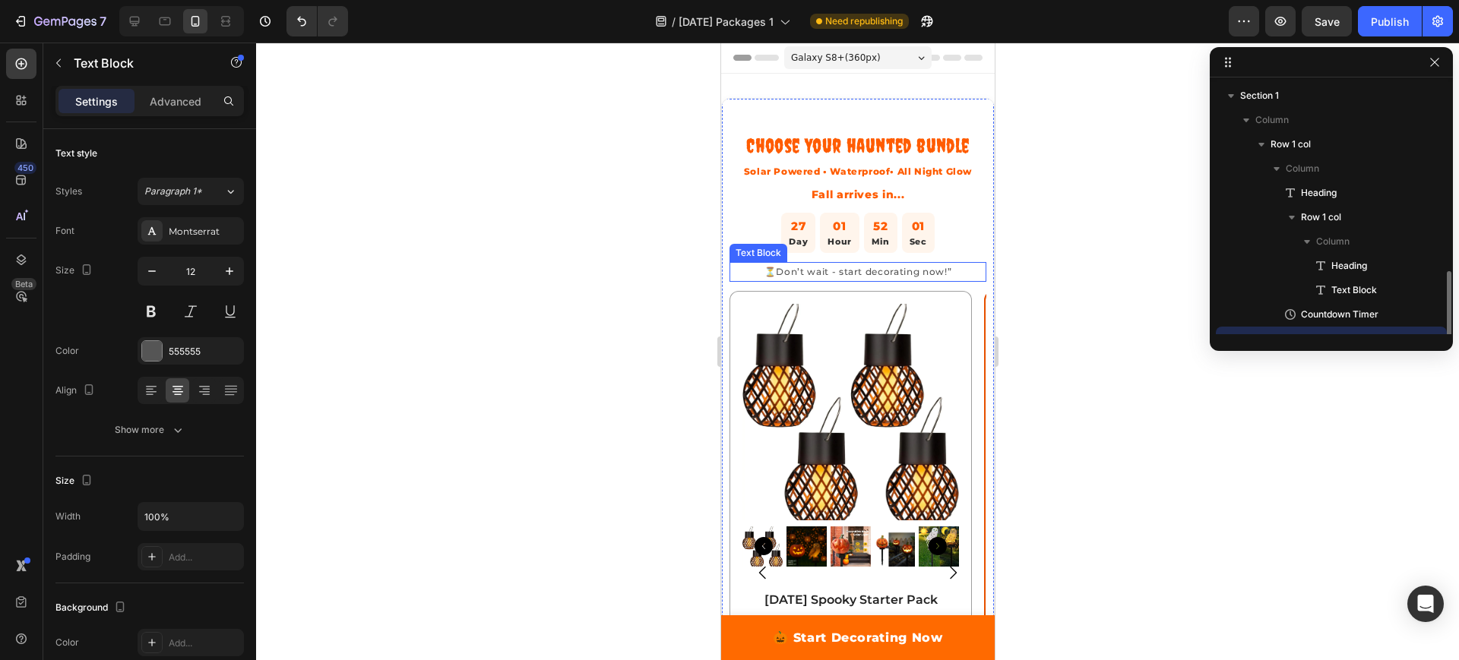
scroll to position [142, 0]
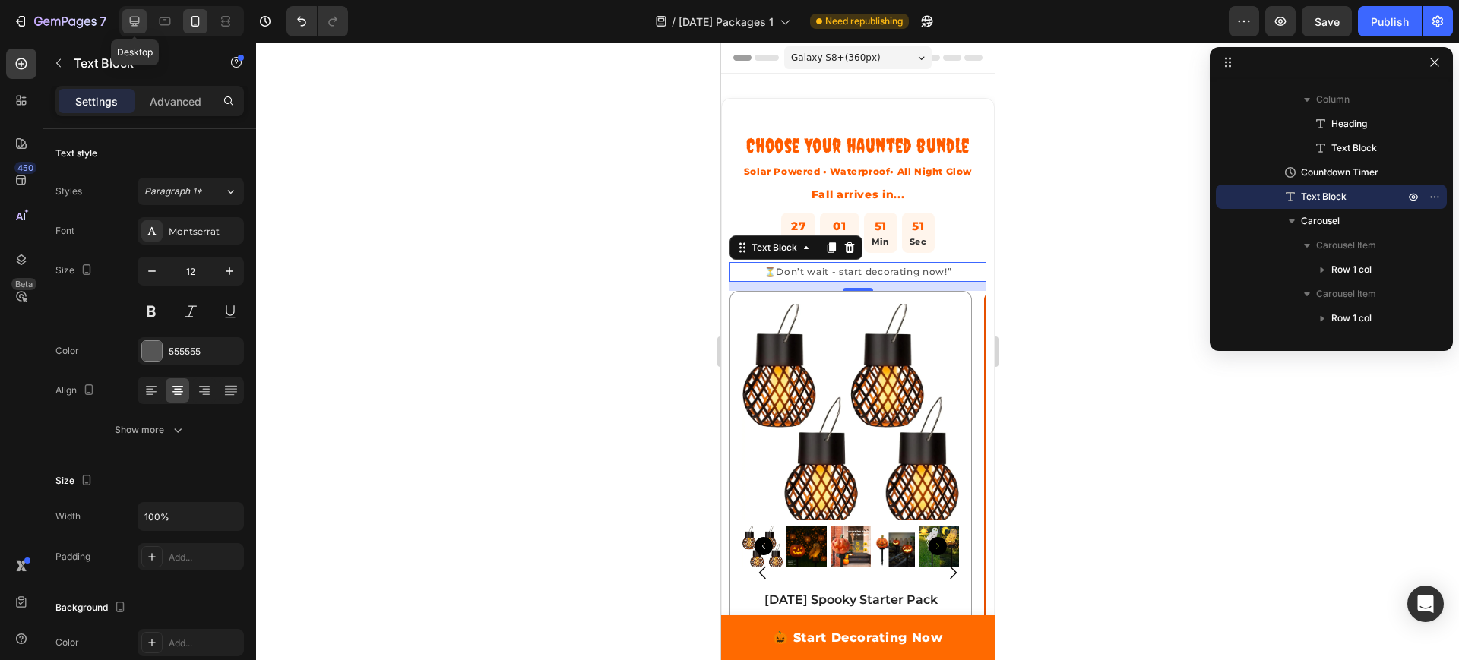
click at [131, 20] on icon at bounding box center [134, 21] width 15 height 15
type input "14"
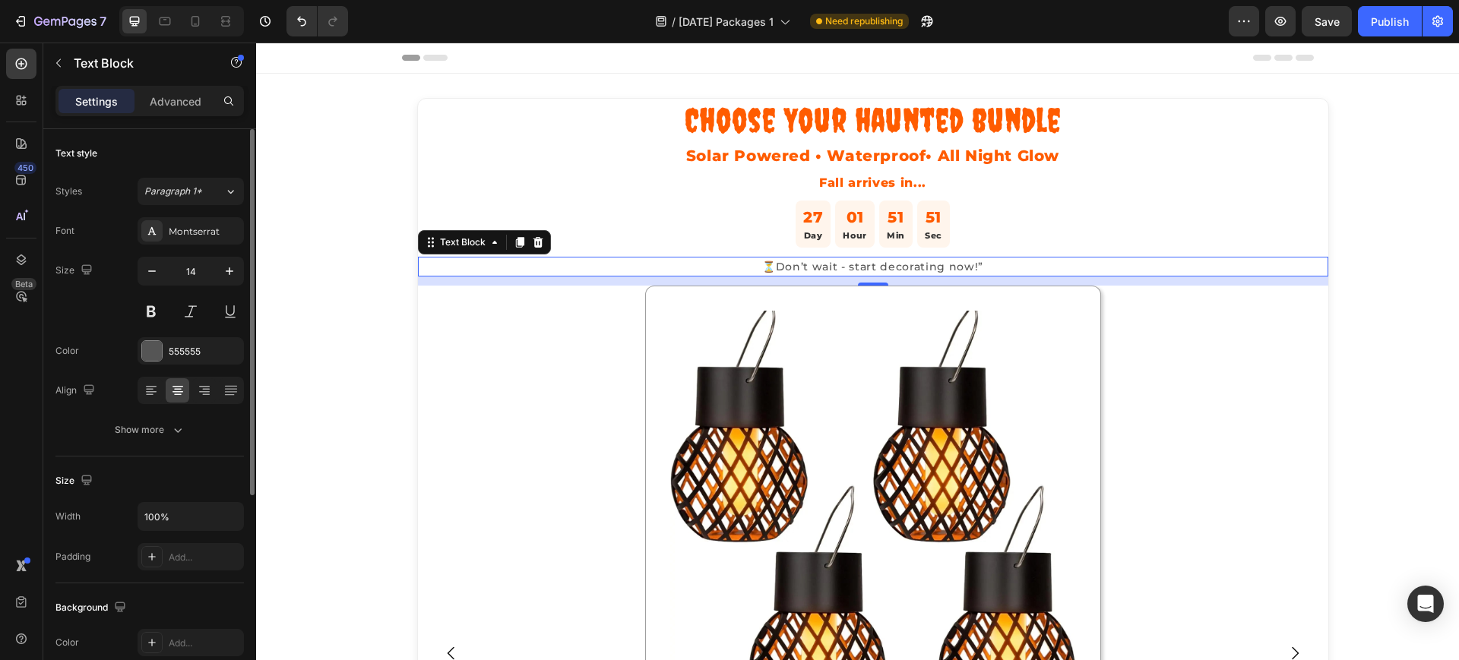
scroll to position [161, 0]
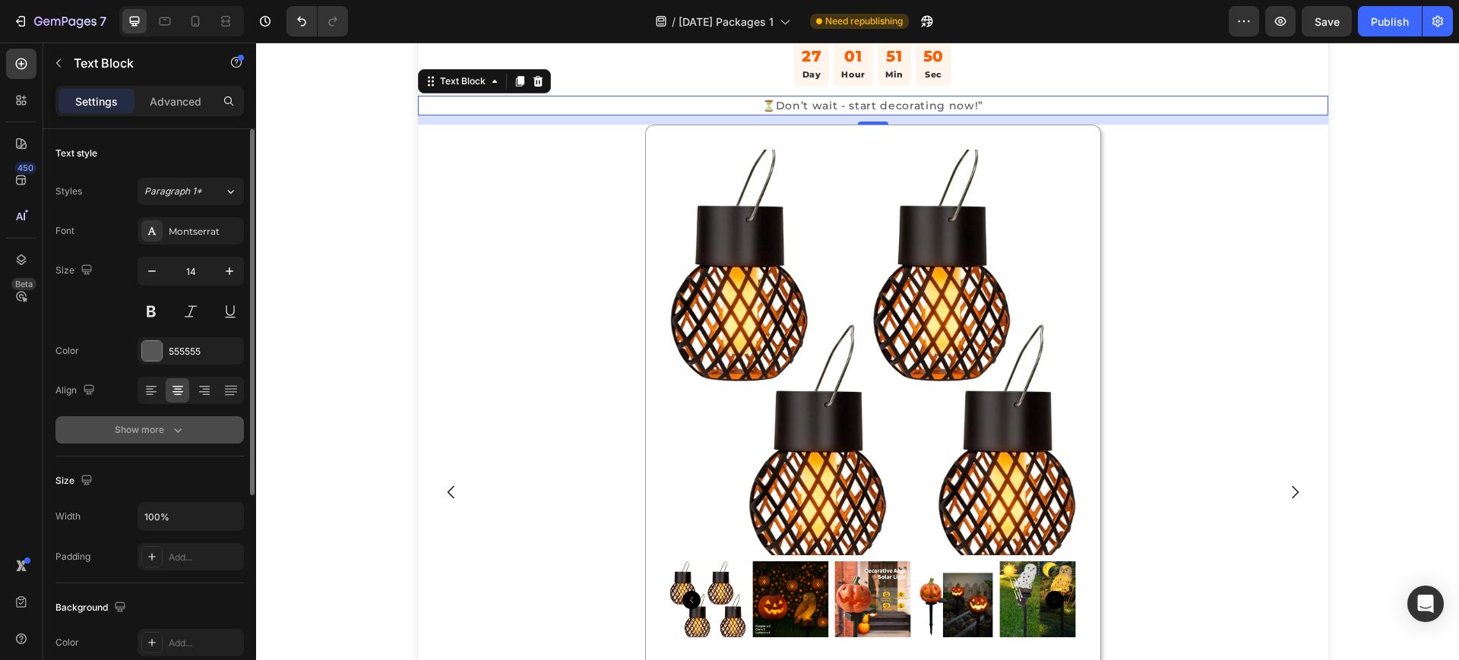
click at [158, 435] on div "Show more" at bounding box center [150, 429] width 71 height 15
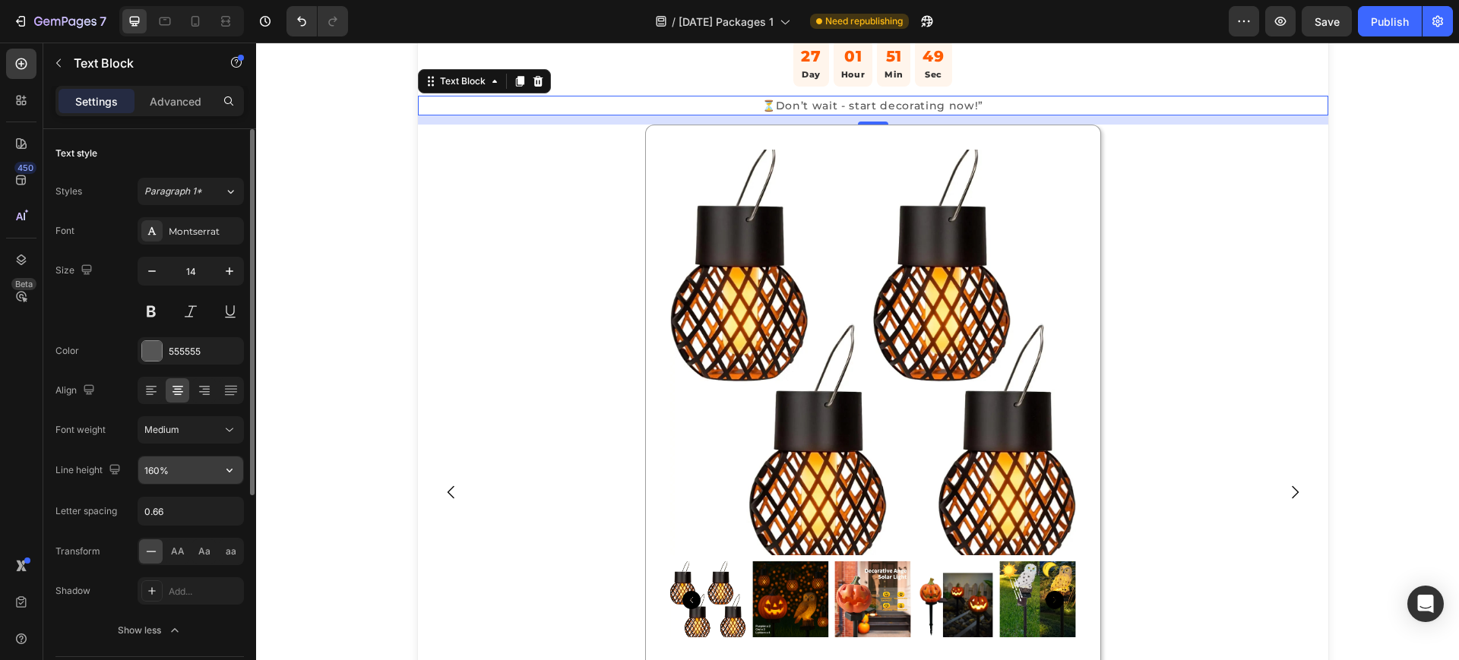
click at [166, 479] on input "160%" at bounding box center [190, 470] width 105 height 27
click at [220, 470] on button "button" at bounding box center [229, 470] width 27 height 27
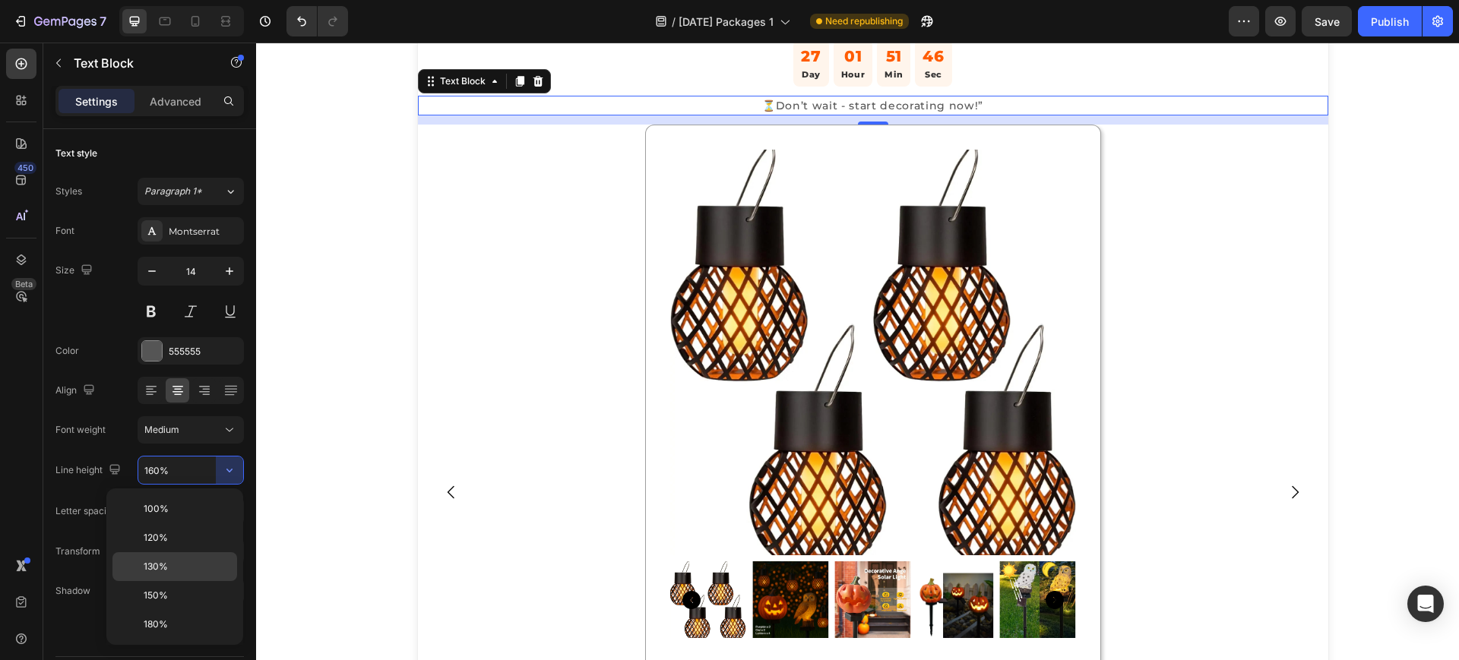
click at [155, 581] on div "130%" at bounding box center [174, 595] width 125 height 29
type input "130%"
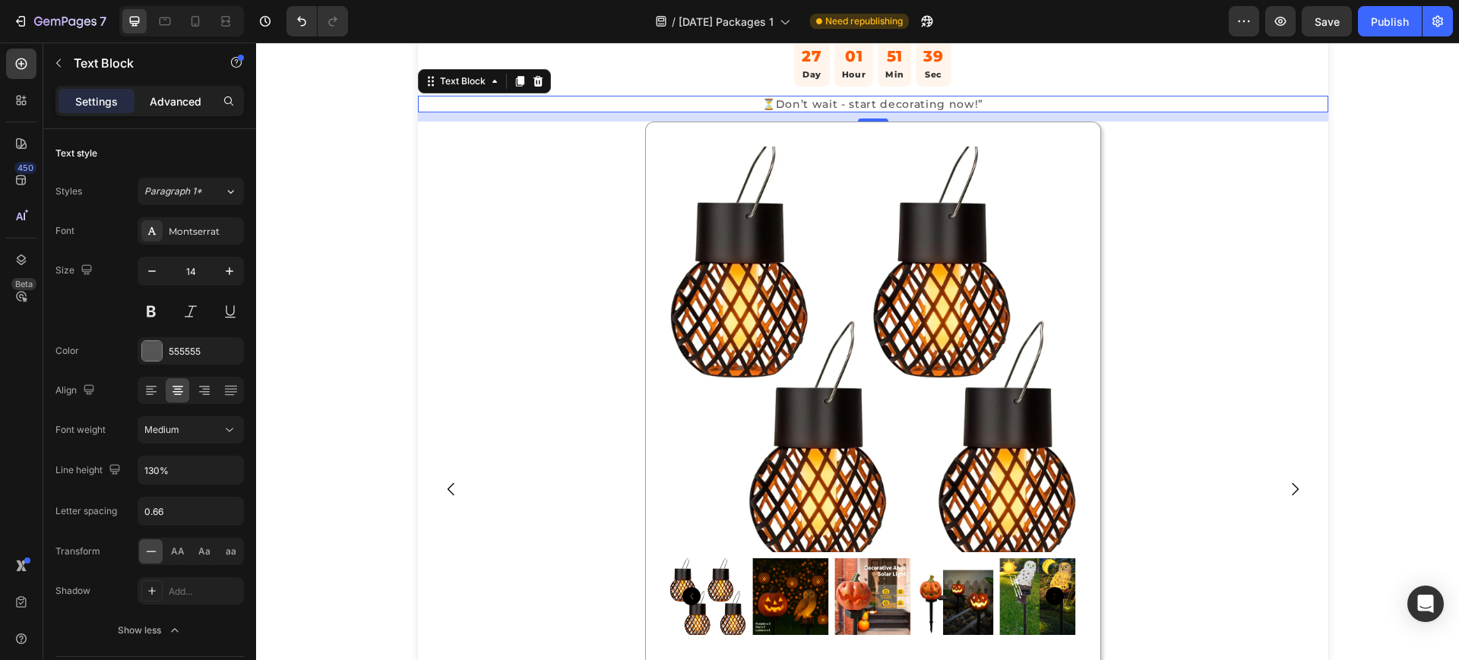
click at [173, 102] on p "Advanced" at bounding box center [176, 101] width 52 height 16
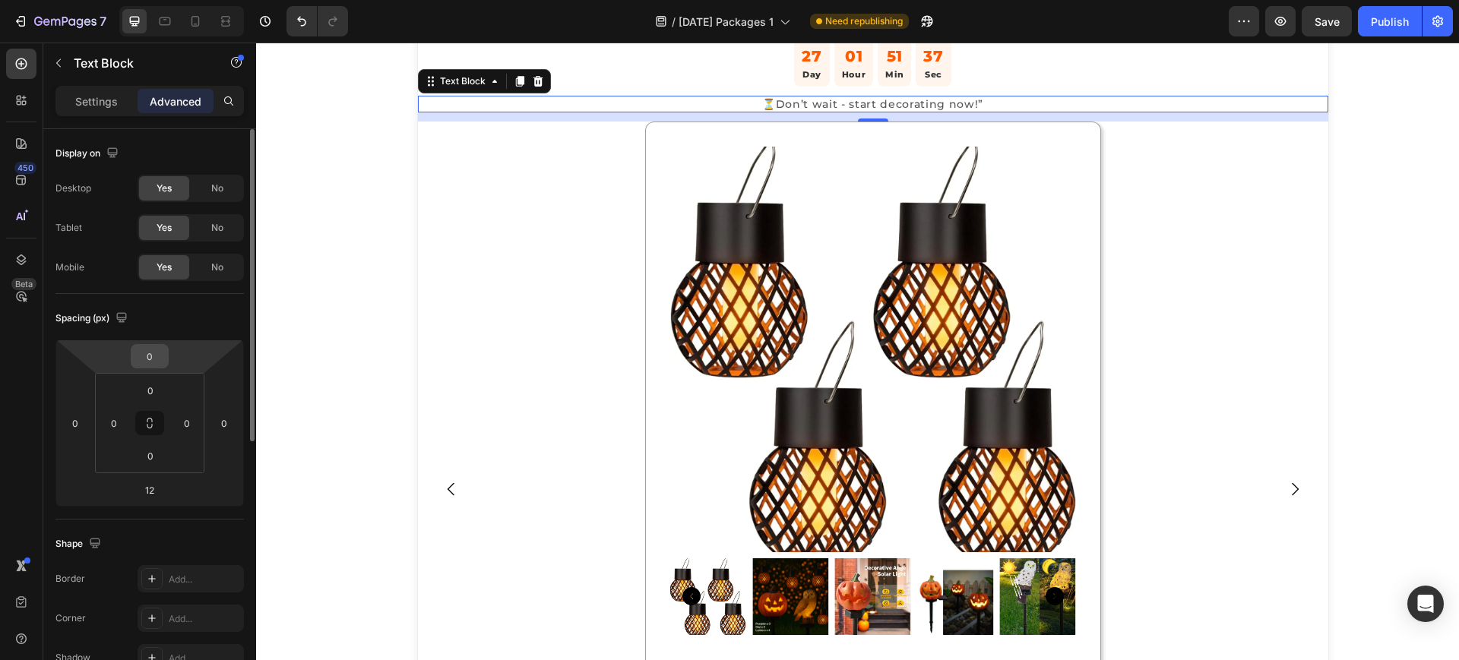
click at [151, 367] on input "0" at bounding box center [149, 356] width 30 height 23
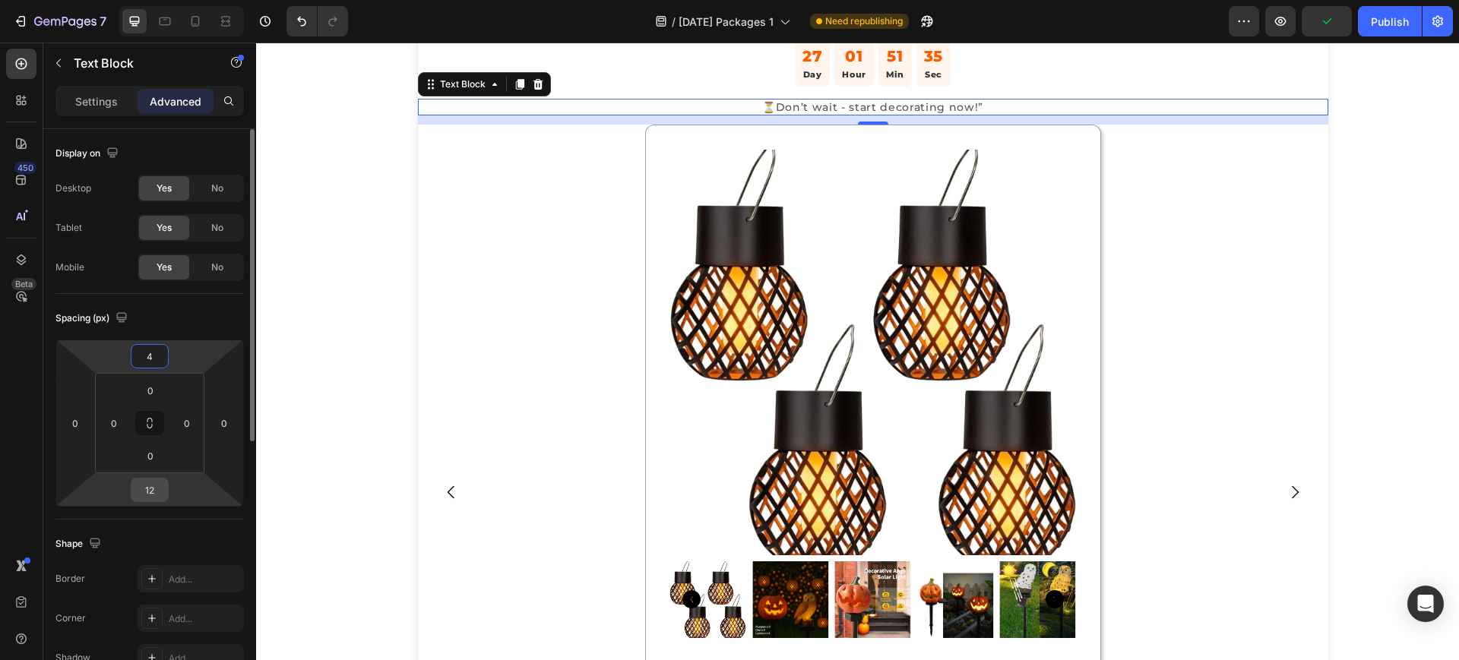
type input "4"
click at [148, 494] on input "12" at bounding box center [149, 490] width 30 height 23
type input "6"
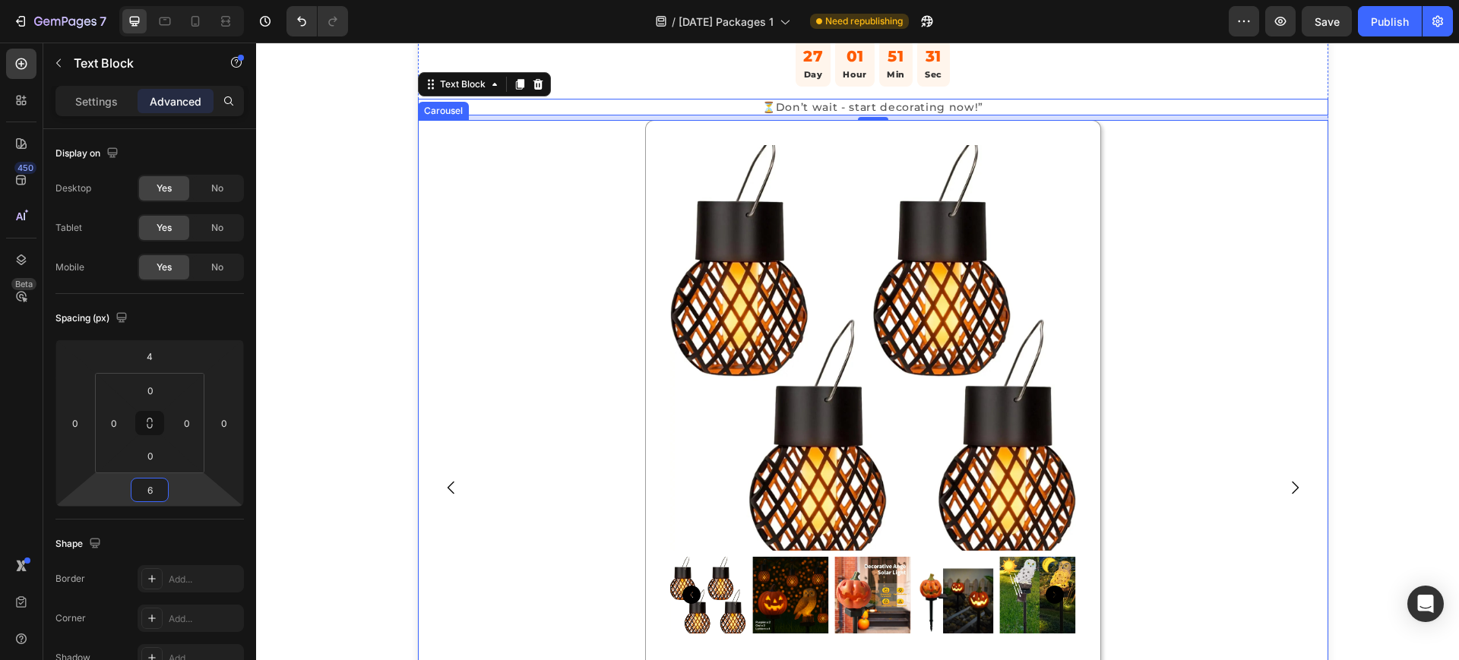
click at [492, 354] on div "Product Images [DATE] Spooky Starter Pack Heading Product ✅ Solar & waterproof …" at bounding box center [873, 487] width 910 height 735
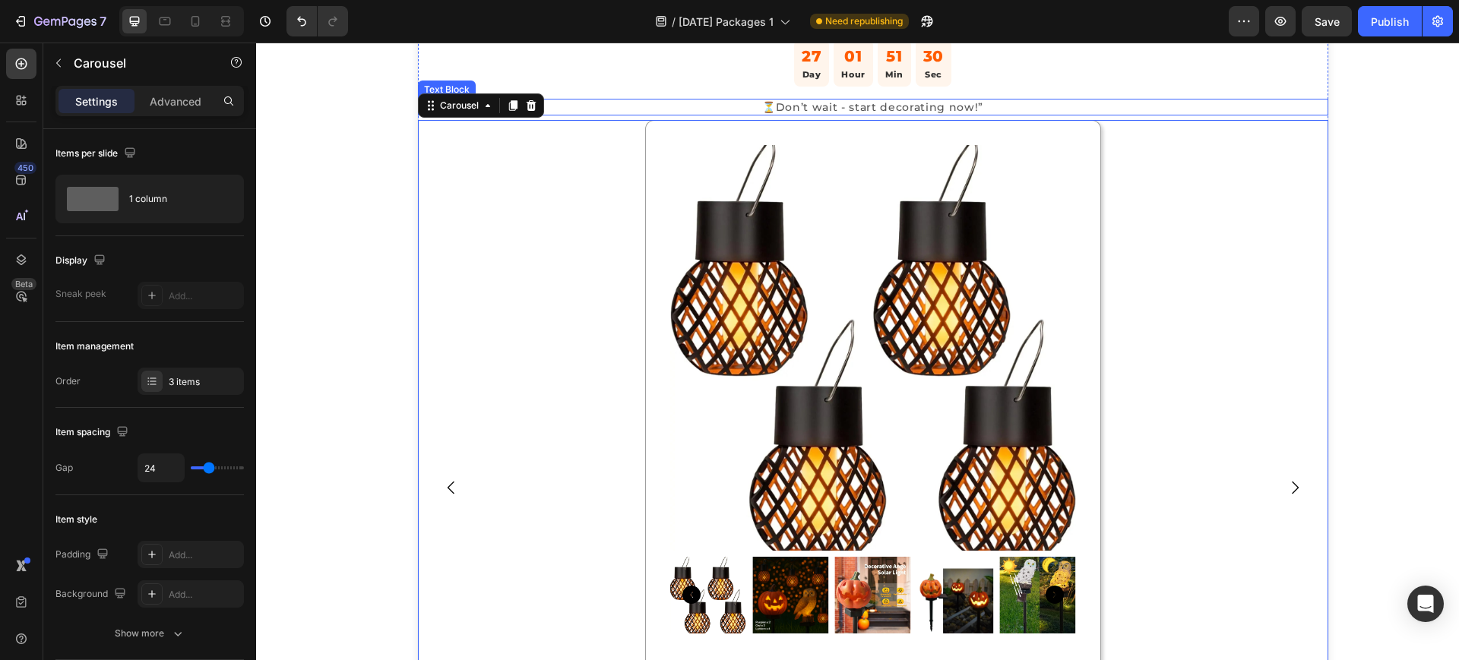
click at [807, 102] on p "⏳Don’t wait - start decorating now!”" at bounding box center [872, 107] width 907 height 14
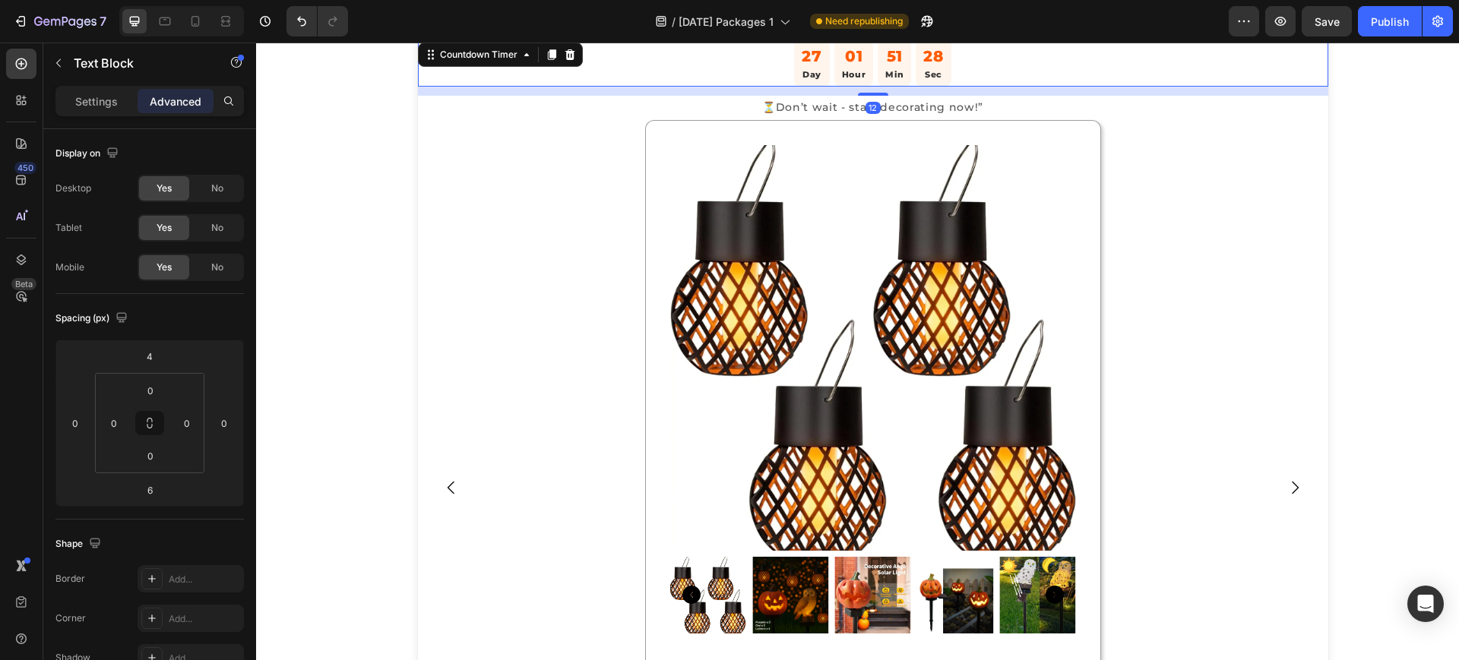
click at [803, 72] on p "Day" at bounding box center [812, 75] width 20 height 14
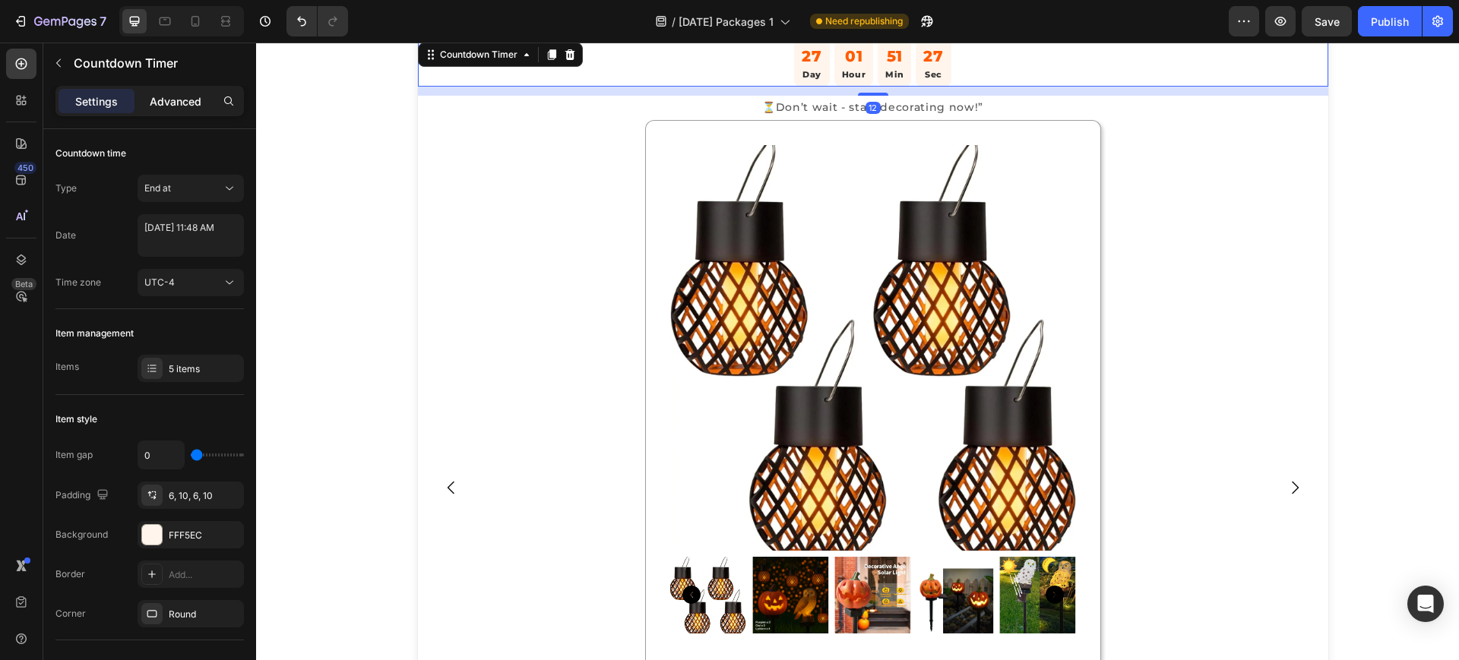
click at [187, 105] on p "Advanced" at bounding box center [176, 101] width 52 height 16
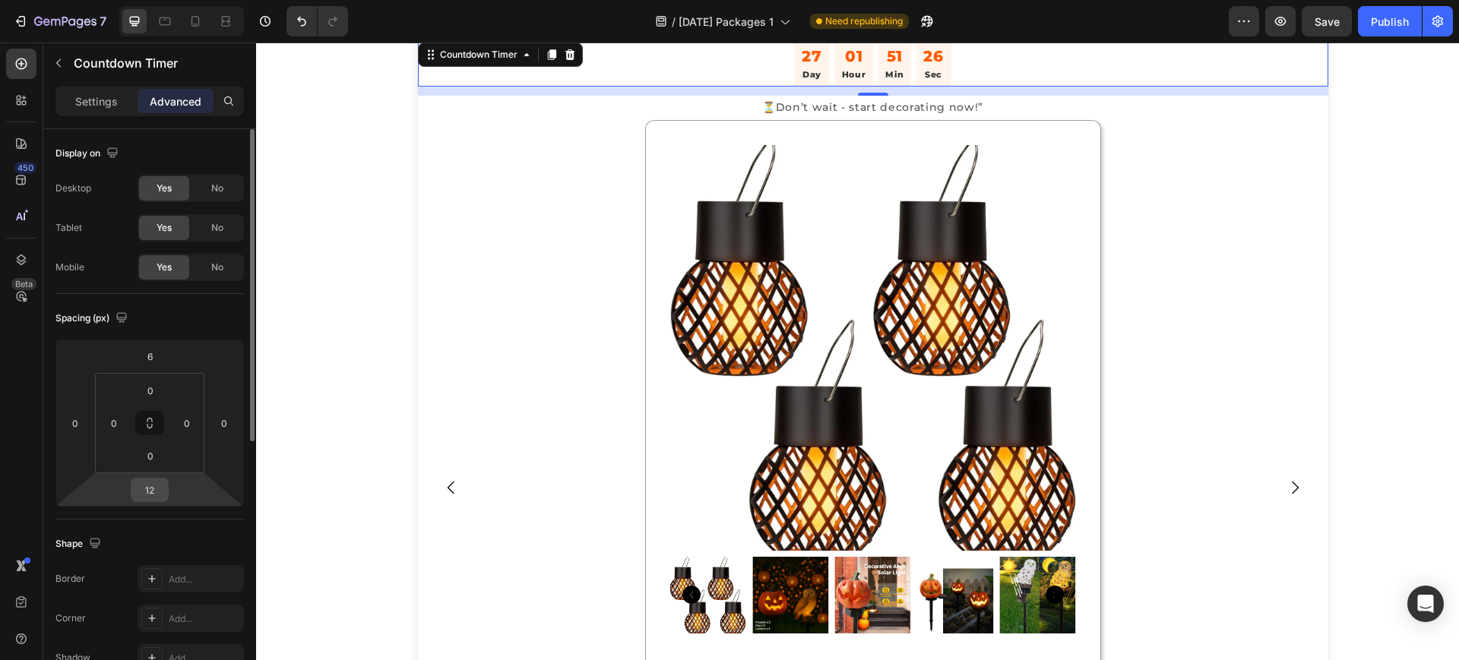
click at [152, 490] on input "12" at bounding box center [149, 490] width 30 height 23
type input "4"
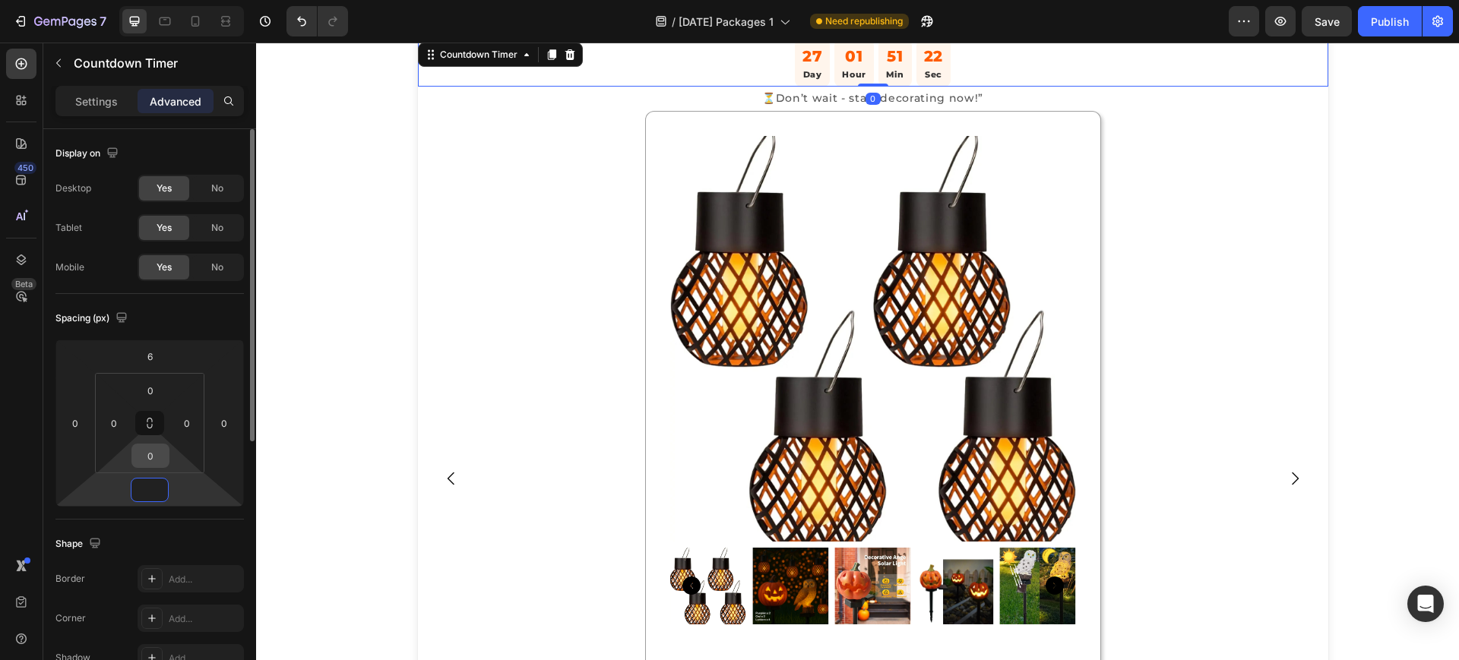
type input "3"
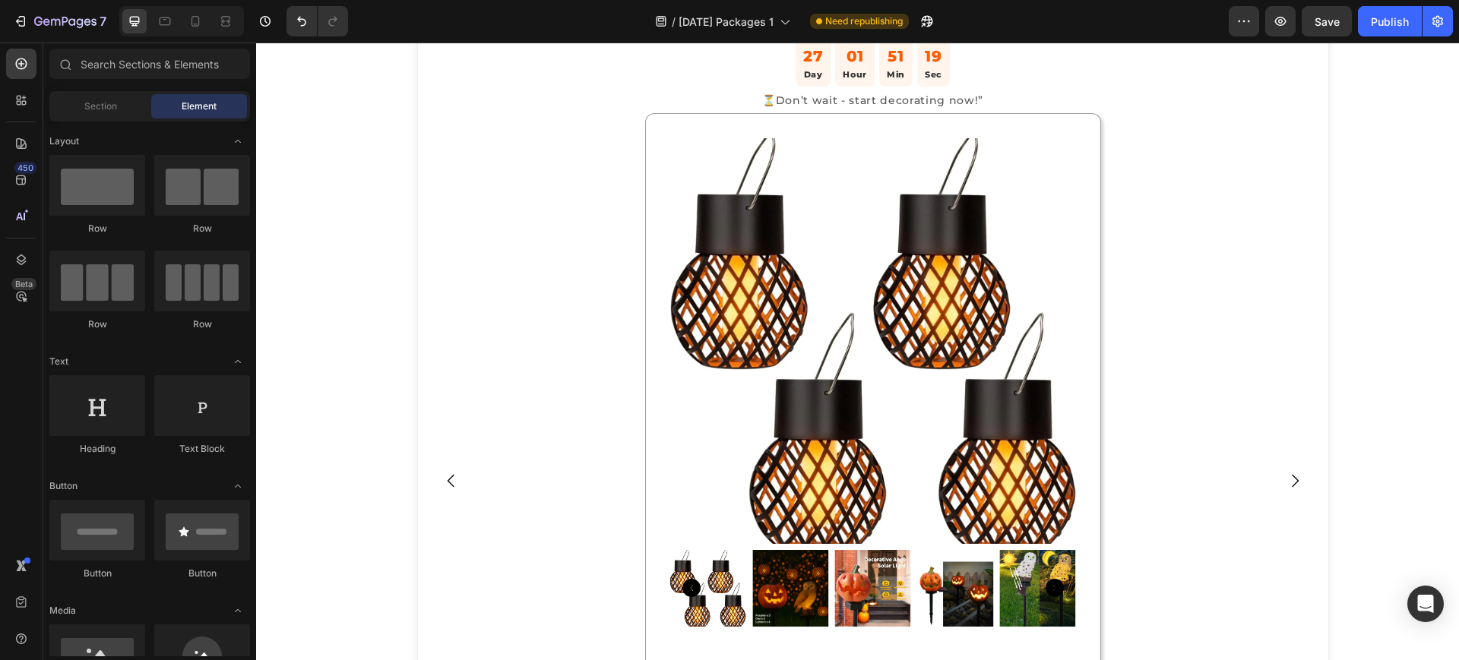
scroll to position [0, 0]
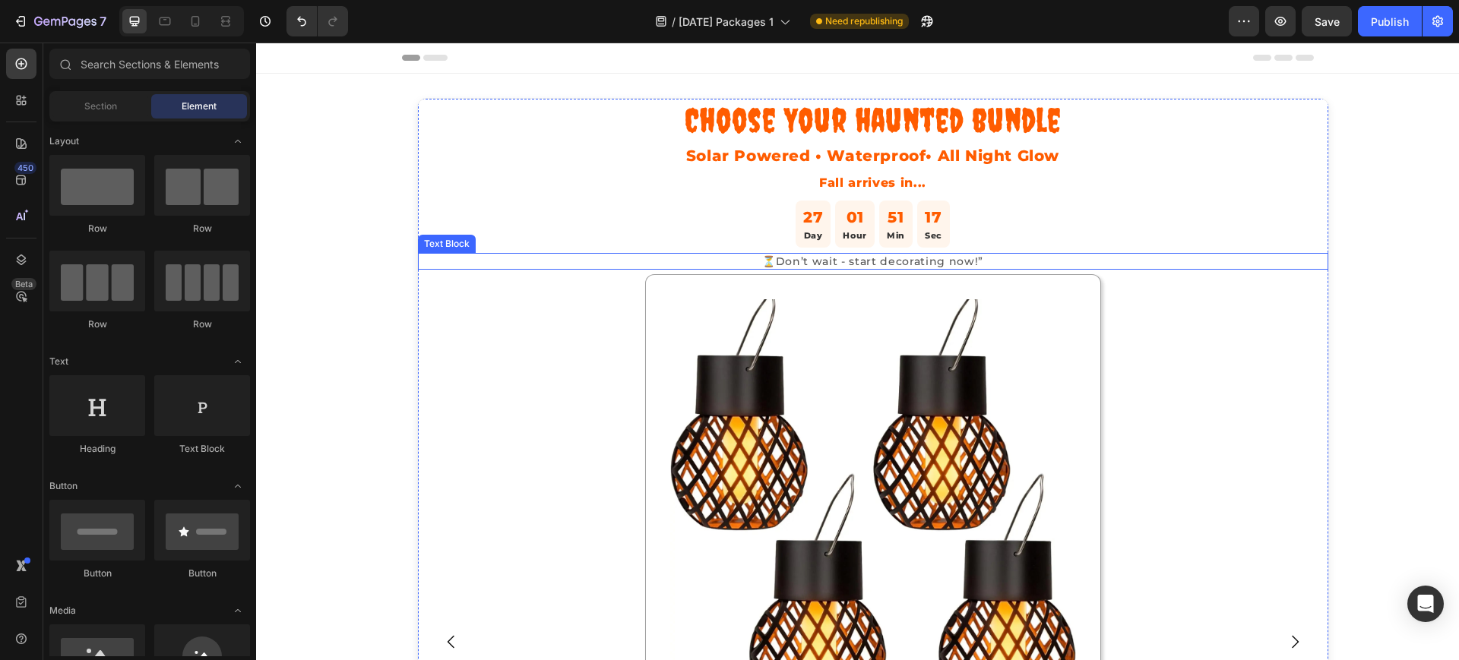
click at [881, 264] on p "⏳Don’t wait - start decorating now!”" at bounding box center [872, 262] width 907 height 14
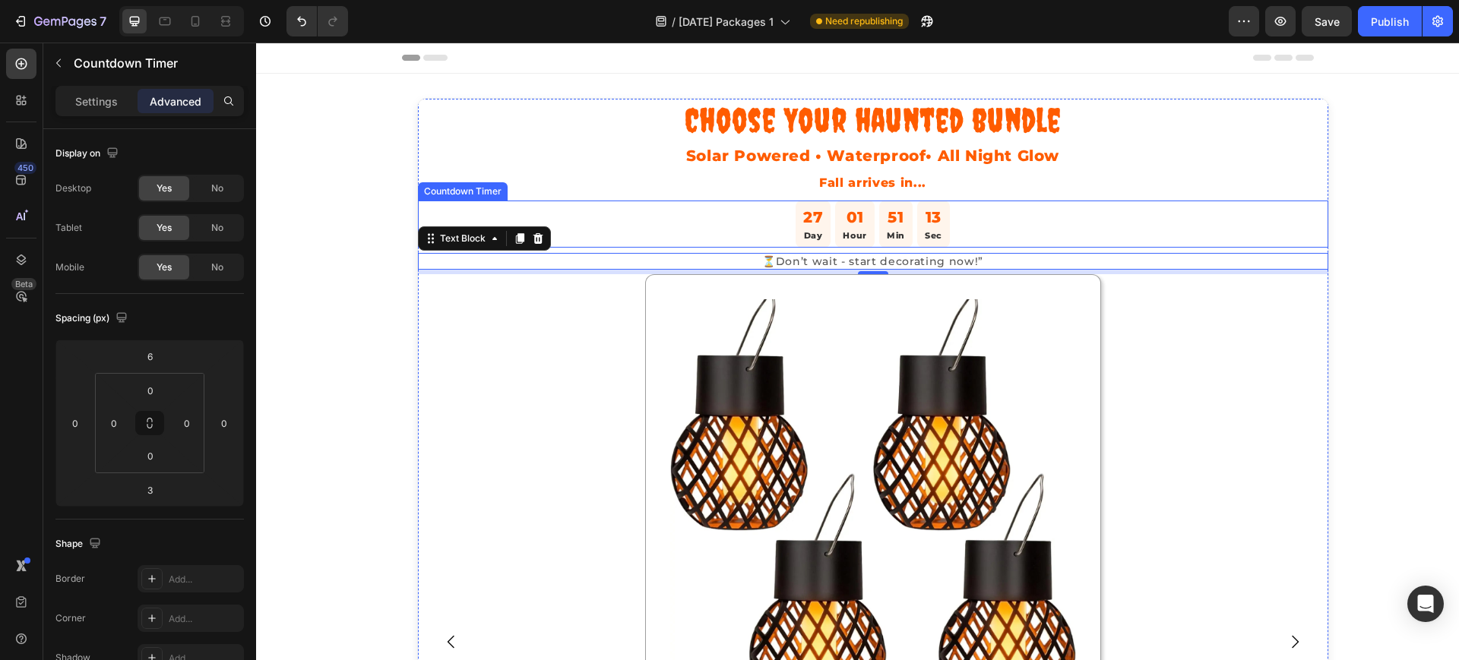
click at [768, 230] on div "27 Day 01 Hour 51 Min 13 Sec" at bounding box center [873, 224] width 910 height 47
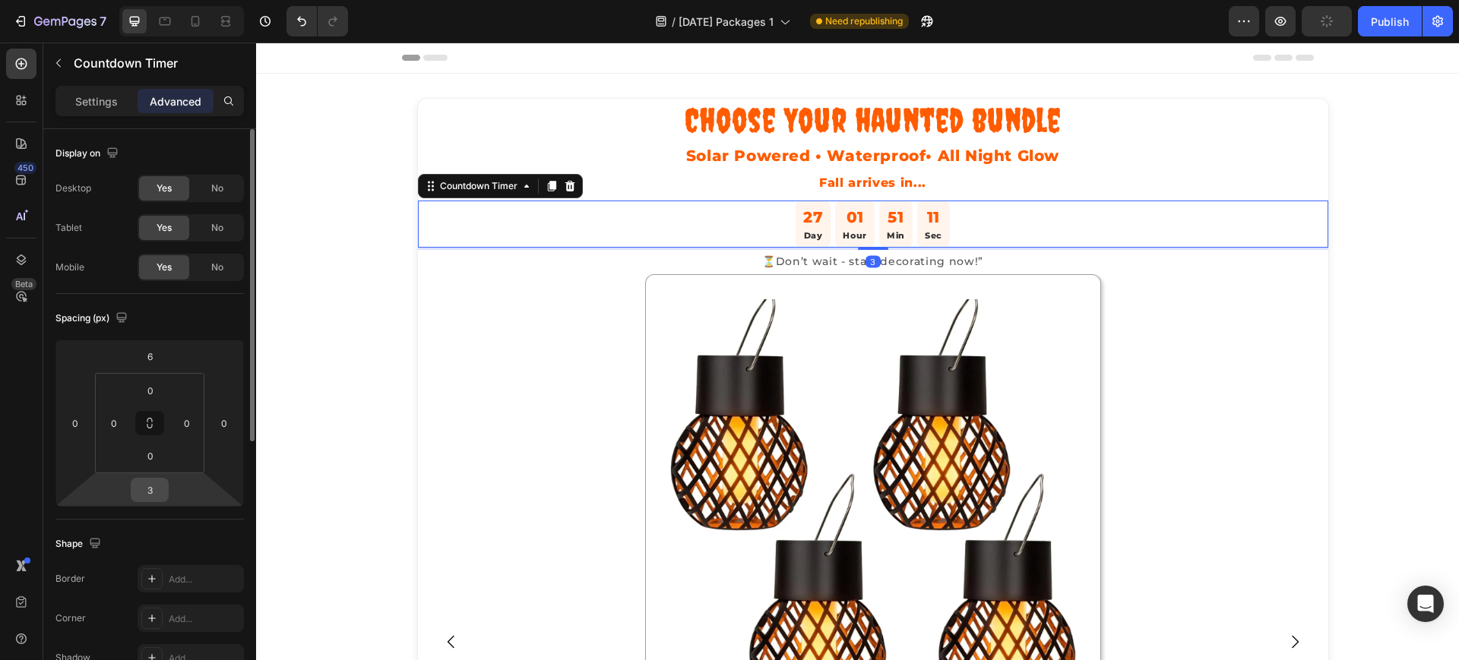
click at [147, 492] on input "3" at bounding box center [149, 490] width 30 height 23
type input "1"
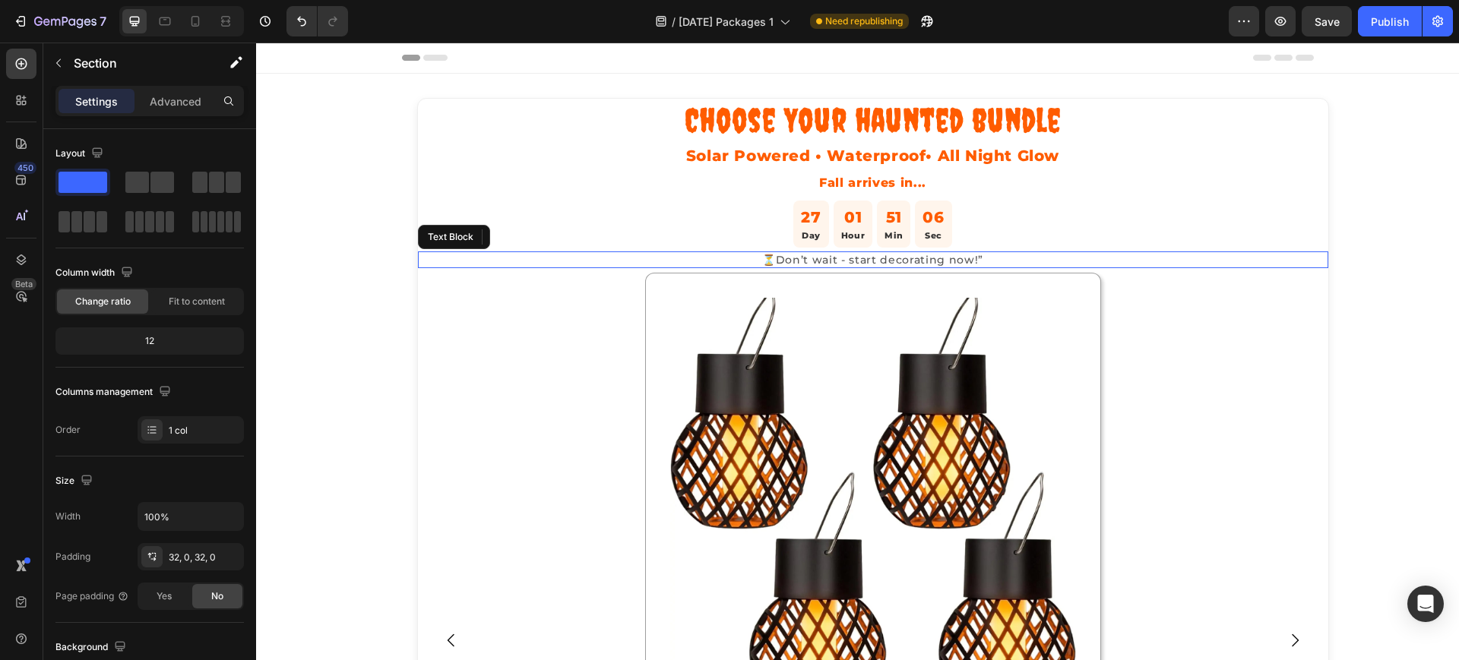
click at [801, 257] on p "⏳Don’t wait - start decorating now!”" at bounding box center [872, 260] width 907 height 14
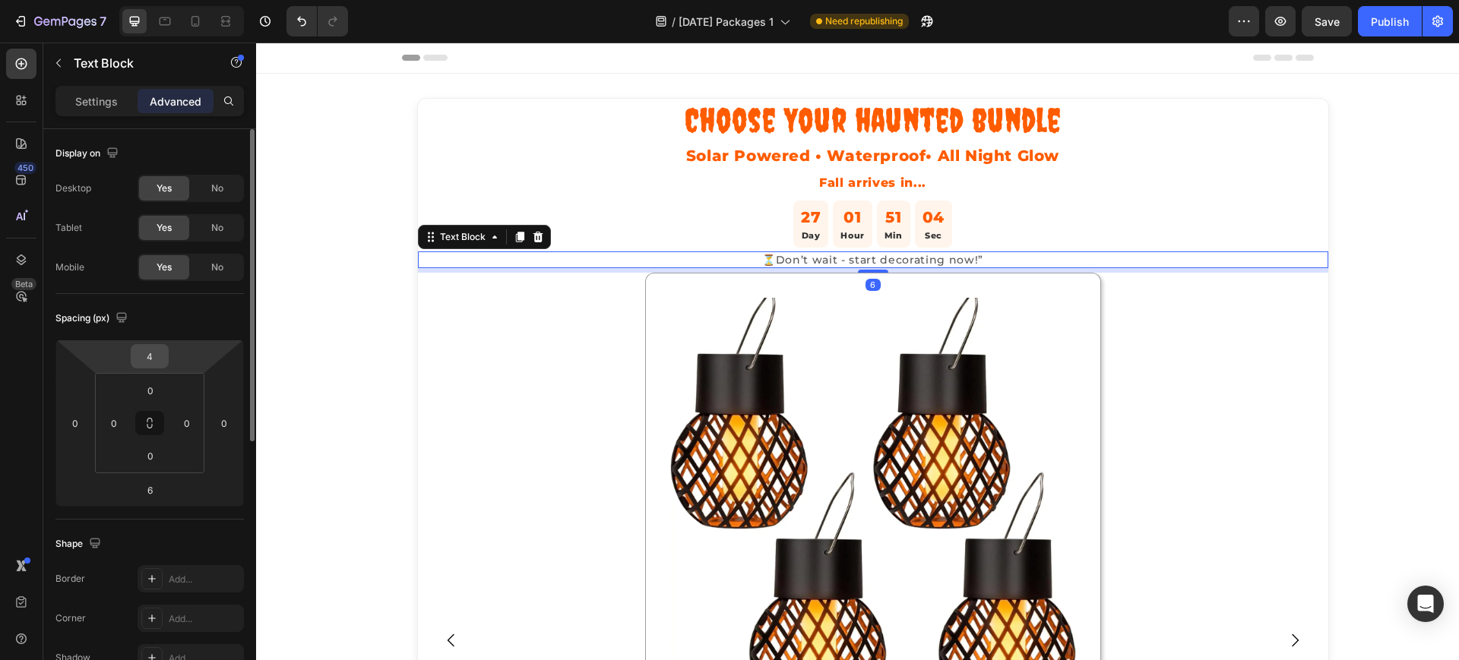
click at [153, 356] on input "4" at bounding box center [149, 356] width 30 height 23
type input "3"
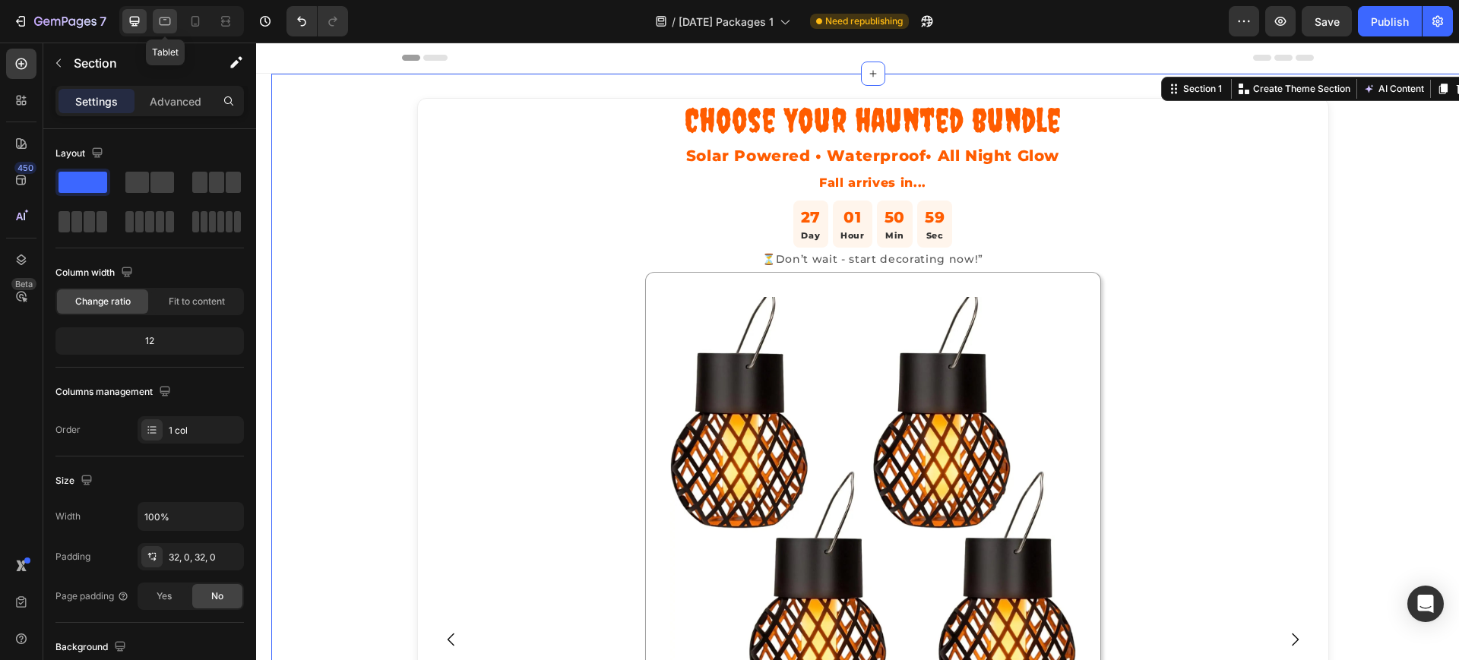
click at [160, 25] on icon at bounding box center [164, 21] width 15 height 15
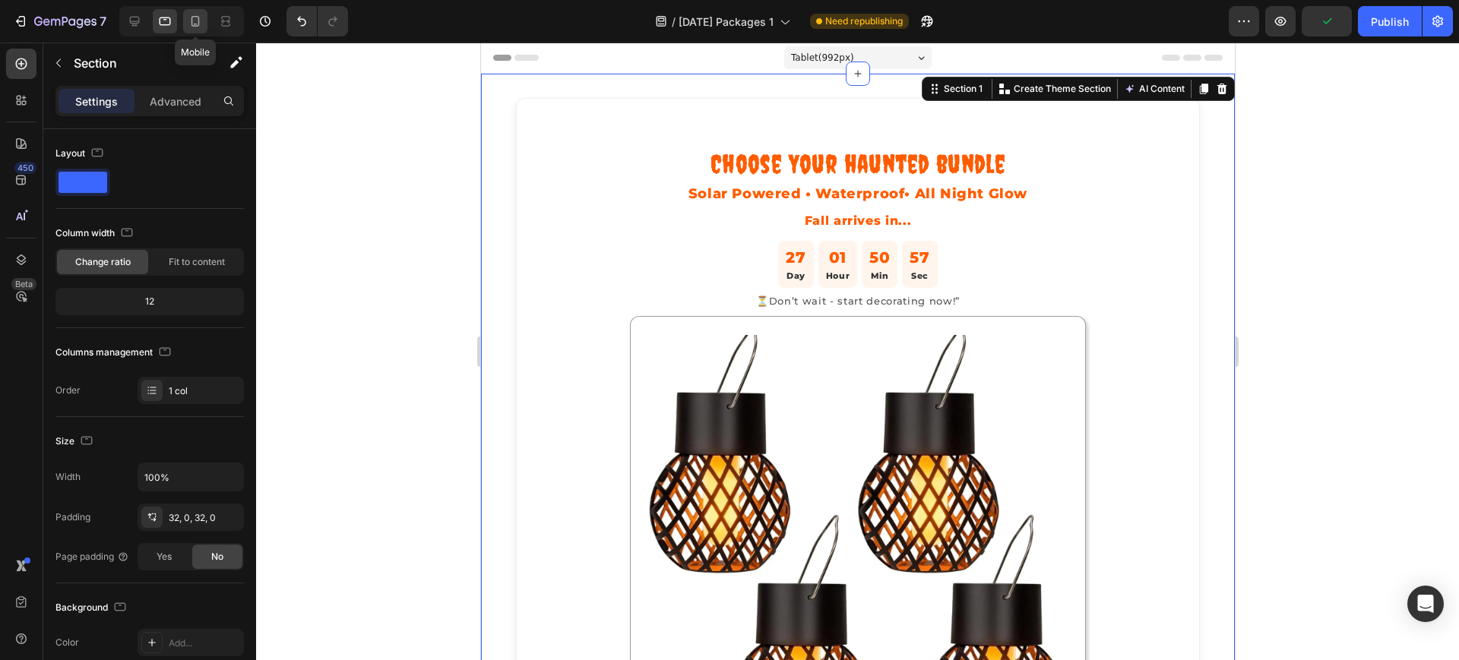
click at [194, 28] on icon at bounding box center [195, 21] width 15 height 15
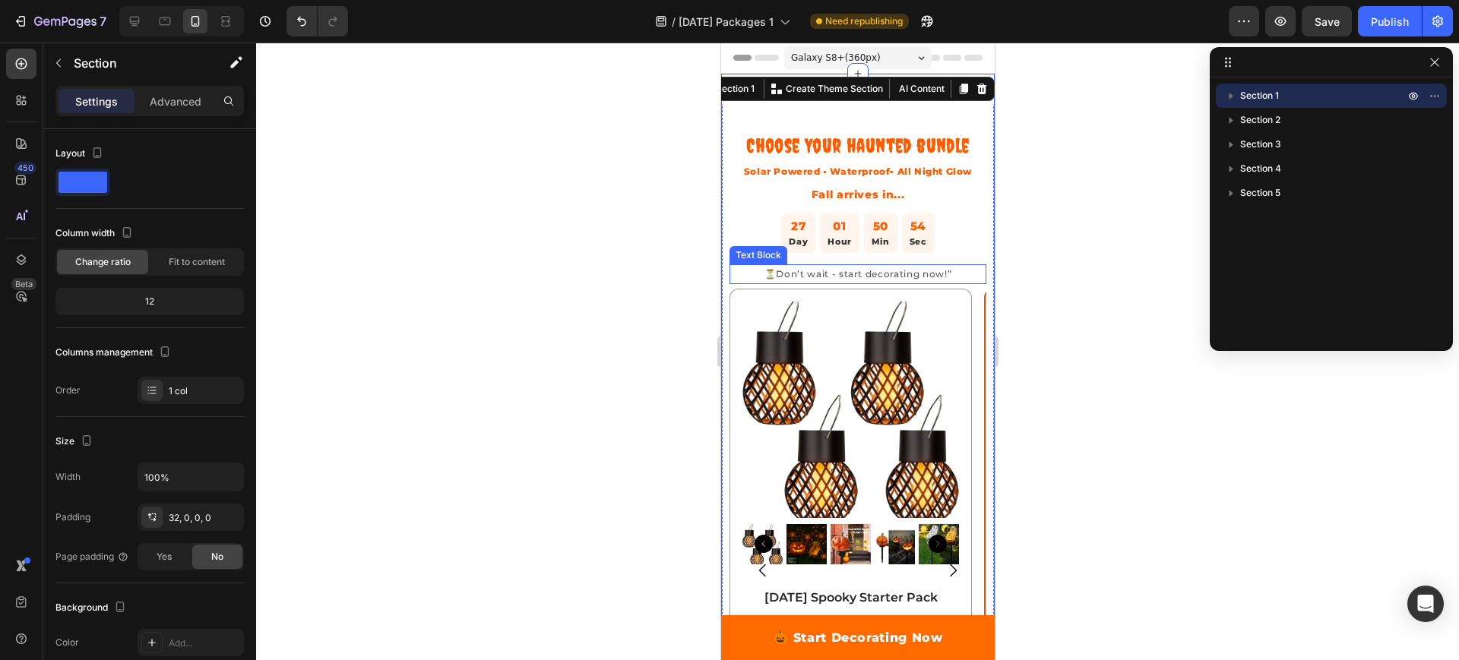
click at [824, 283] on p "⏳Don’t wait - start decorating now!”" at bounding box center [857, 274] width 254 height 17
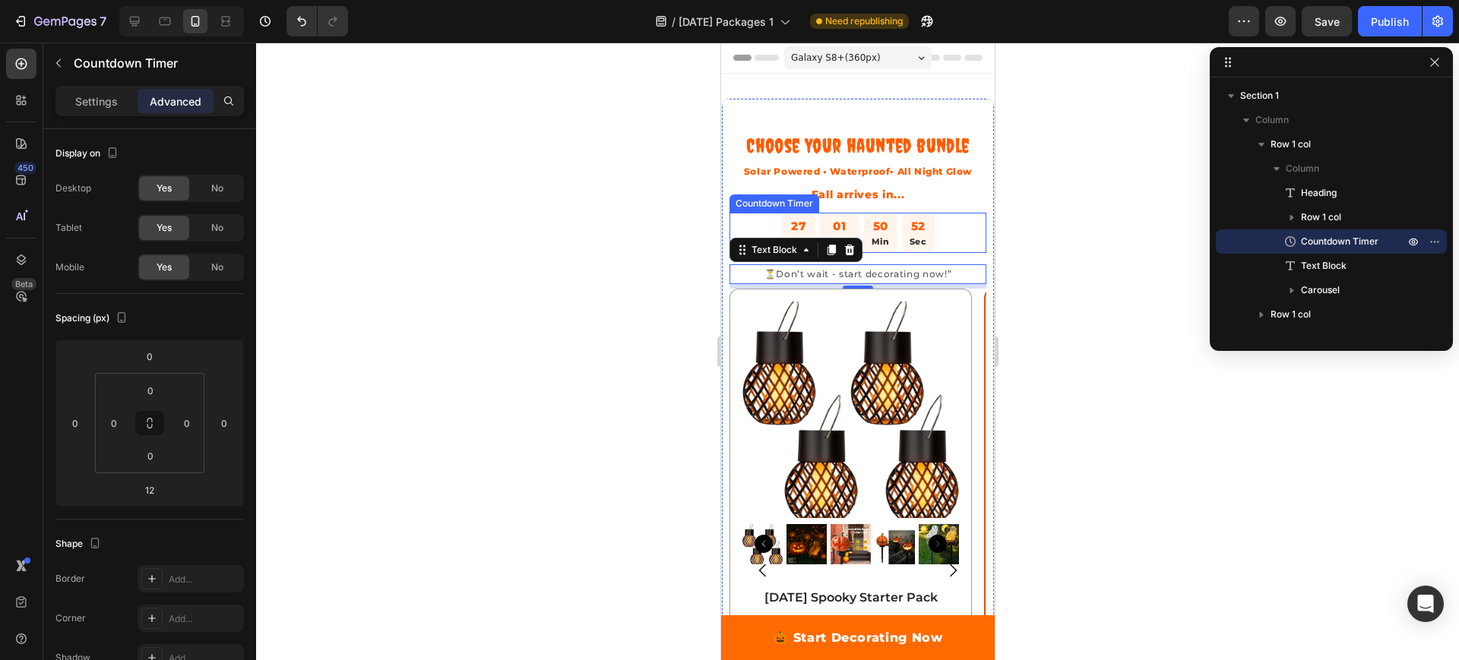
click at [939, 250] on div "27 Day 01 Hour 50 Min 52 Sec" at bounding box center [857, 233] width 257 height 41
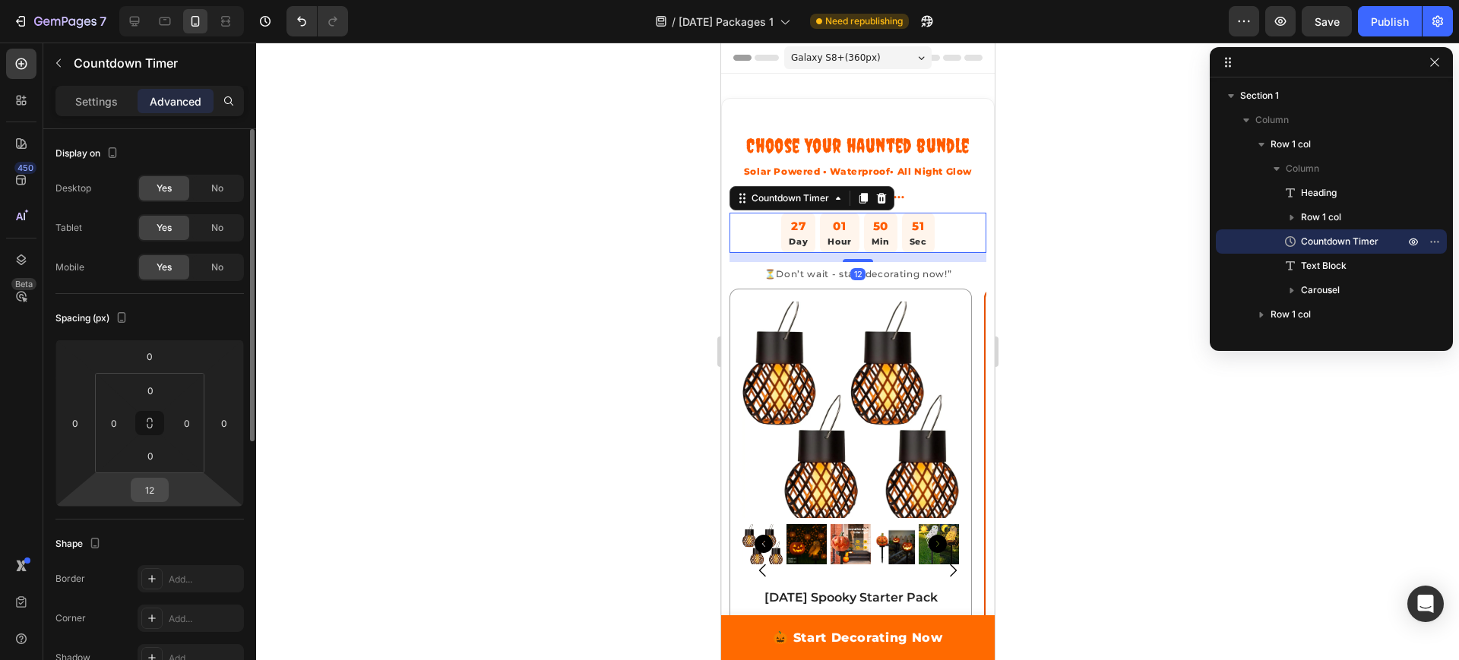
click at [160, 500] on input "12" at bounding box center [149, 490] width 30 height 23
type input "3"
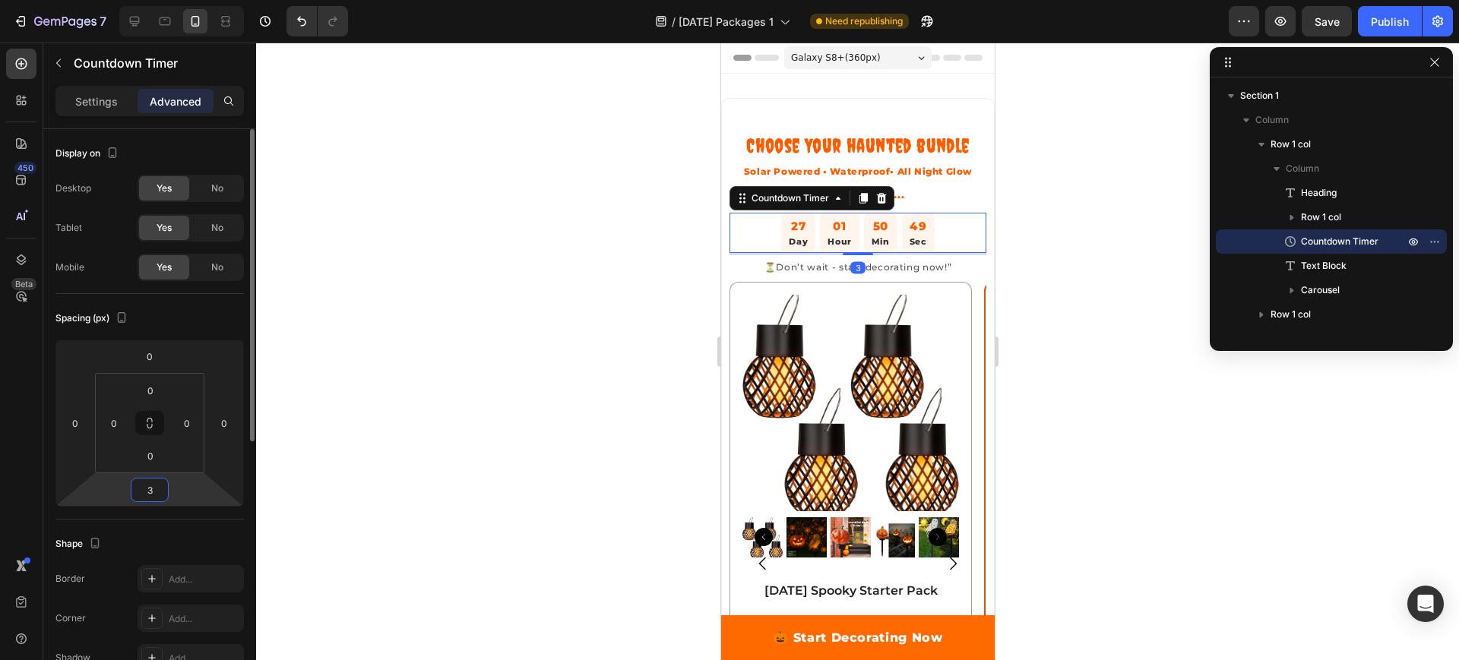
click at [152, 492] on input "3" at bounding box center [149, 490] width 30 height 23
type input "1"
click at [152, 492] on input "1" at bounding box center [149, 490] width 30 height 23
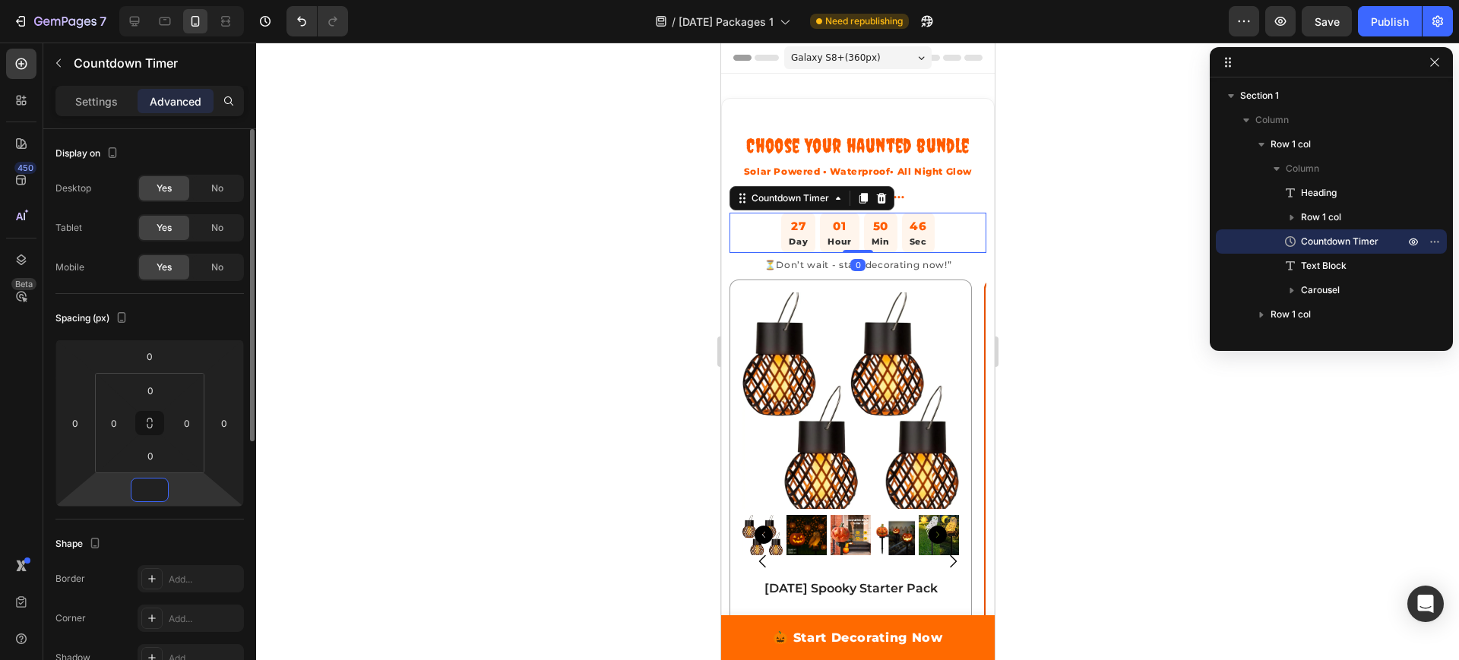
type input "0"
type input "1"
click at [403, 471] on div at bounding box center [857, 352] width 1203 height 618
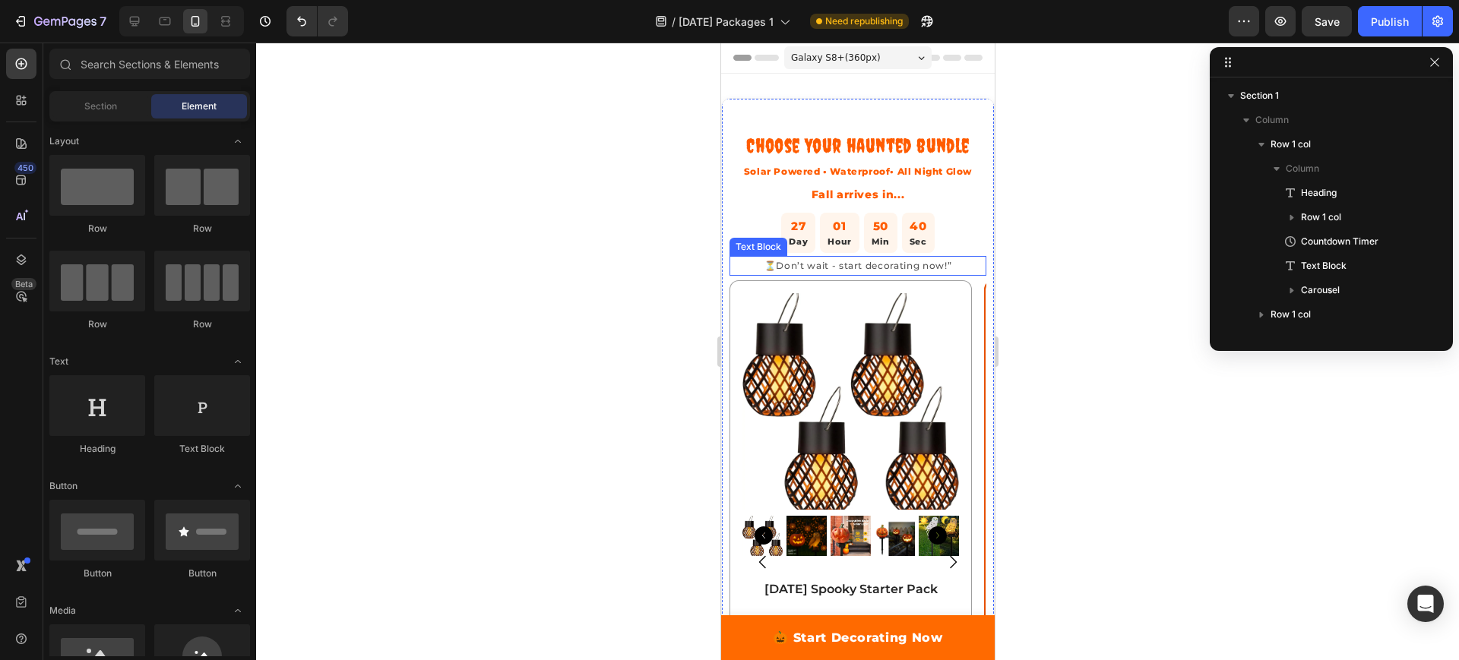
click at [943, 274] on p "⏳Don’t wait - start decorating now!”" at bounding box center [857, 266] width 254 height 17
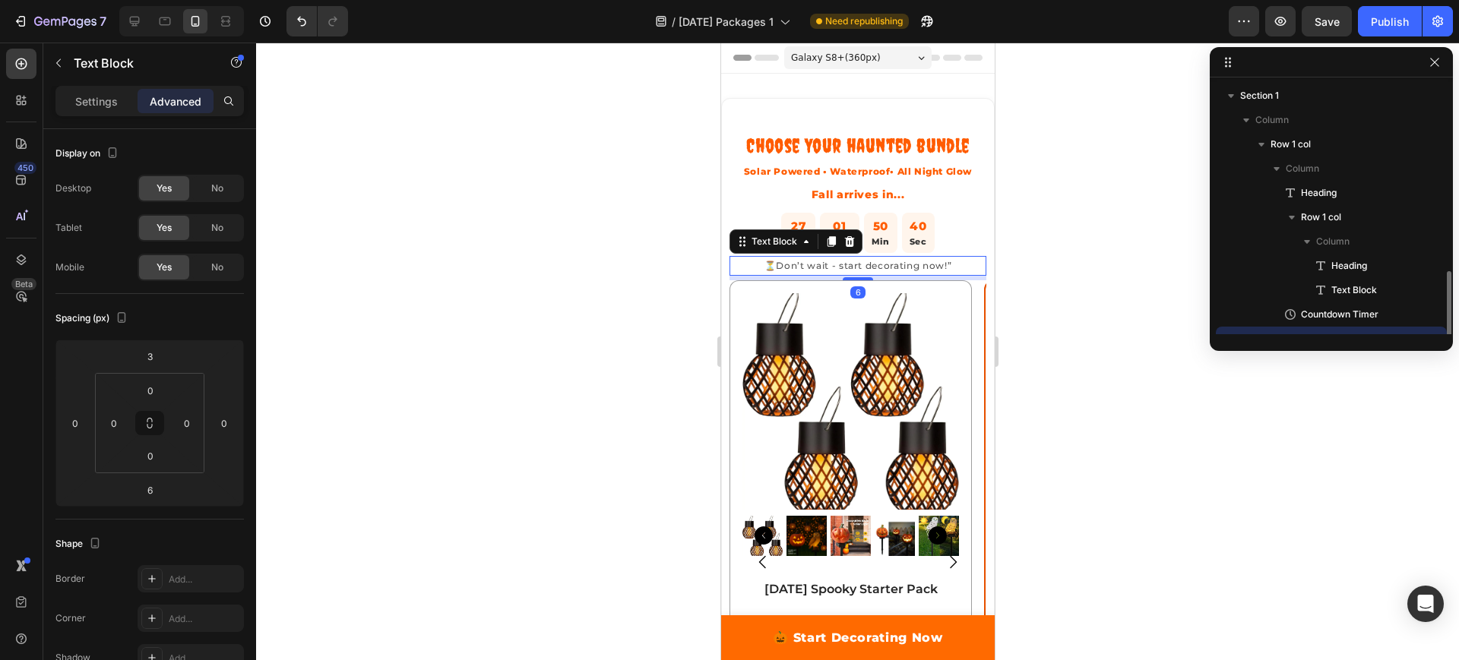
scroll to position [142, 0]
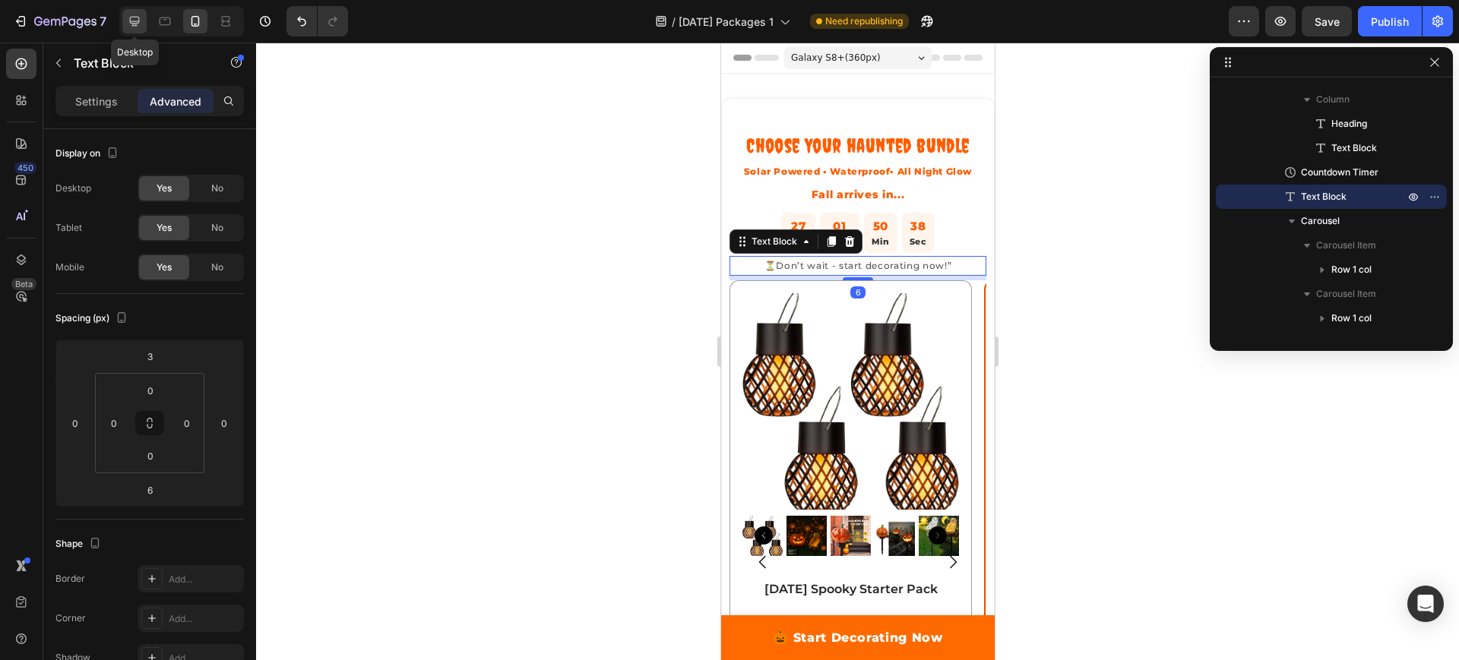
click at [137, 21] on icon at bounding box center [135, 22] width 10 height 10
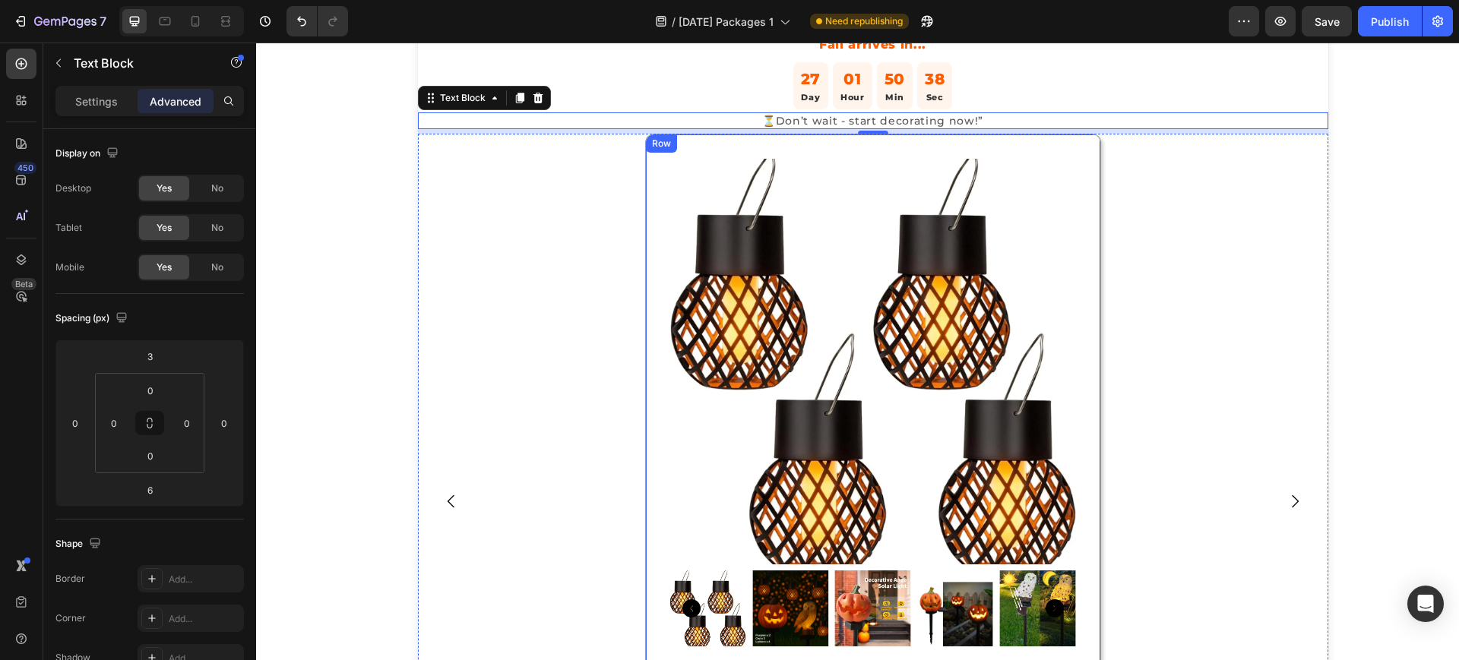
scroll to position [155, 0]
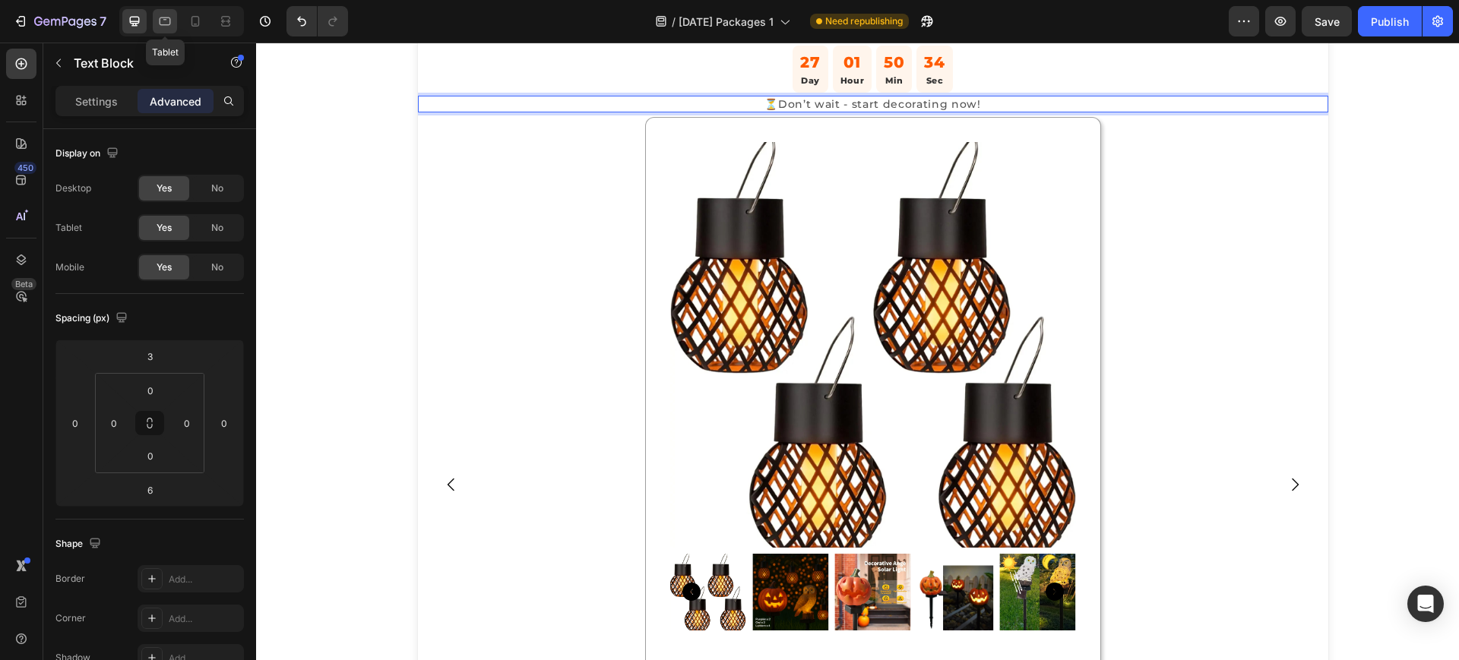
click at [160, 20] on icon at bounding box center [165, 21] width 11 height 8
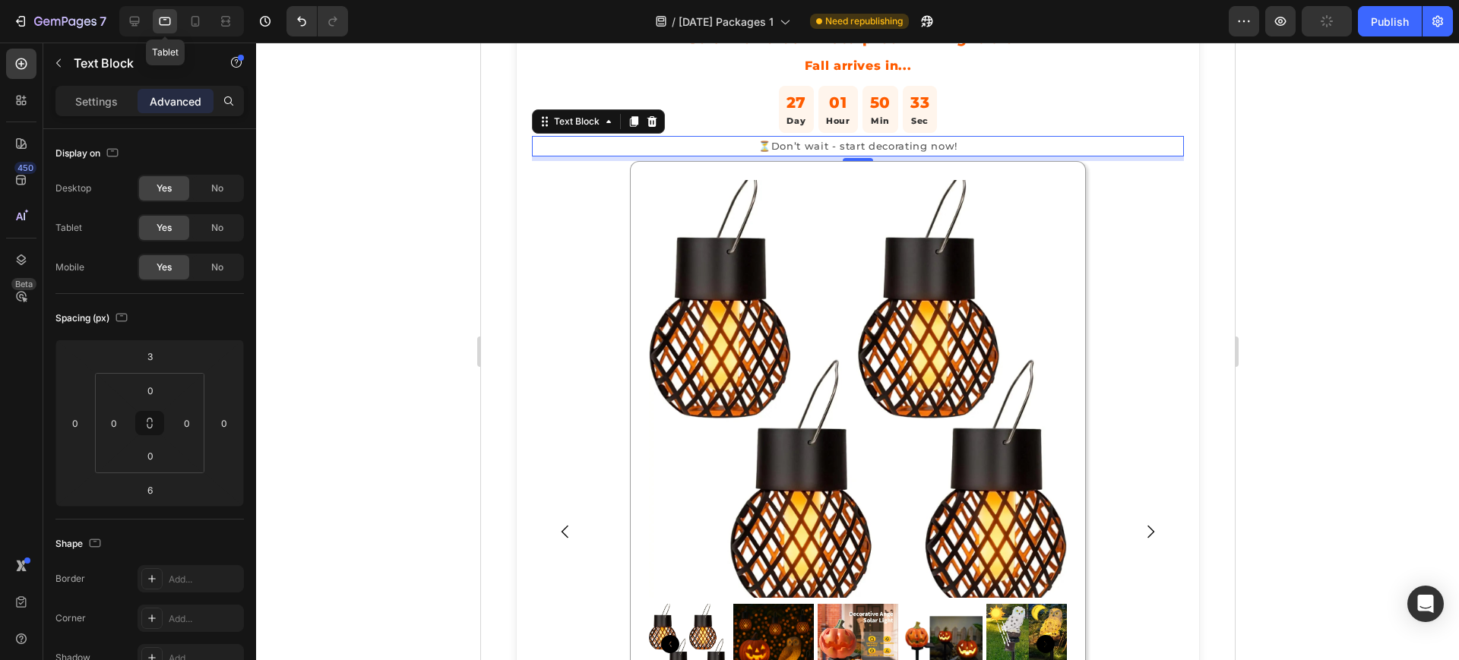
scroll to position [195, 0]
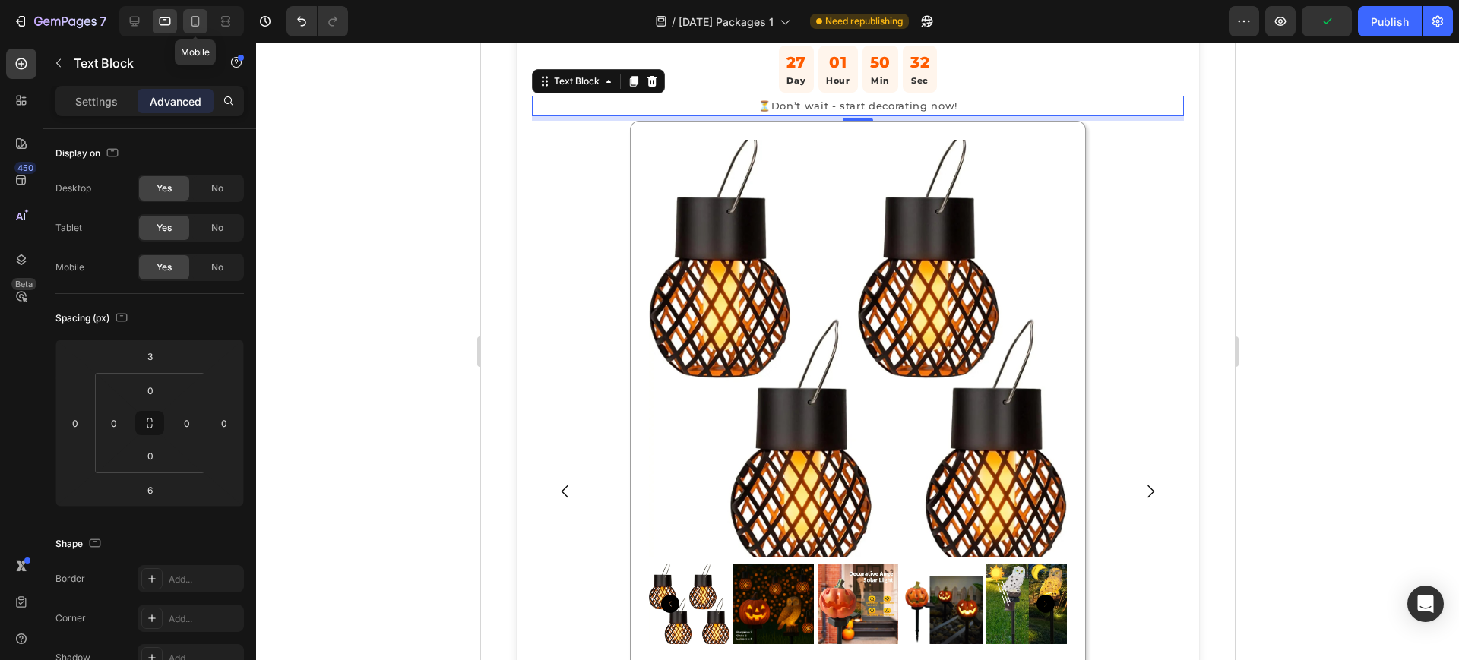
click at [190, 22] on icon at bounding box center [195, 21] width 15 height 15
